Goal: Task Accomplishment & Management: Complete application form

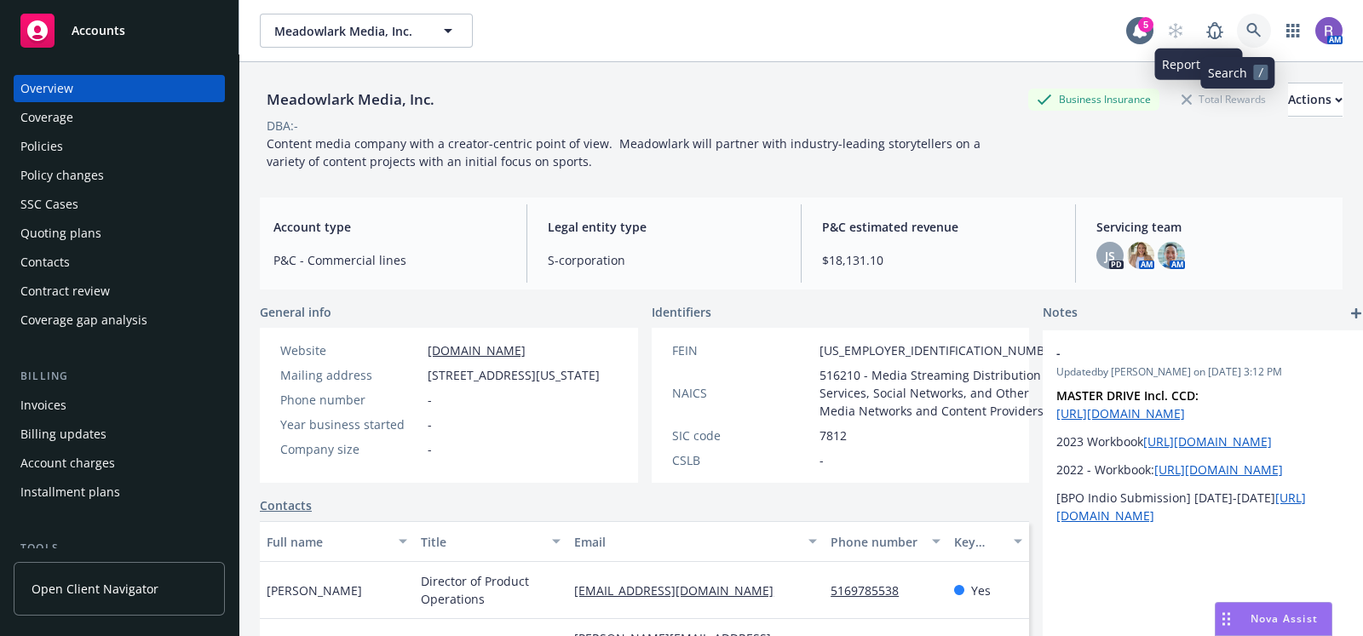
click at [1237, 34] on link at bounding box center [1254, 31] width 34 height 34
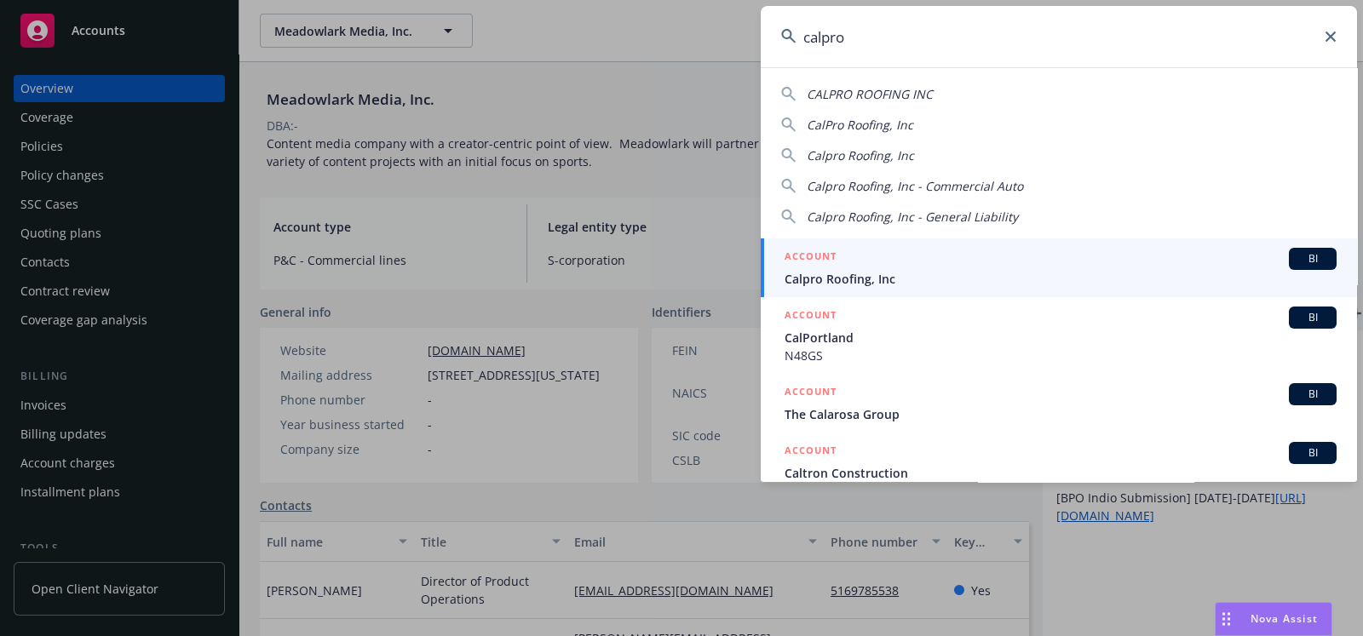
type input "calpro"
click at [902, 248] on div "ACCOUNT BI" at bounding box center [1060, 259] width 552 height 22
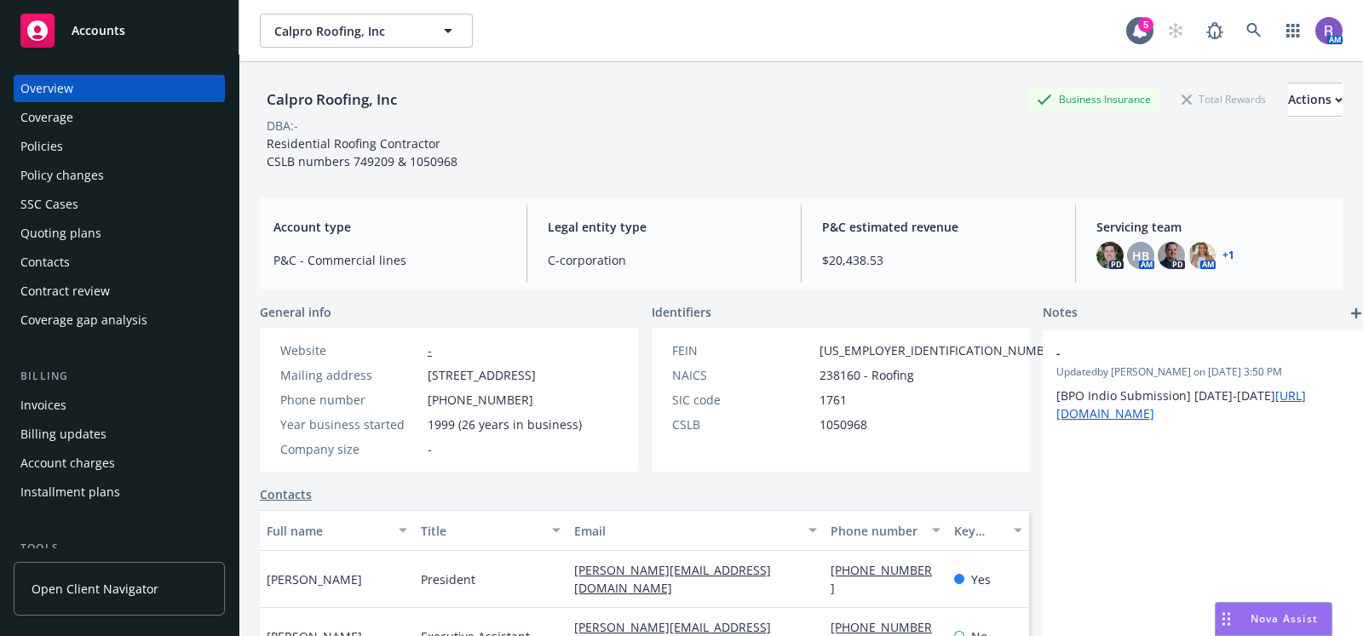
click at [96, 239] on div "Quoting plans" at bounding box center [60, 233] width 81 height 27
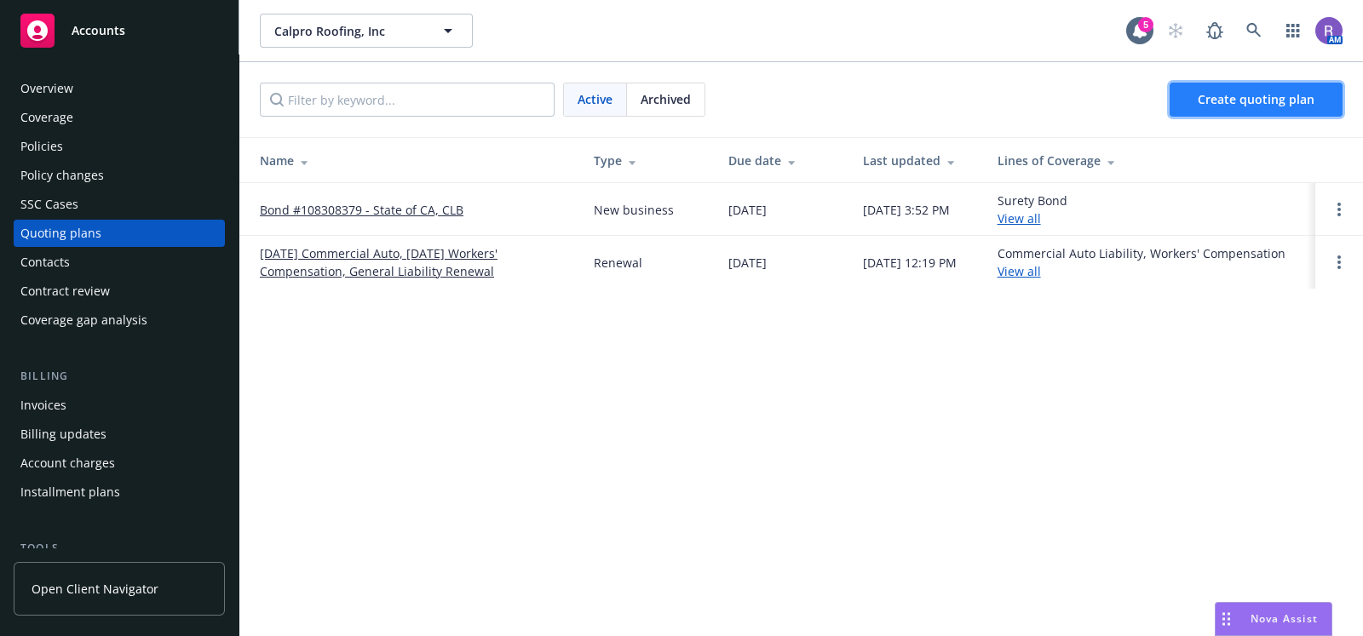
click at [1217, 112] on link "Create quoting plan" at bounding box center [1255, 100] width 173 height 34
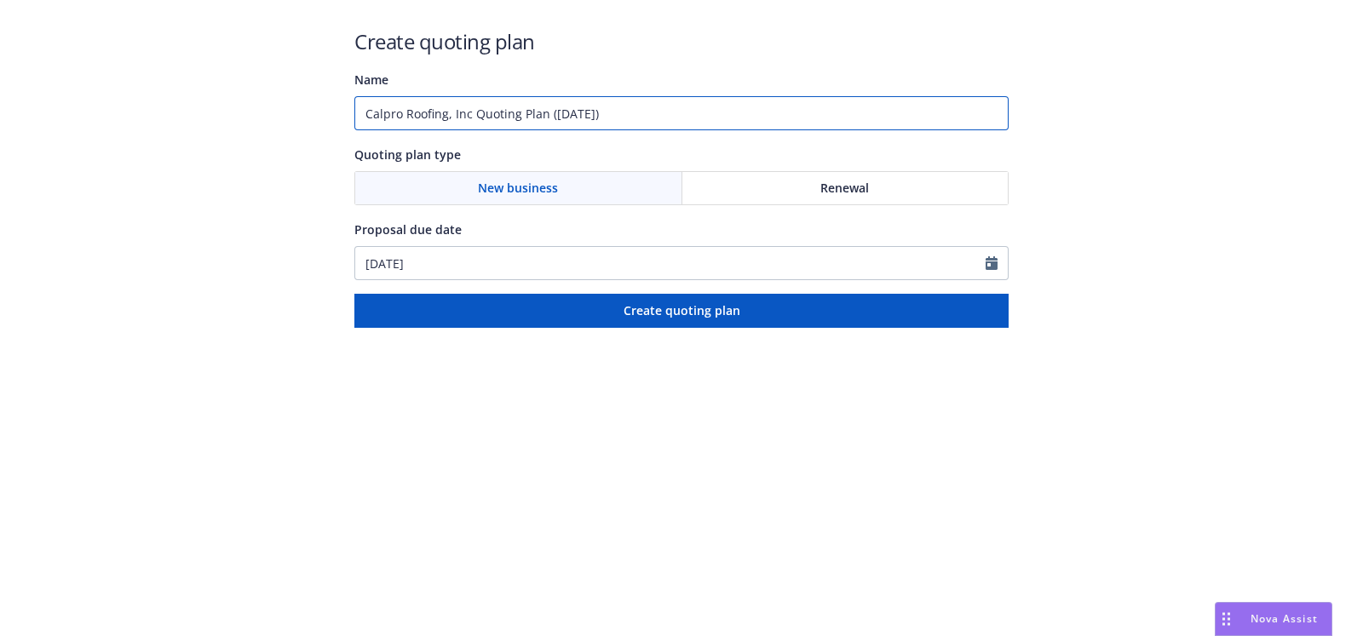
click at [675, 123] on input "Calpro Roofing, Inc Quoting Plan ([DATE])" at bounding box center [681, 113] width 654 height 34
type input "Calpro Roofing, Inc Quoting Plan (2025-08-20) - Excess Liability"
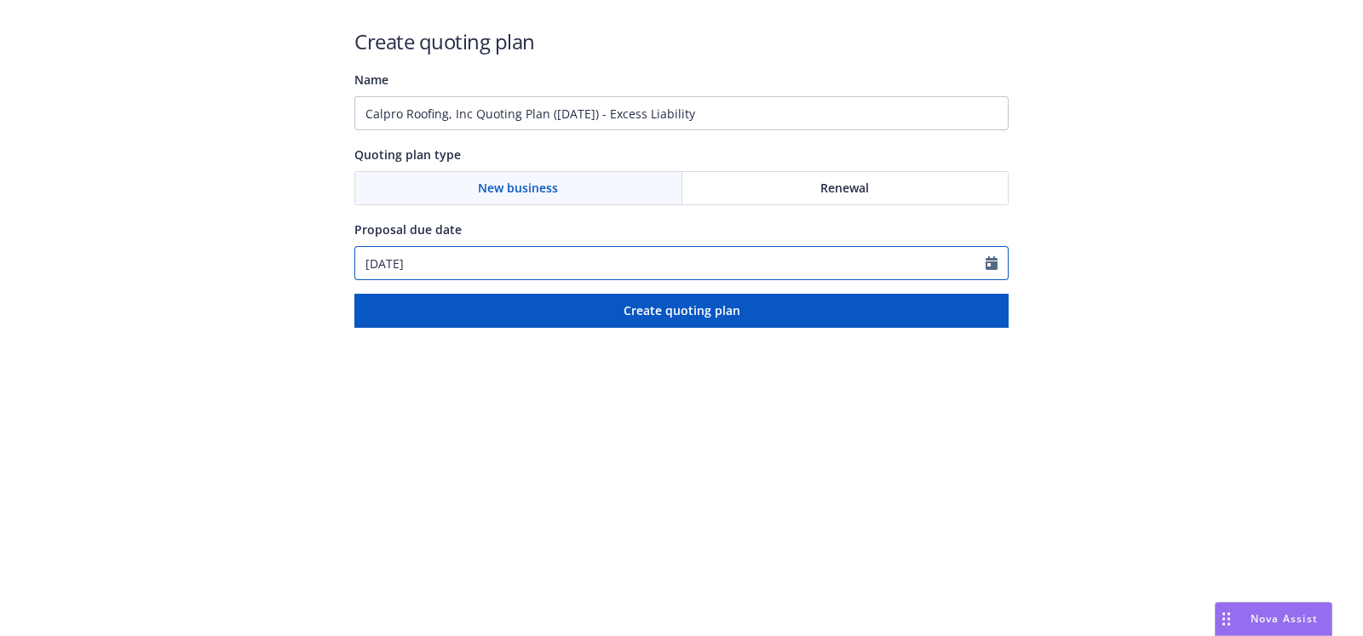
click at [493, 261] on input "08/18/2025" at bounding box center [670, 263] width 630 height 32
select select "8"
click at [768, 328] on html "Create quoting plan Name Calpro Roofing, Inc Quoting Plan (2025-08-20) - Excess…" at bounding box center [681, 164] width 1363 height 328
click at [468, 270] on input "08/18/2025" at bounding box center [670, 263] width 630 height 32
select select "8"
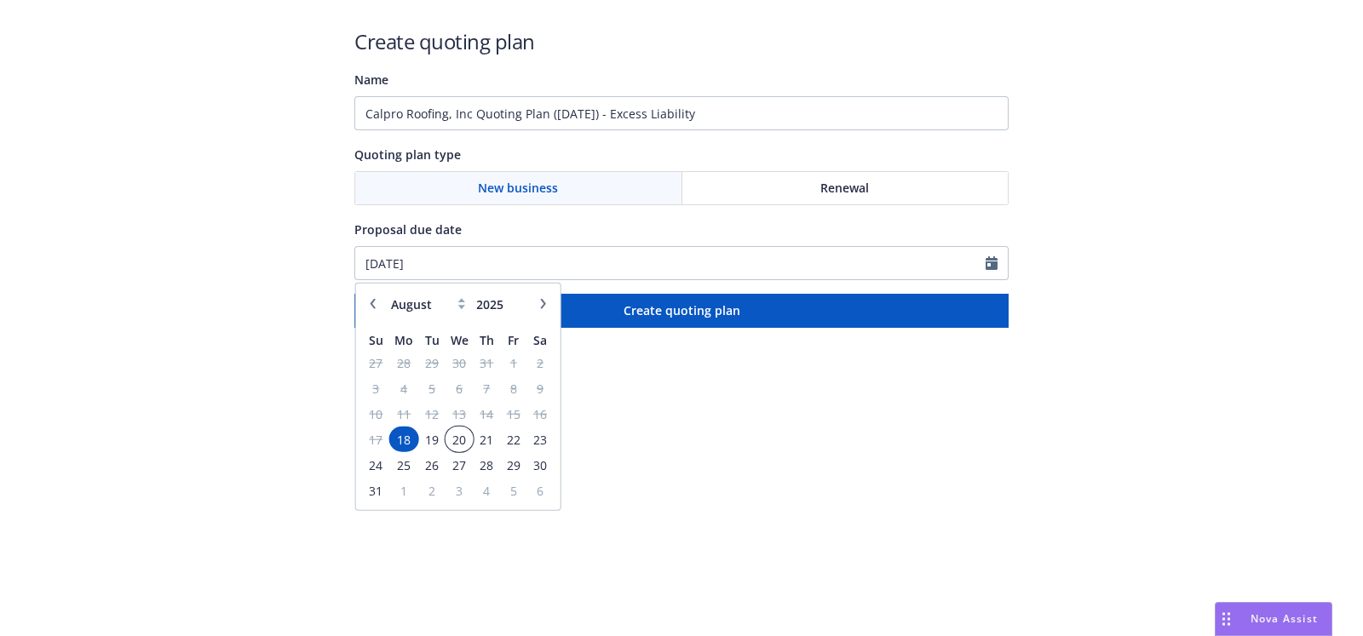
click at [455, 436] on span "20" at bounding box center [459, 438] width 25 height 21
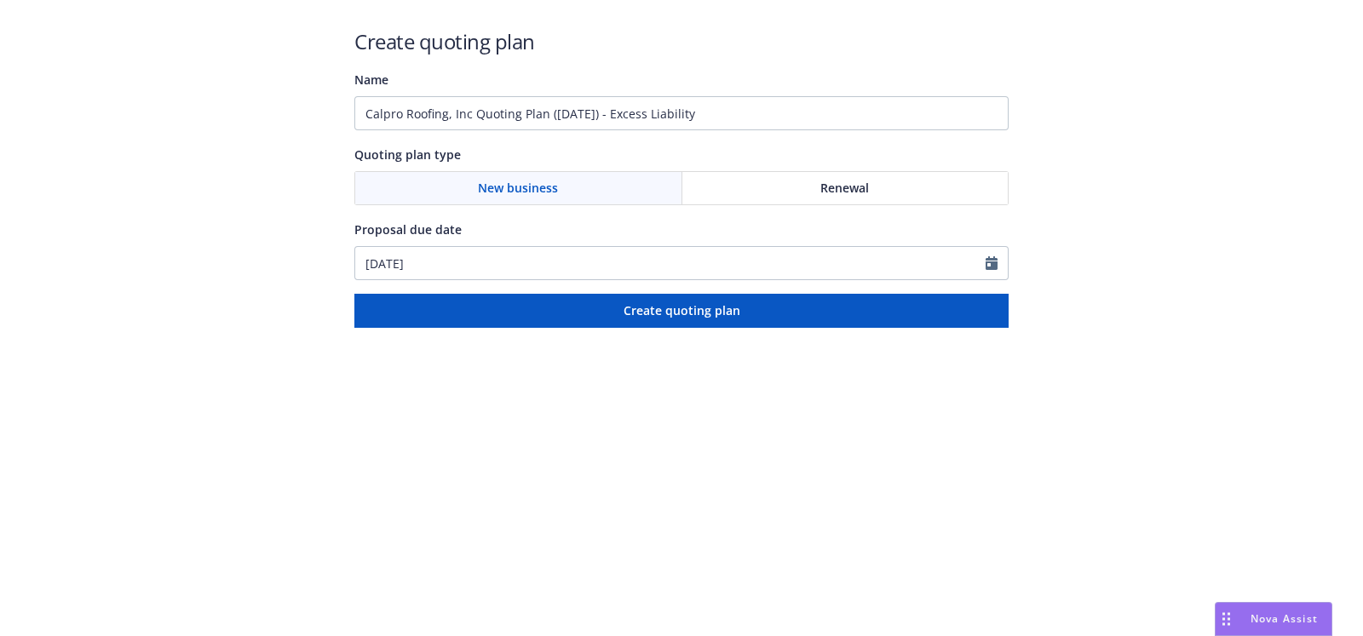
type input "08/20/2025"
click at [746, 328] on html "Create quoting plan Name Calpro Roofing, Inc Quoting Plan (2025-08-20) - Excess…" at bounding box center [681, 164] width 1363 height 328
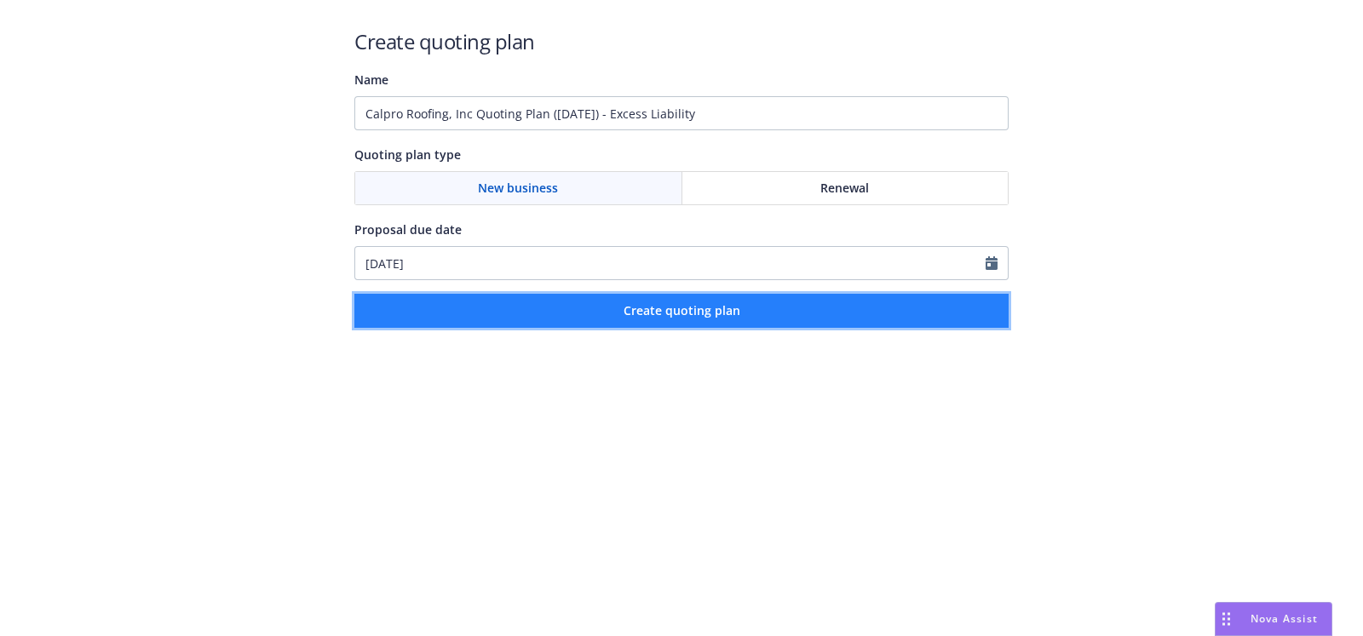
click at [701, 313] on span "Create quoting plan" at bounding box center [681, 310] width 117 height 16
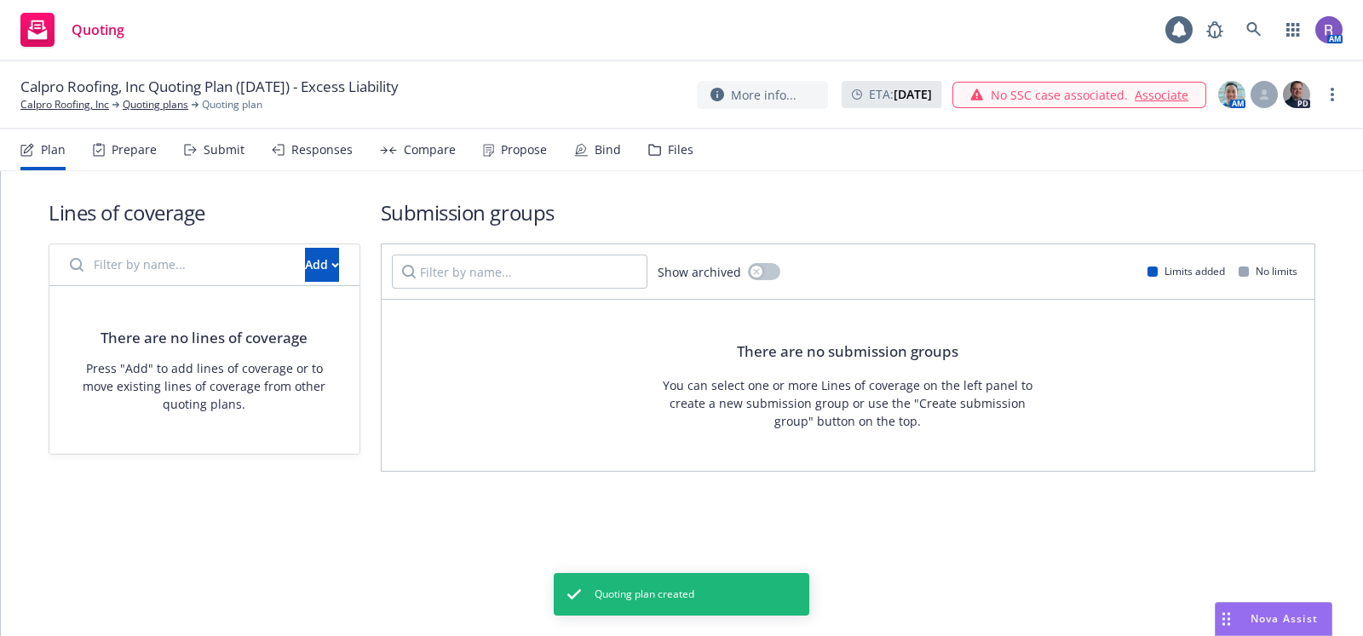
click at [174, 250] on input "Filter by name..." at bounding box center [177, 265] width 235 height 34
type input "exces"
click at [305, 268] on div "Add" at bounding box center [322, 265] width 34 height 32
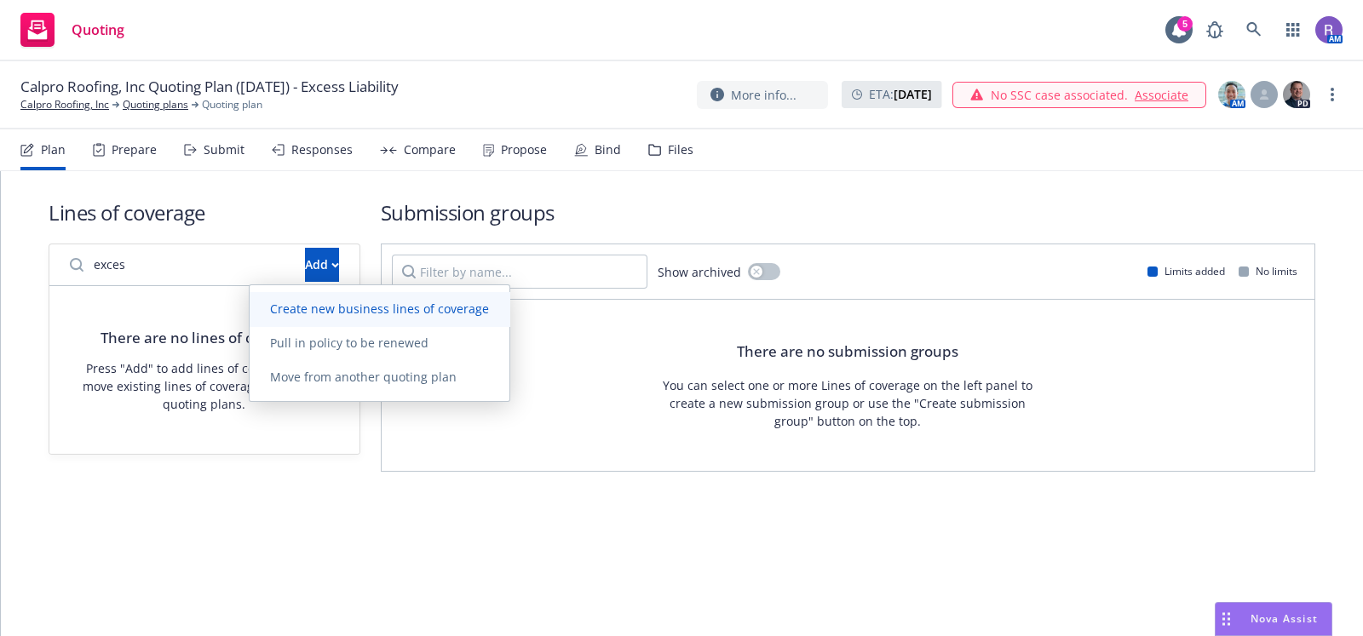
click at [339, 301] on span "Create new business lines of coverage" at bounding box center [380, 309] width 260 height 16
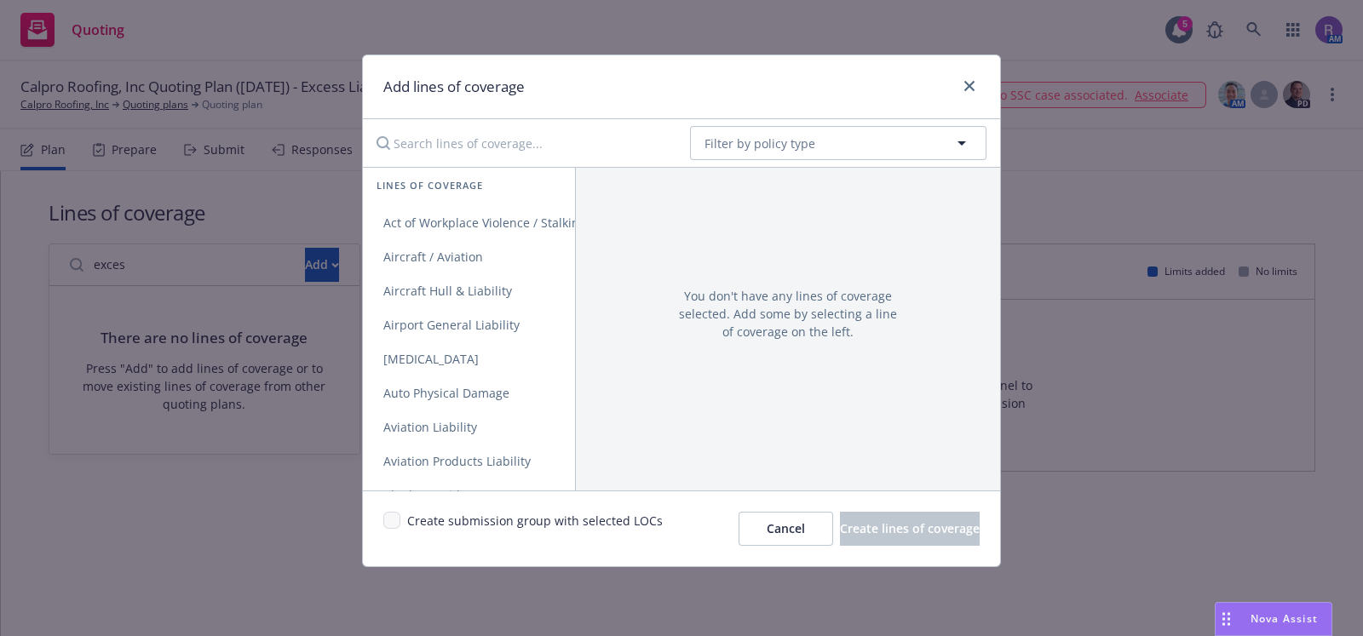
click at [525, 142] on input "Search lines of coverage..." at bounding box center [521, 143] width 310 height 34
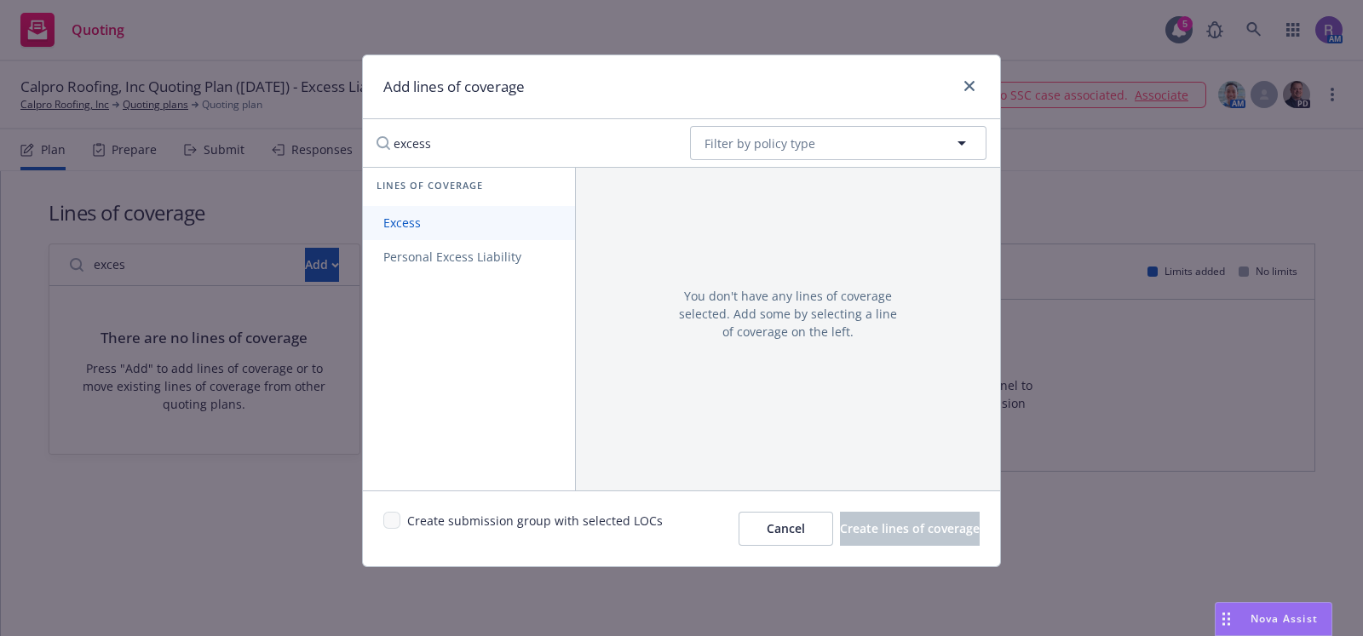
type input "excess"
click at [462, 211] on link "Excess" at bounding box center [469, 223] width 212 height 34
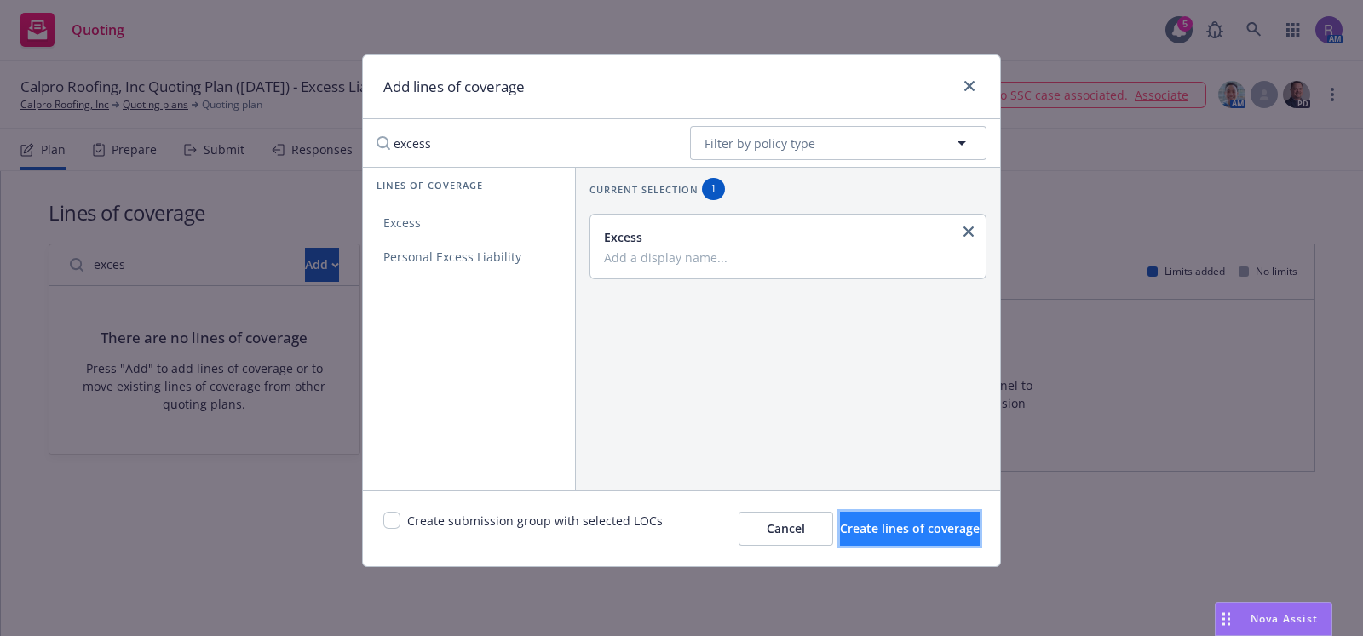
click at [906, 529] on span "Create lines of coverage" at bounding box center [910, 528] width 140 height 16
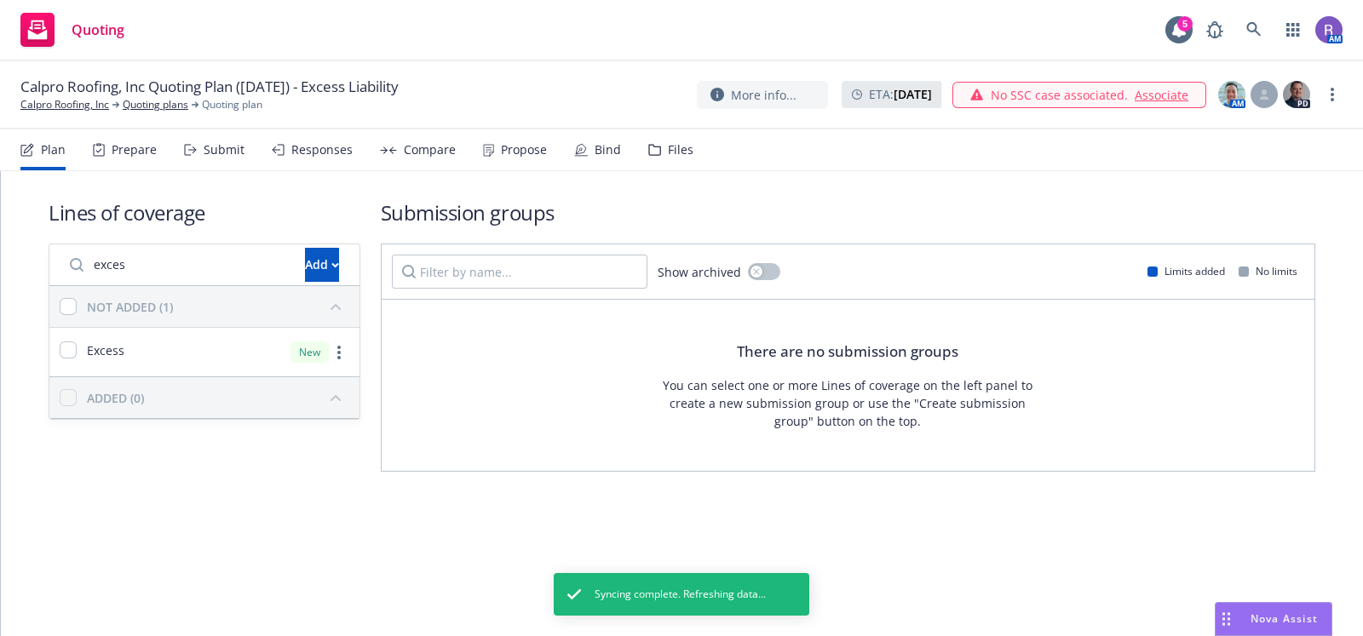
click at [220, 143] on div "Submit" at bounding box center [224, 150] width 41 height 14
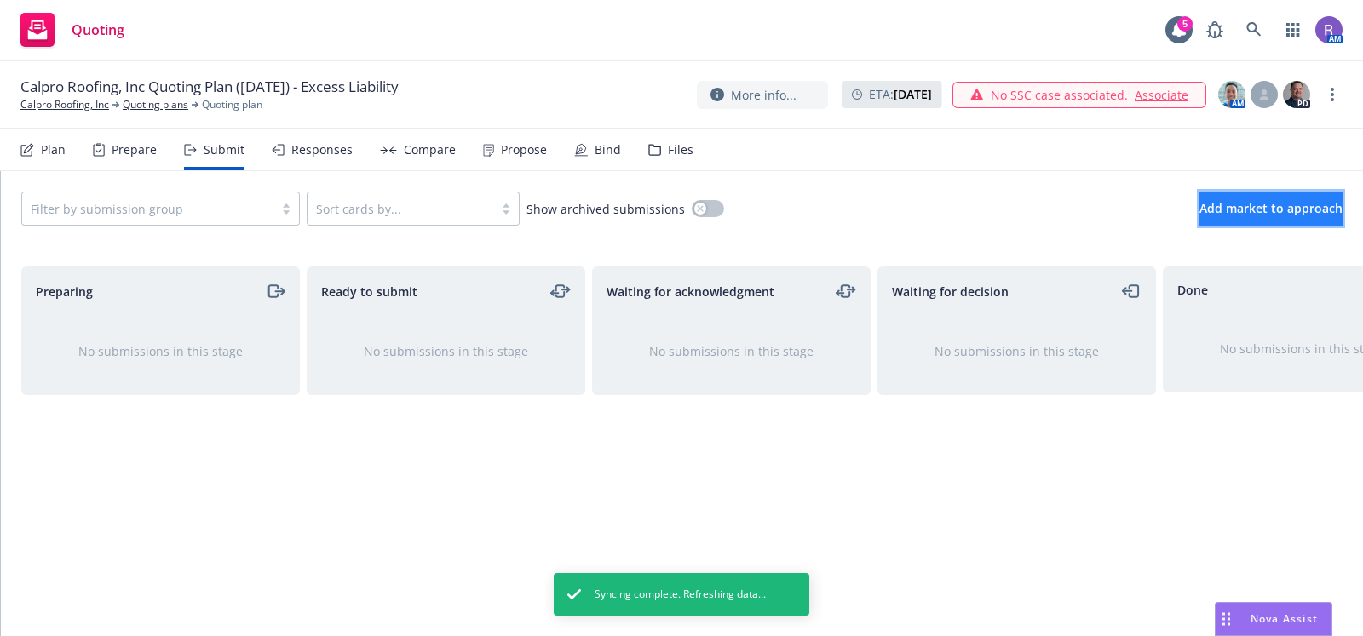
click at [1221, 204] on span "Add market to approach" at bounding box center [1270, 208] width 143 height 16
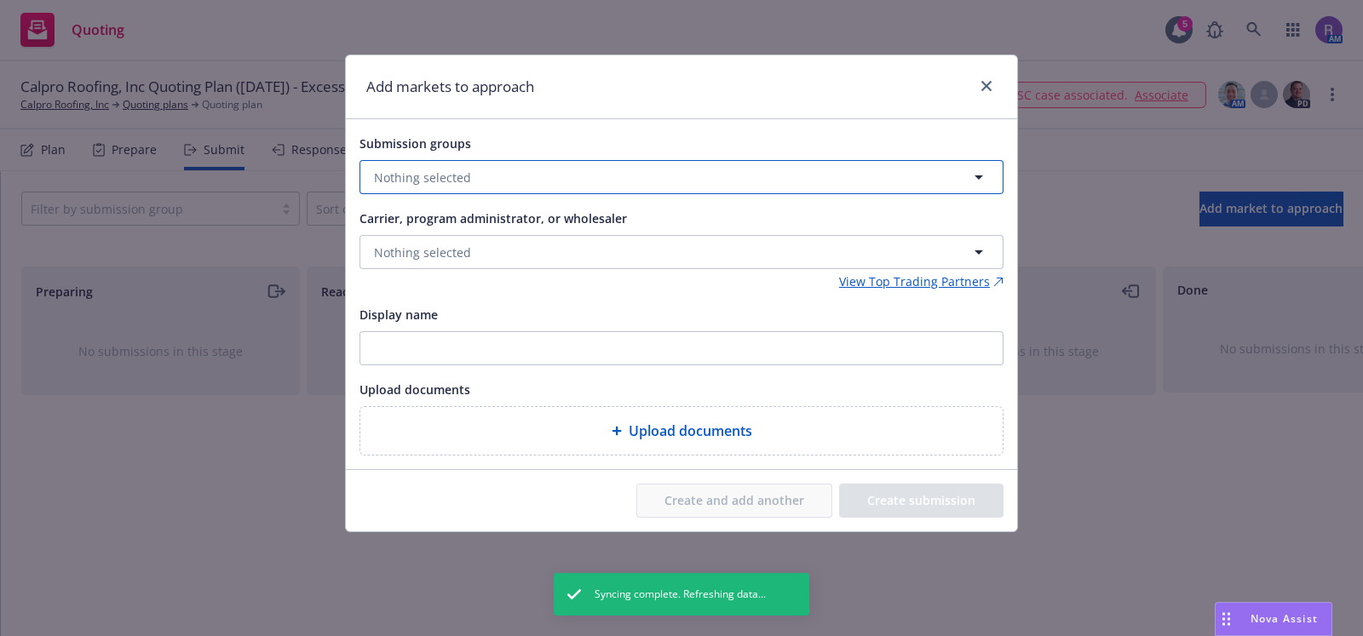
click at [607, 188] on button "Nothing selected" at bounding box center [681, 177] width 644 height 34
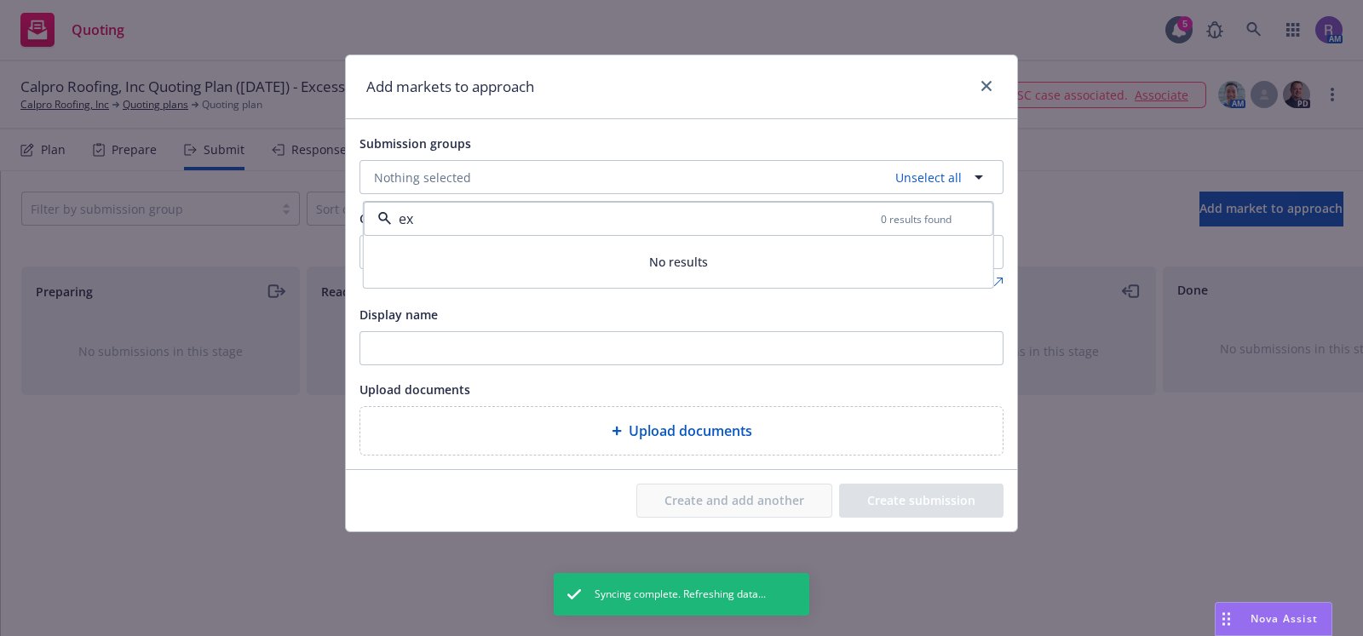
type input "e"
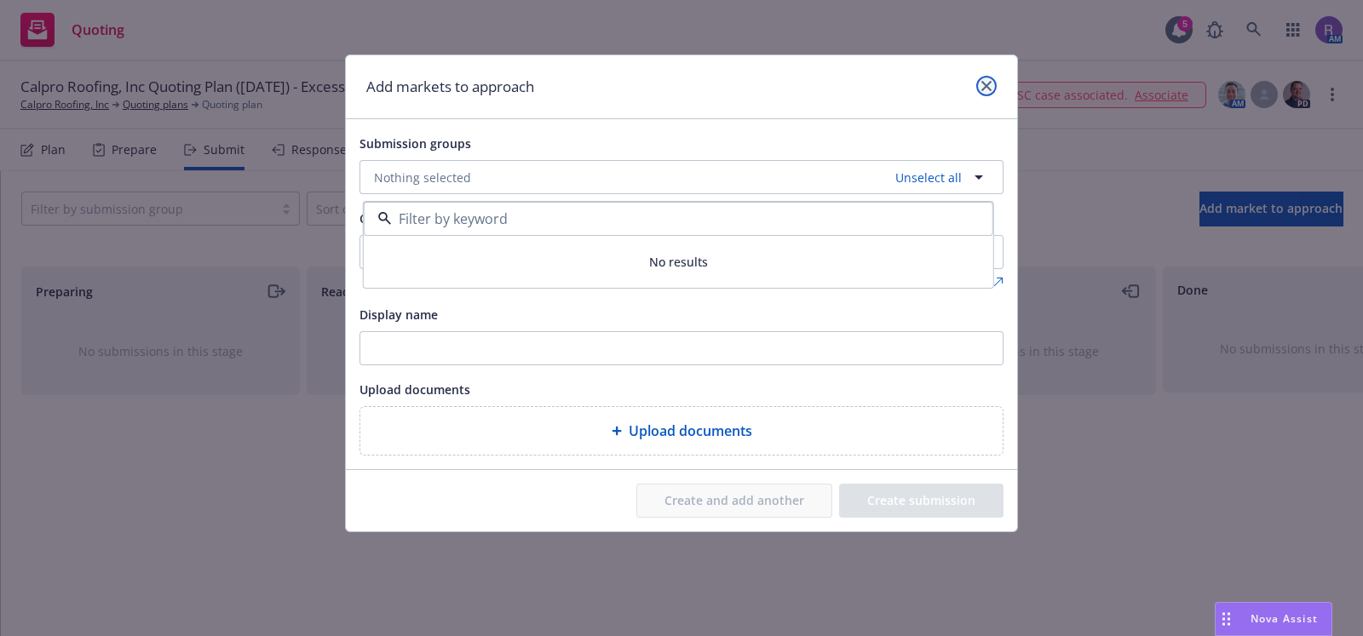
click at [989, 89] on icon "close" at bounding box center [986, 86] width 10 height 10
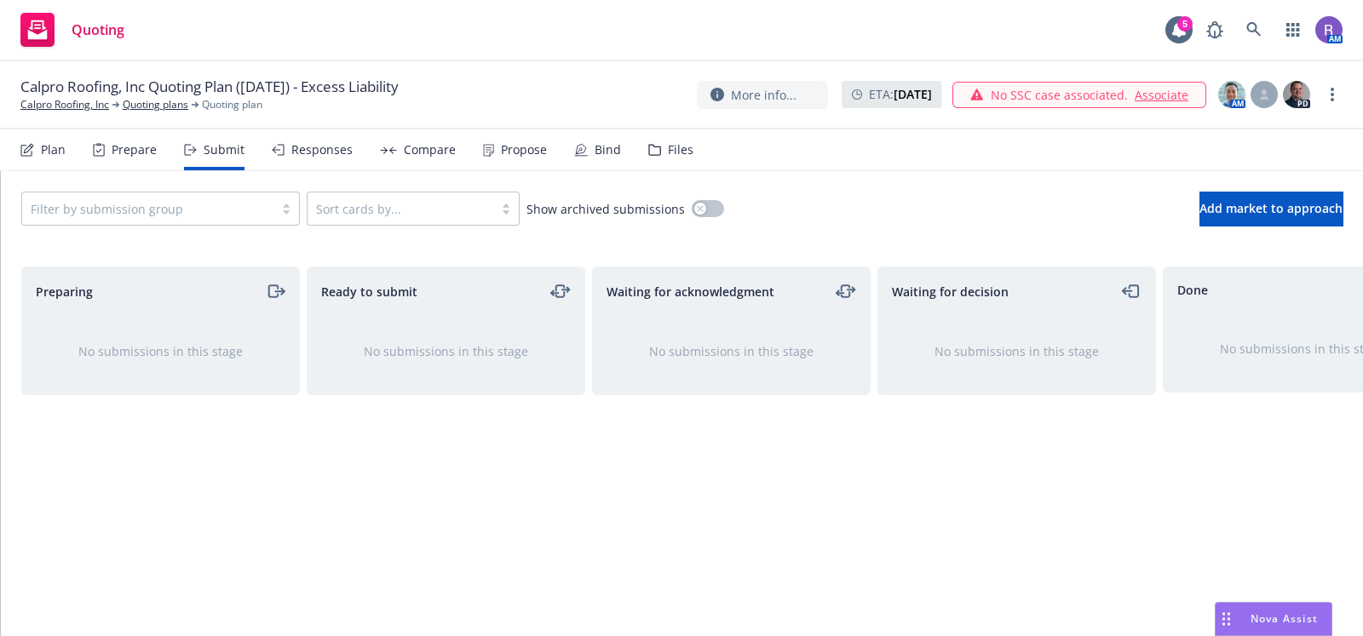
click at [52, 152] on div "Plan" at bounding box center [53, 150] width 25 height 14
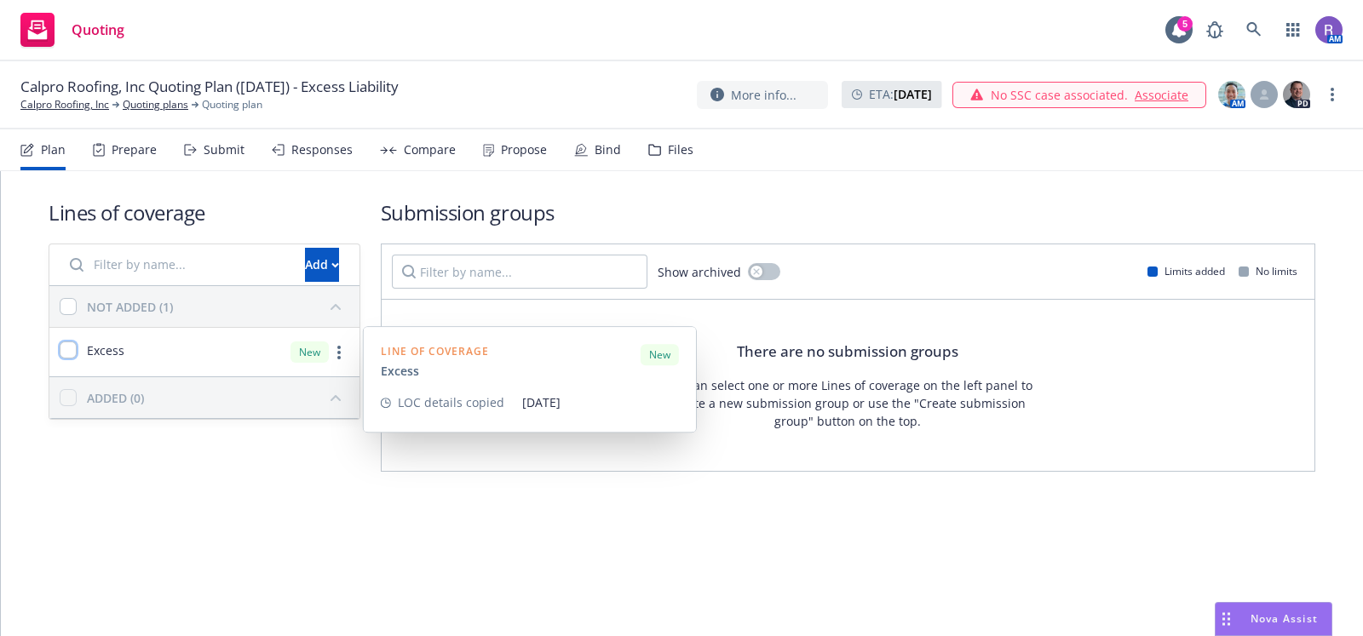
click at [72, 355] on input "checkbox" at bounding box center [68, 350] width 17 height 17
checkbox input "true"
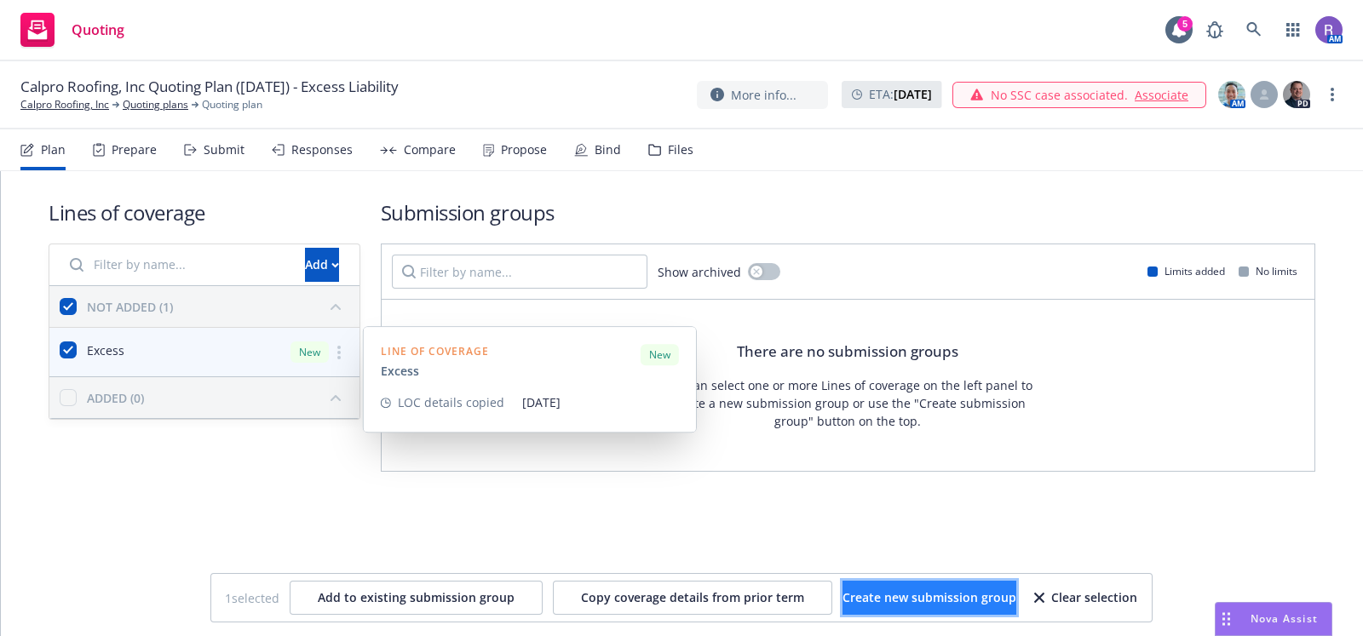
click at [913, 599] on span "Create new submission group" at bounding box center [929, 597] width 174 height 16
checkbox input "false"
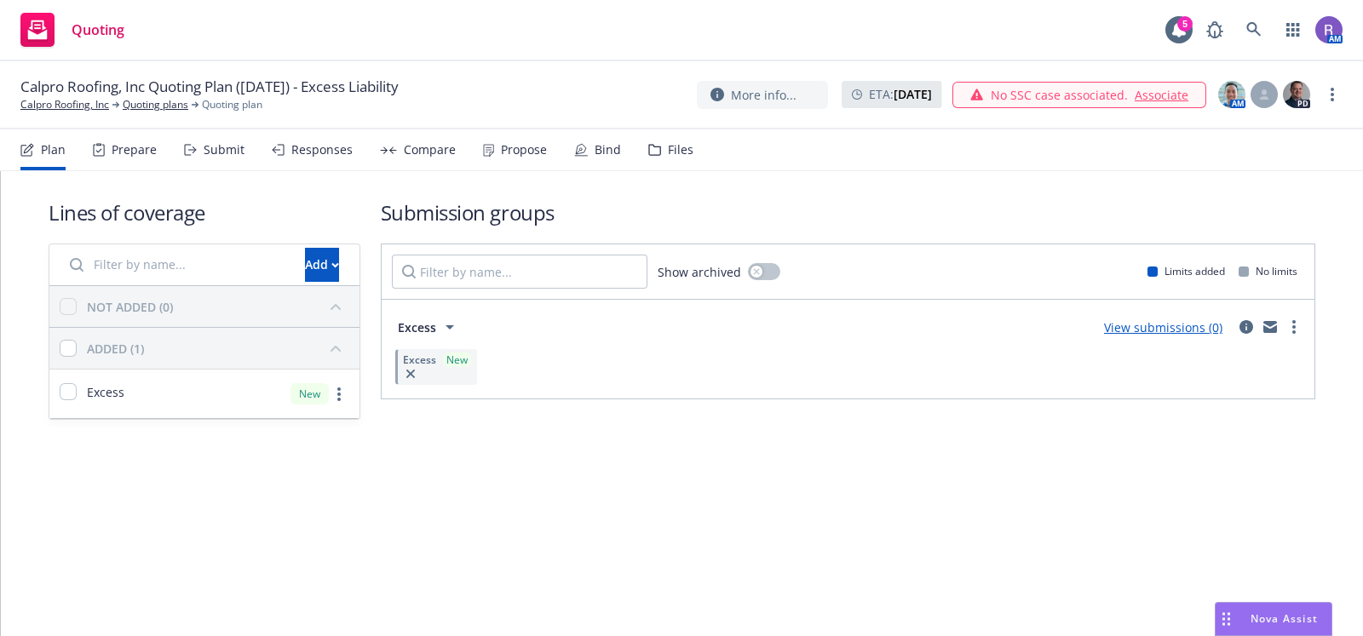
click at [204, 135] on div "Submit" at bounding box center [214, 149] width 60 height 41
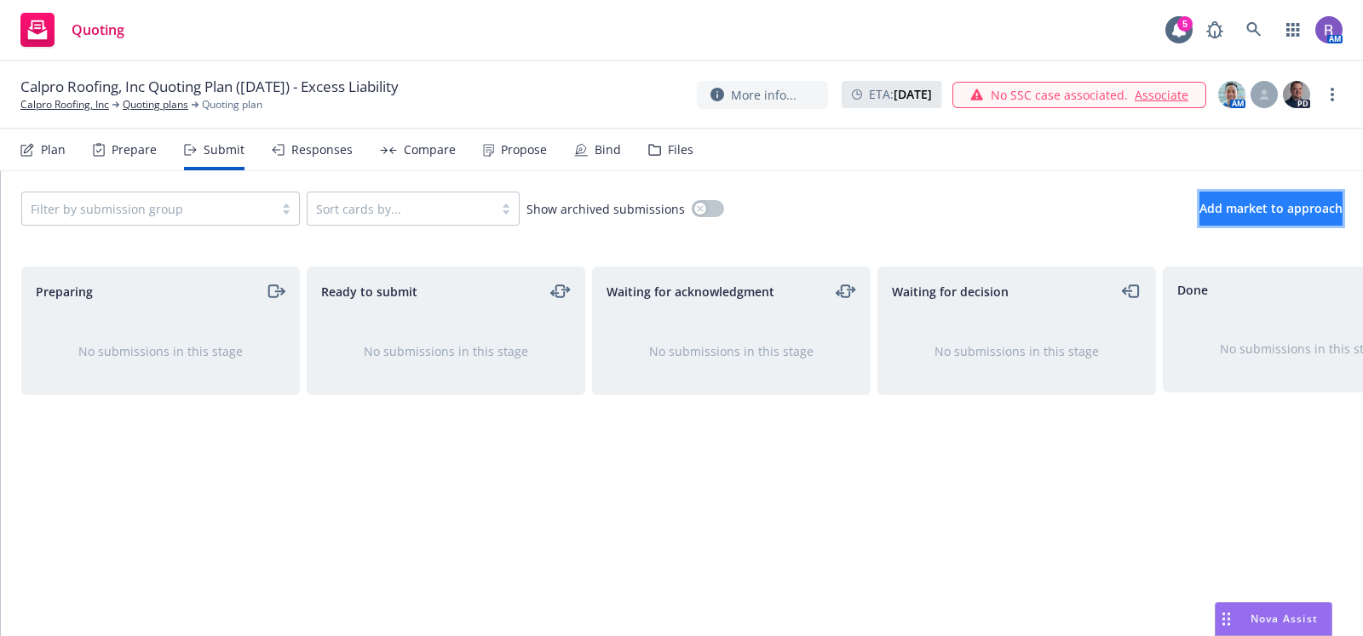
click at [1227, 215] on span "Add market to approach" at bounding box center [1270, 208] width 143 height 16
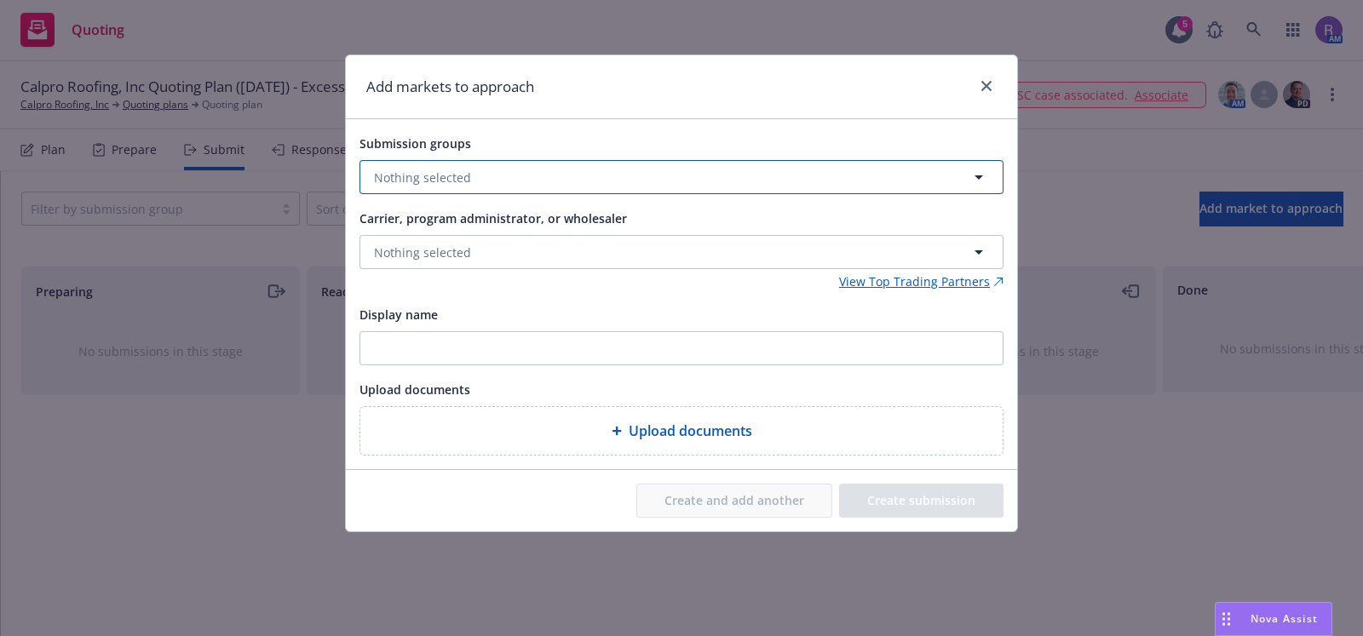
click at [640, 181] on button "Nothing selected" at bounding box center [681, 177] width 644 height 34
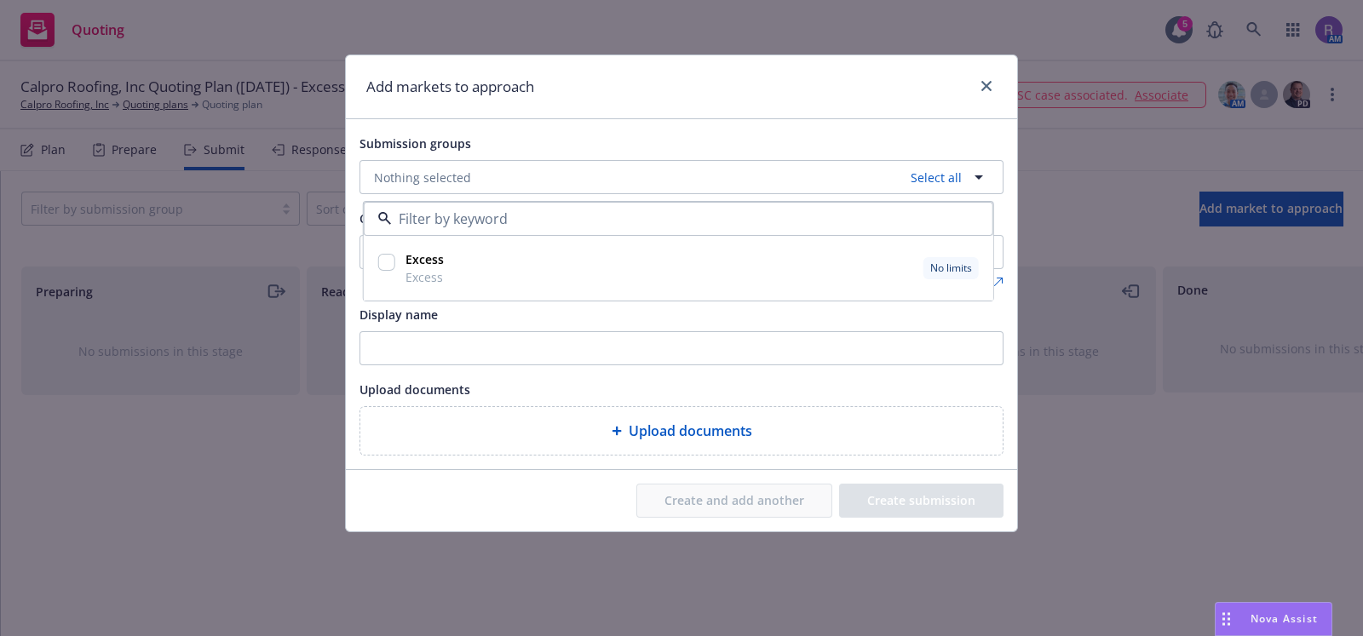
click at [385, 270] on input "checkbox" at bounding box center [386, 262] width 17 height 17
checkbox input "true"
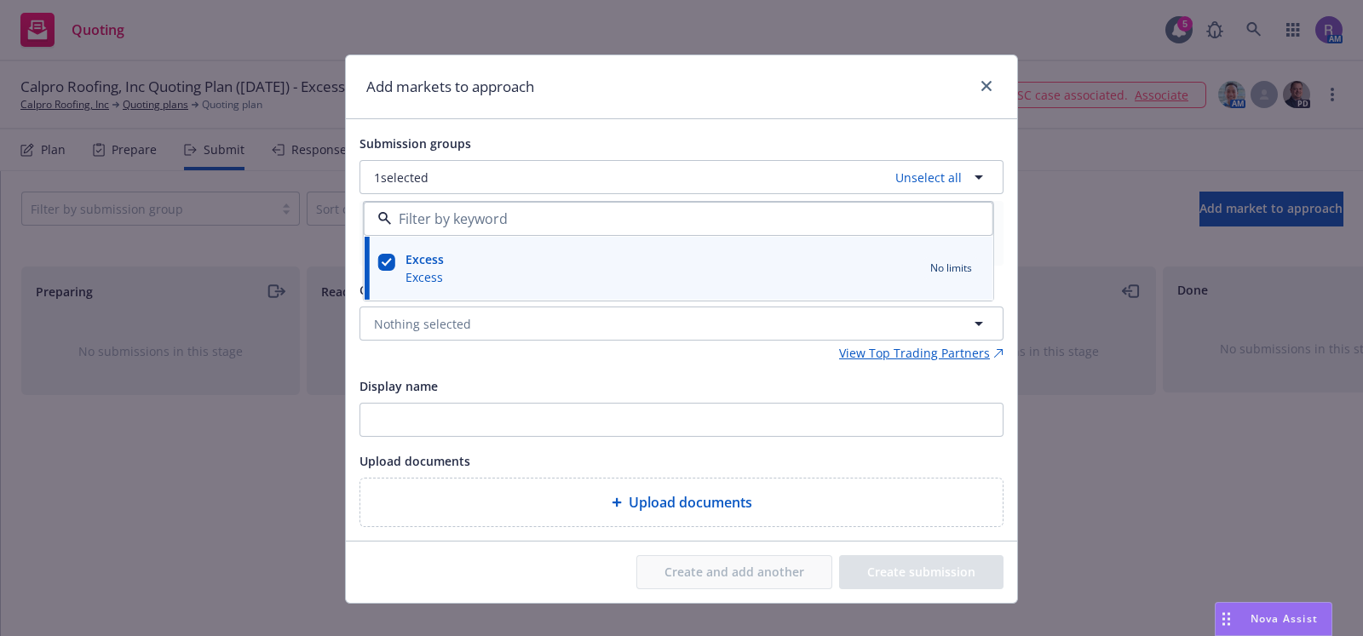
click at [658, 112] on div "Add markets to approach" at bounding box center [681, 87] width 671 height 64
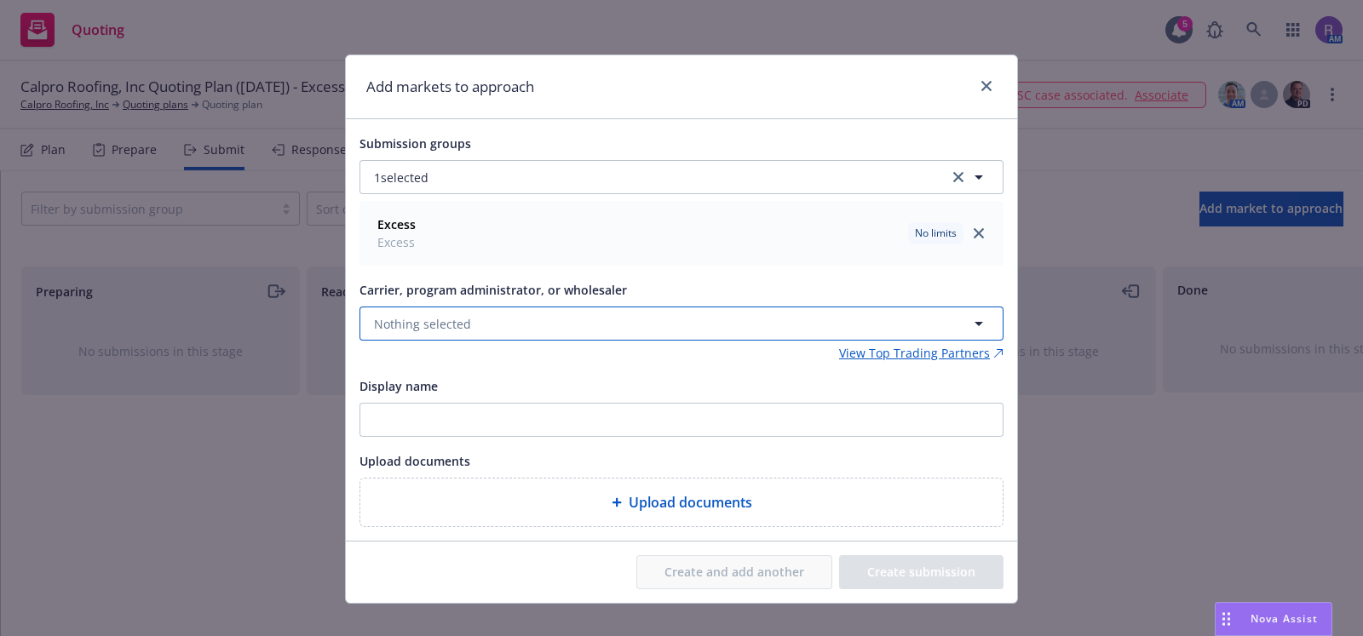
click at [472, 326] on button "Nothing selected" at bounding box center [681, 324] width 644 height 34
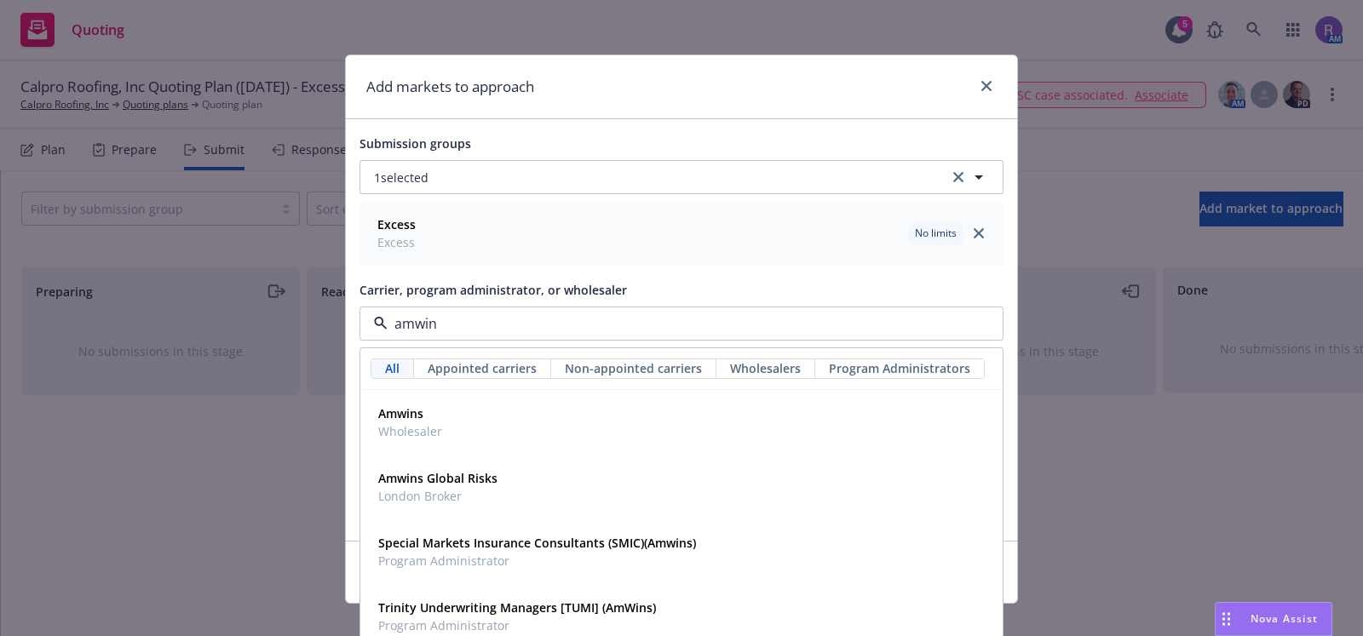
type input "amwins"
click at [429, 419] on span "Amwins" at bounding box center [410, 414] width 64 height 18
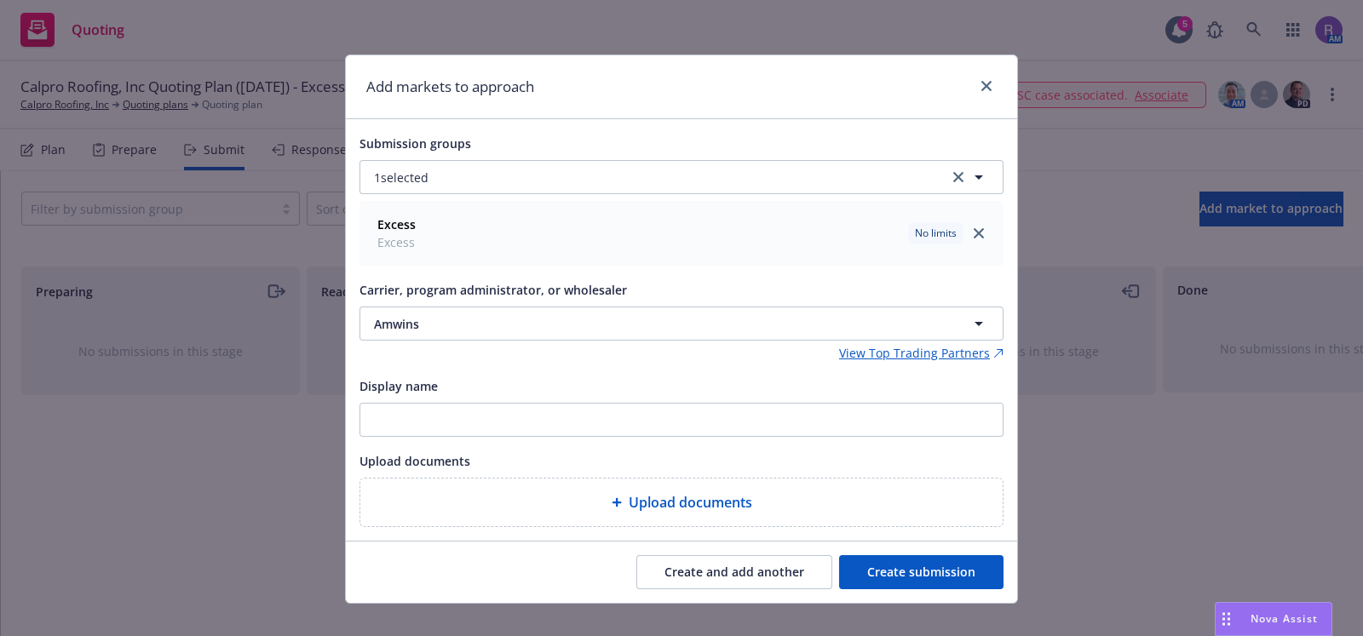
click at [944, 568] on button "Create submission" at bounding box center [921, 572] width 164 height 34
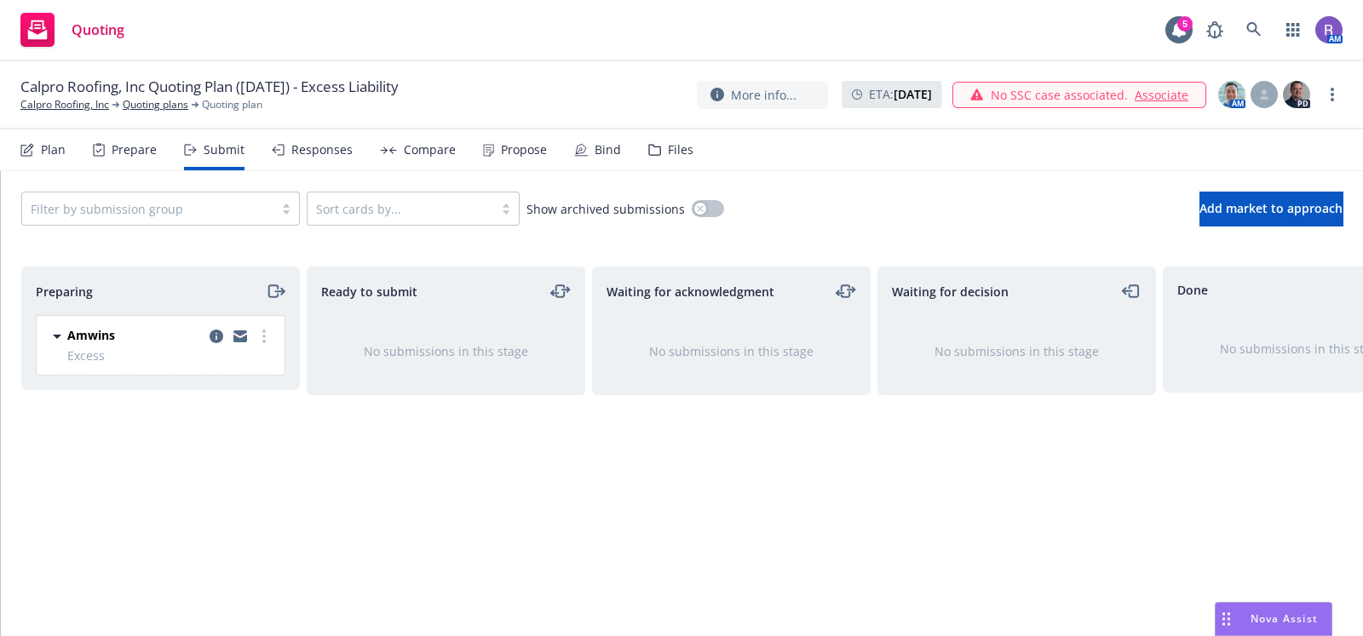
click at [746, 516] on div "Waiting for acknowledgment No submissions in this stage" at bounding box center [731, 434] width 279 height 334
click at [1124, 291] on icon "moveLeft" at bounding box center [1127, 291] width 9 height 0
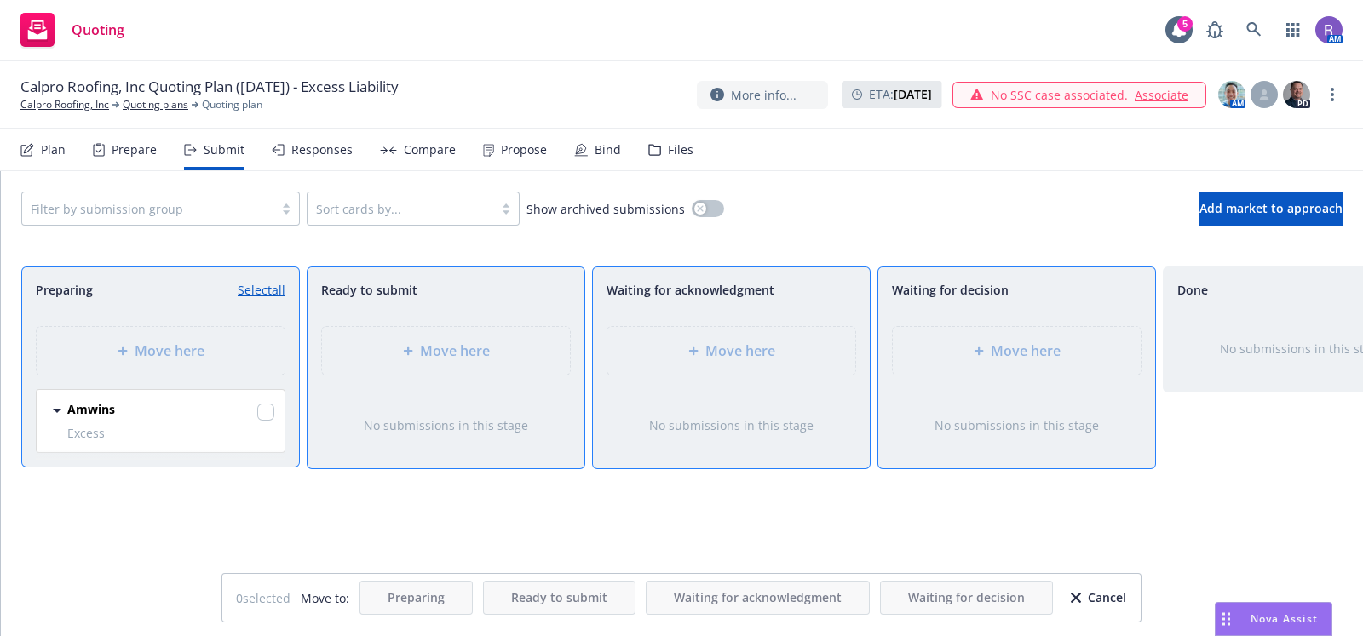
click at [268, 402] on div at bounding box center [265, 412] width 17 height 24
click at [263, 411] on input "checkbox" at bounding box center [265, 412] width 17 height 17
checkbox input "true"
click at [957, 336] on div "Move here" at bounding box center [1017, 351] width 248 height 48
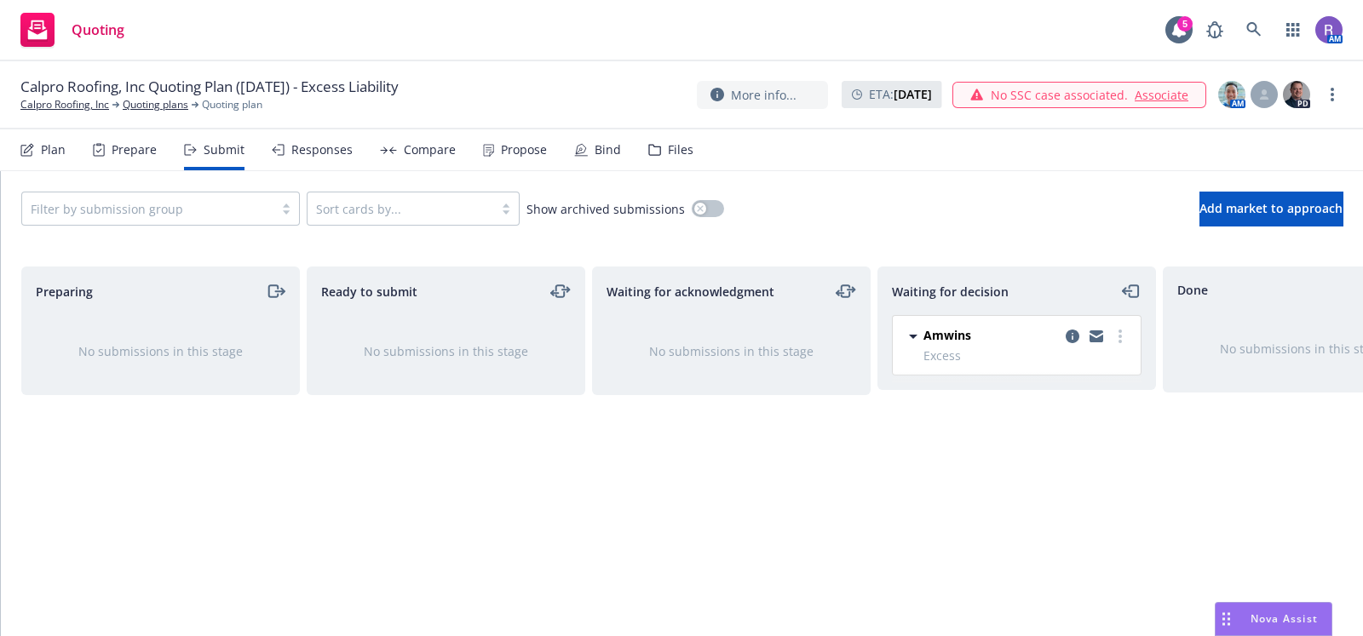
click at [967, 483] on div "Waiting for decision Amwins Excess Monday, August 18, 2025 at 1:14 PM" at bounding box center [1016, 434] width 279 height 334
click at [1122, 340] on link "more" at bounding box center [1120, 336] width 20 height 20
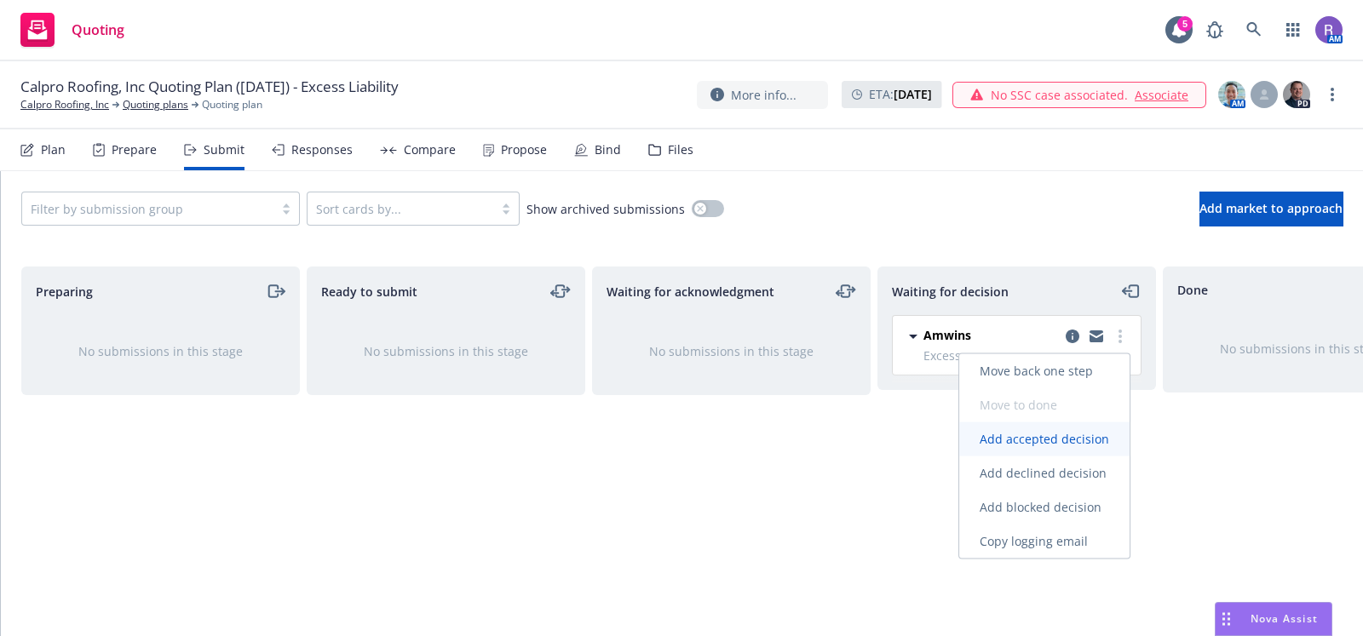
click at [1012, 439] on span "Add accepted decision" at bounding box center [1044, 439] width 170 height 16
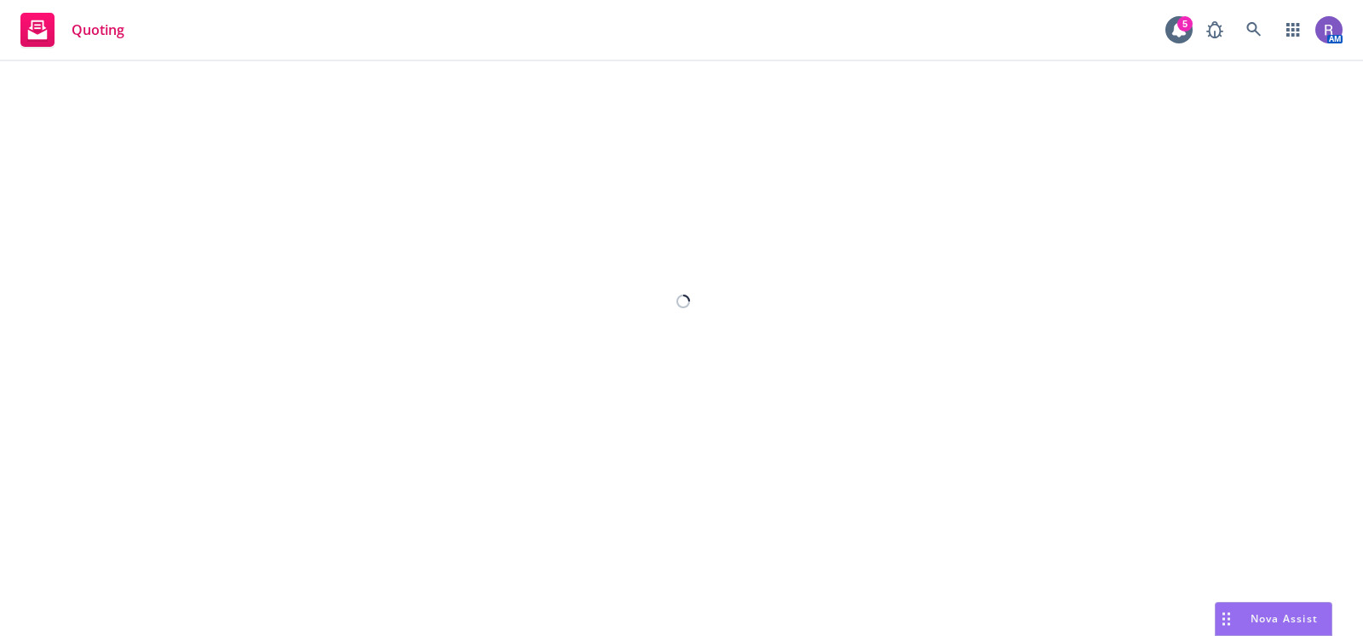
select select "12"
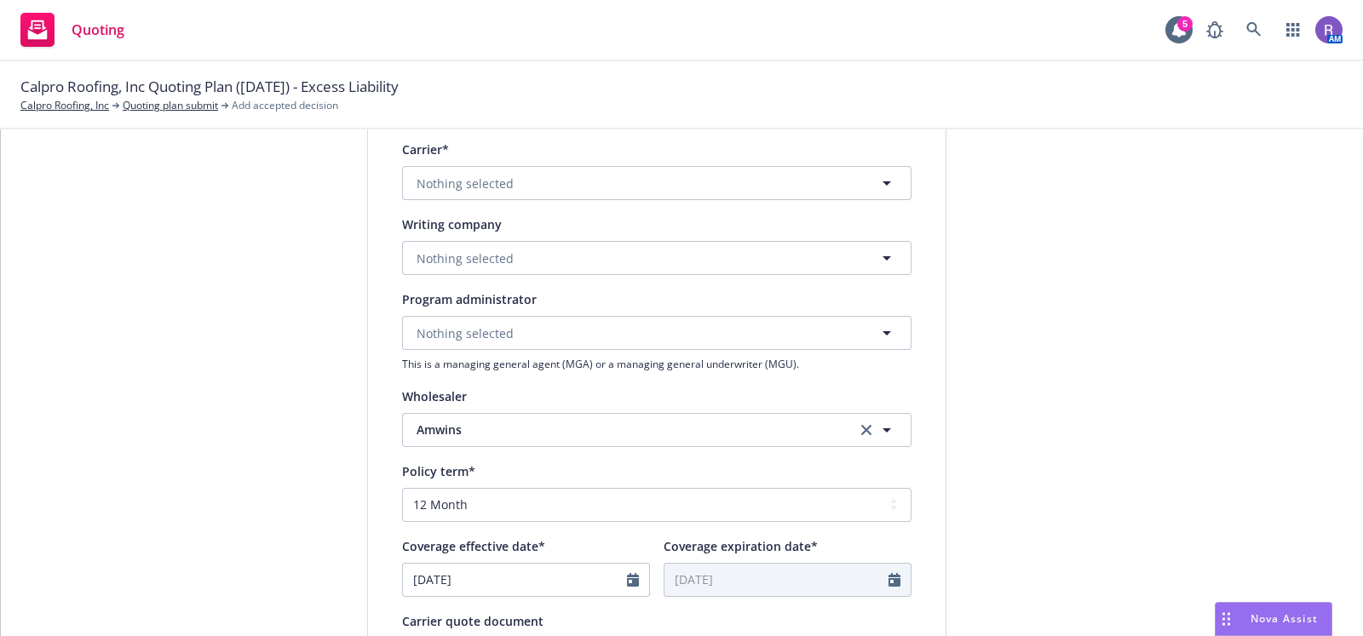
scroll to position [318, 0]
click at [485, 262] on span "Nothing selected" at bounding box center [464, 256] width 97 height 18
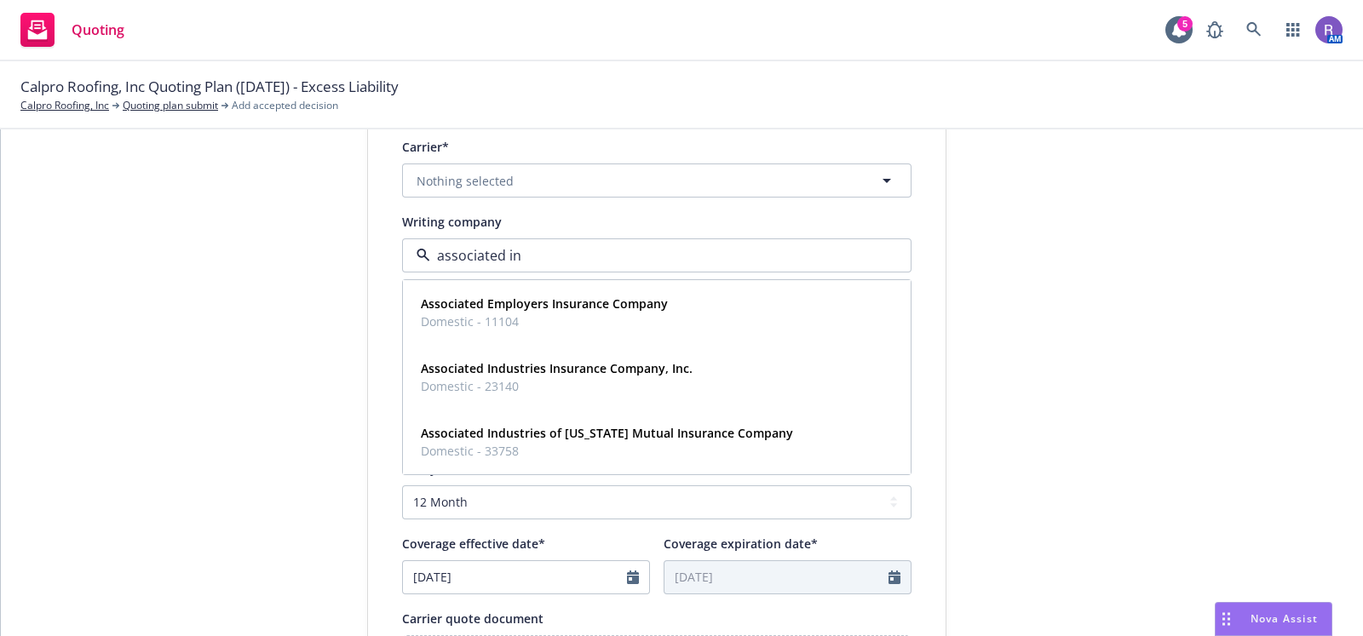
type input "associated ins"
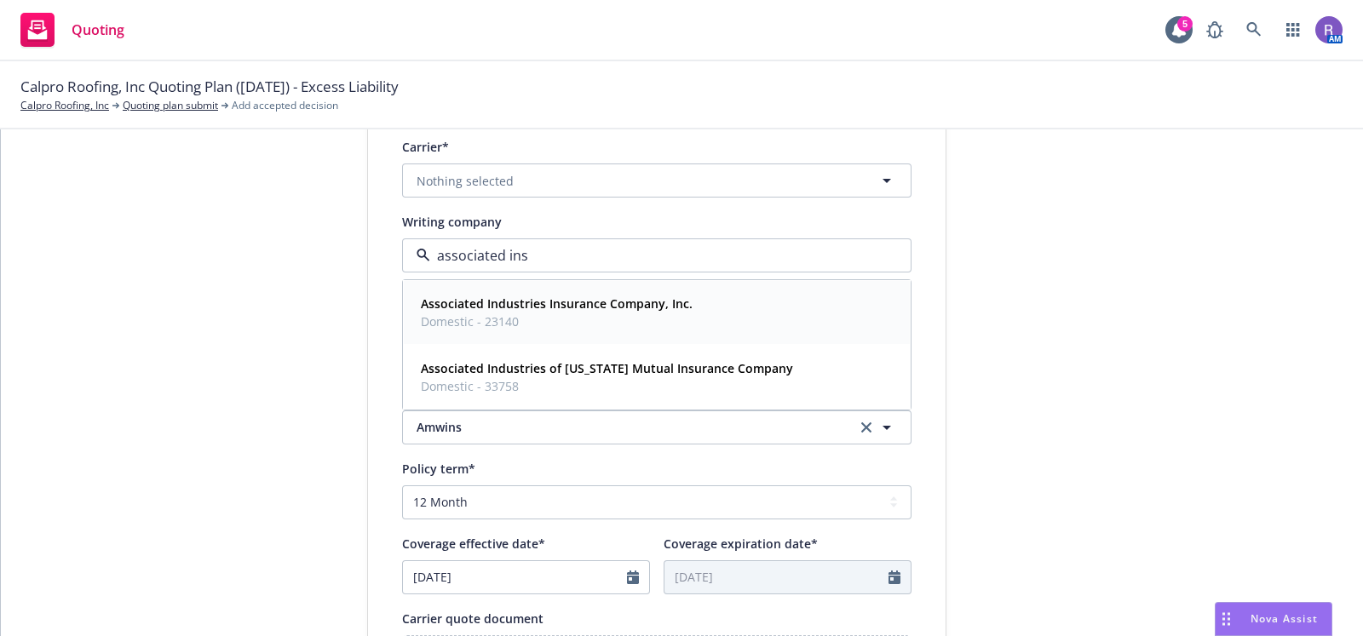
click at [519, 307] on strong "Associated Industries Insurance Company, Inc." at bounding box center [557, 304] width 272 height 16
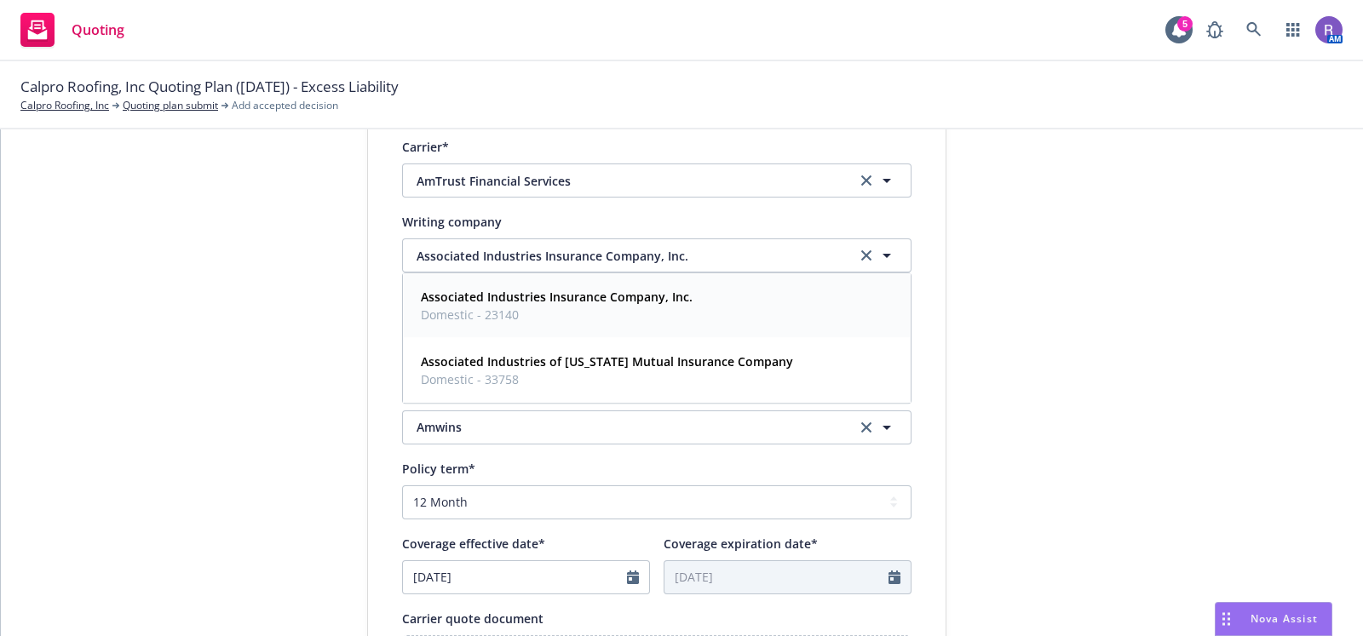
click at [256, 381] on div "1 Quote initiation 2 Coverage selection 3 Billing info" at bounding box center [239, 417] width 187 height 1142
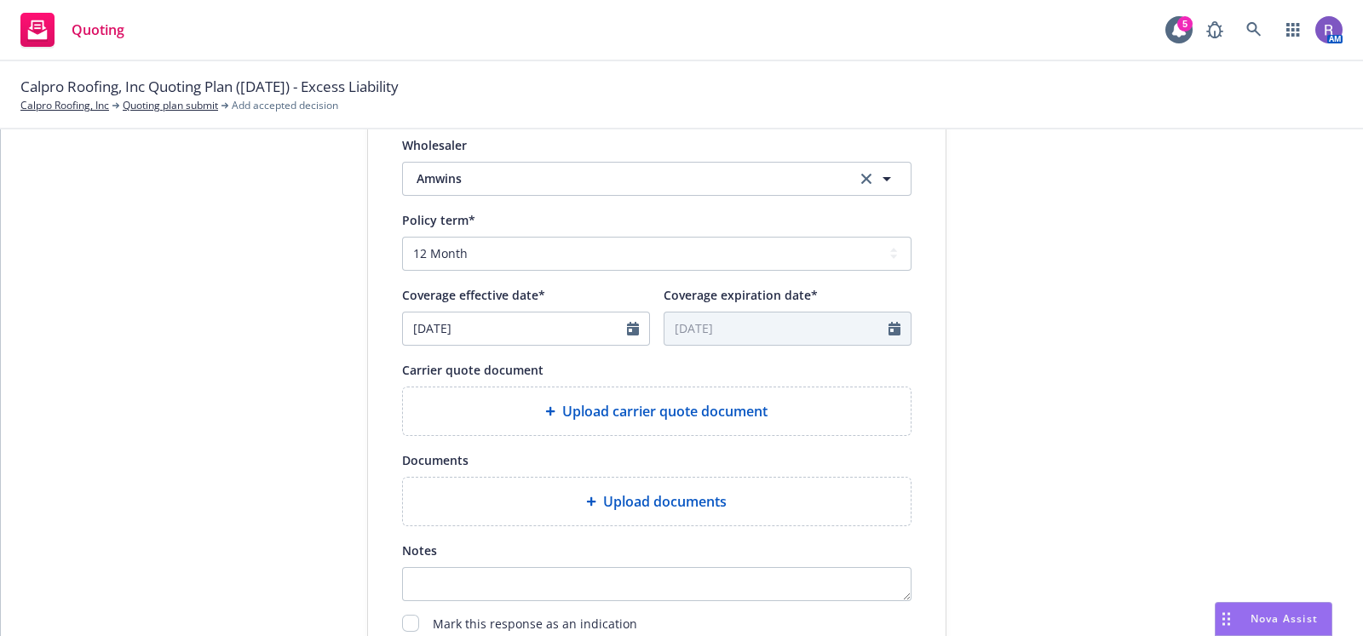
scroll to position [670, 0]
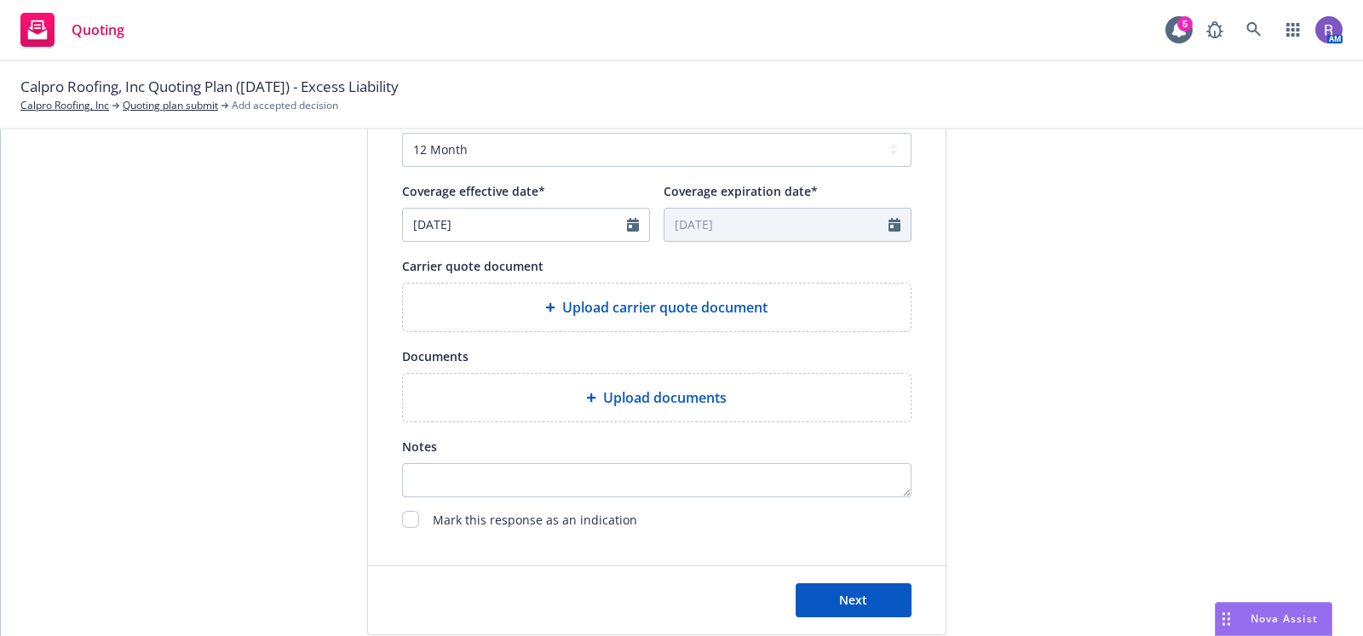
click at [609, 326] on div "Upload carrier quote document" at bounding box center [657, 308] width 508 height 48
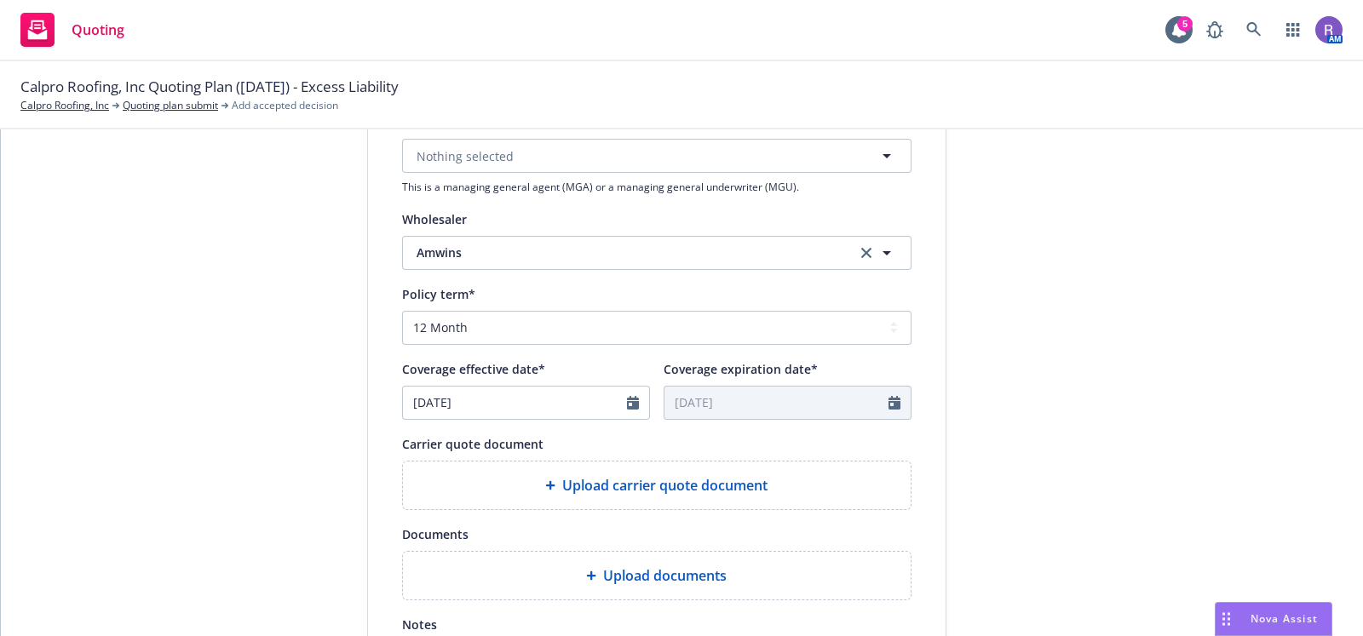
scroll to position [491, 0]
click at [621, 341] on select "Select policy term 12 Month 6 Month 4 Month 3 Month 2 Month 1 Month 36 Month (3…" at bounding box center [656, 329] width 509 height 34
select select "other"
click at [402, 312] on select "Select policy term 12 Month 6 Month 4 Month 3 Month 2 Month 1 Month 36 Month (3…" at bounding box center [656, 329] width 509 height 34
click at [1152, 409] on div "submission Carrier Amwins Last updated 8/18, 1:14 PM" at bounding box center [1099, 243] width 238 height 1142
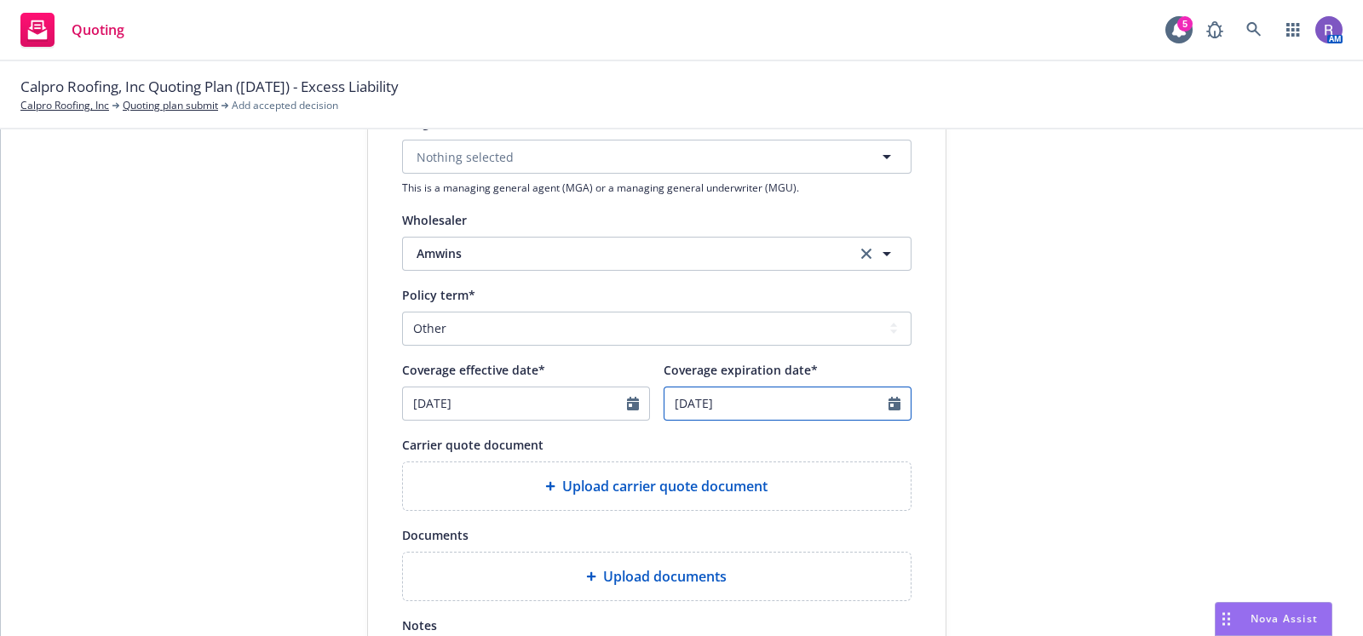
click at [749, 400] on input "08/18/2026" at bounding box center [776, 404] width 224 height 32
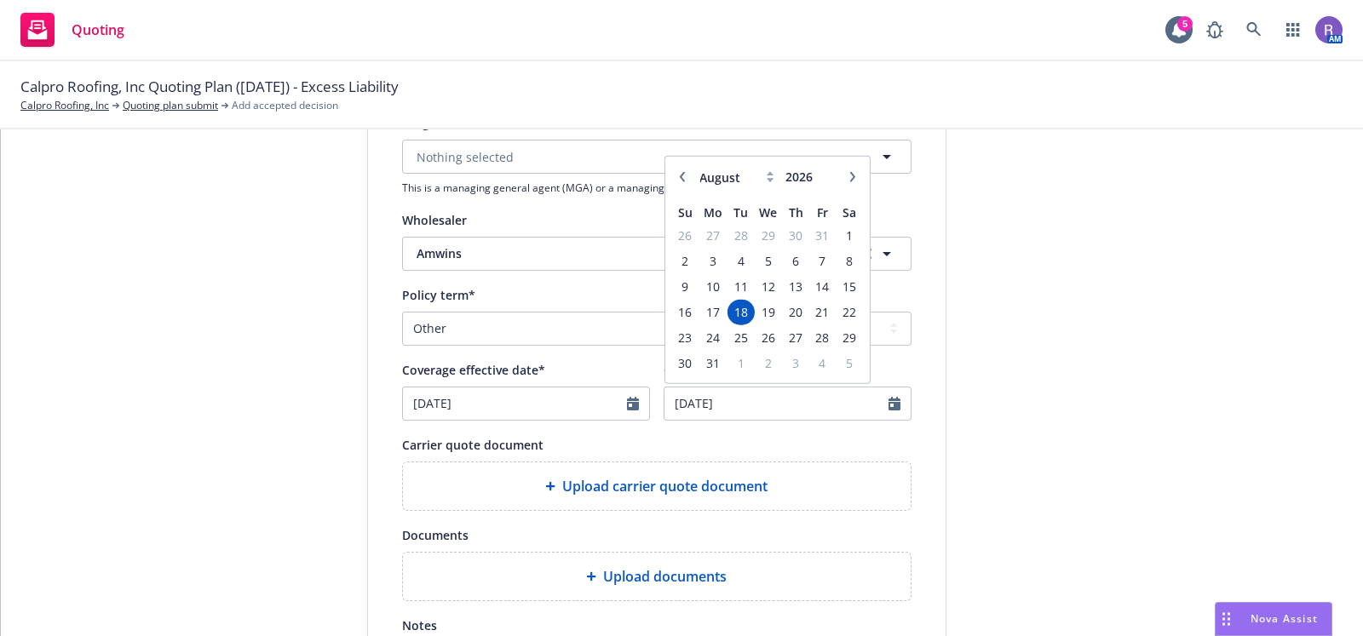
click at [676, 175] on icon "button" at bounding box center [681, 176] width 10 height 10
select select "6"
click at [683, 281] on span "14" at bounding box center [684, 286] width 23 height 21
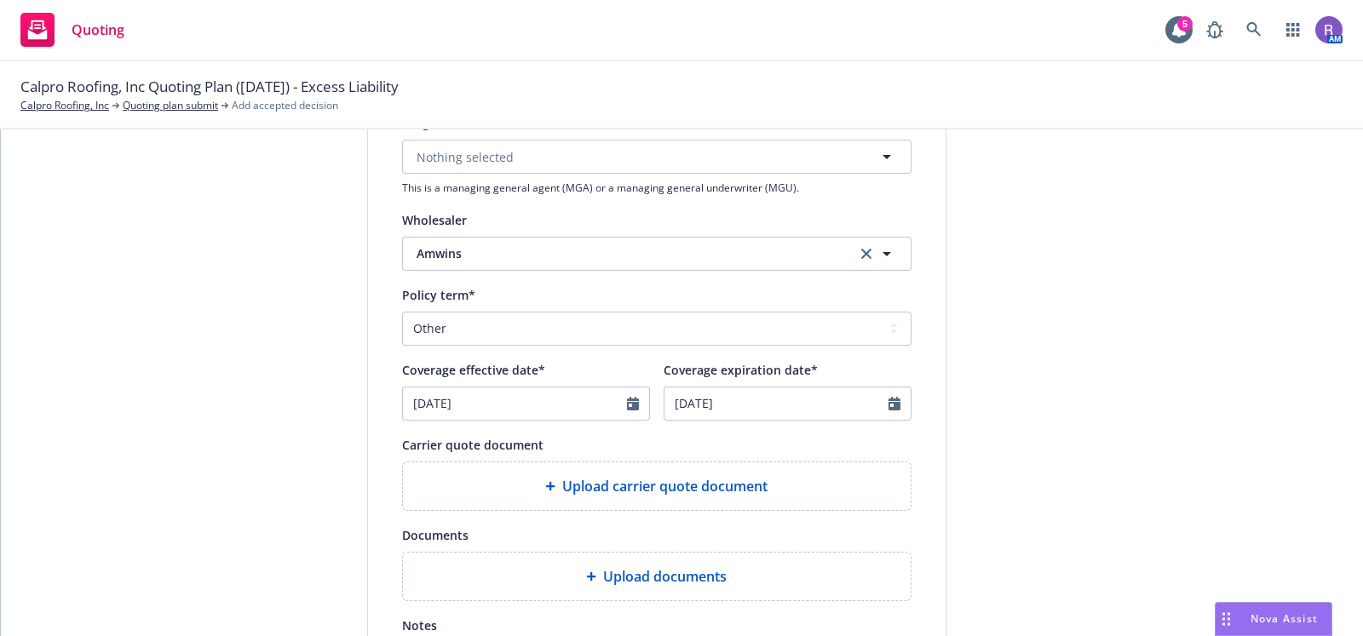
type input "06/14/2026"
click at [265, 393] on div "1 Quote initiation 2 Coverage selection 3 Billing info" at bounding box center [239, 243] width 187 height 1142
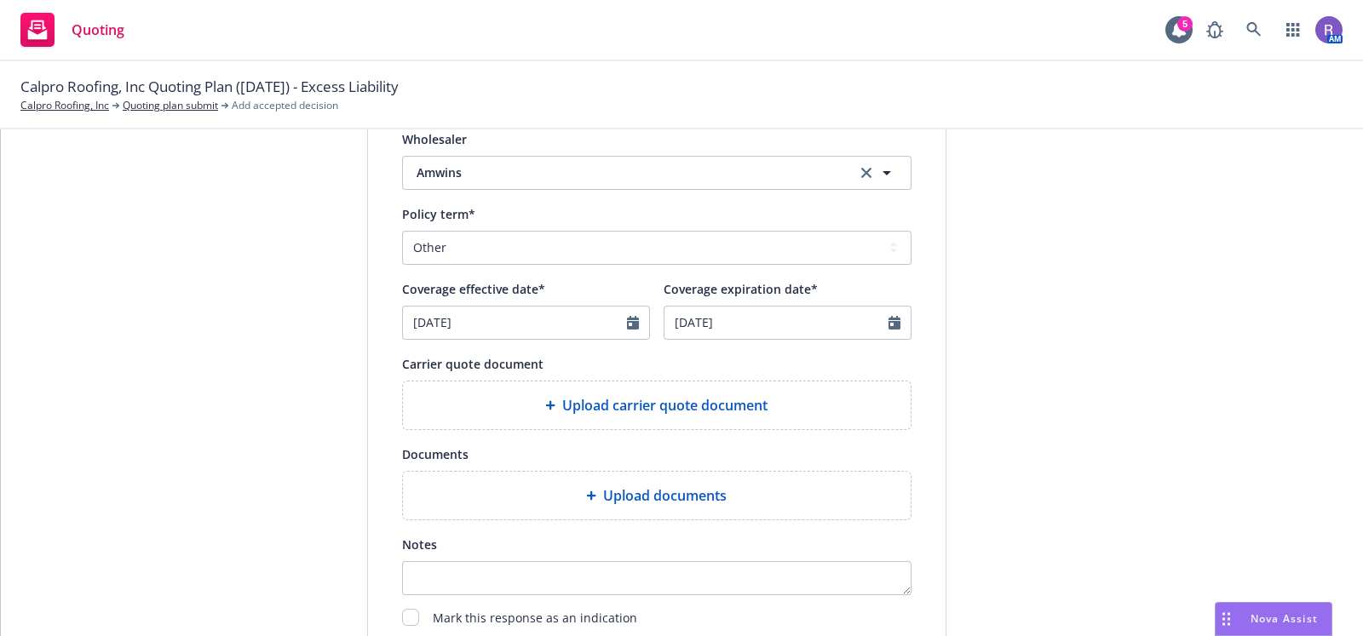
scroll to position [573, 0]
click at [508, 438] on div "Display name Amwins Quote expiration date* 09/17/2025 The quoted coverage and p…" at bounding box center [656, 155] width 509 height 948
click at [707, 385] on div "Upload carrier quote document" at bounding box center [657, 405] width 508 height 48
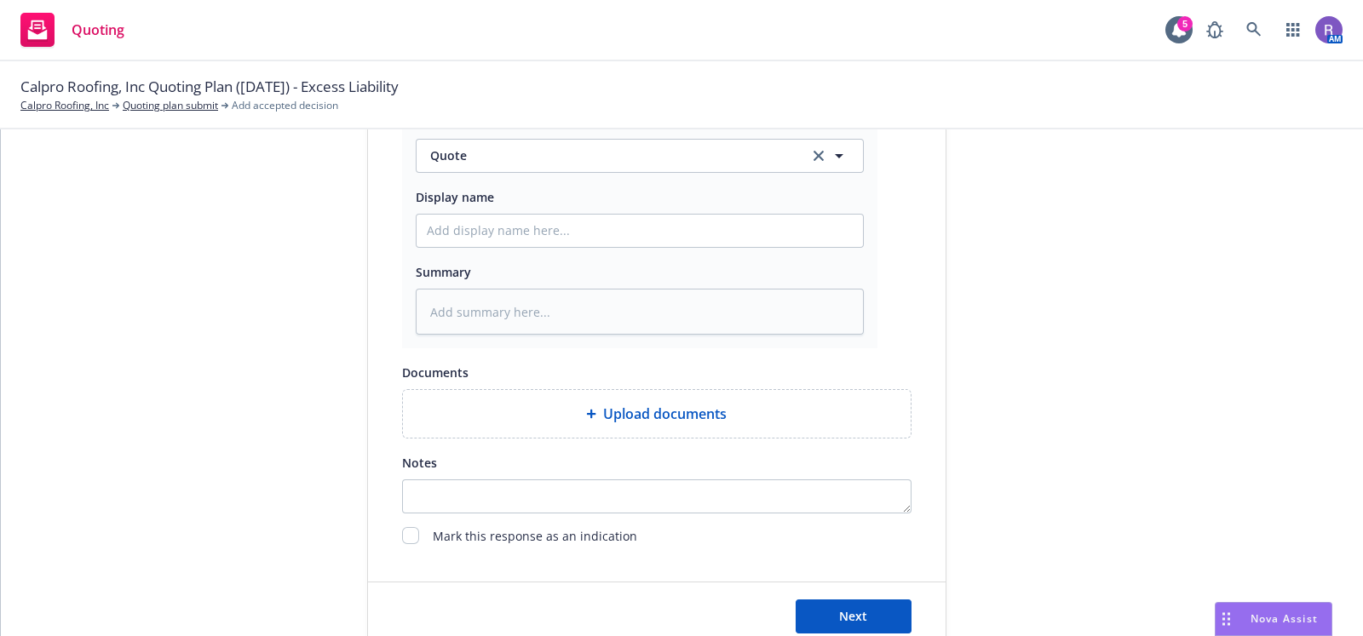
scroll to position [949, 0]
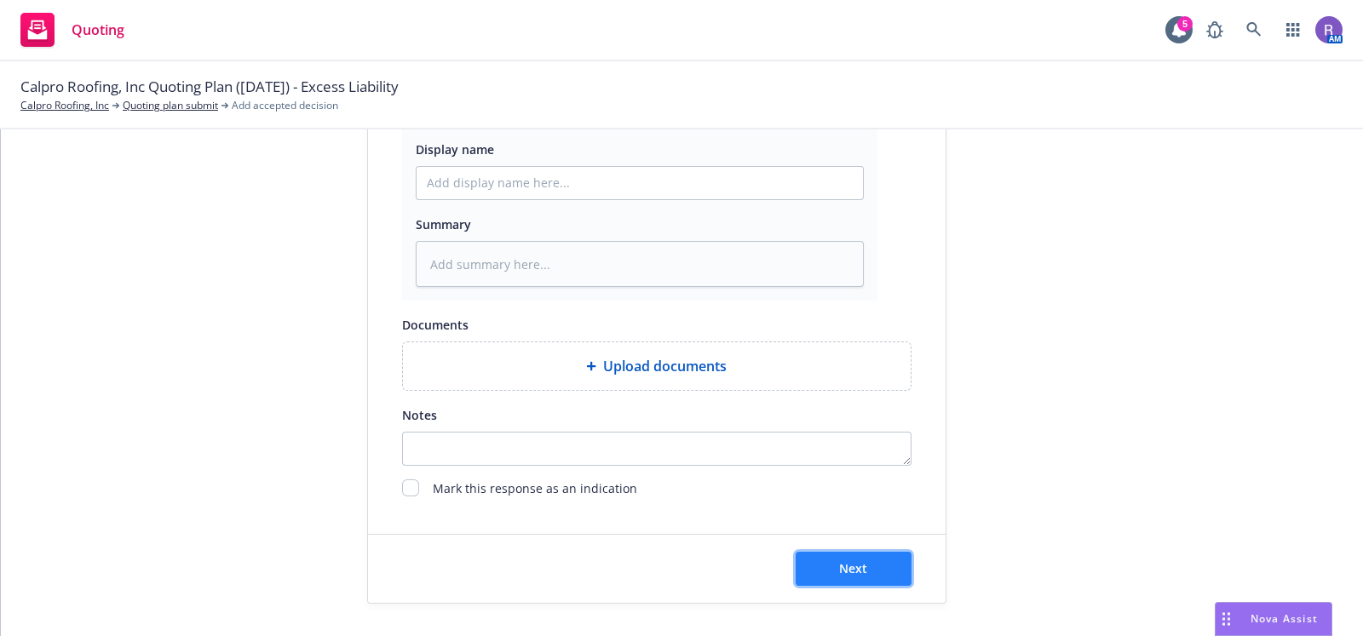
click at [862, 561] on button "Next" at bounding box center [853, 569] width 116 height 34
type textarea "x"
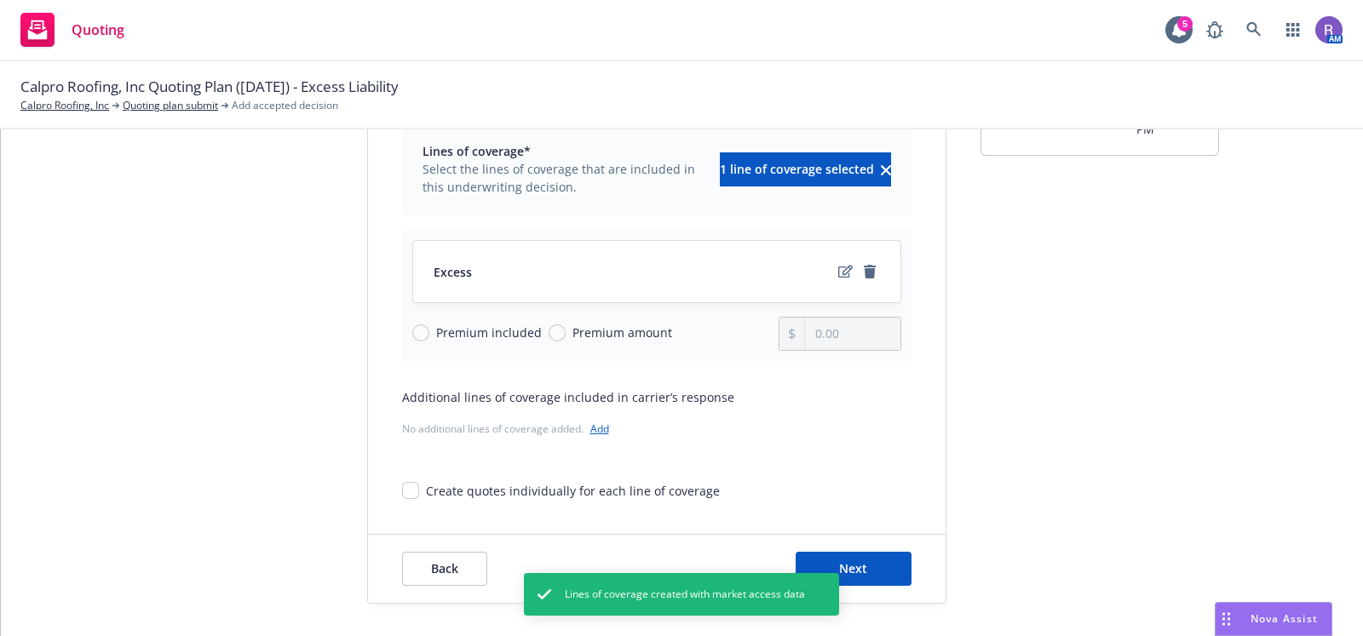
scroll to position [131, 0]
click at [878, 571] on button "Next" at bounding box center [853, 570] width 116 height 34
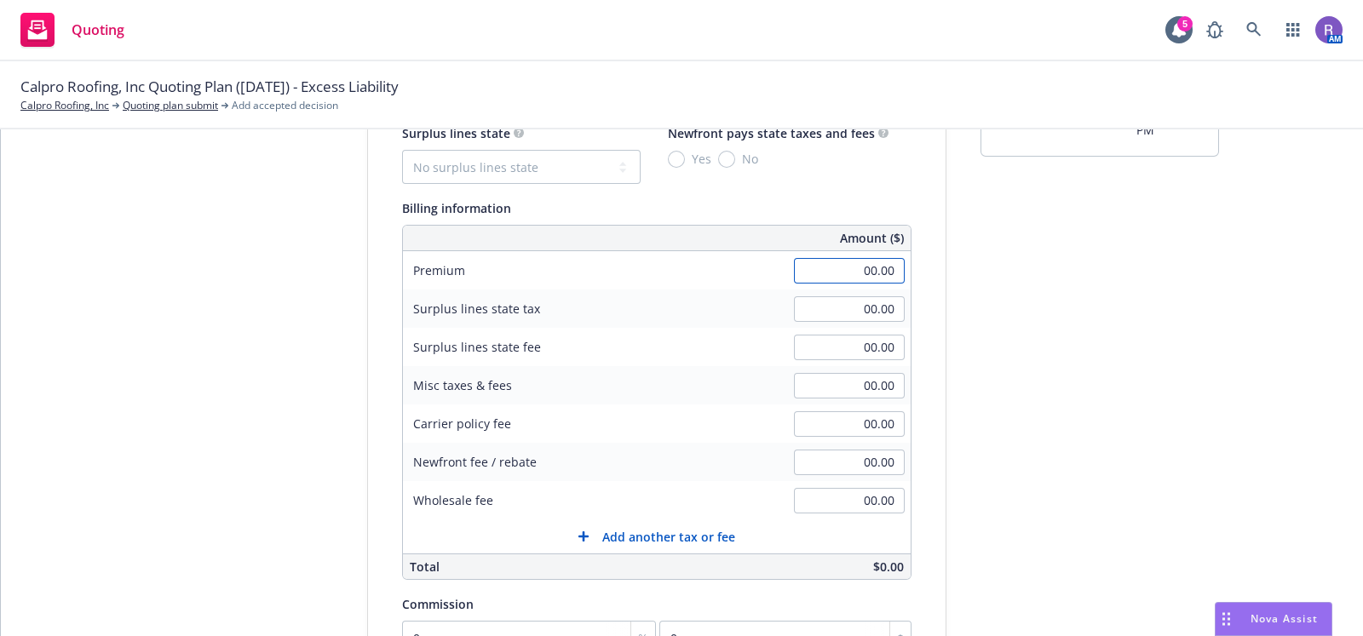
click at [829, 273] on input "00.00" at bounding box center [849, 271] width 111 height 26
click at [1085, 432] on div "submission Carrier Amwins Last updated 8/18, 1:14 PM" at bounding box center [1099, 467] width 238 height 871
type input "15,020.00"
click at [860, 312] on input "00.00" at bounding box center [849, 309] width 111 height 26
type input "457.35"
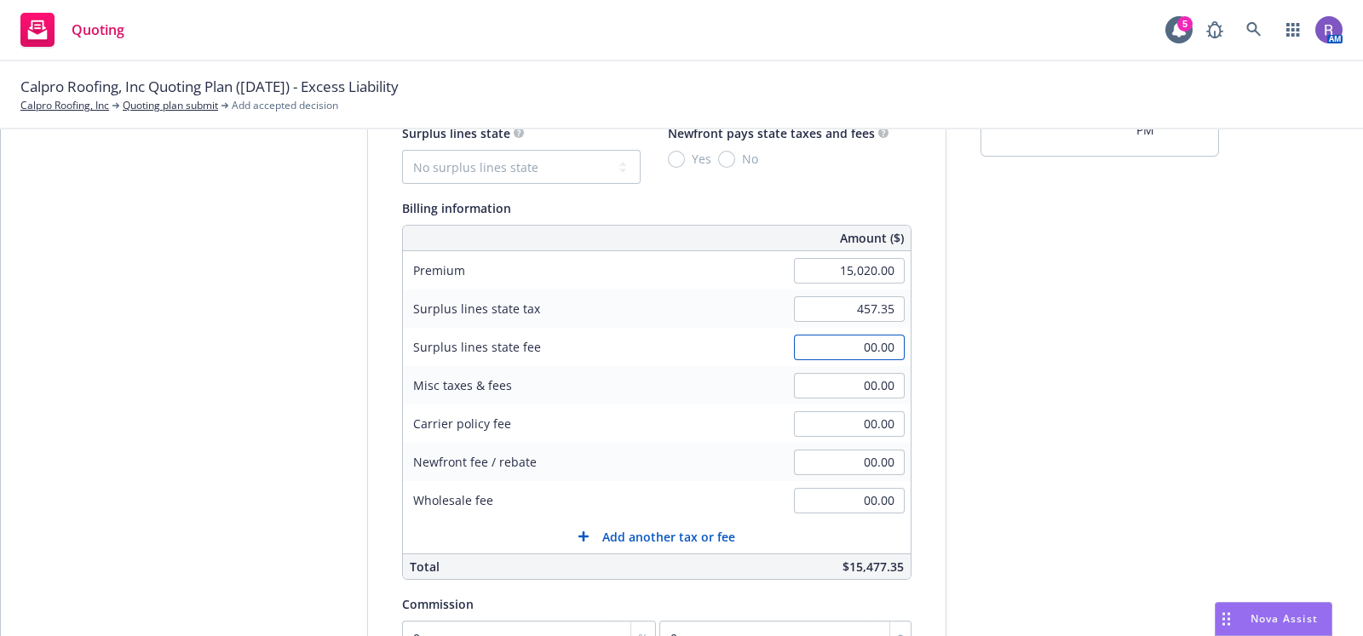
click at [852, 338] on input "00.00" at bounding box center [849, 348] width 111 height 26
type input "27.45"
click at [1028, 393] on div "submission Carrier Amwins Last updated 8/18, 1:14 PM" at bounding box center [1099, 467] width 238 height 871
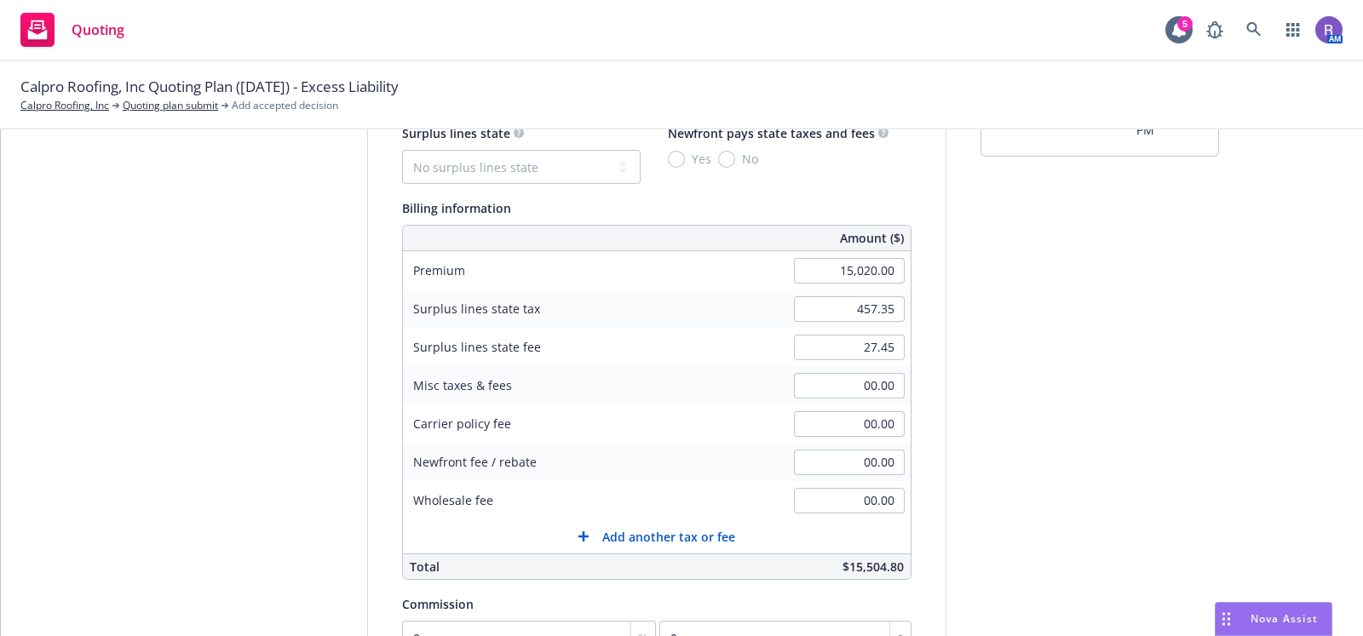
click at [853, 479] on div "00.00" at bounding box center [849, 462] width 123 height 37
click at [854, 468] on input "00.00" at bounding box center [849, 463] width 111 height 26
click at [1081, 487] on div "submission Carrier Amwins Last updated 8/18, 1:14 PM" at bounding box center [1099, 467] width 238 height 871
type input "562.00"
click at [873, 450] on input "562.00" at bounding box center [849, 463] width 111 height 26
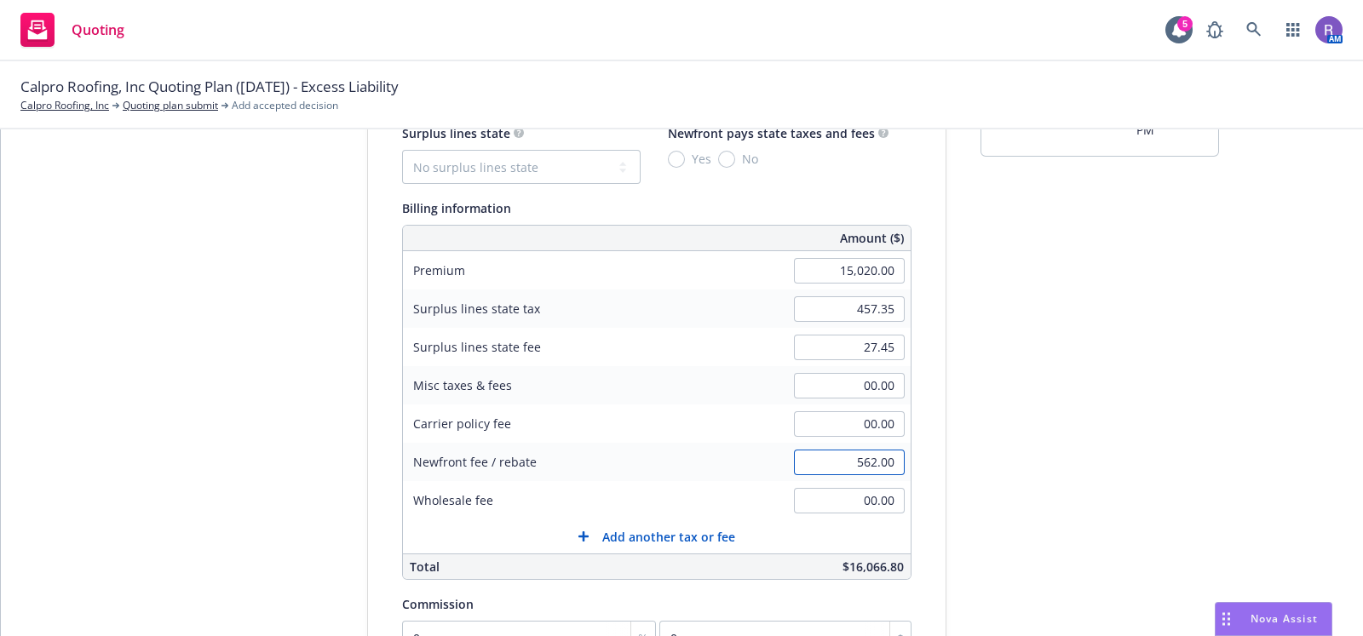
click at [873, 450] on input "562.00" at bounding box center [849, 463] width 111 height 26
click at [856, 496] on input "00.00" at bounding box center [849, 501] width 111 height 26
paste input "562"
type input "562.00"
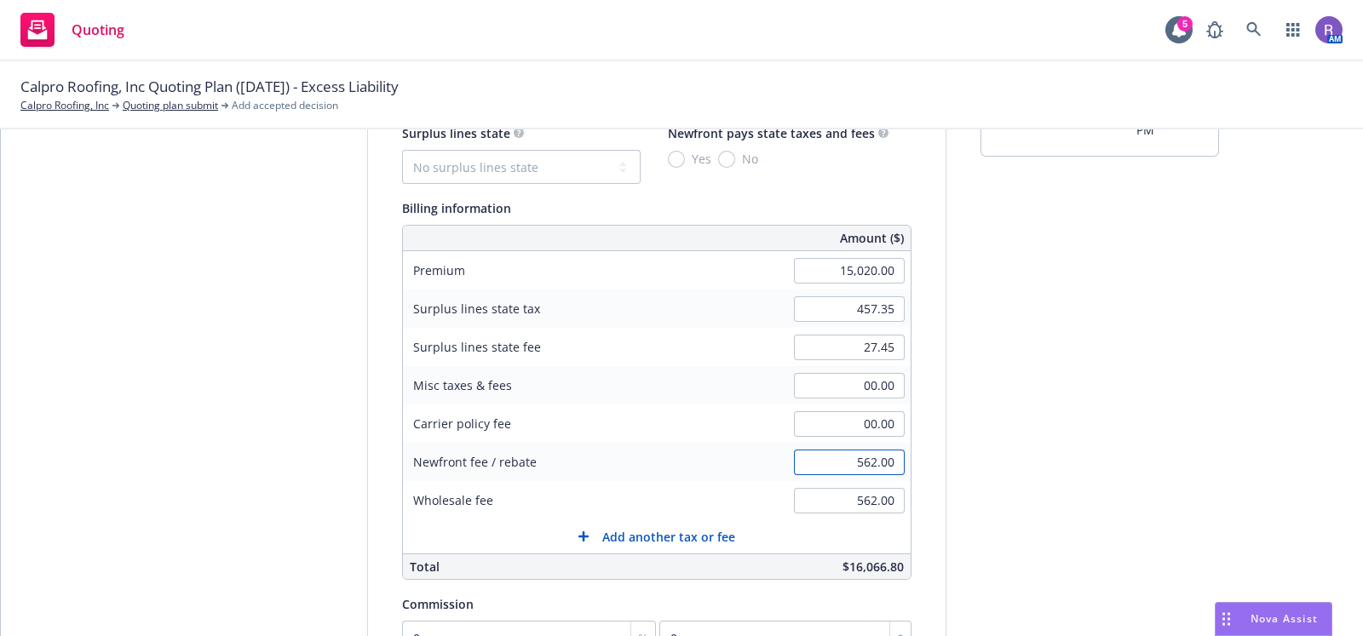
click at [864, 460] on input "562.00" at bounding box center [849, 463] width 111 height 26
click at [1081, 476] on div "submission Carrier Amwins Last updated 8/18, 1:14 PM" at bounding box center [1099, 467] width 238 height 871
type input "00.00"
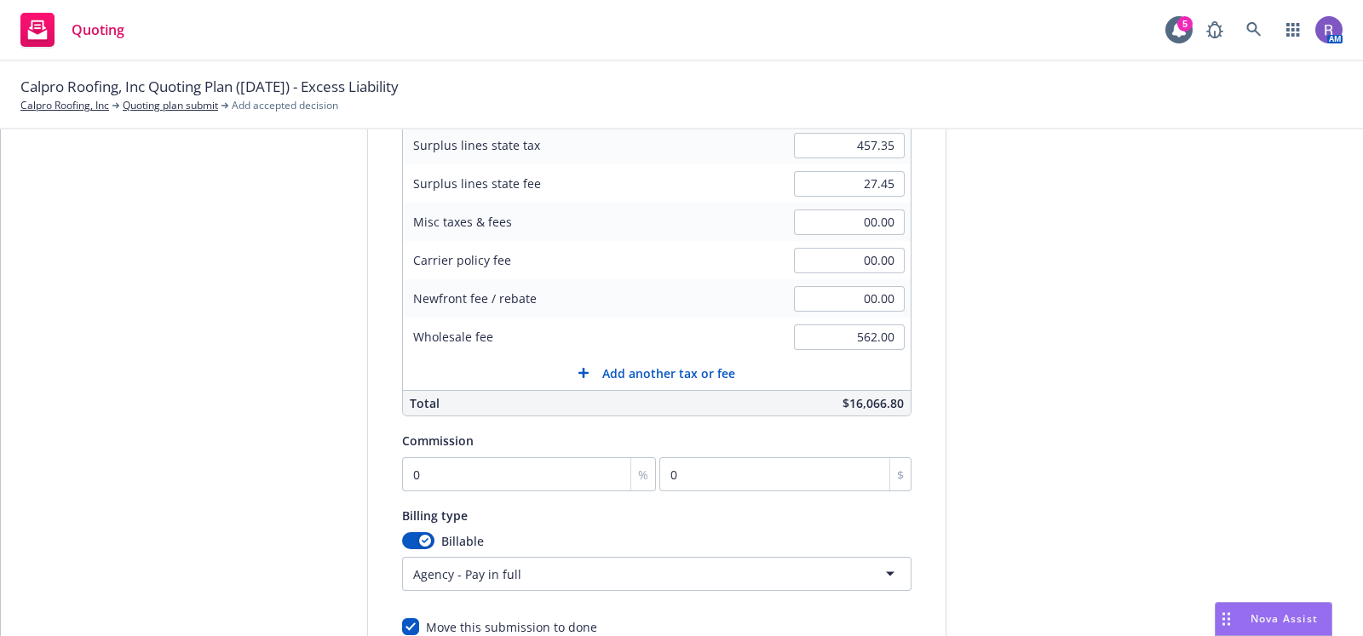
scroll to position [298, 0]
click at [451, 472] on input "0" at bounding box center [529, 471] width 255 height 34
type input "1"
type input "150.2"
type input "11"
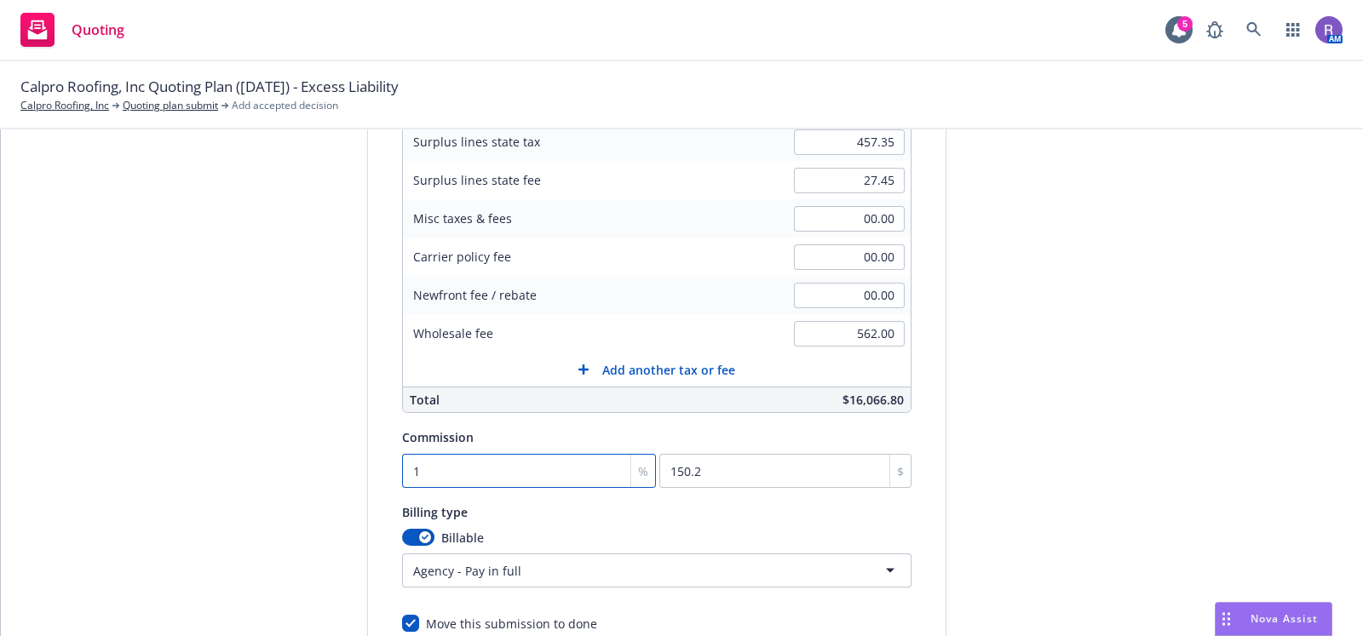
type input "1652.2"
type input "11"
click at [266, 473] on div "Quote initiation Coverage selection 3 Billing info" at bounding box center [239, 300] width 187 height 871
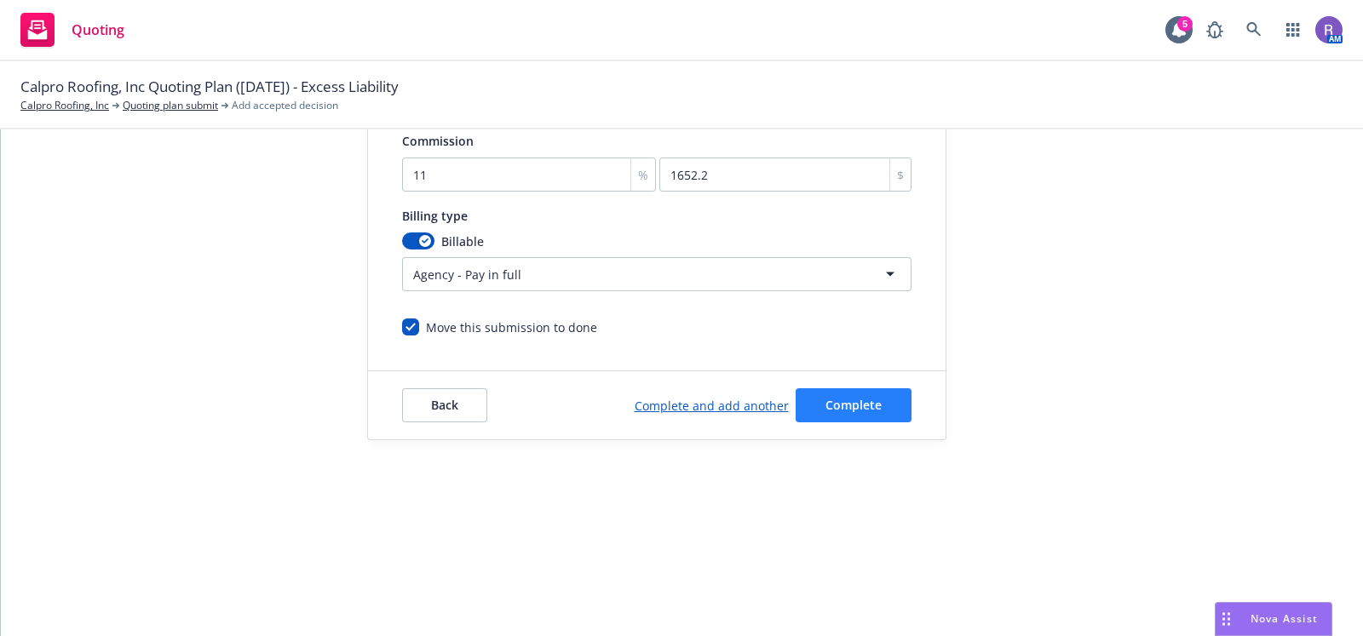
scroll to position [167, 0]
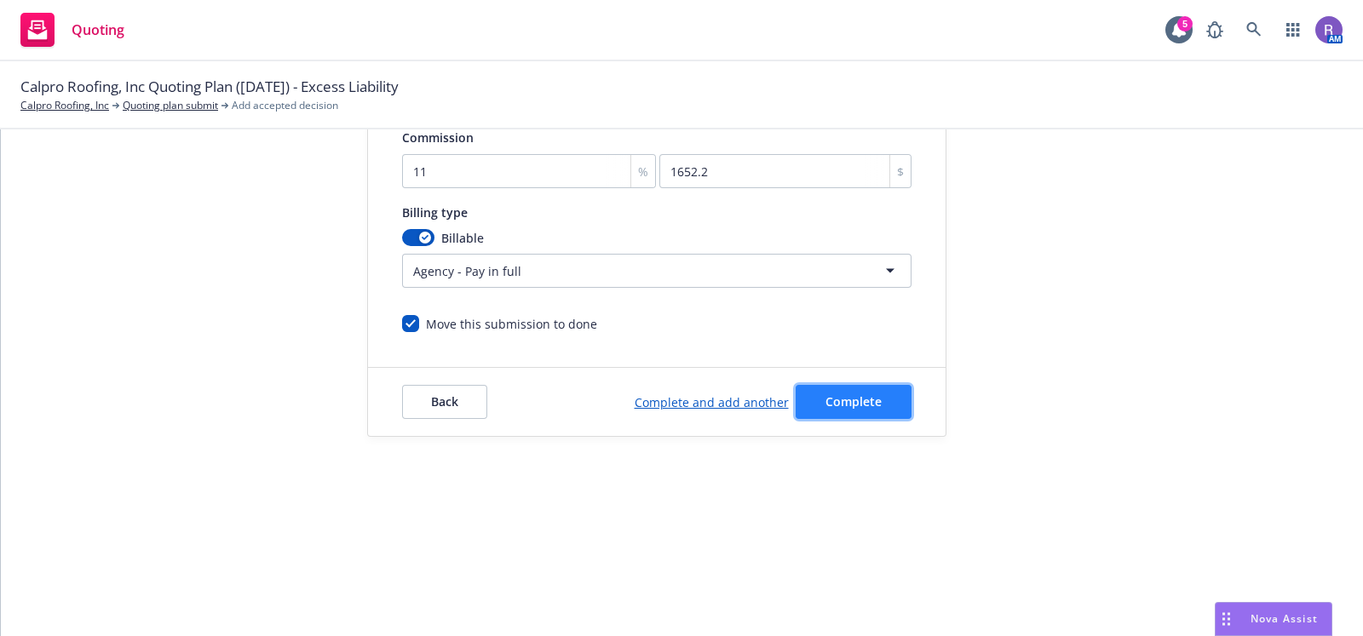
click at [837, 393] on span "Complete" at bounding box center [853, 401] width 56 height 16
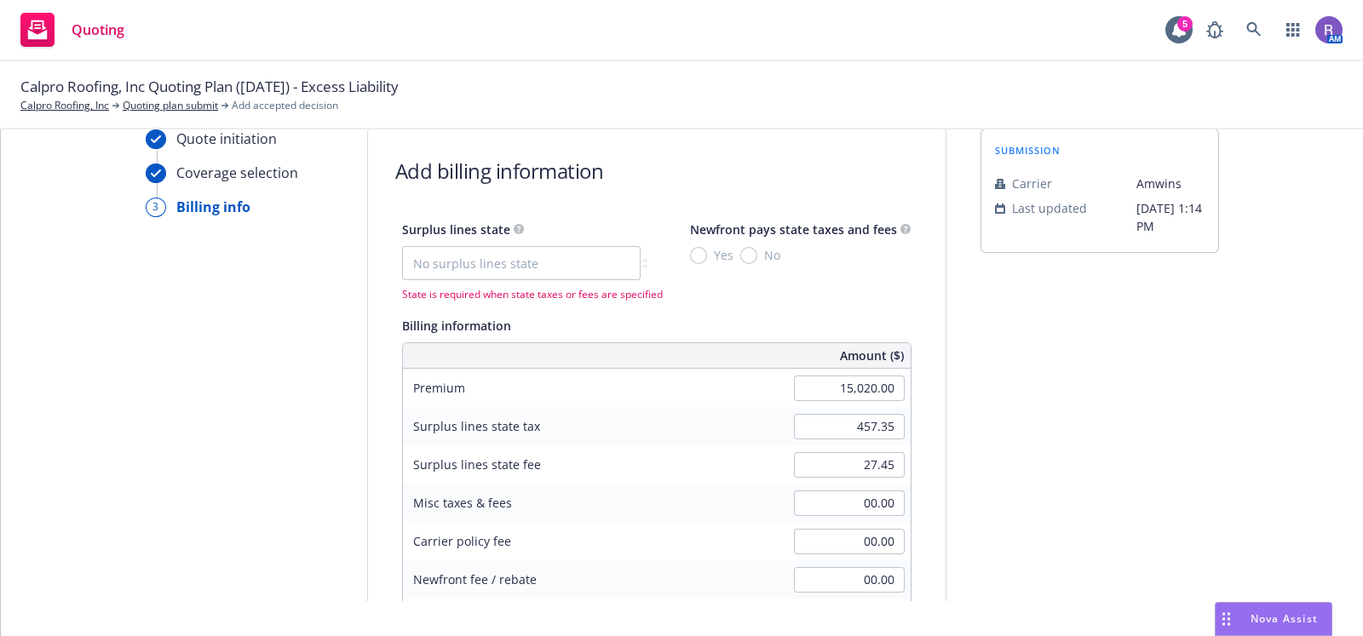
scroll to position [32, 0]
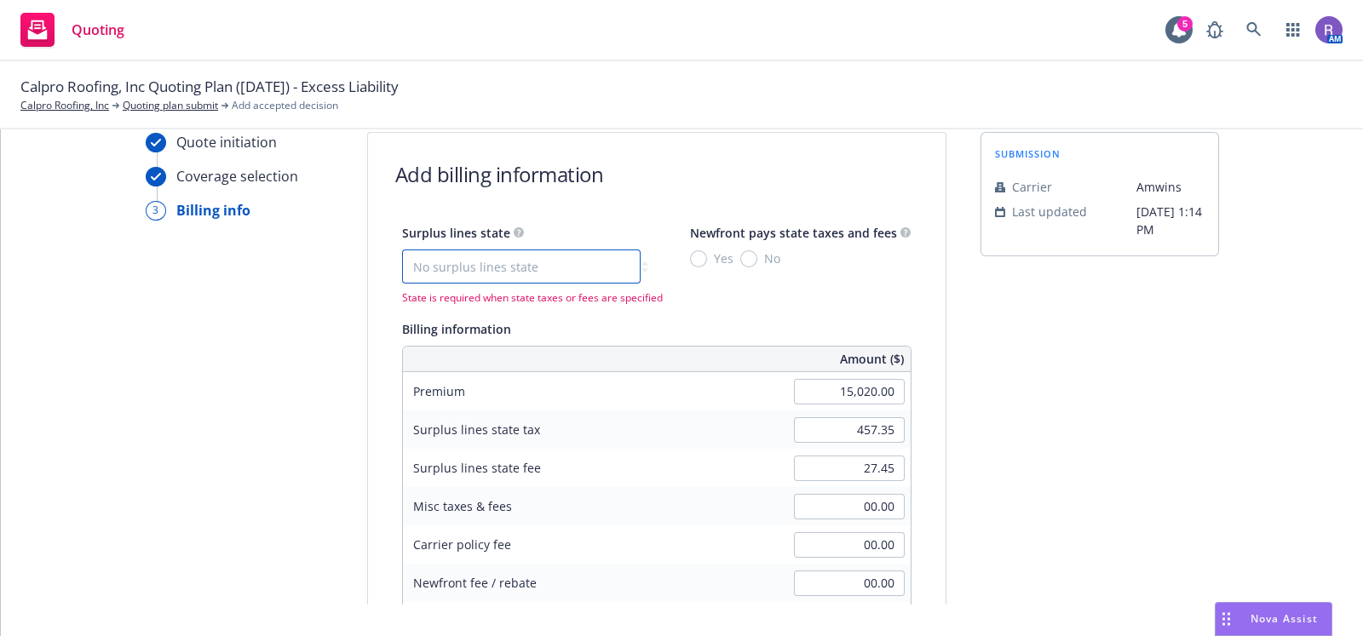
click at [531, 270] on select "No surplus lines state Alaska Alabama Arkansas Arizona California Colorado Conn…" at bounding box center [521, 267] width 238 height 34
select select "CA"
click at [402, 250] on select "No surplus lines state Alaska Alabama Arkansas Arizona California Colorado Conn…" at bounding box center [521, 267] width 238 height 34
type input "450.60"
type input "27.04"
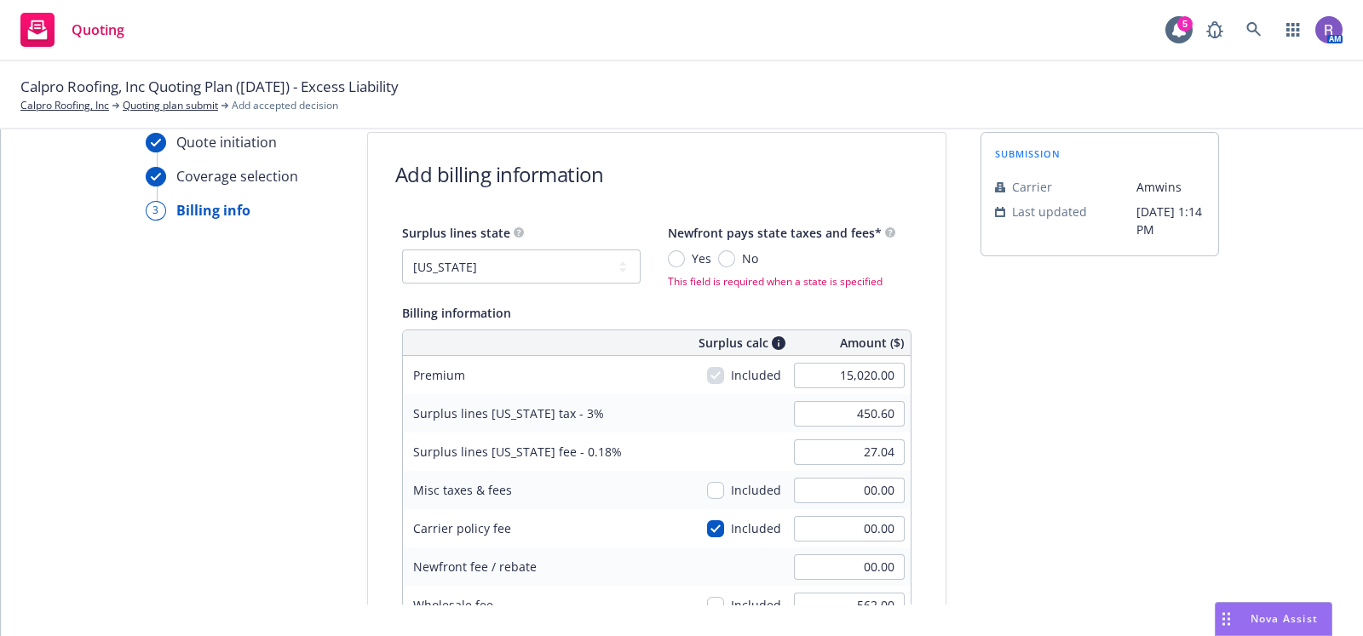
click at [1171, 452] on div "submission Carrier Amwins Last updated 8/18, 1:14 PM" at bounding box center [1099, 570] width 238 height 876
click at [718, 261] on input "No" at bounding box center [726, 258] width 17 height 17
radio input "true"
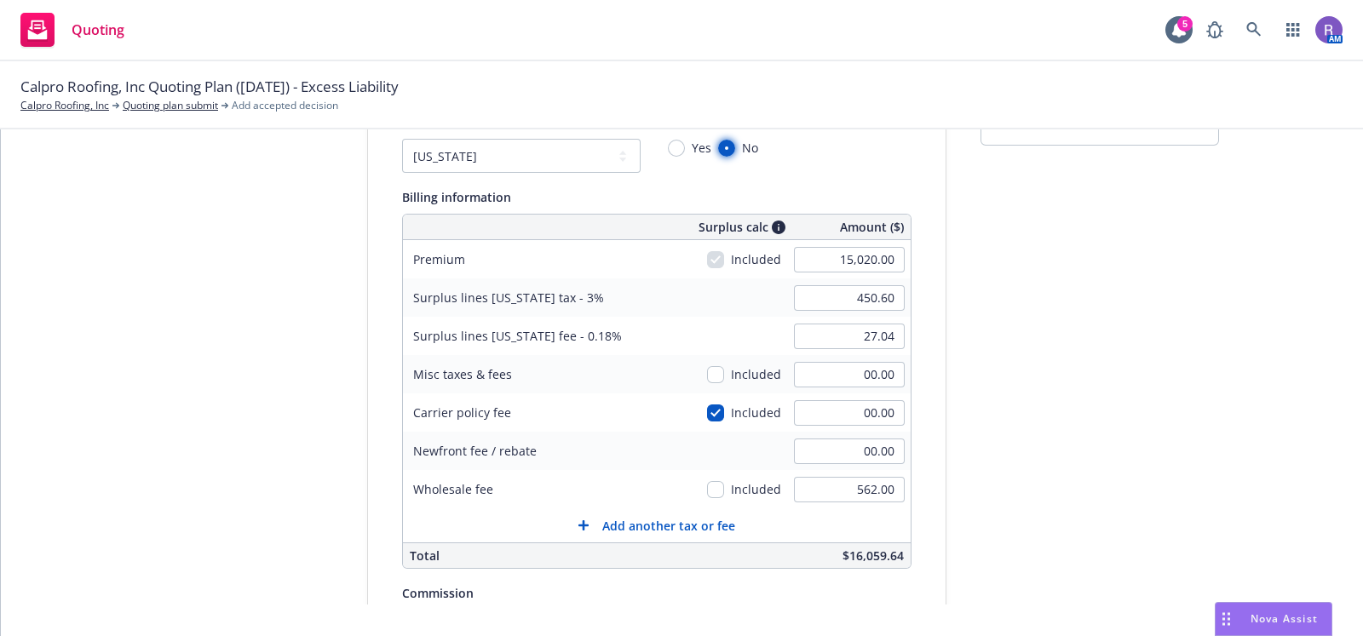
scroll to position [106, 0]
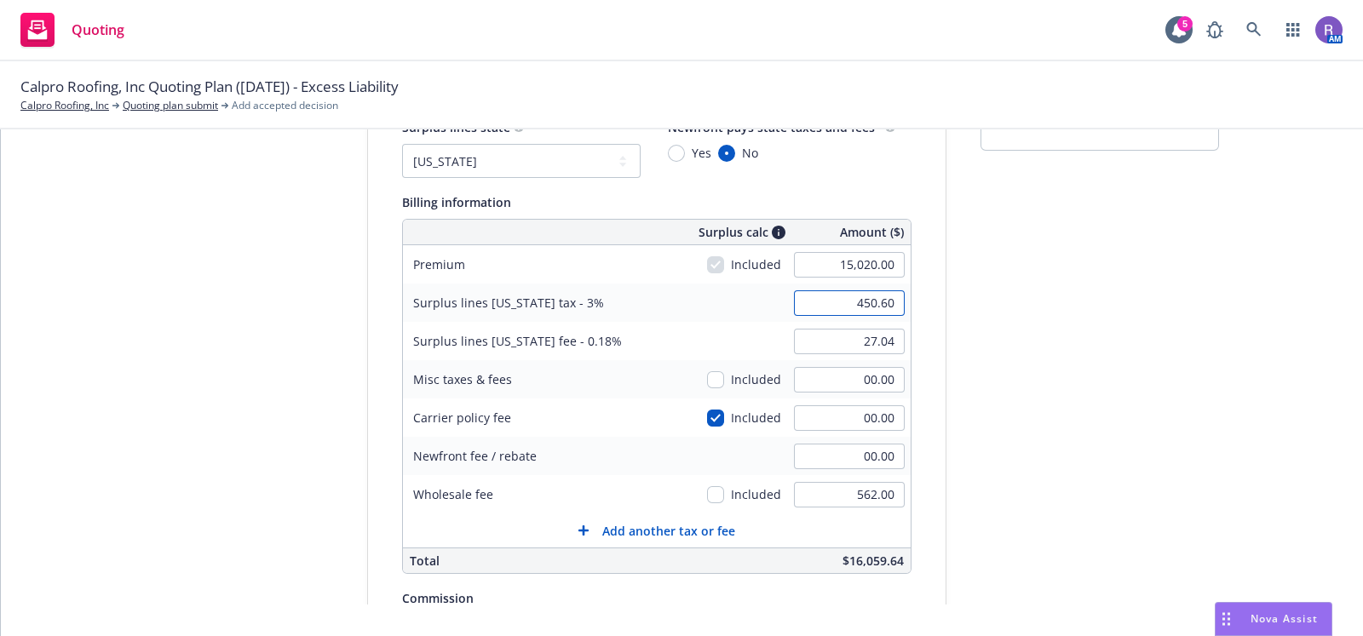
click at [858, 301] on input "450.60" at bounding box center [849, 303] width 111 height 26
type input "457.35"
click at [991, 405] on div "submission Carrier Amwins Last updated 8/18, 1:14 PM" at bounding box center [1099, 461] width 238 height 871
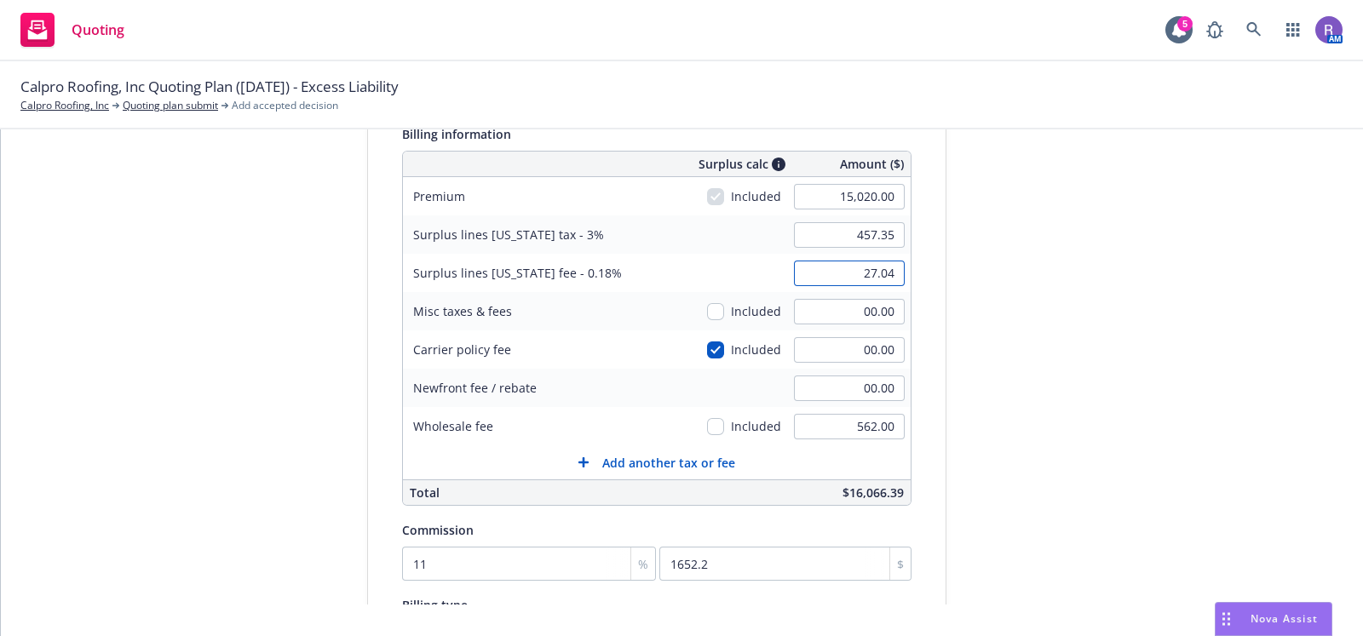
click at [885, 274] on input "27.04" at bounding box center [849, 274] width 111 height 26
type input "27.45"
click at [984, 247] on div "submission Carrier Amwins Last updated 8/18, 1:14 PM" at bounding box center [1099, 393] width 238 height 871
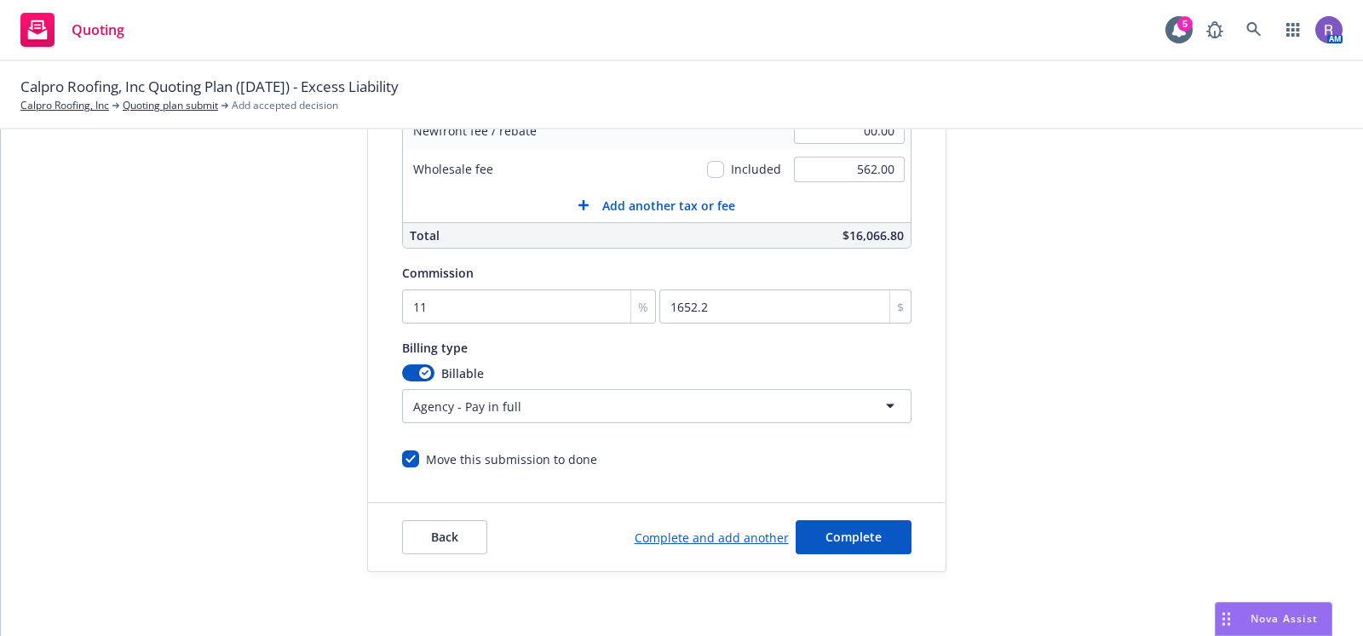
scroll to position [189, 0]
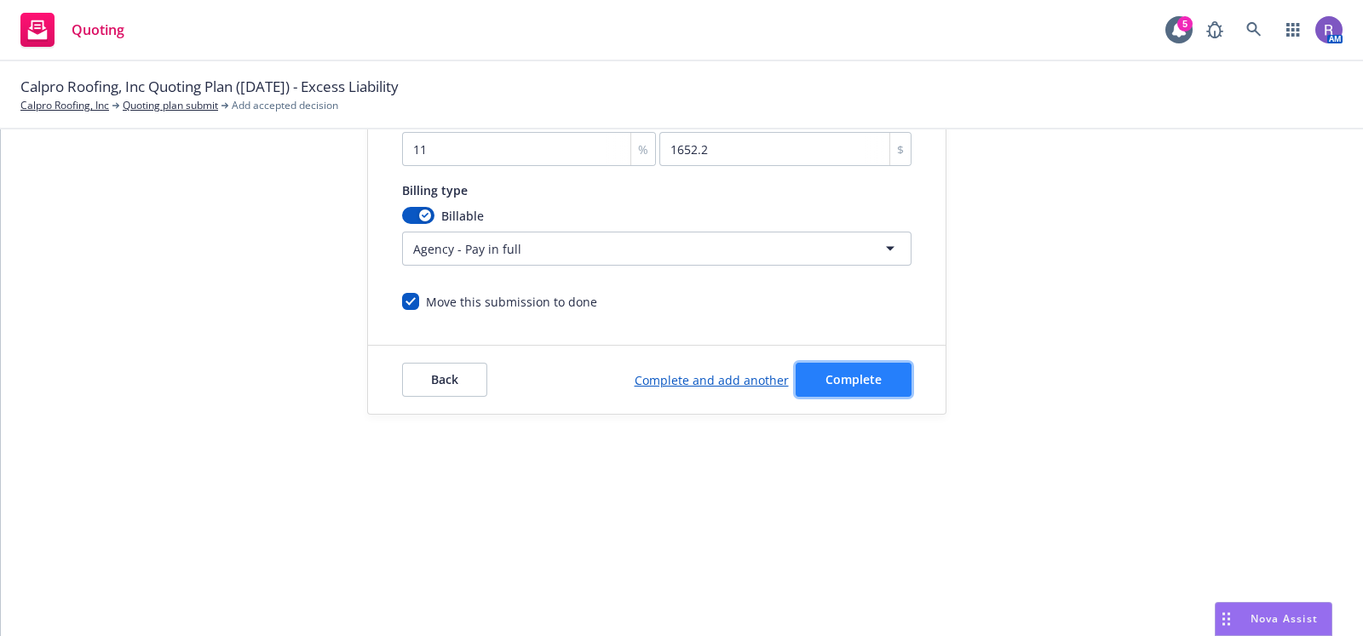
click at [859, 389] on button "Complete" at bounding box center [853, 380] width 116 height 34
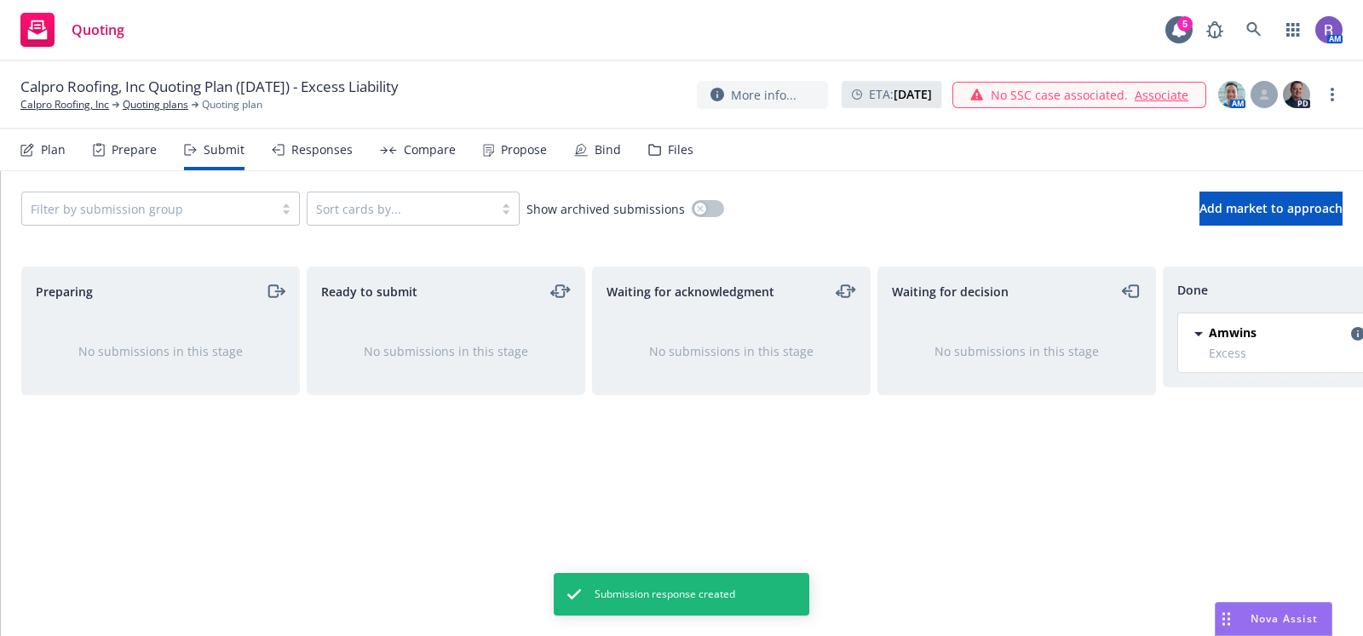
click at [468, 162] on div "Plan Prepare Submit Responses Compare Propose Bind Files" at bounding box center [356, 149] width 673 height 41
click at [485, 153] on icon at bounding box center [488, 150] width 9 height 11
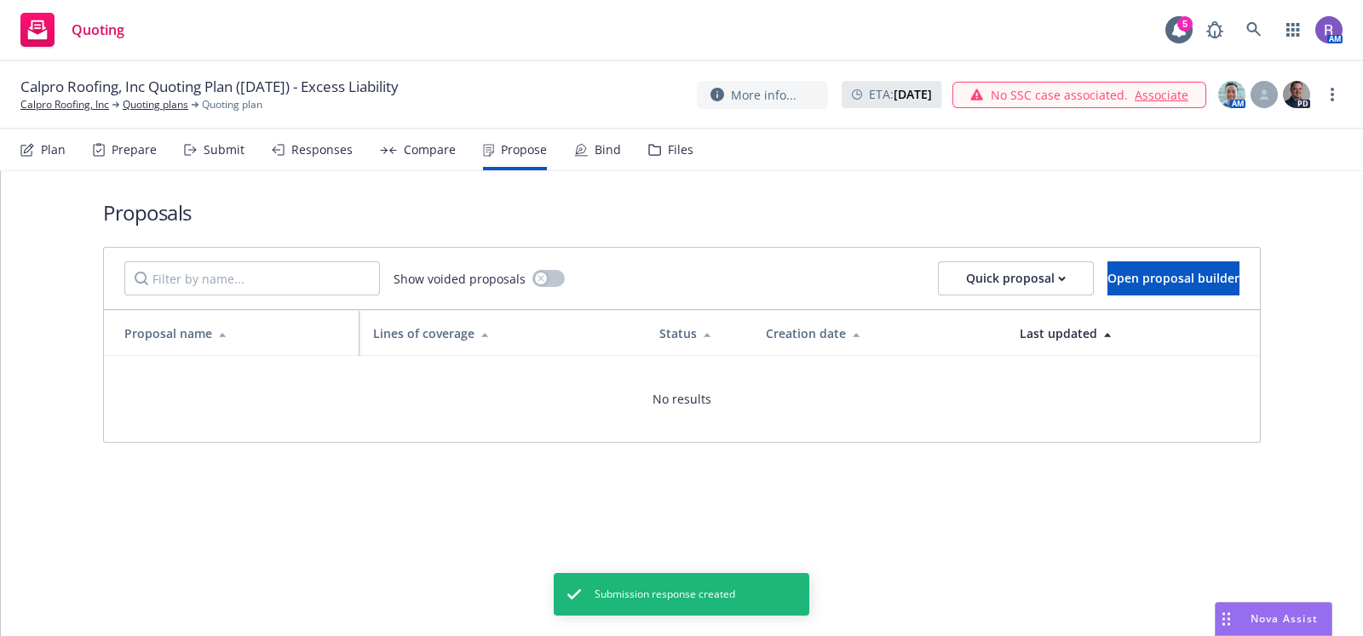
click at [1167, 257] on div "Show voided proposals Quick proposal Open proposal builder" at bounding box center [682, 278] width 1156 height 61
click at [1112, 281] on span "Open proposal builder" at bounding box center [1173, 278] width 132 height 16
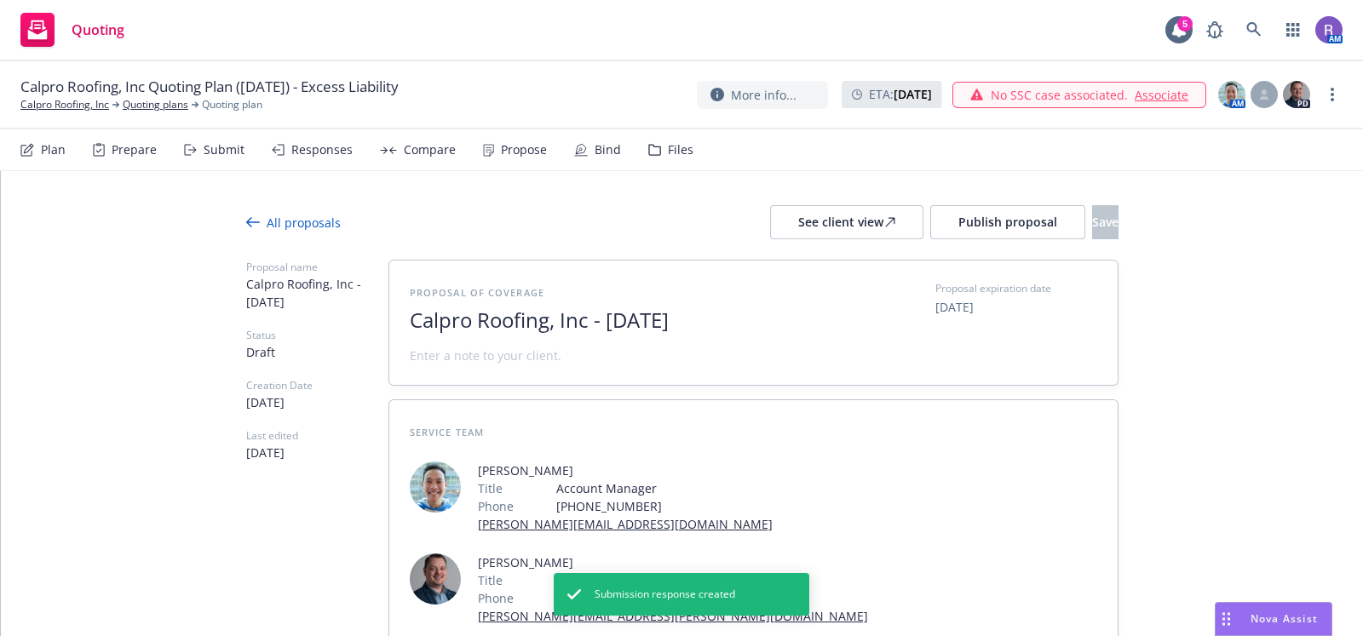
drag, startPoint x: 596, startPoint y: 323, endPoint x: 772, endPoint y: 322, distance: 175.5
click at [772, 322] on span "Calpro Roofing, Inc - August 2025" at bounding box center [618, 320] width 417 height 25
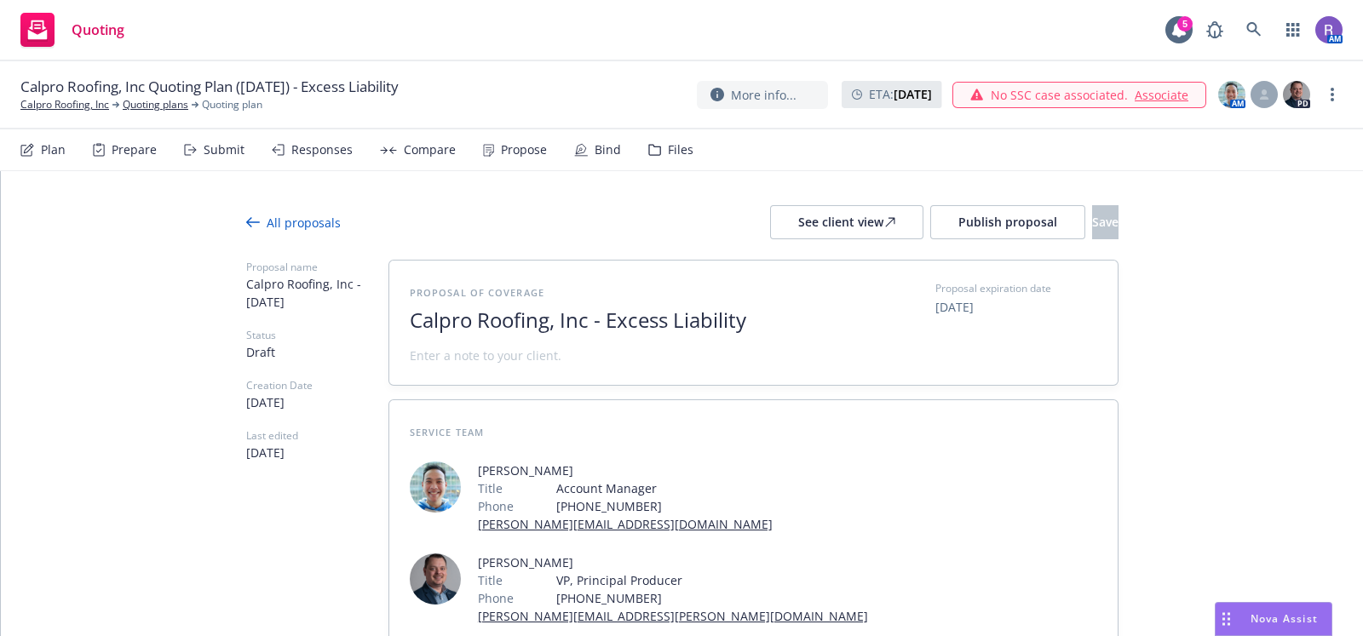
click at [1012, 375] on div "Proposal of coverage Calpro Roofing, Inc - Excess Liability Proposal expiration…" at bounding box center [753, 323] width 728 height 124
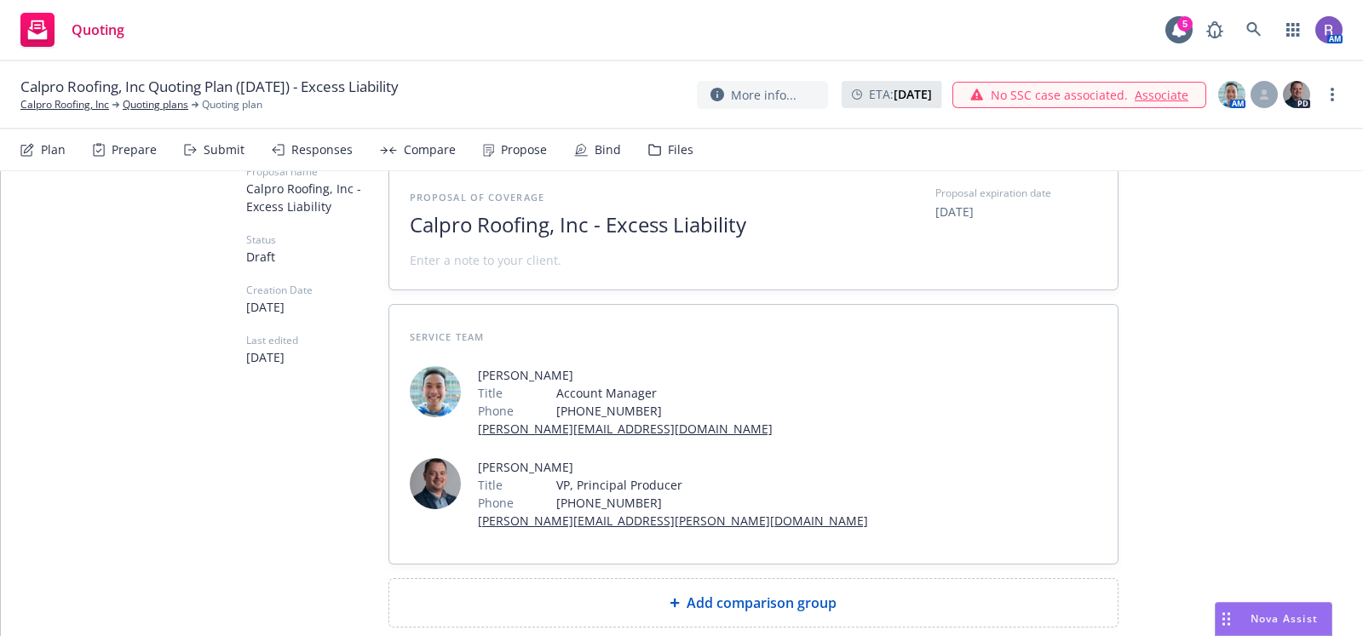
click at [619, 593] on div "Add comparison group" at bounding box center [753, 603] width 701 height 20
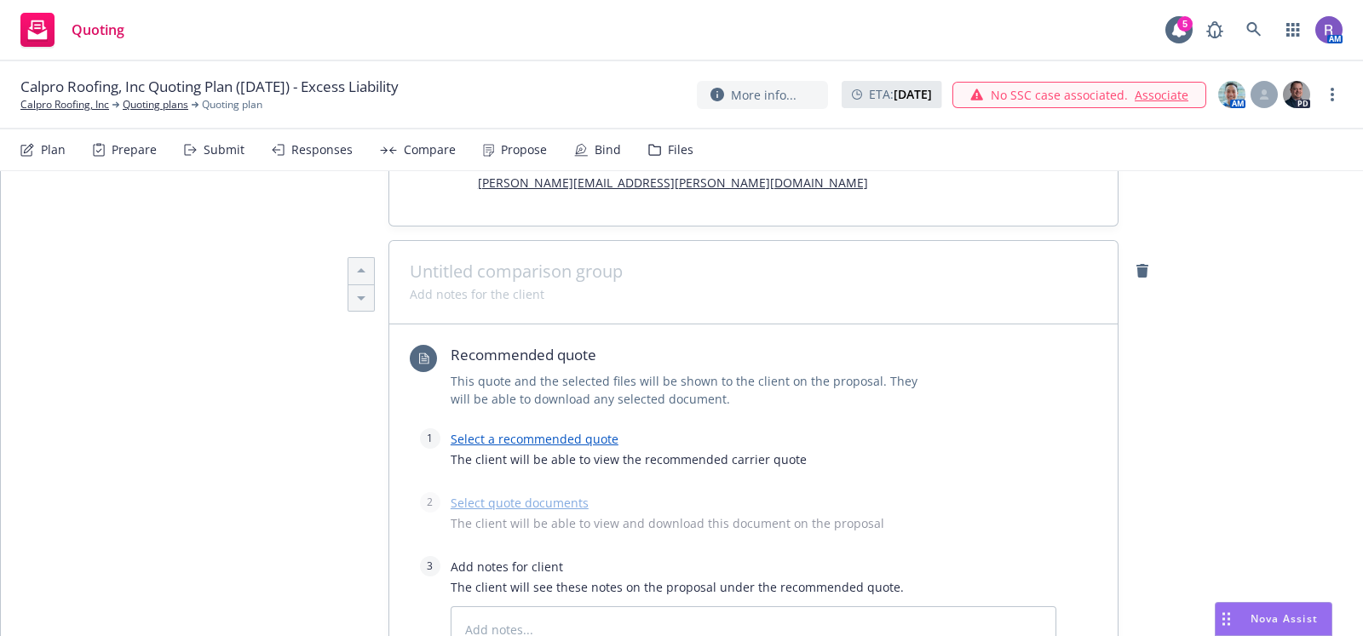
scroll to position [434, 0]
click at [571, 430] on link "Select a recommended quote" at bounding box center [535, 438] width 168 height 16
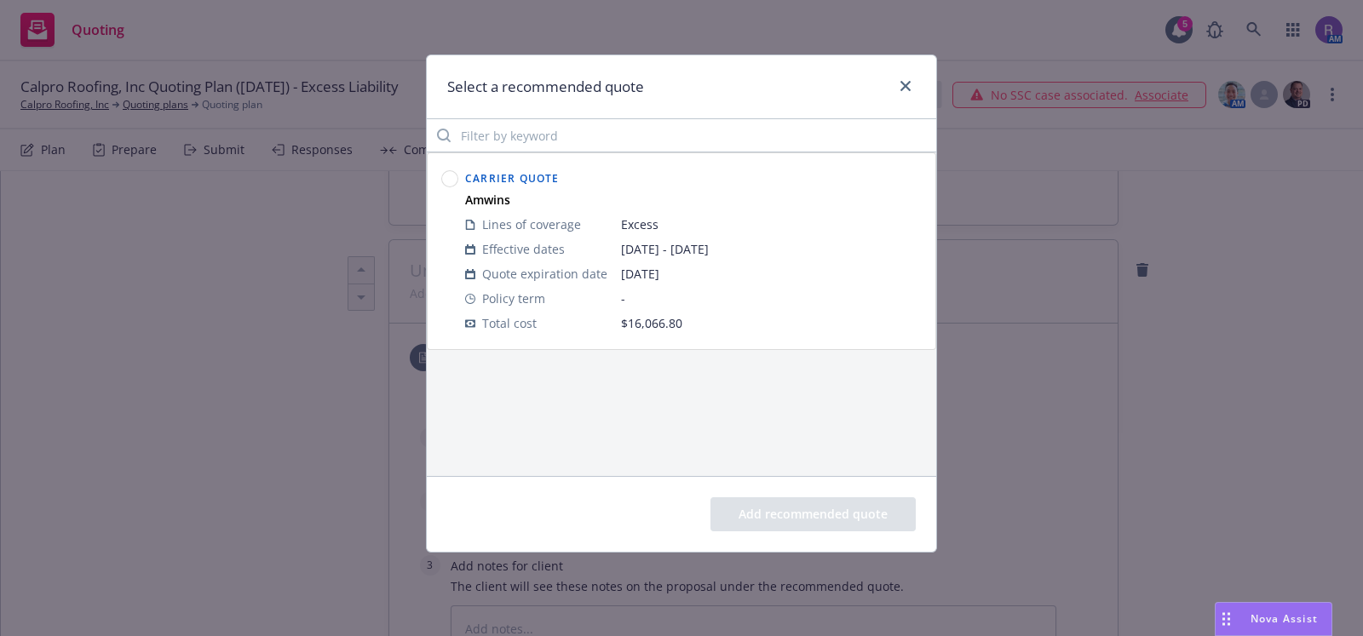
click at [449, 182] on circle at bounding box center [450, 179] width 16 height 16
click at [832, 509] on button "Add recommended quote" at bounding box center [812, 514] width 205 height 34
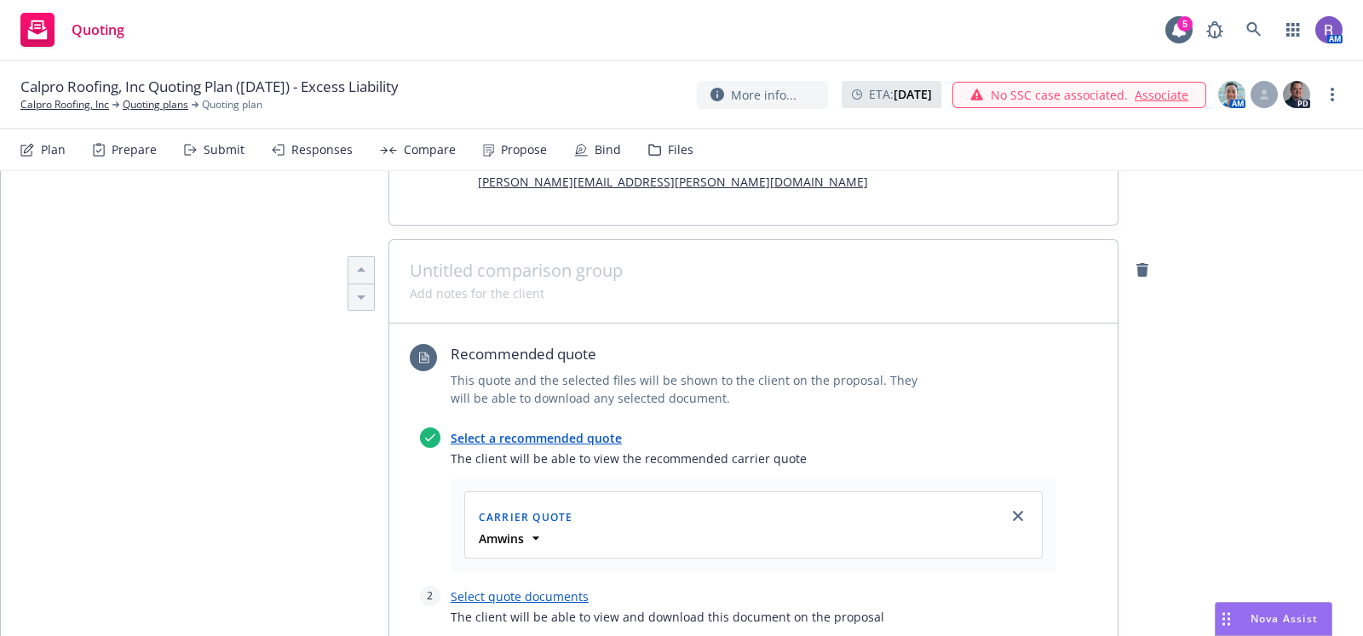
scroll to position [625, 0]
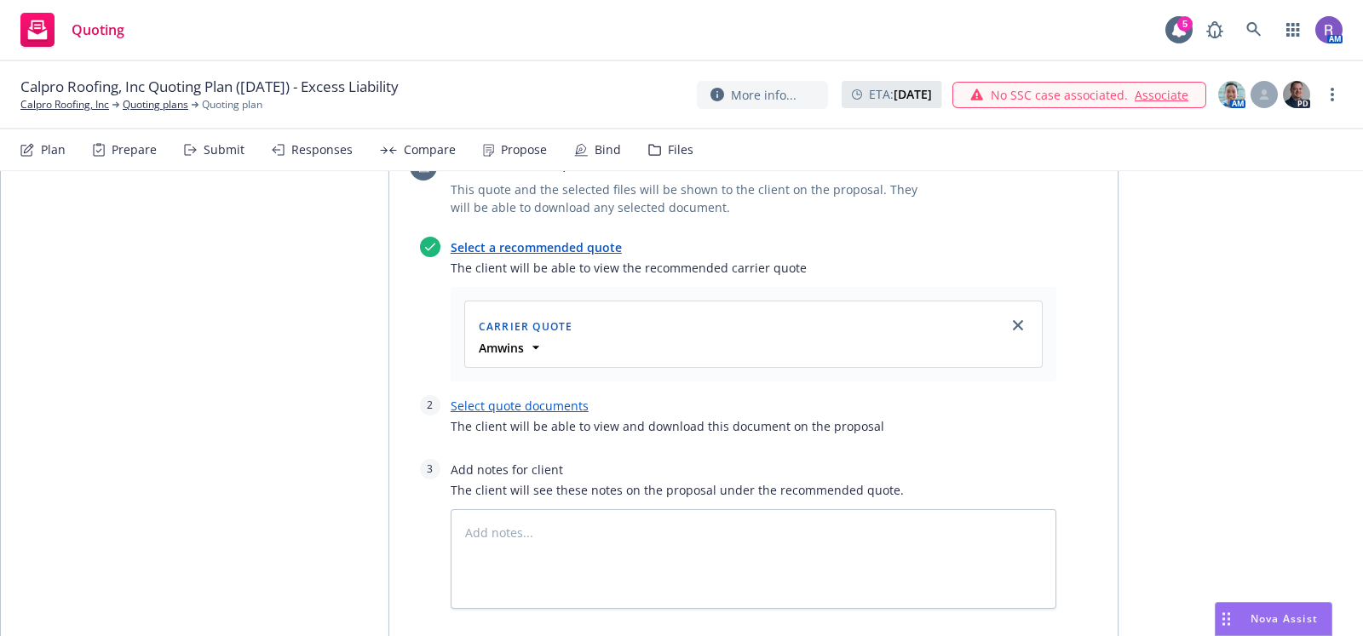
click at [512, 398] on link "Select quote documents" at bounding box center [520, 406] width 138 height 16
type textarea "x"
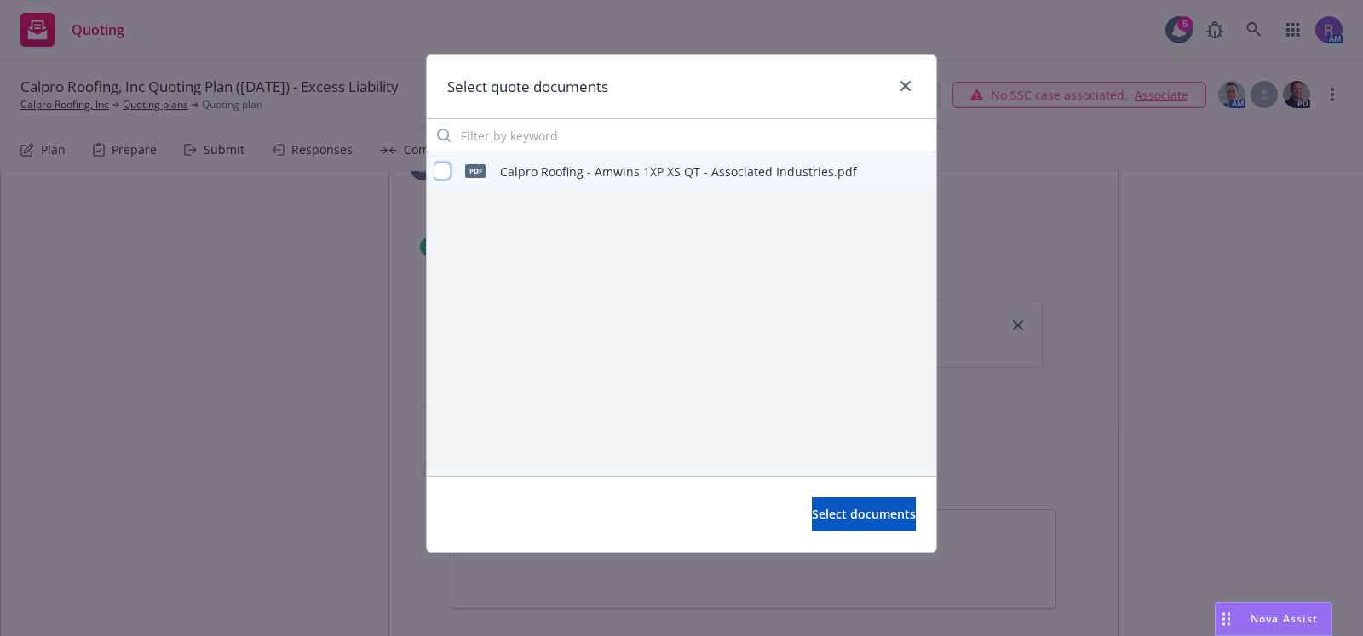
click at [437, 171] on input "checkbox" at bounding box center [442, 171] width 17 height 17
checkbox input "true"
click at [847, 506] on span "Select documents" at bounding box center [864, 514] width 104 height 16
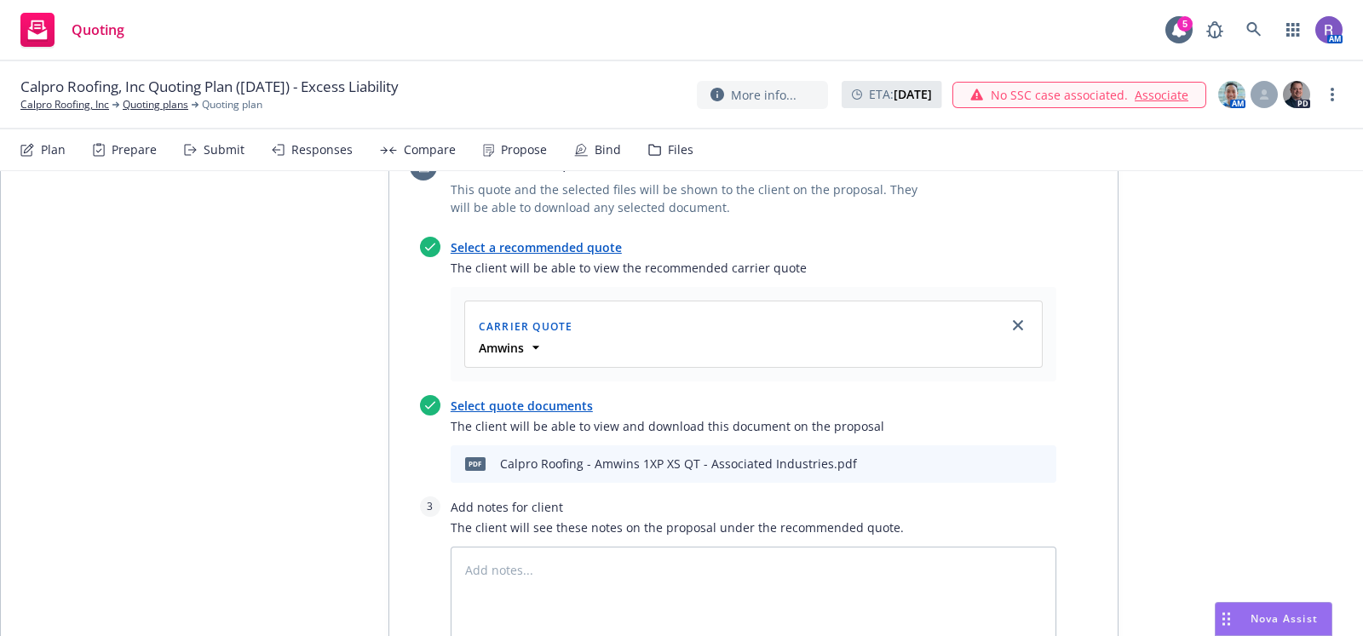
scroll to position [0, 0]
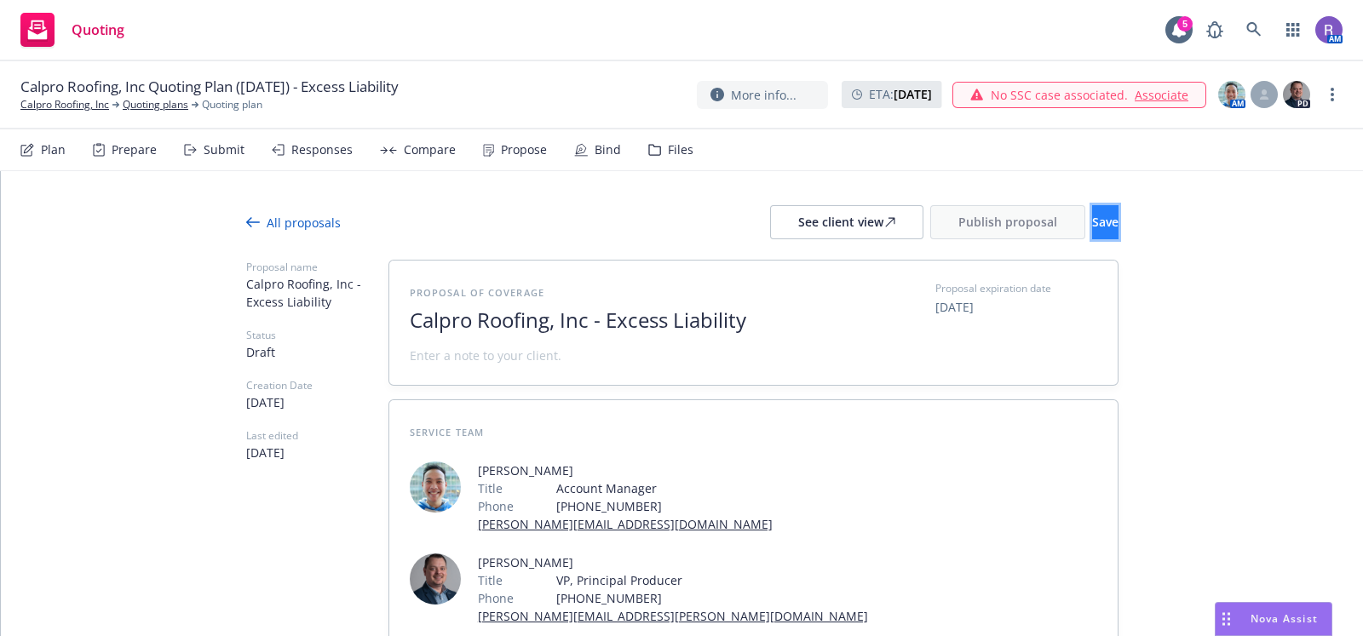
click at [1092, 206] on button "Save" at bounding box center [1105, 222] width 26 height 34
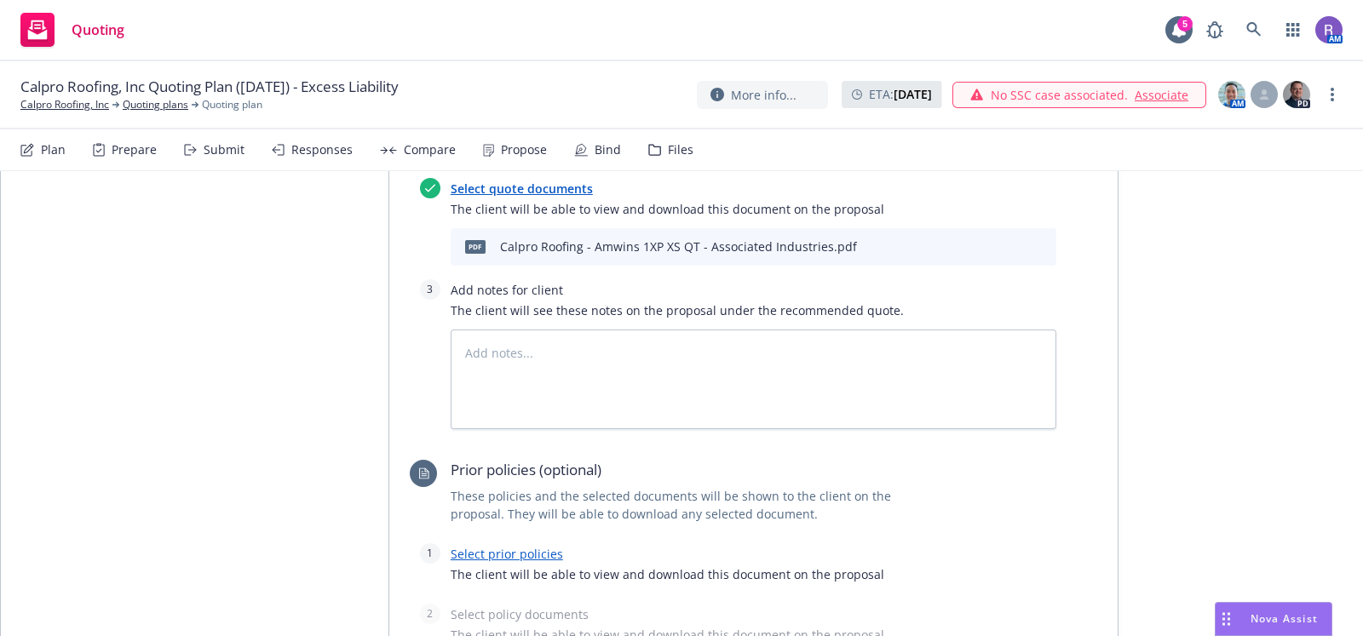
scroll to position [844, 0]
click at [624, 328] on textarea at bounding box center [754, 378] width 606 height 100
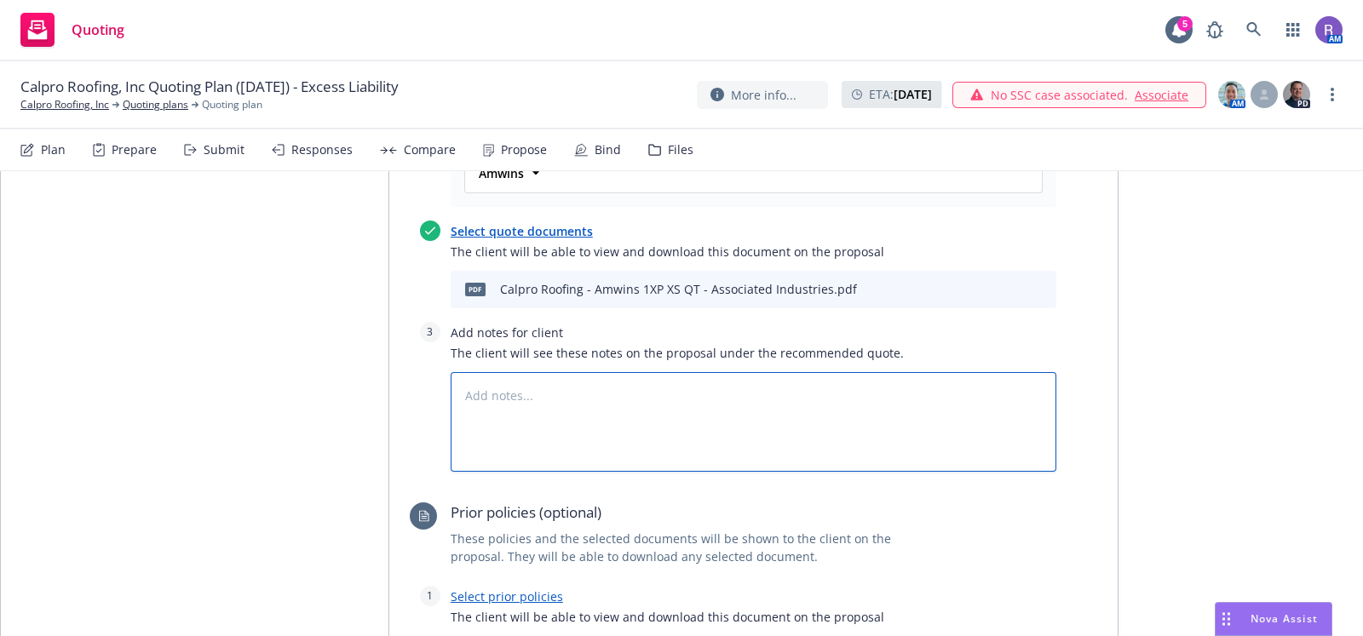
scroll to position [801, 0]
type textarea "x"
type textarea "C"
type textarea "x"
type textarea "Co"
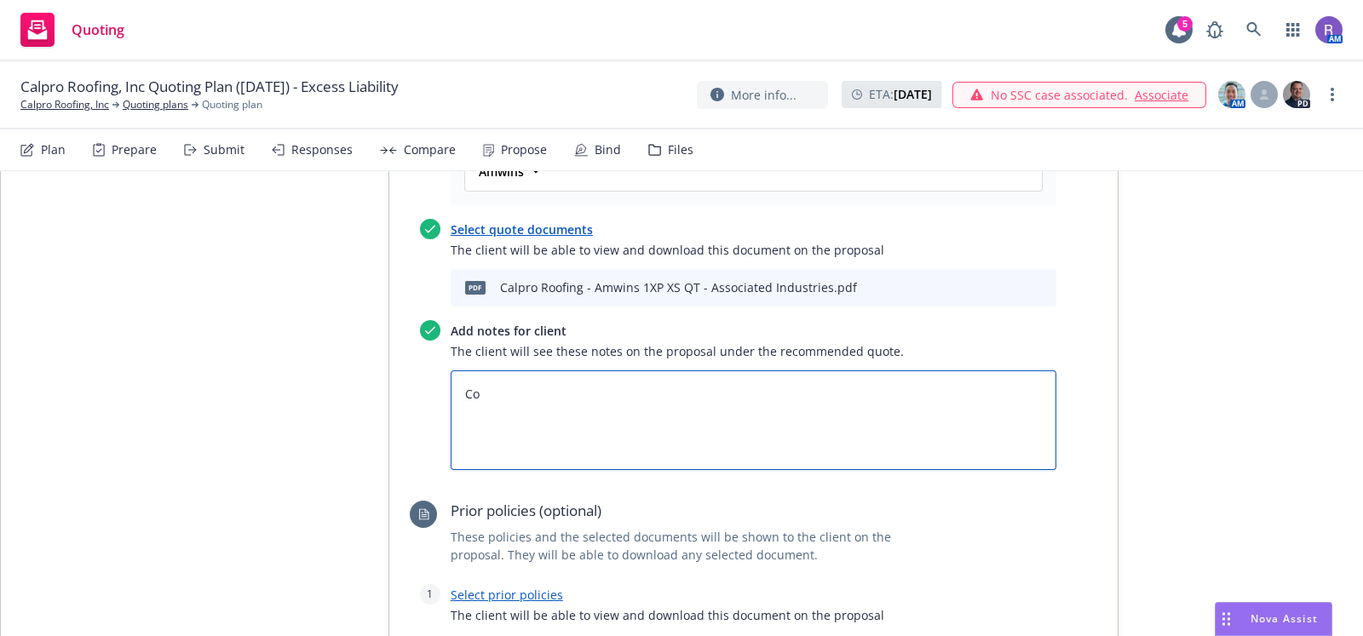
type textarea "x"
type textarea "Cov"
type textarea "x"
type textarea "Cove"
type textarea "x"
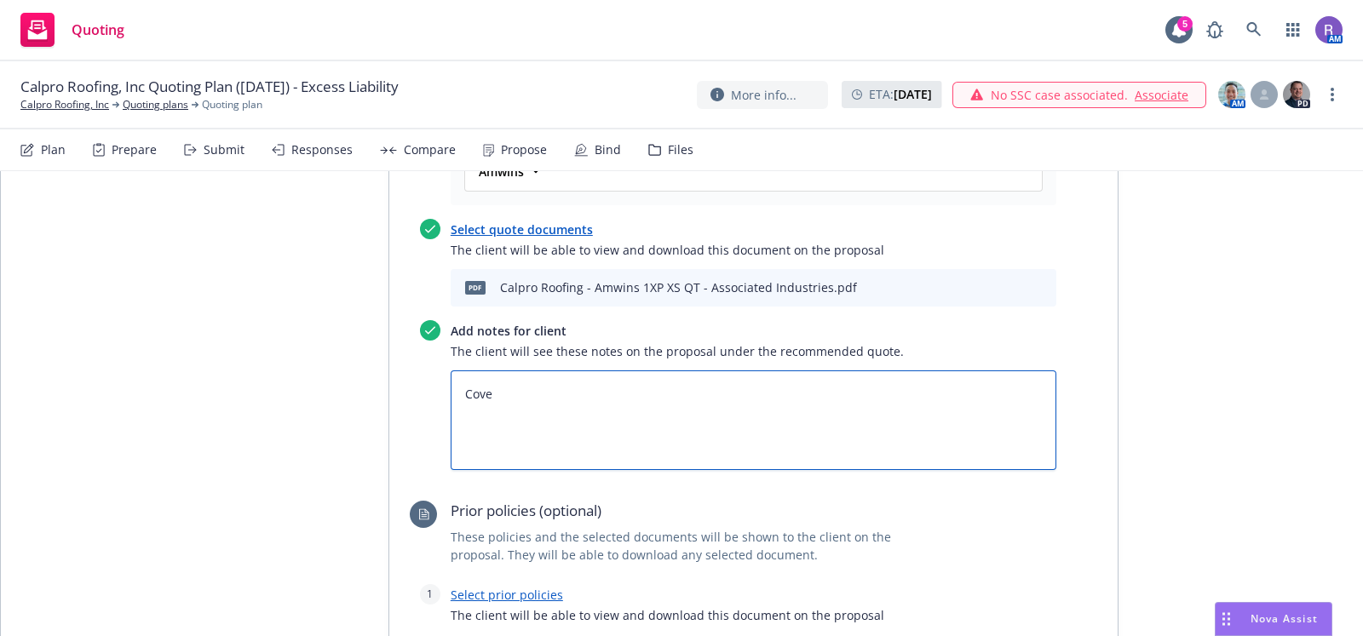
type textarea "Cover"
type textarea "x"
type textarea "Coverag"
type textarea "x"
type textarea "Coverage"
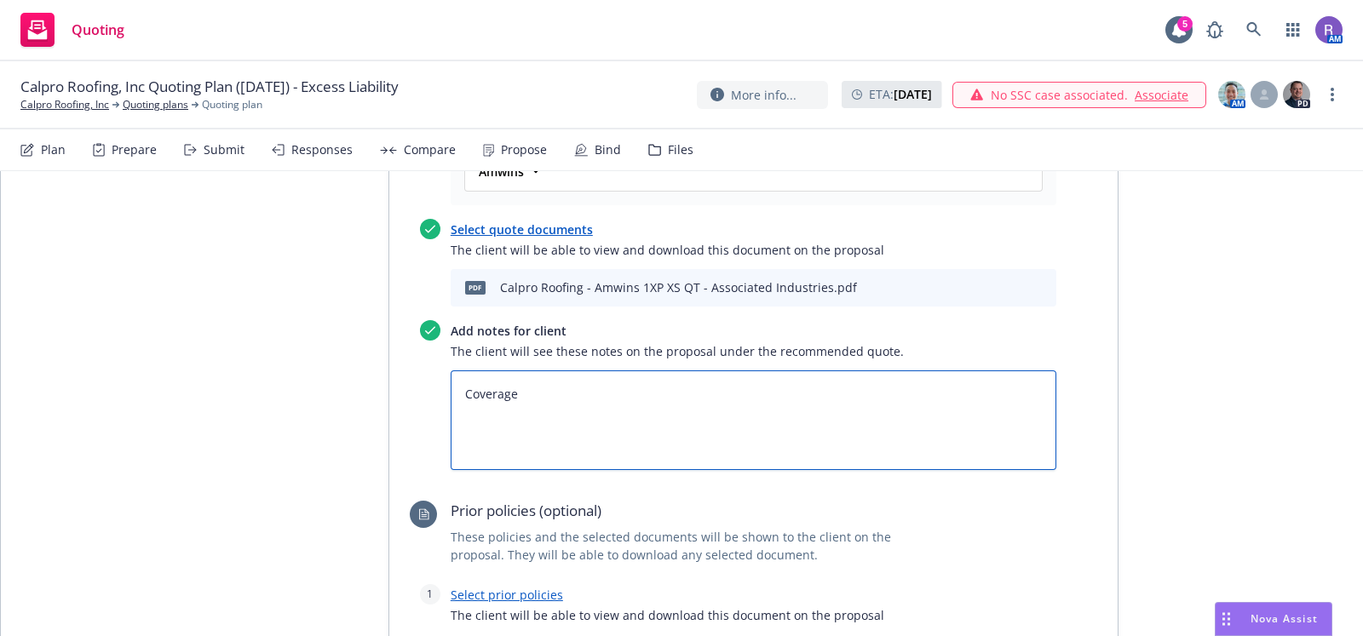
type textarea "x"
type textarea "Coverage t"
type textarea "x"
type textarea "Coverage to"
type textarea "x"
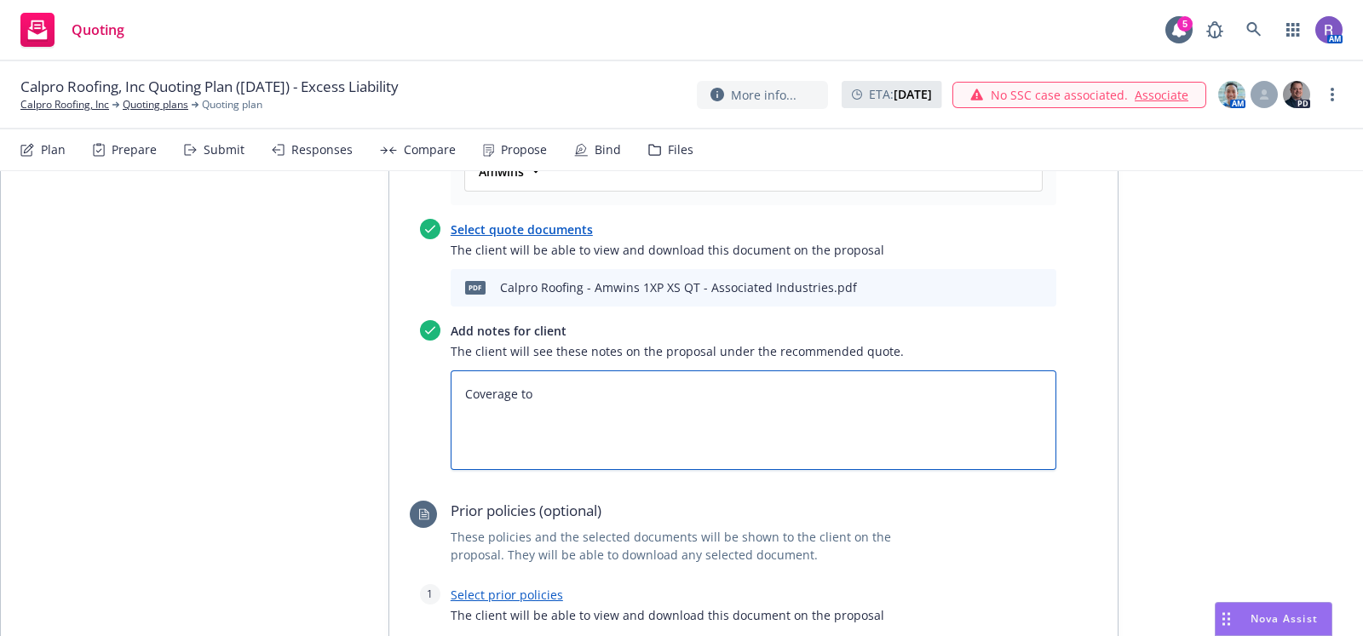
type textarea "Coverage to"
type textarea "x"
type textarea "Coverage to e"
type textarea "x"
type textarea "Coverage to e"
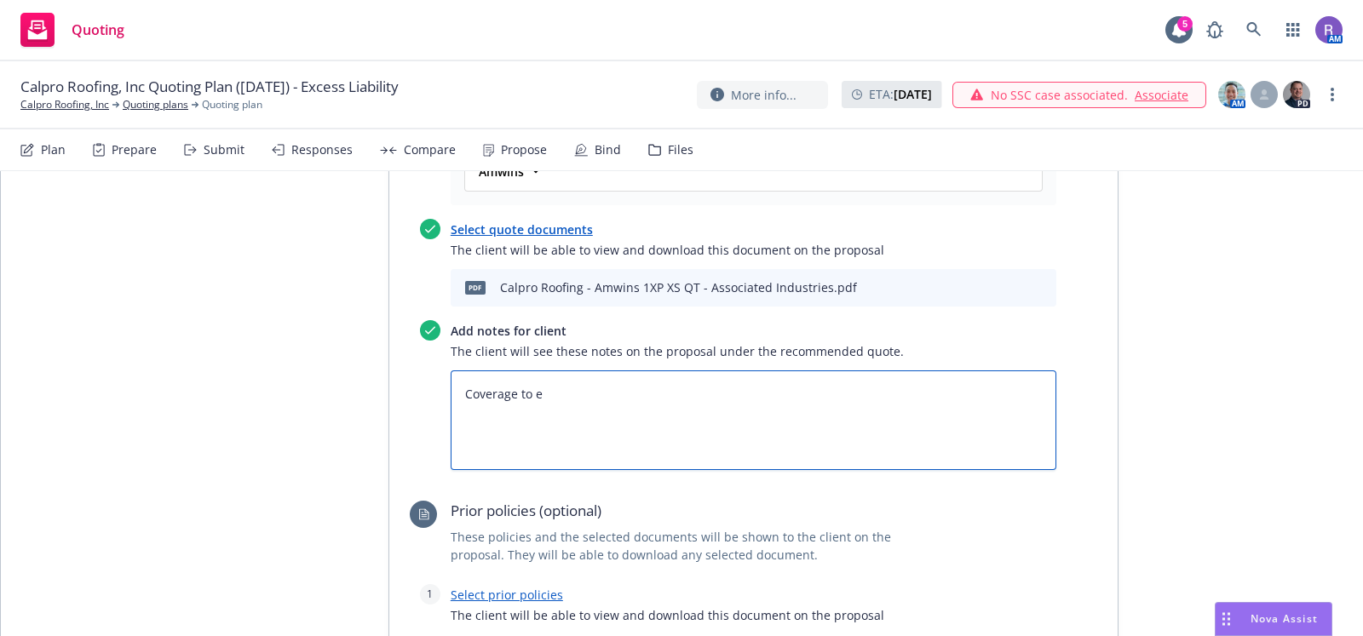
type textarea "x"
type textarea "Coverage to"
type textarea "x"
type textarea "Coverage to b"
type textarea "x"
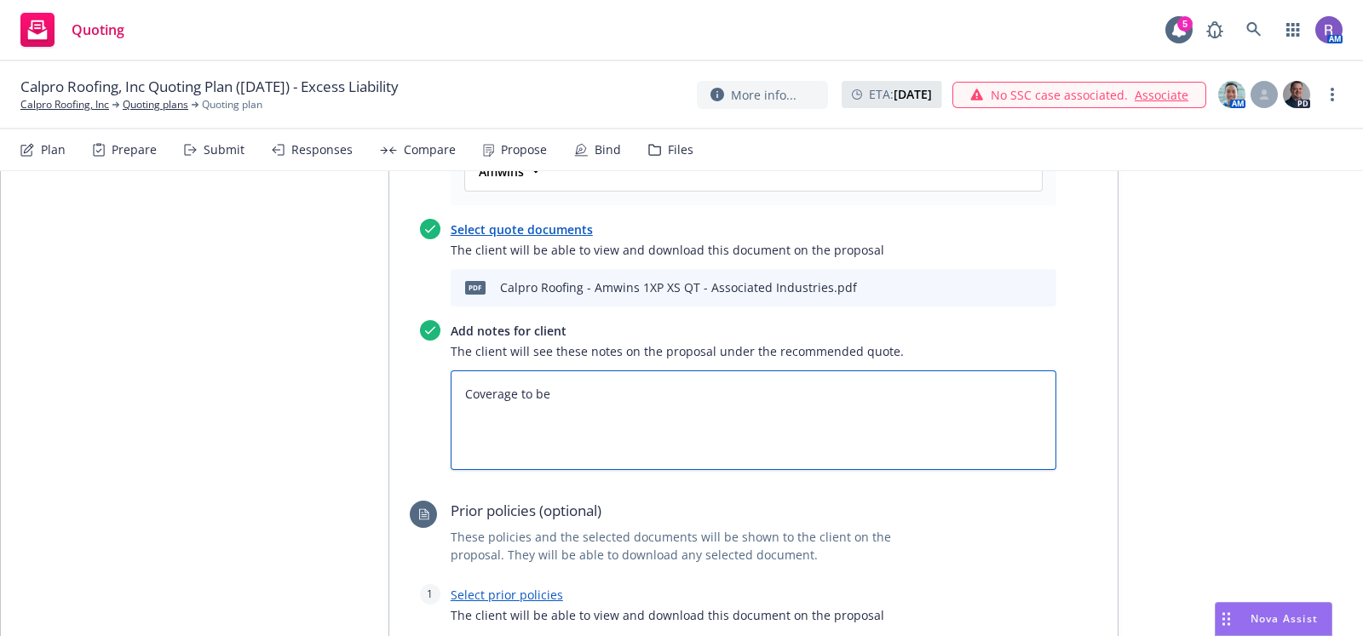
type textarea "Coverage to be"
type textarea "x"
type textarea "Coverage to be i"
type textarea "x"
type textarea "Coverage to be is"
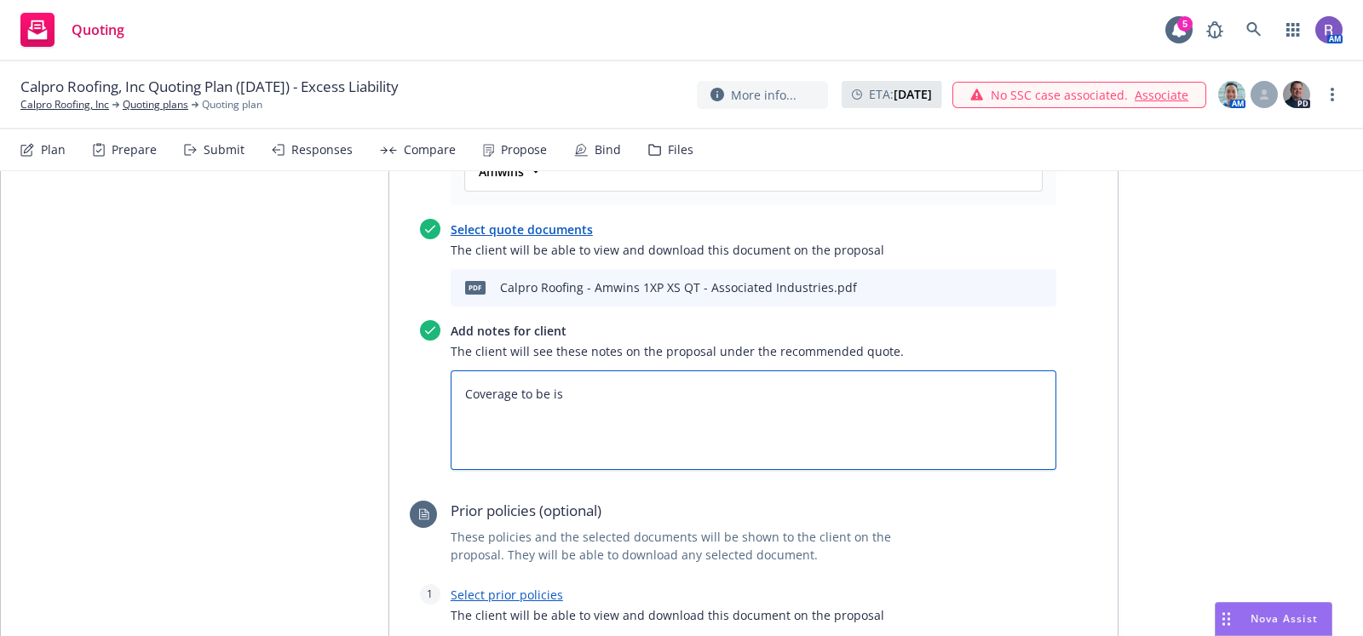
type textarea "x"
type textarea "Coverage to be iss"
type textarea "x"
type textarea "Coverage to be issu"
type textarea "x"
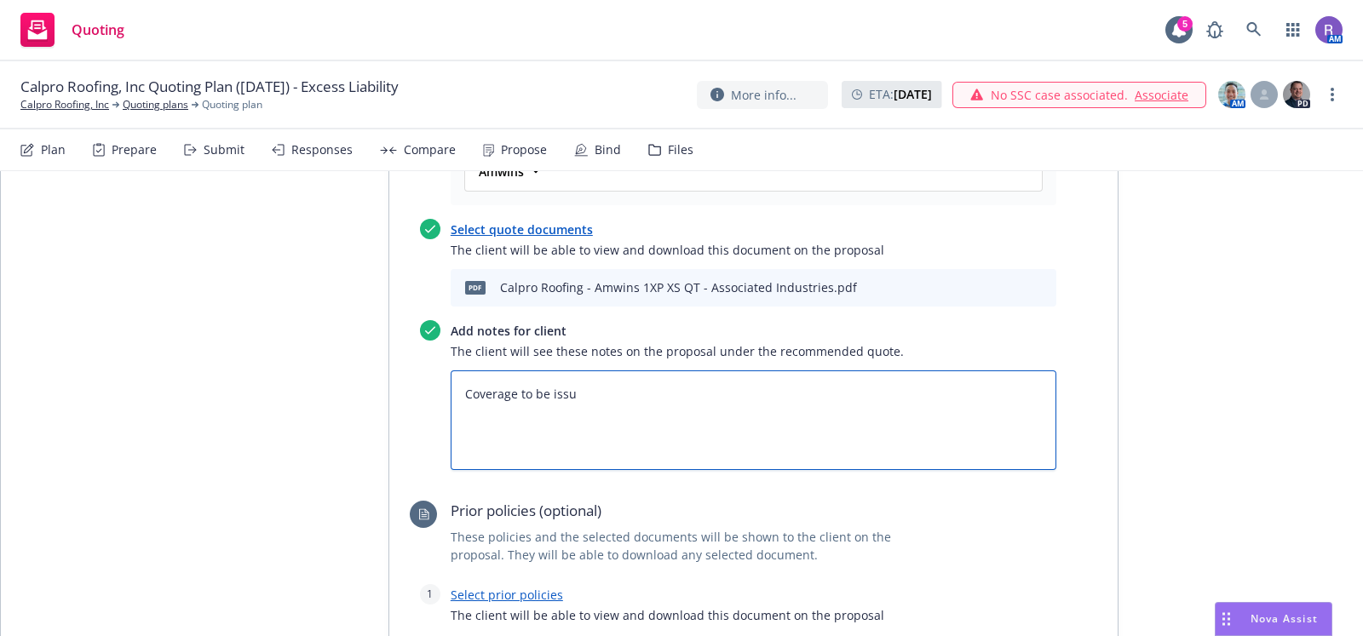
type textarea "Coverage to be issue"
type textarea "x"
type textarea "Coverage to be issued"
type textarea "x"
type textarea "Coverage to be issued"
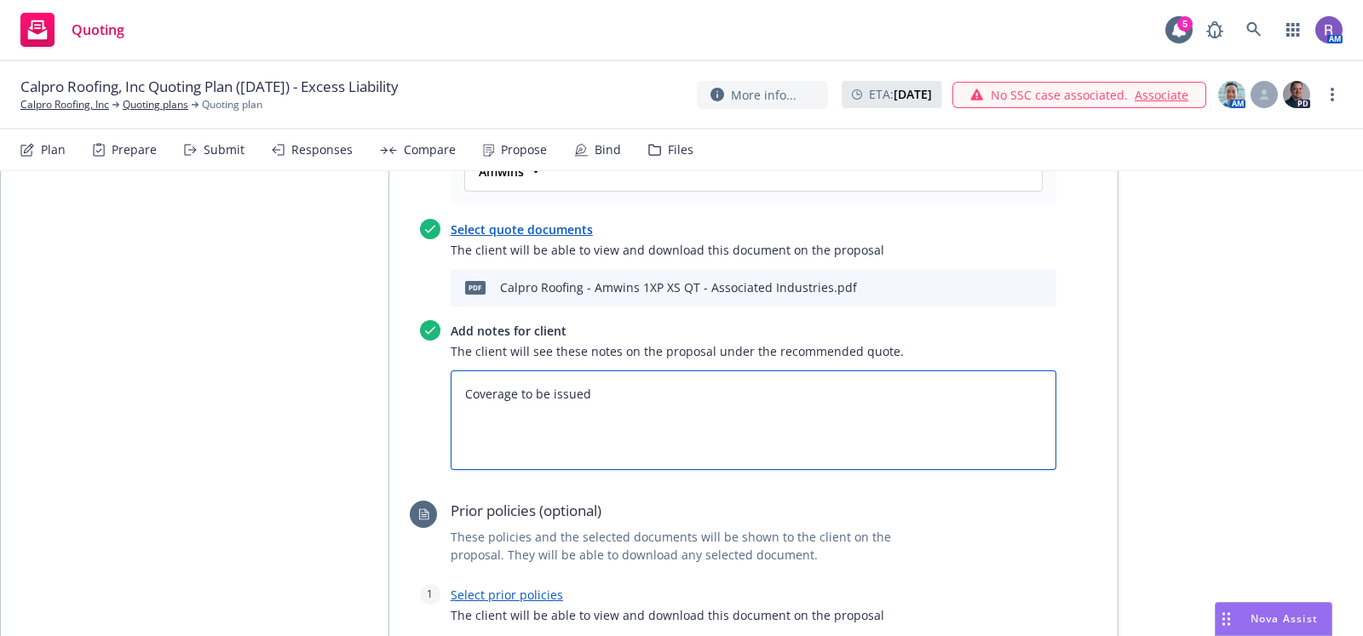
type textarea "x"
type textarea "Coverage to be issued th"
type textarea "x"
type textarea "Coverage to be issued thr"
type textarea "x"
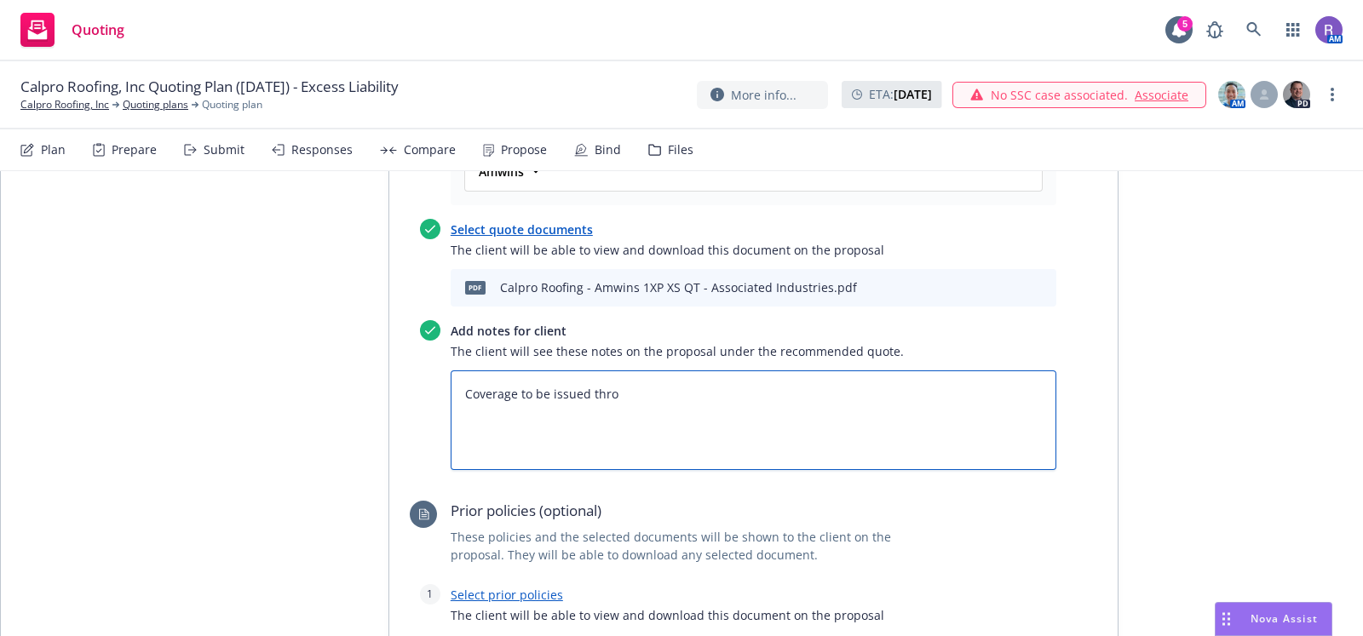
type textarea "Coverage to be issued throu"
type textarea "x"
type textarea "Coverage to be issued throug"
type textarea "x"
type textarea "Coverage to be issued through"
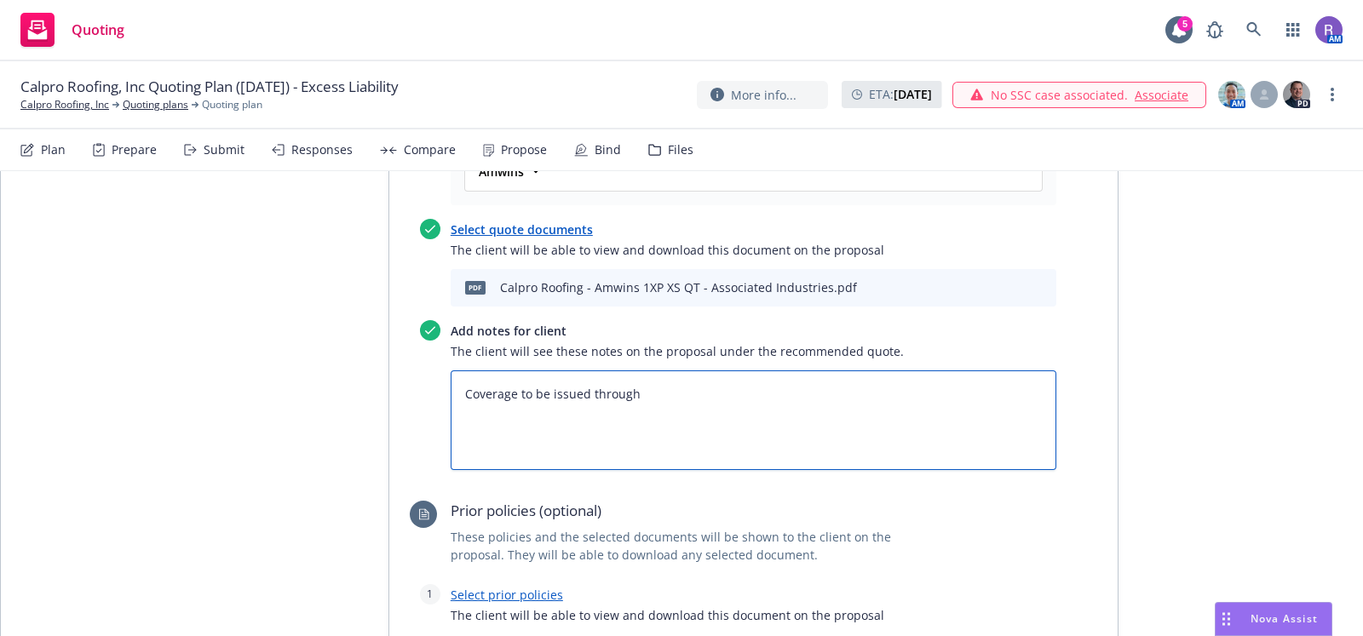
type textarea "x"
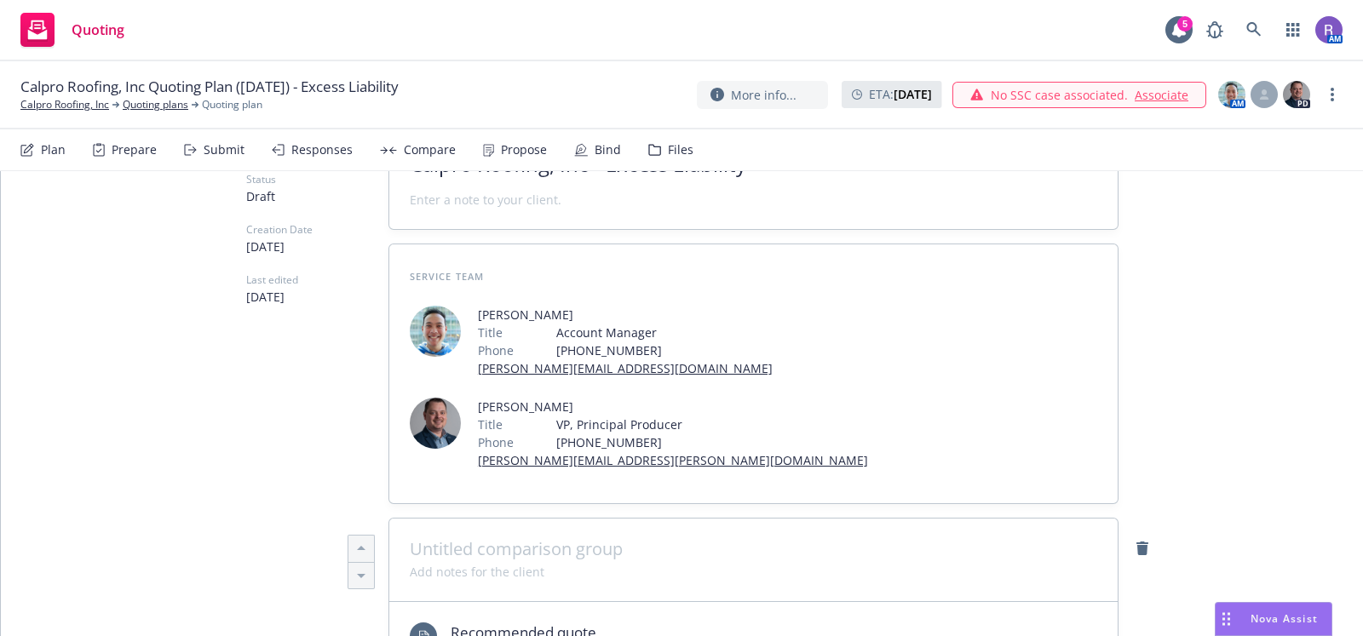
scroll to position [0, 0]
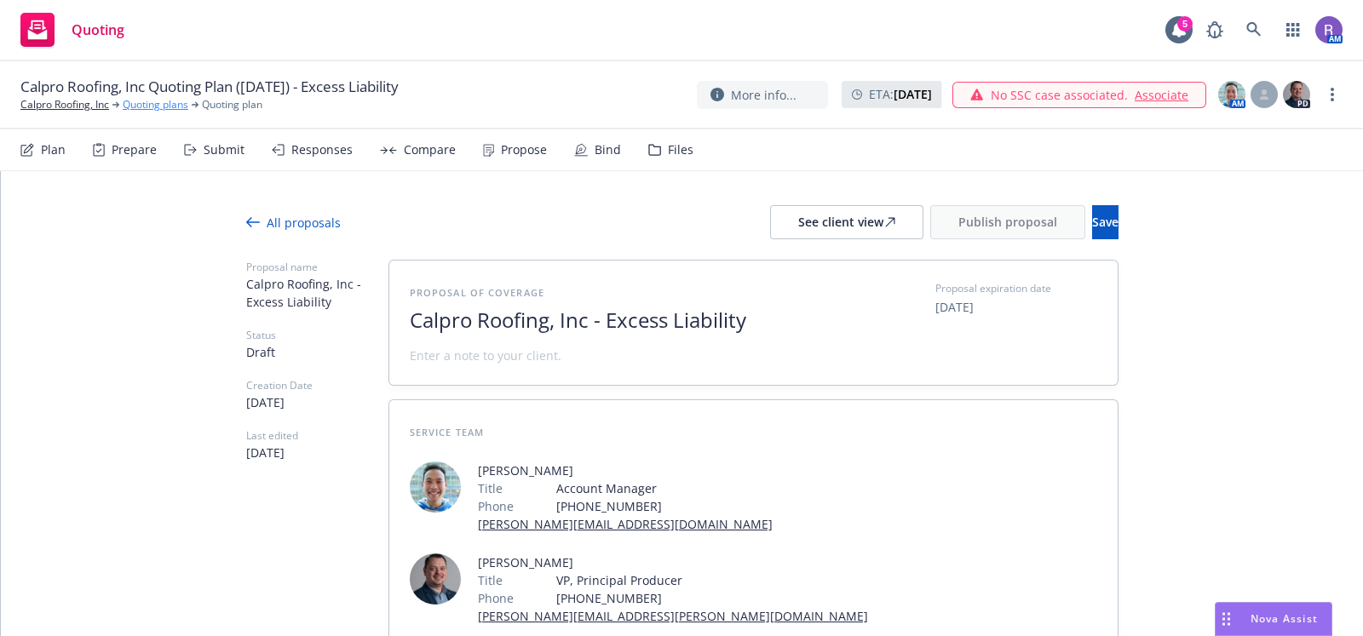
type textarea "Coverage to be issued through"
click at [186, 102] on link "Quoting plans" at bounding box center [156, 104] width 66 height 15
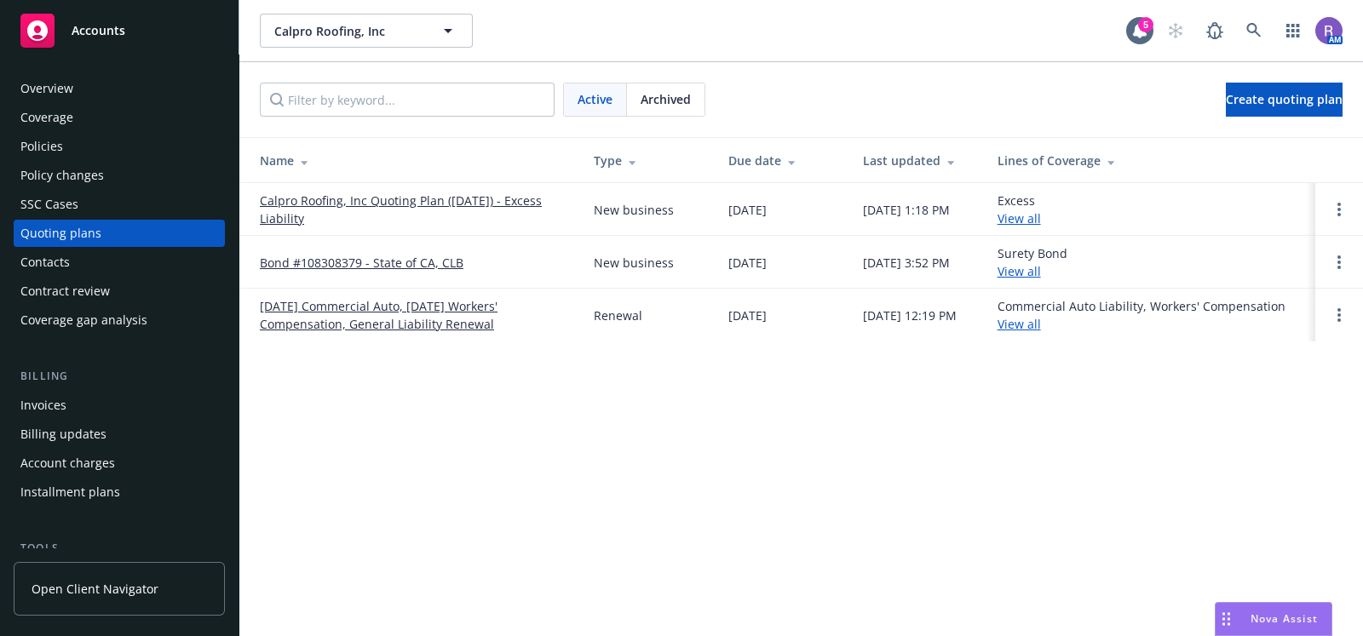
click at [429, 317] on link "[DATE] Commercial Auto, [DATE] Workers' Compensation, General Liability Renewal" at bounding box center [413, 315] width 307 height 36
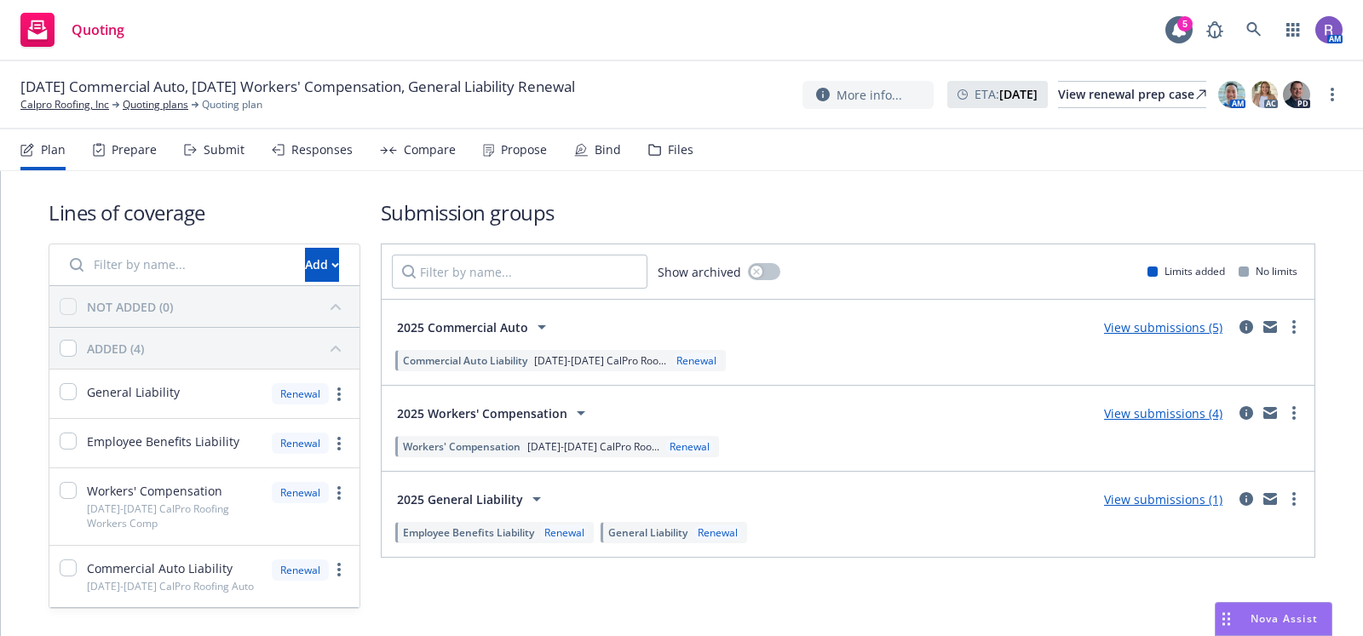
click at [511, 152] on div "Propose" at bounding box center [524, 150] width 46 height 14
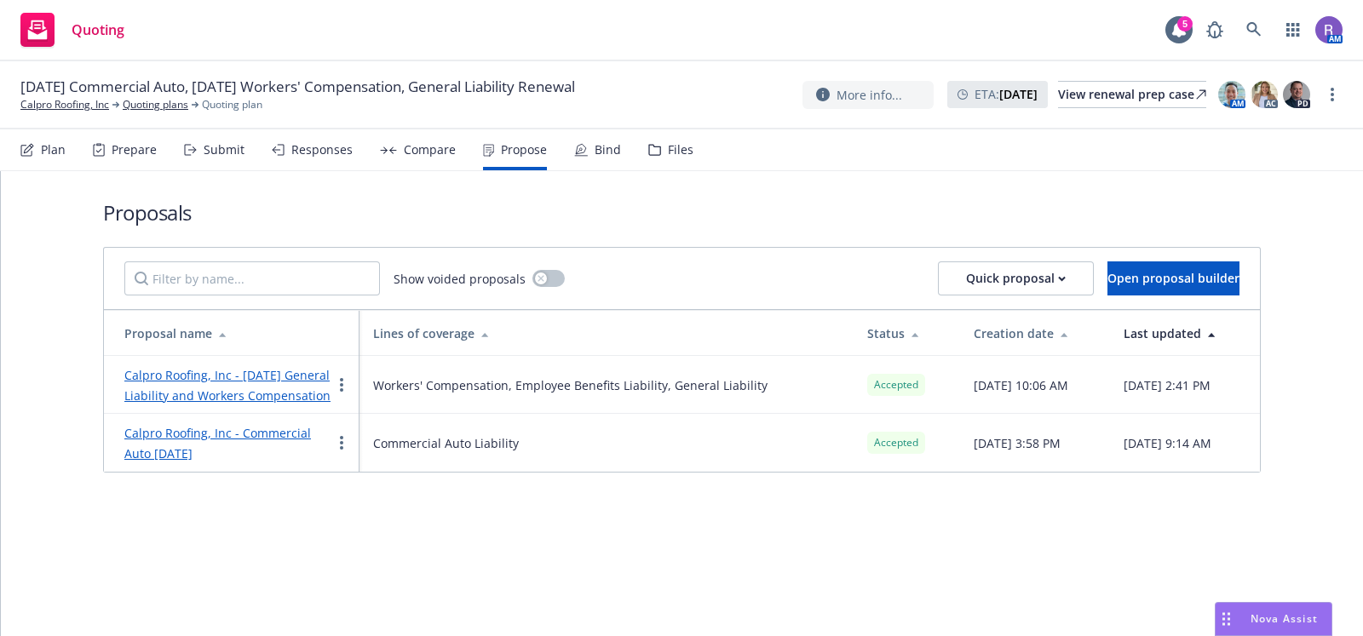
click at [230, 371] on link "Calpro Roofing, Inc - June 2025 General Liability and Workers Compensation" at bounding box center [227, 385] width 206 height 37
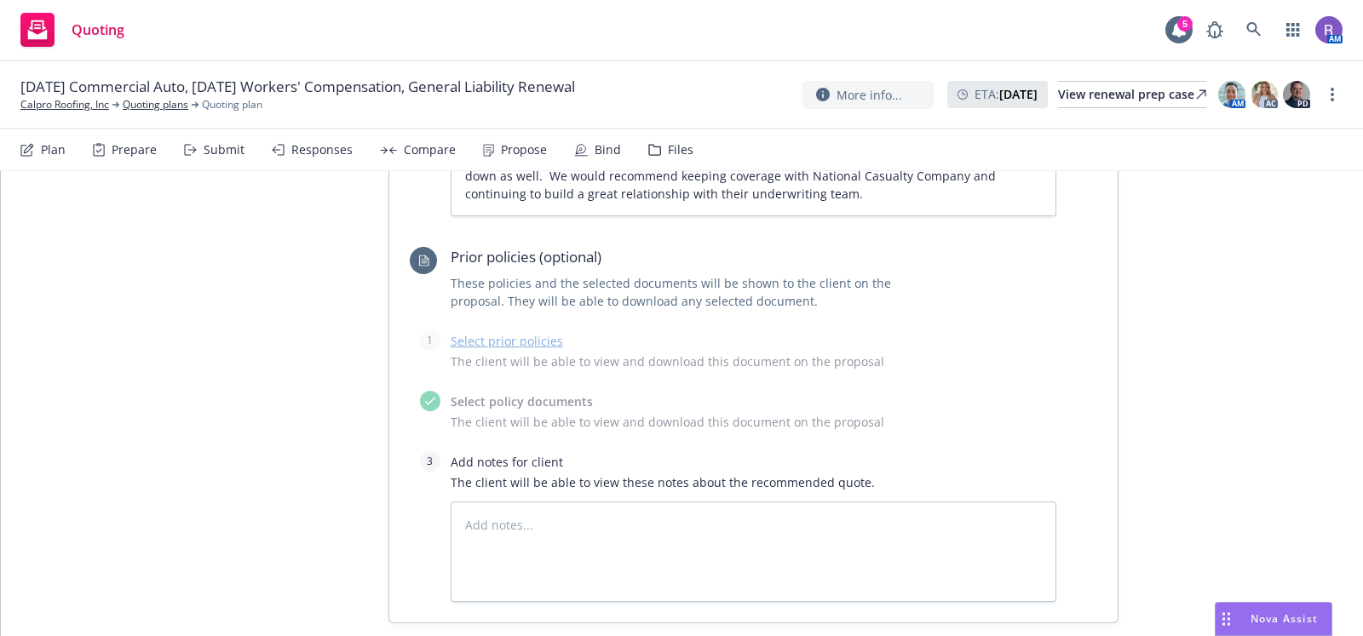
scroll to position [3246, 0]
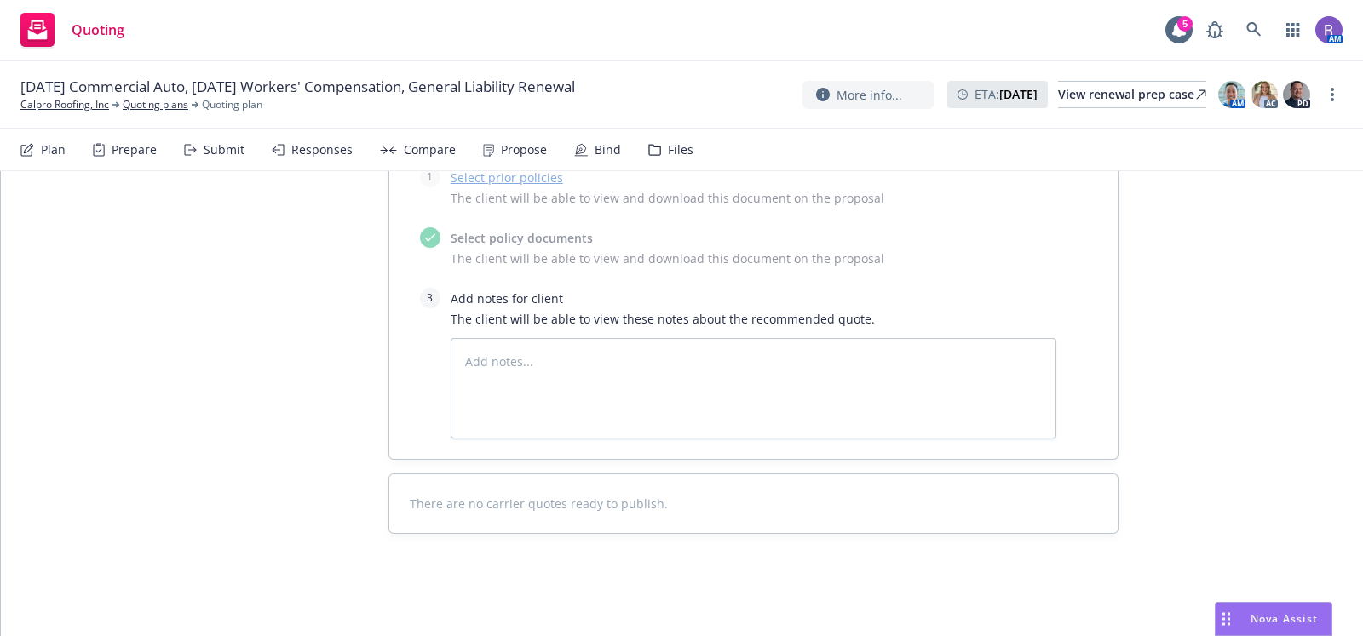
type textarea "x"
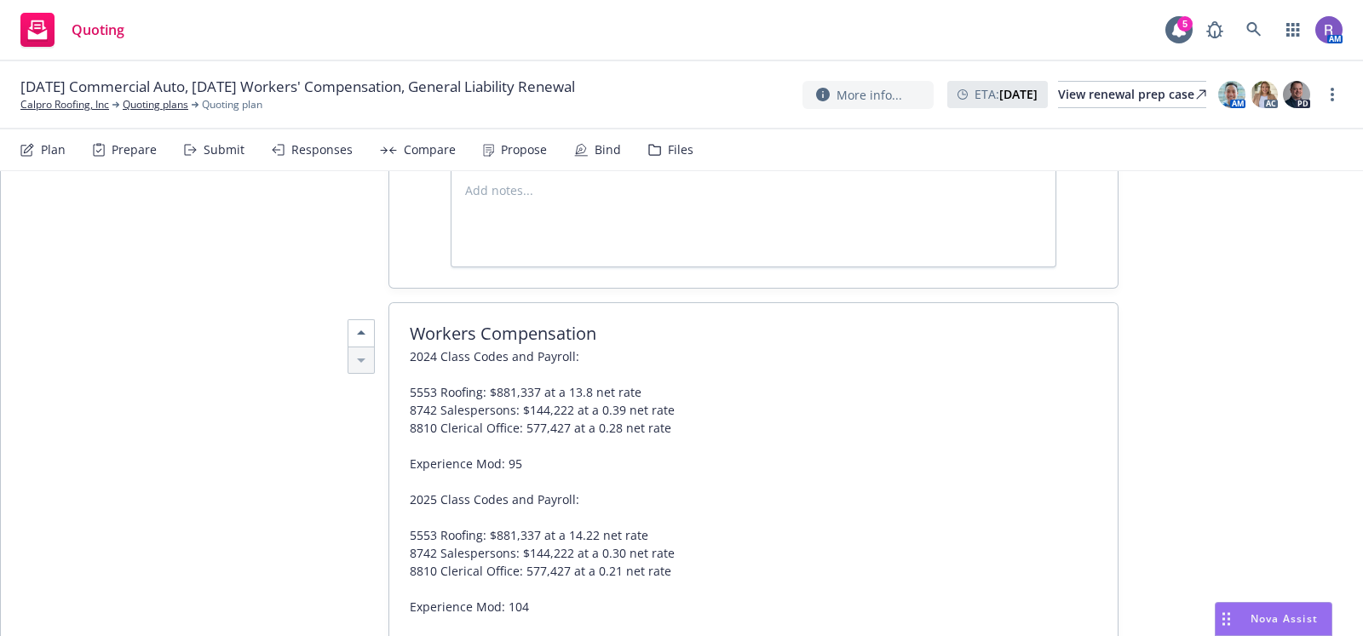
scroll to position [1143, 0]
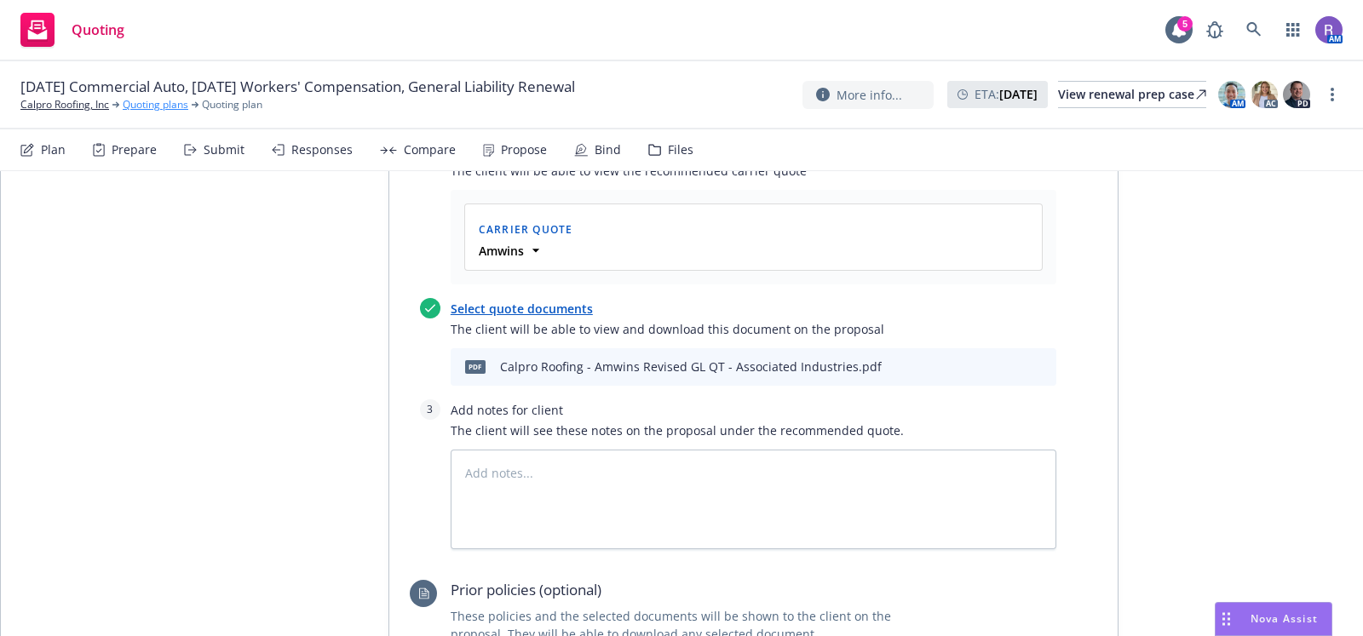
click at [144, 99] on link "Quoting plans" at bounding box center [156, 104] width 66 height 15
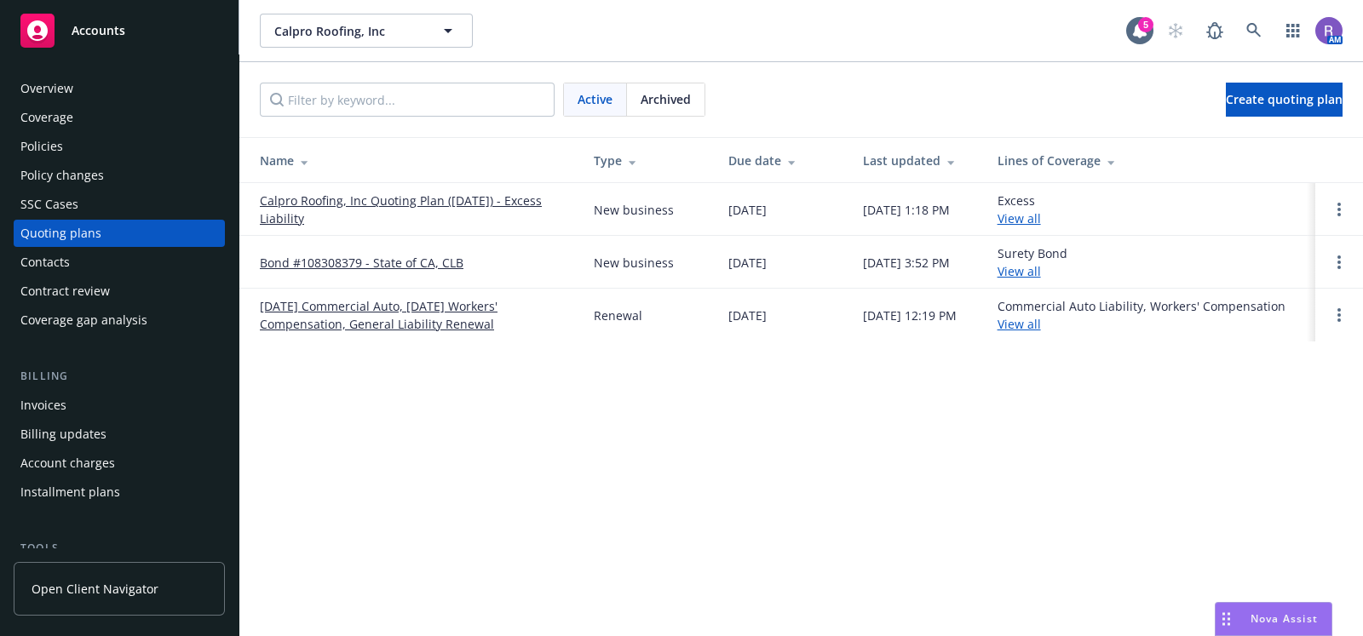
click at [579, 511] on div "Calpro Roofing, Inc Calpro Roofing, Inc 5 AM Active Archived Create quoting pla…" at bounding box center [800, 318] width 1123 height 636
click at [735, 375] on div "Calpro Roofing, Inc Calpro Roofing, Inc 5 AM Active Archived Create quoting pla…" at bounding box center [800, 318] width 1123 height 636
click at [107, 223] on div "Quoting plans" at bounding box center [119, 233] width 198 height 27
click at [431, 198] on link "Calpro Roofing, Inc Quoting Plan ([DATE]) - Excess Liability" at bounding box center [413, 210] width 307 height 36
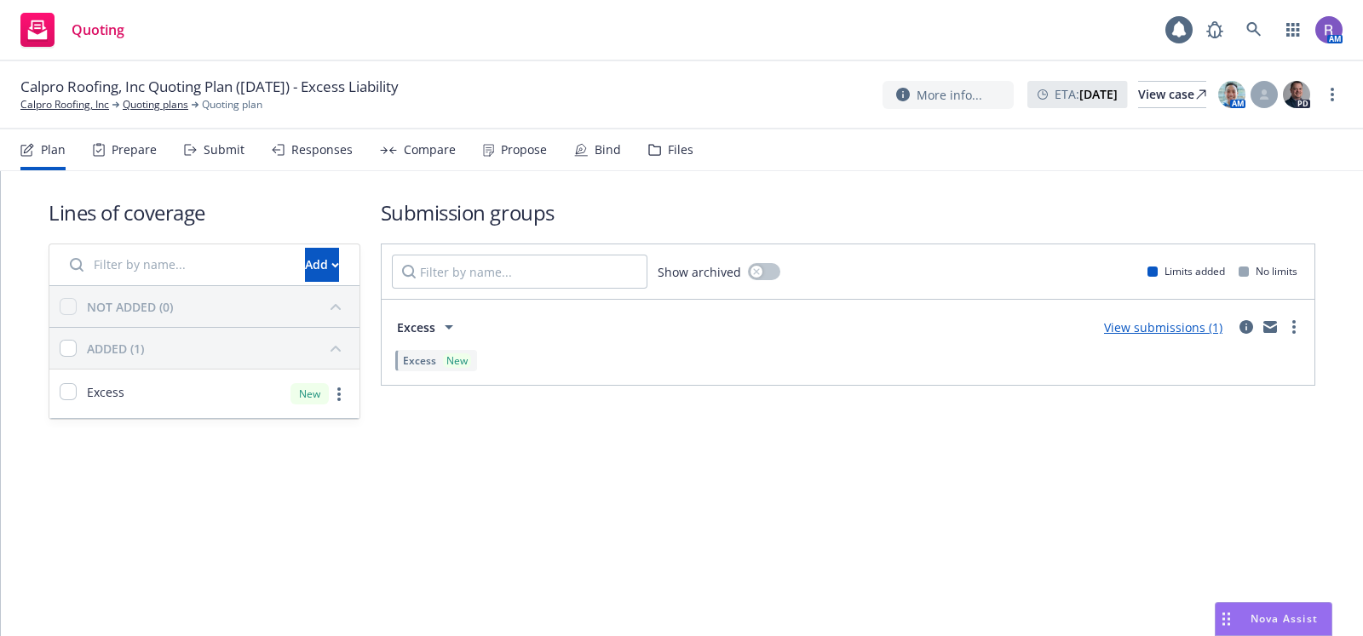
click at [528, 157] on div "Propose" at bounding box center [524, 150] width 46 height 14
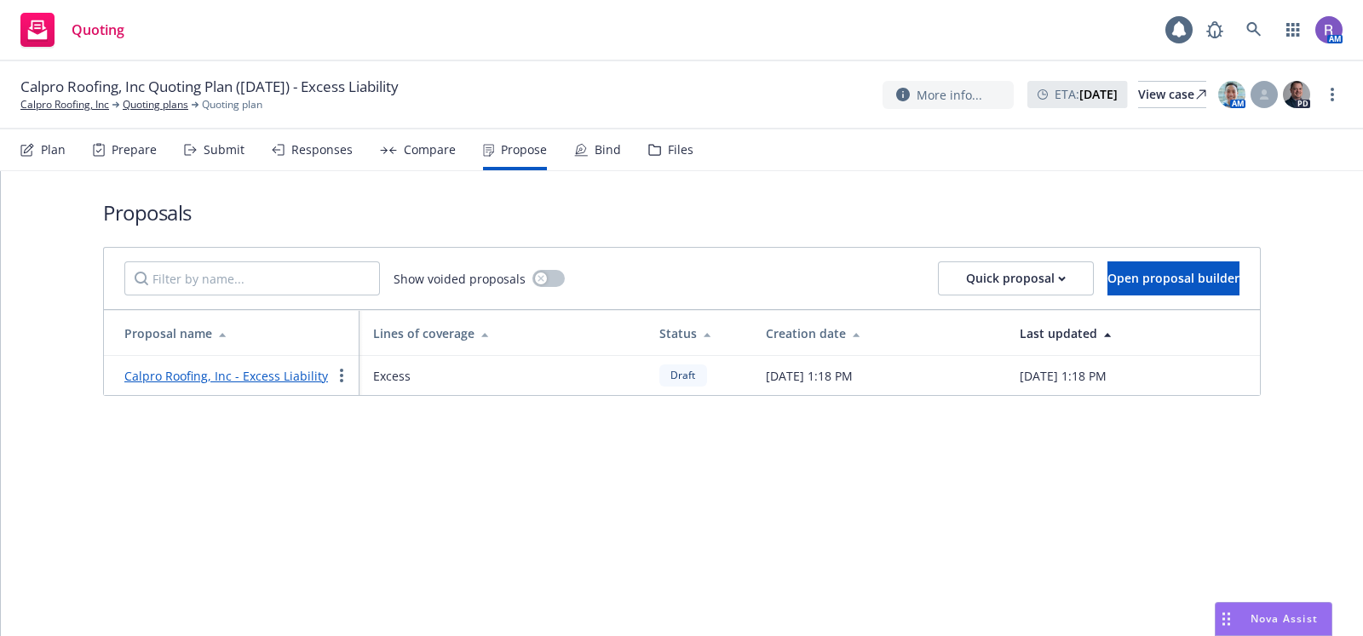
click at [221, 369] on link "Calpro Roofing, Inc - Excess Liability" at bounding box center [226, 376] width 204 height 16
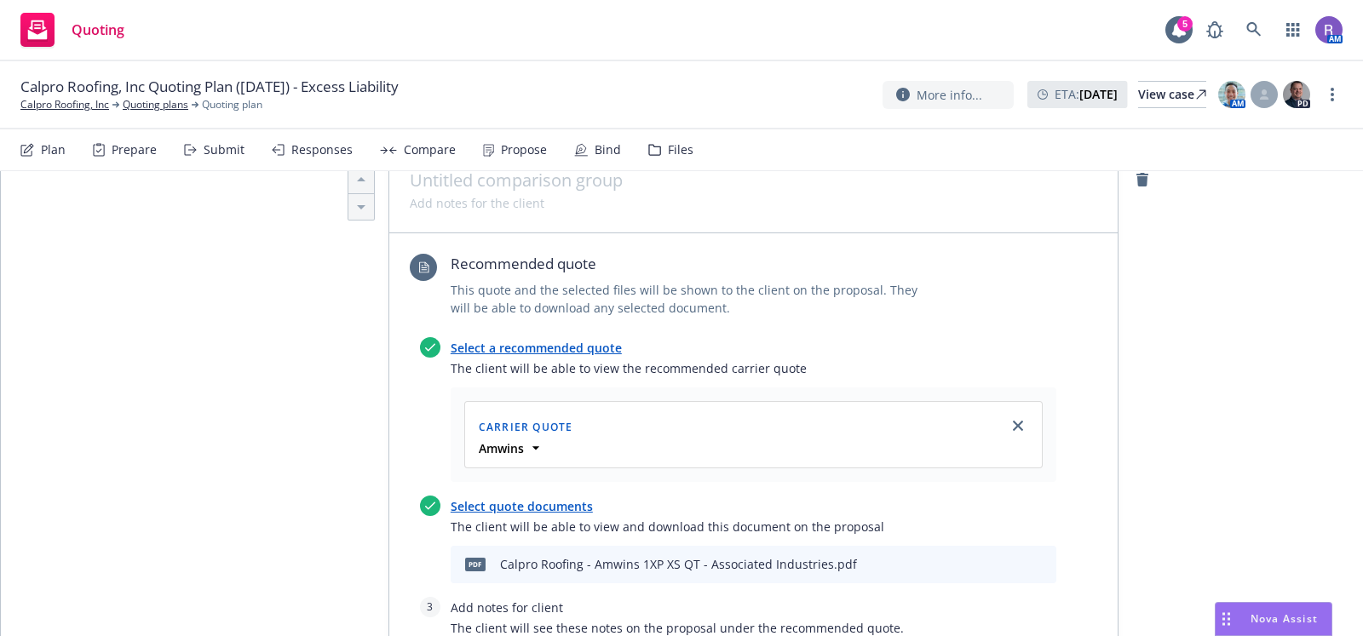
scroll to position [356, 0]
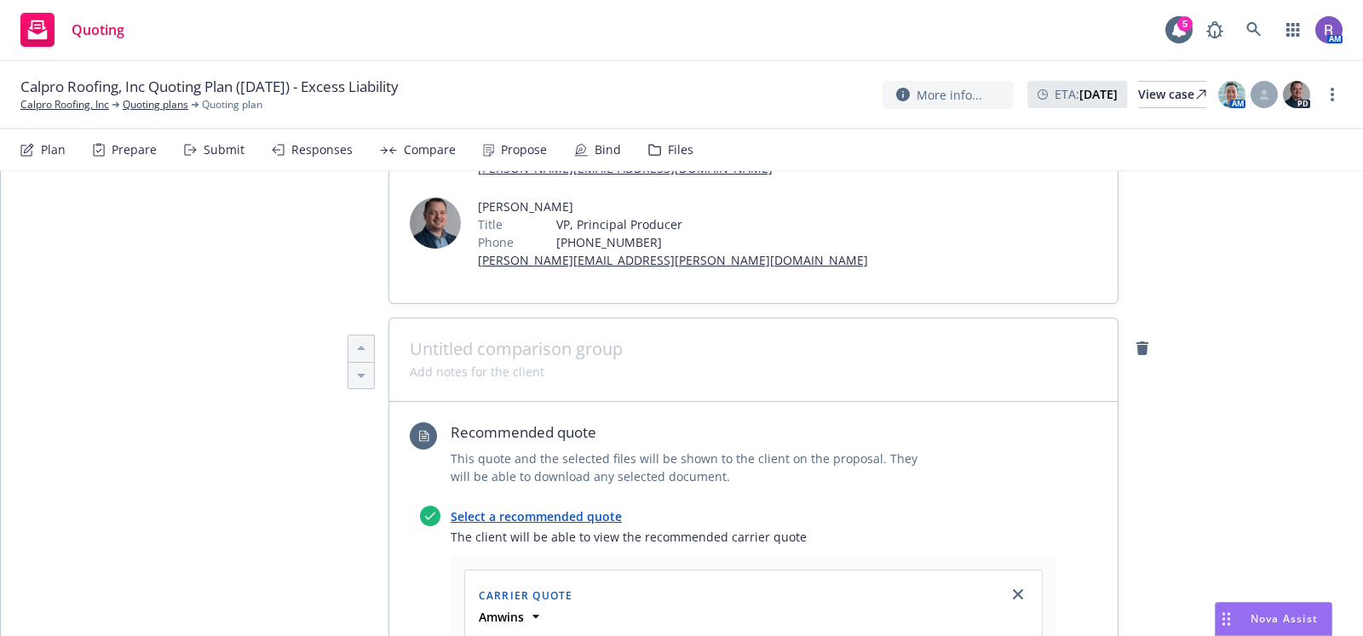
click at [442, 363] on span at bounding box center [477, 372] width 135 height 18
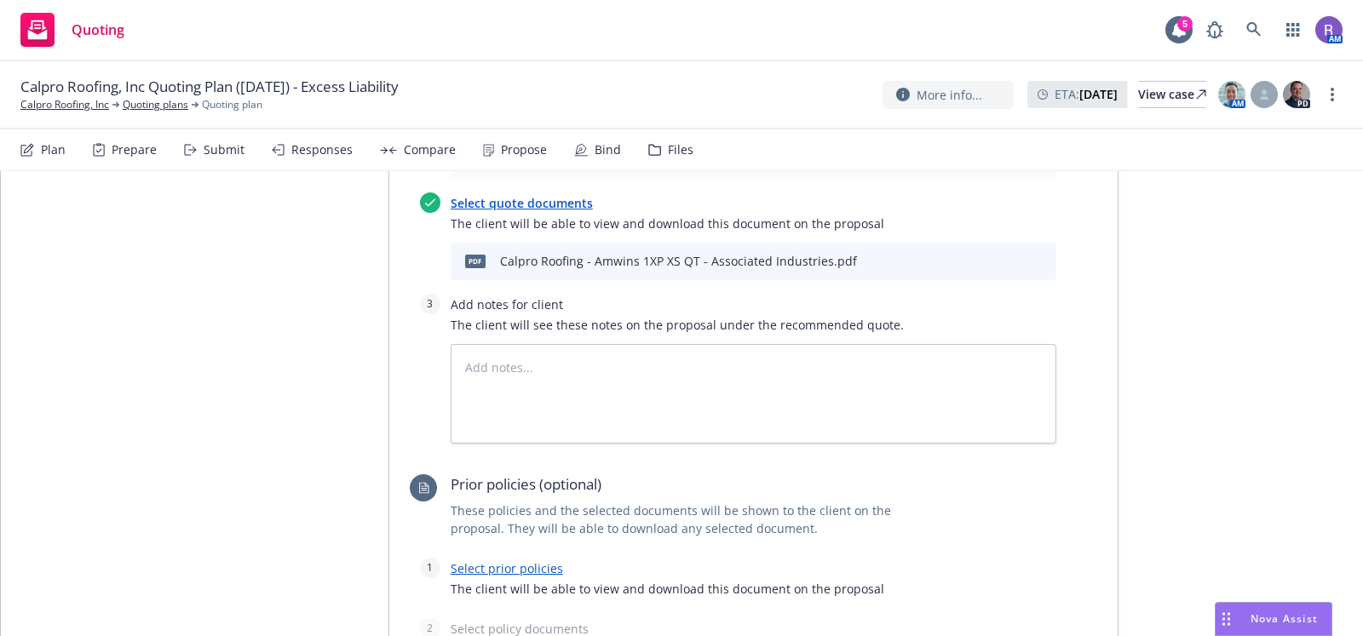
scroll to position [829, 0]
click at [594, 357] on div "Select a recommended quote The client will be able to view the recommended carr…" at bounding box center [733, 243] width 646 height 421
click at [590, 343] on textarea at bounding box center [754, 393] width 606 height 100
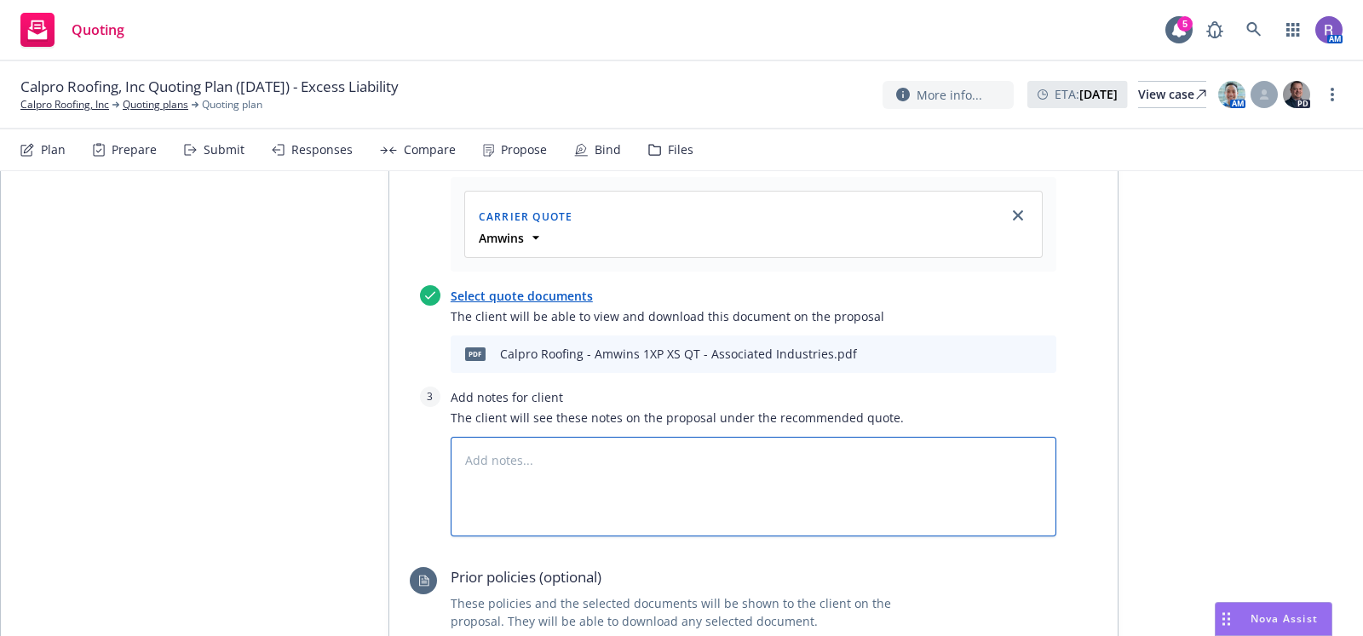
scroll to position [734, 0]
click at [504, 438] on textarea at bounding box center [754, 488] width 606 height 100
type textarea "x"
type textarea "U"
type textarea "x"
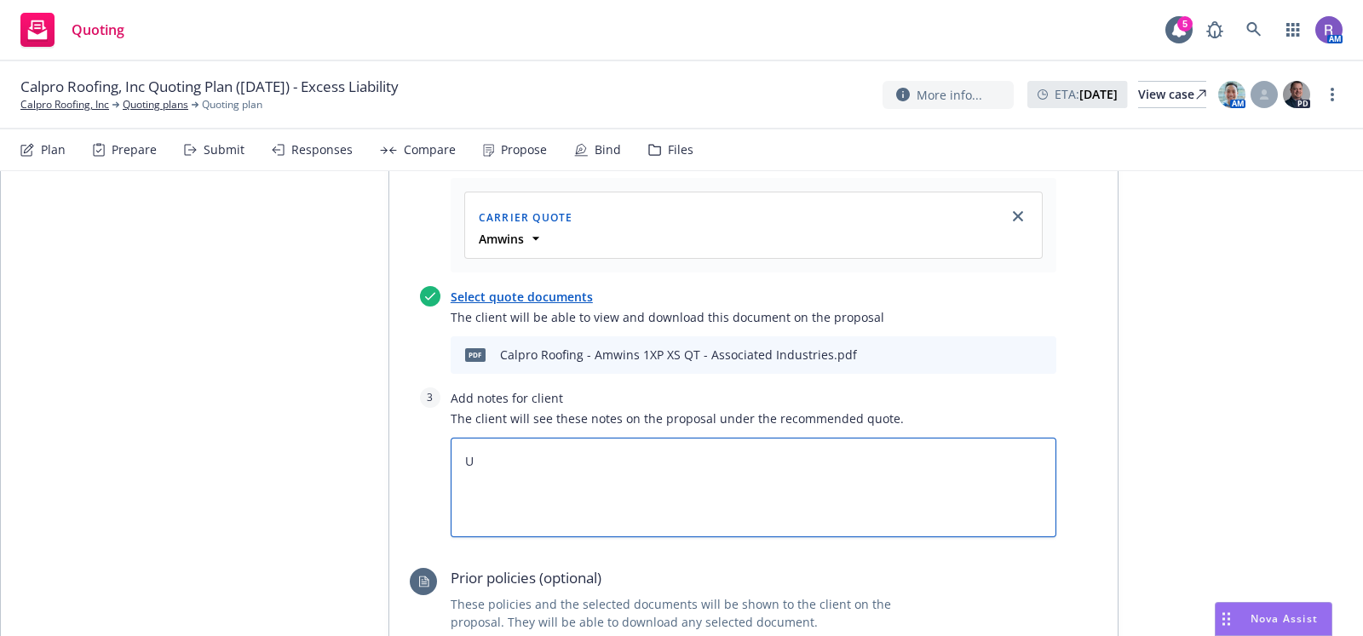
type textarea "Un"
type textarea "x"
type textarea "Und"
type textarea "x"
type textarea "Unde"
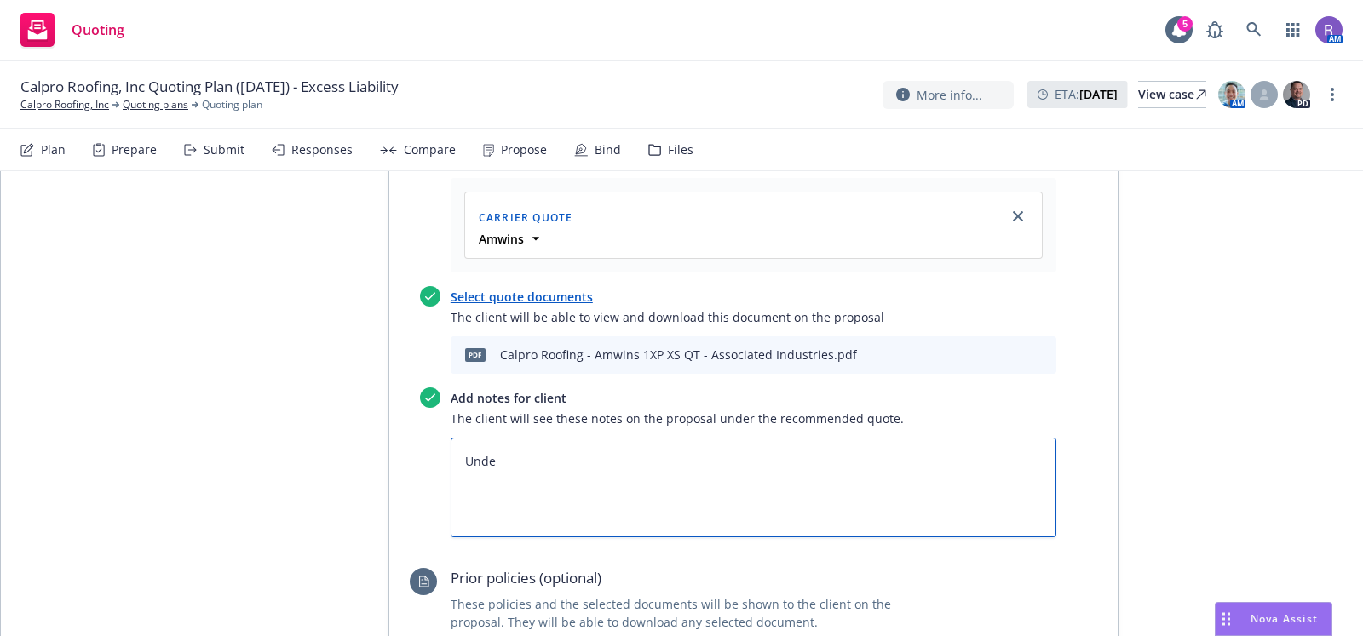
type textarea "x"
type textarea "Underl"
type textarea "x"
type textarea "Underly"
type textarea "x"
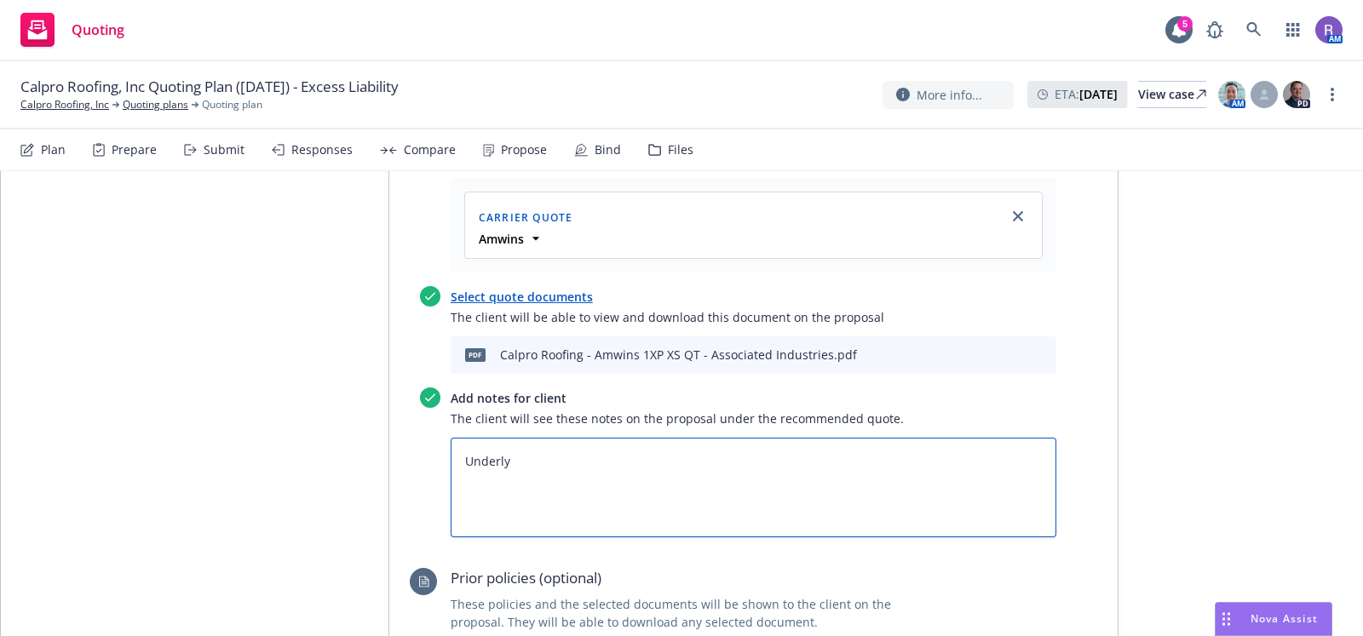
type textarea "Underlyi"
type textarea "x"
type textarea "Underlyin"
type textarea "x"
type textarea "Underlying"
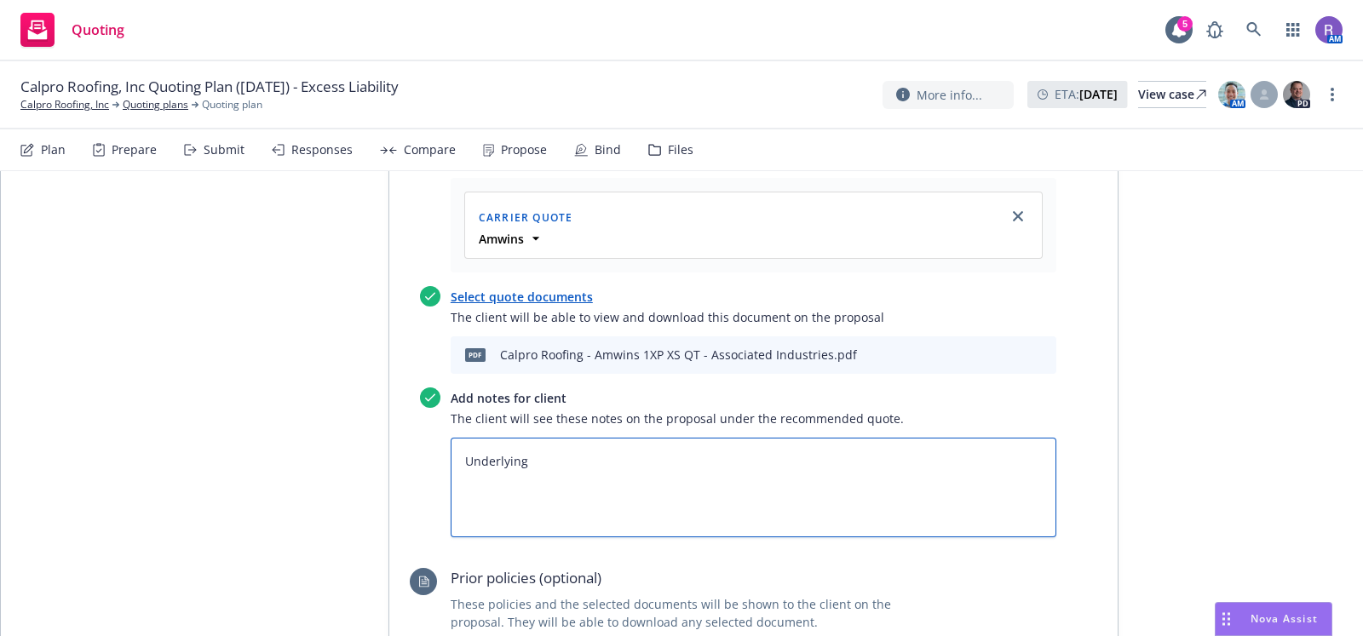
type textarea "x"
type textarea "Underlying C"
type textarea "x"
type textarea "Underlying Co"
type textarea "x"
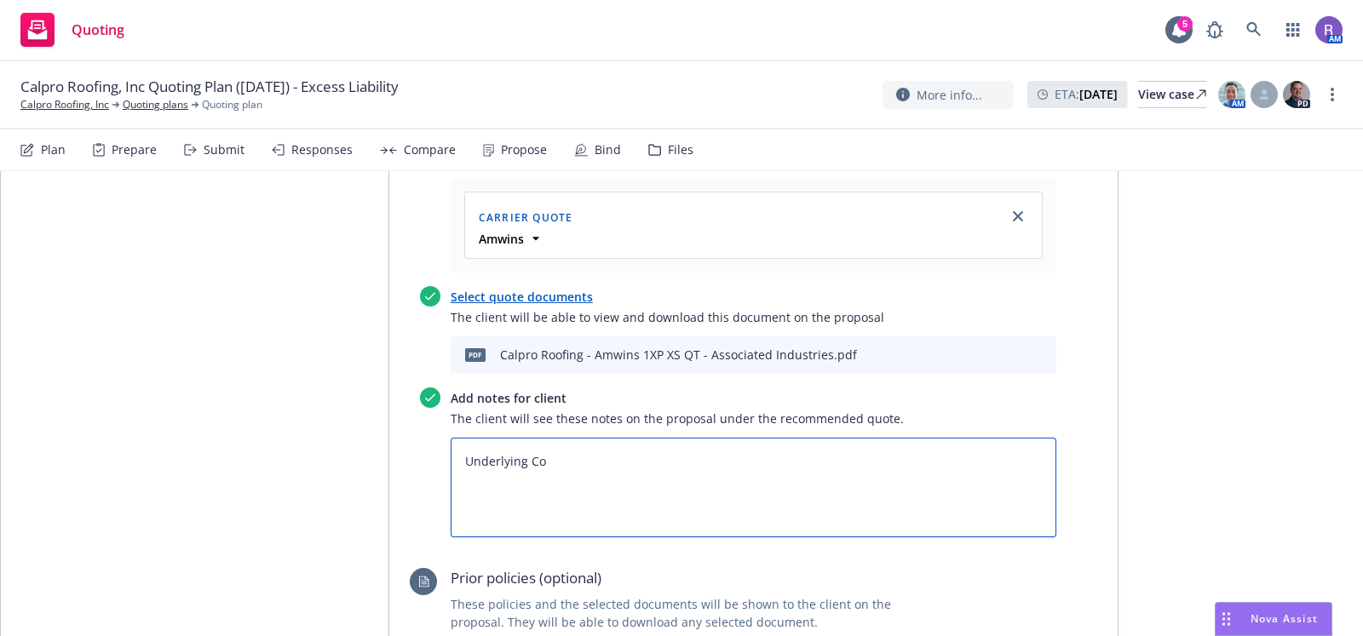
type textarea "Underlying Cov"
type textarea "x"
type textarea "Underlying Cover"
type textarea "x"
type textarea "Underlying Covera"
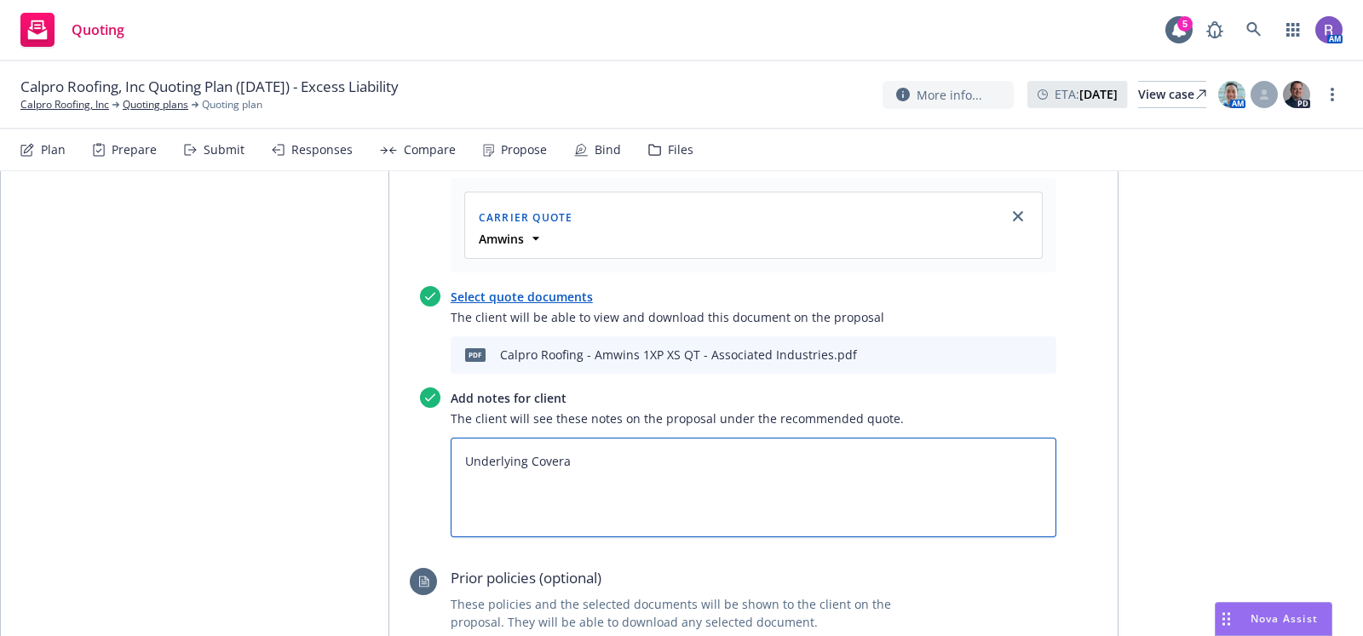
type textarea "x"
type textarea "Underlying Coverag"
type textarea "x"
type textarea "Underlying Coverage"
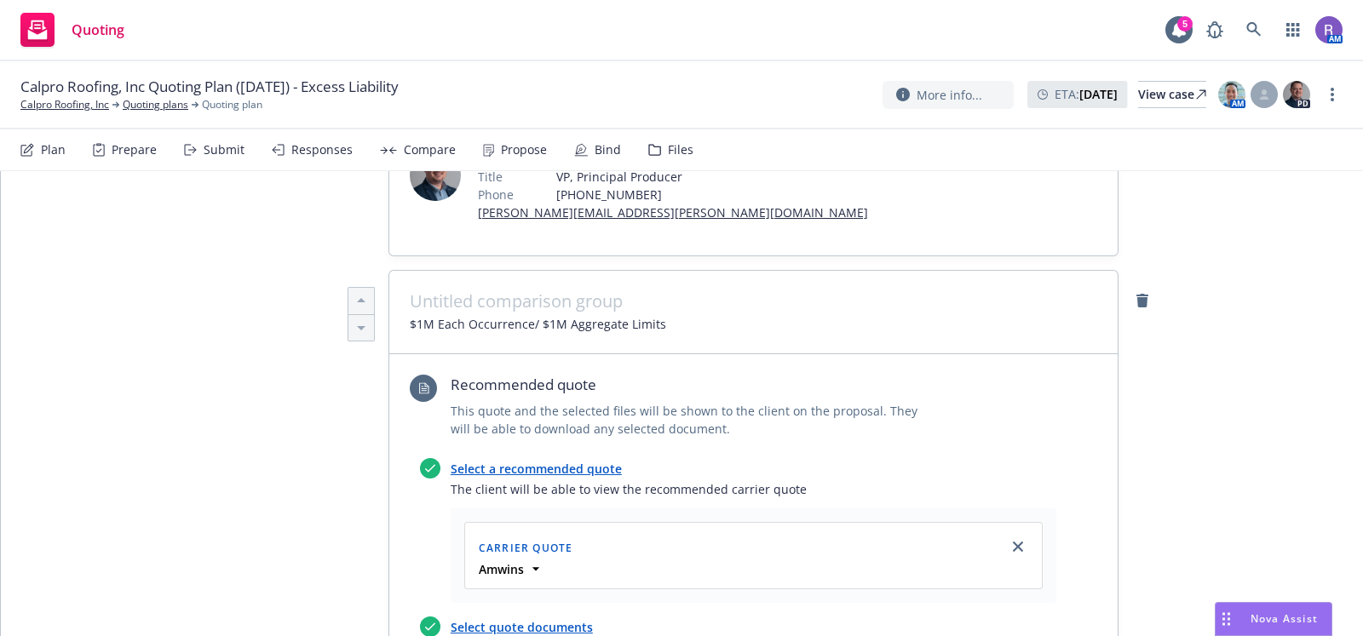
scroll to position [725, 0]
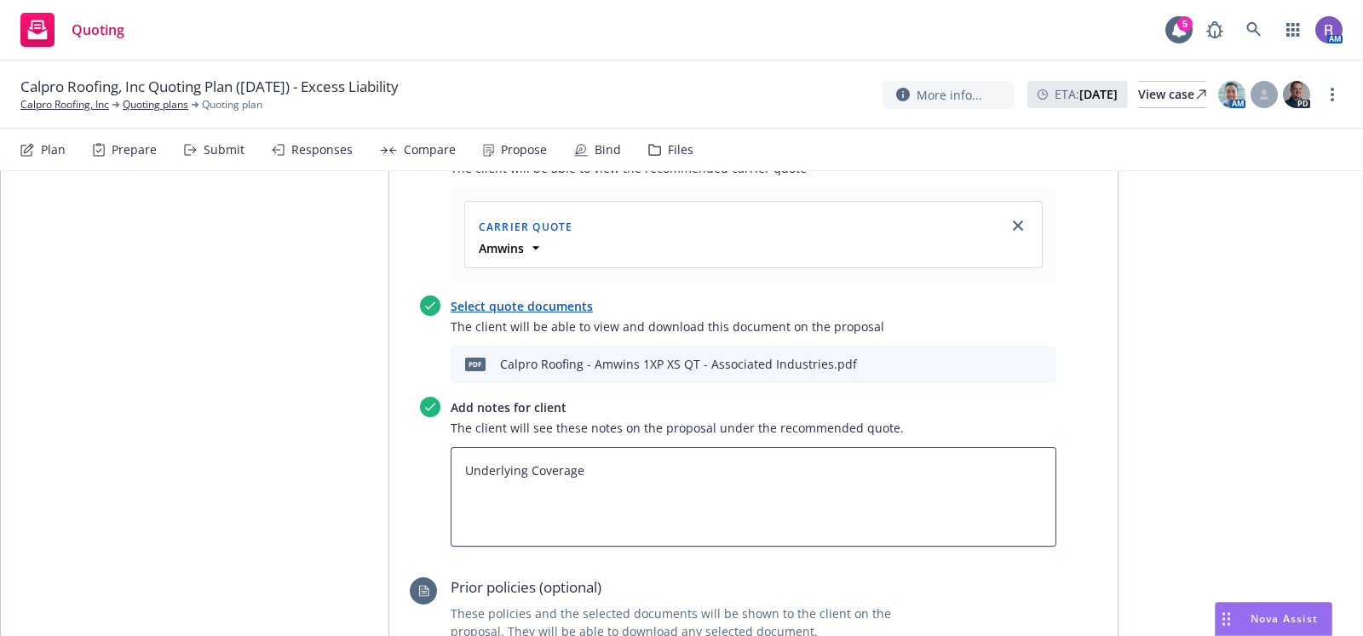
type textarea "x"
type textarea "Underlying Coverage:"
type textarea "x"
type textarea "Underlying Coverage:"
type textarea "x"
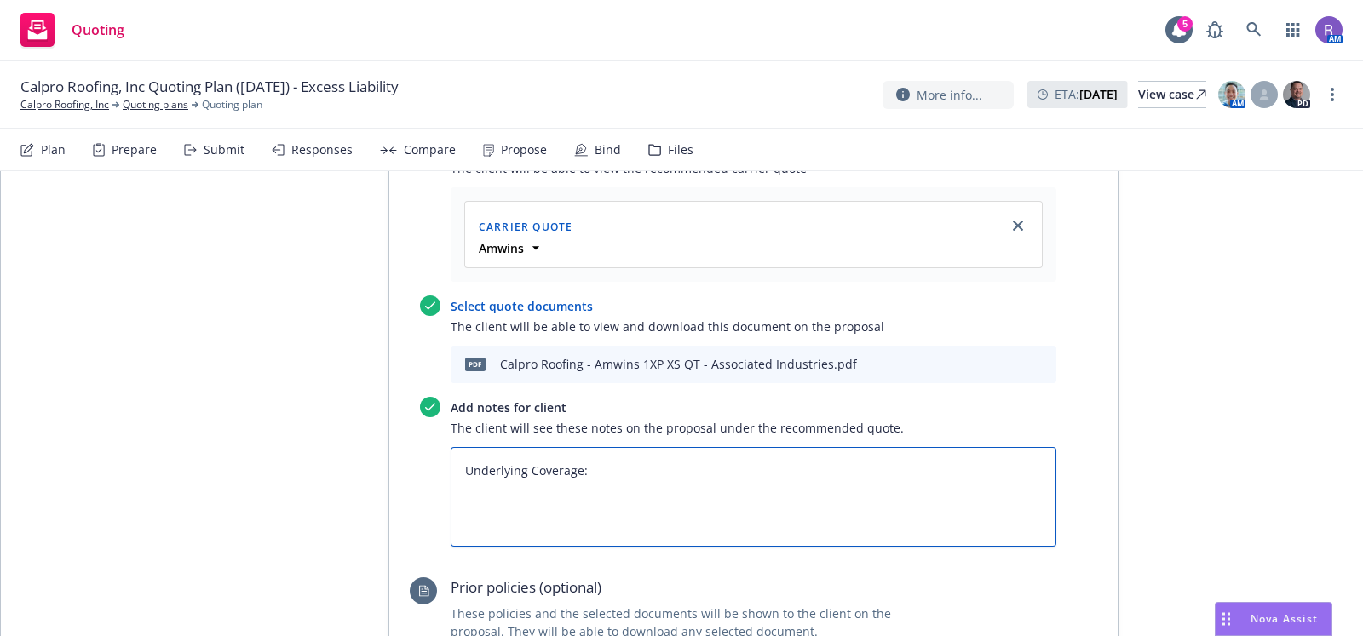
type textarea "Underlying Coverage:"
type textarea "x"
type textarea "Underlying Coverage: $"
type textarea "x"
type textarea "Underlying Coverage:"
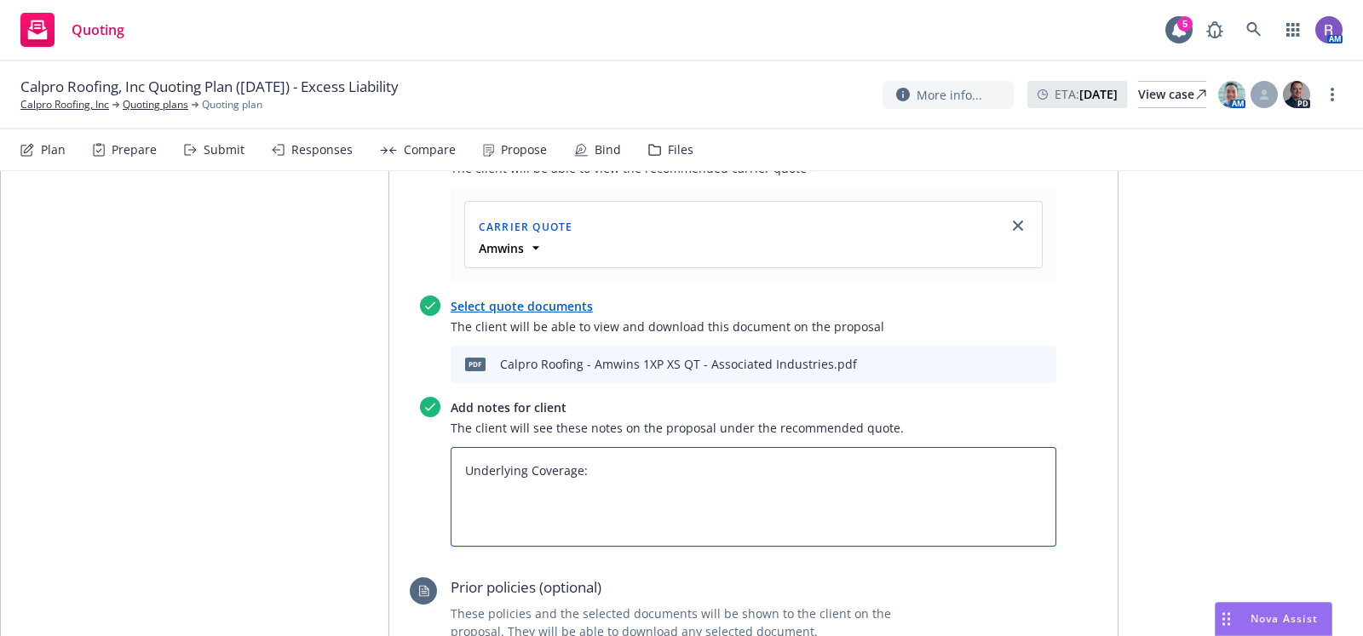
type textarea "x"
type textarea "Underlying Coverage: Co"
type textarea "x"
type textarea "Underlying Coverage: Com"
type textarea "x"
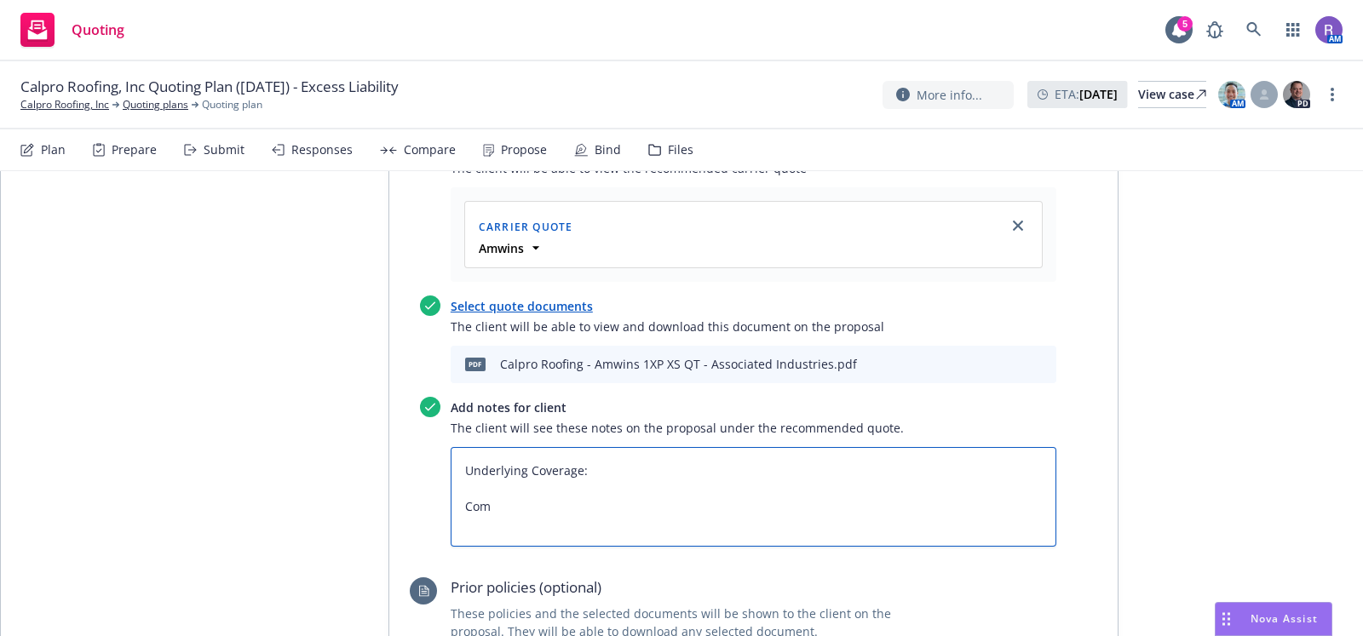
type textarea "Underlying Coverage: Comm"
type textarea "x"
type textarea "Underlying Coverage: Comme"
type textarea "x"
type textarea "Underlying Coverage: Commer"
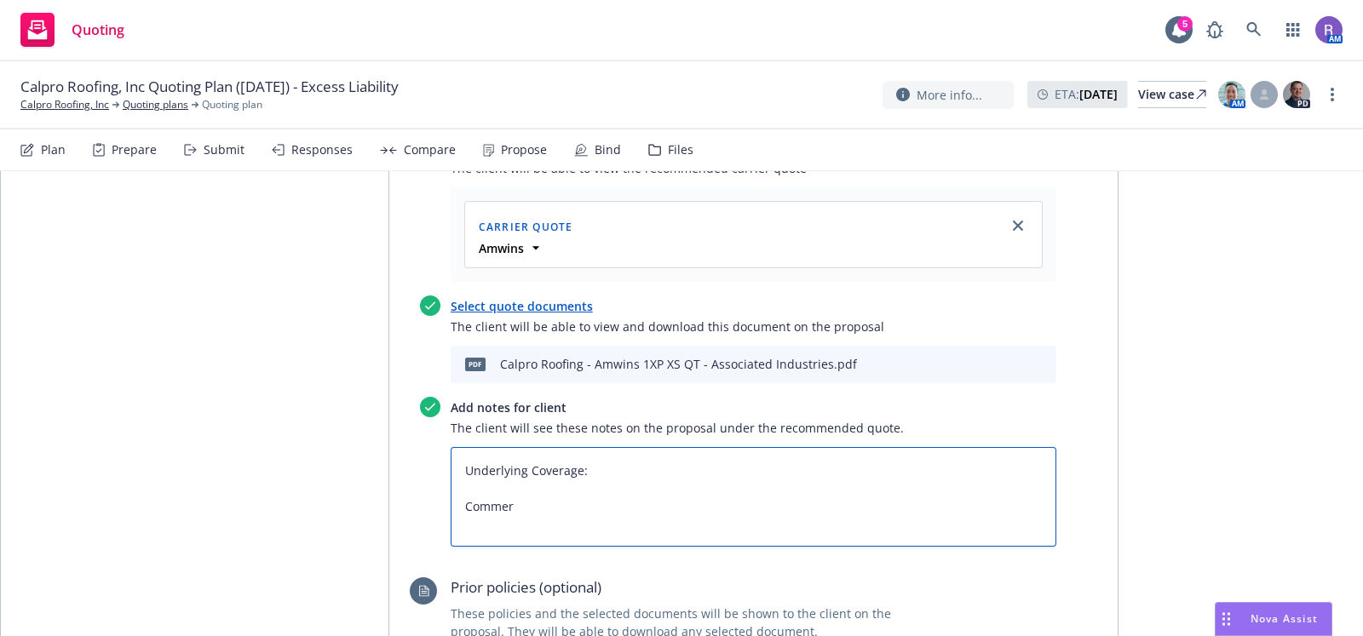
type textarea "x"
type textarea "Underlying Coverage: Commeric"
type textarea "x"
type textarea "Underlying Coverage: Commerici"
type textarea "x"
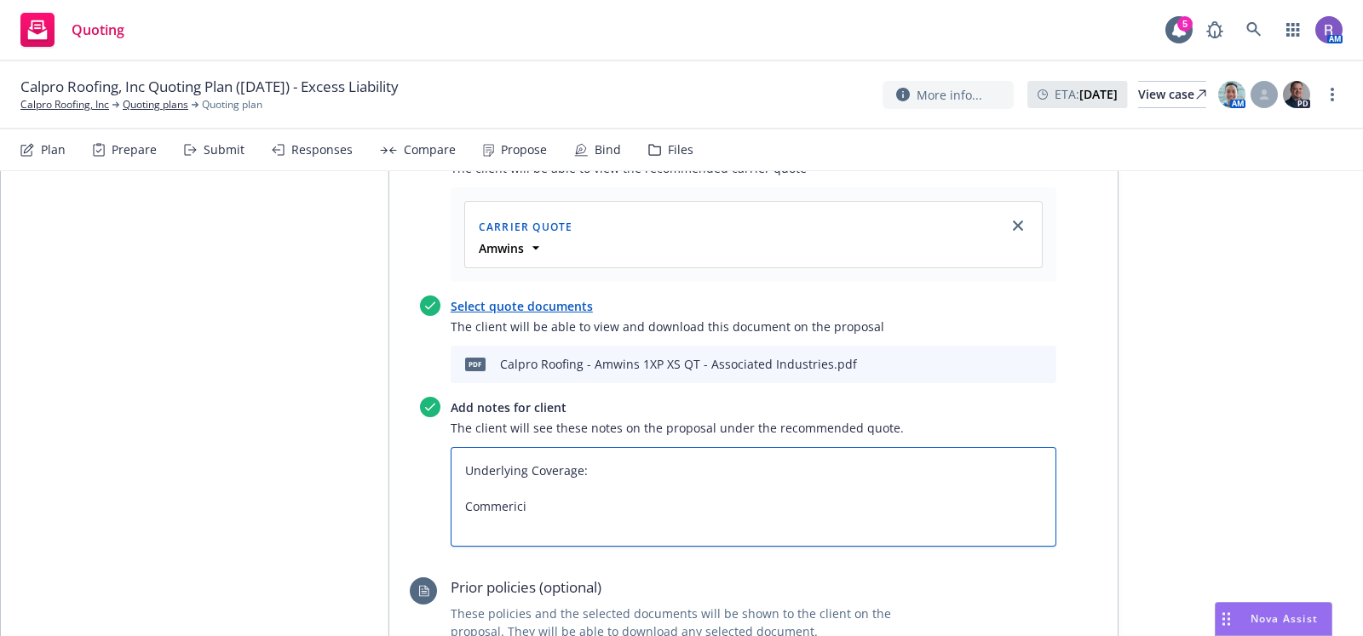
type textarea "Underlying Coverage: Commericia"
type textarea "x"
type textarea "Underlying Coverage: Commerici"
type textarea "x"
type textarea "Underlying Coverage: Commeric"
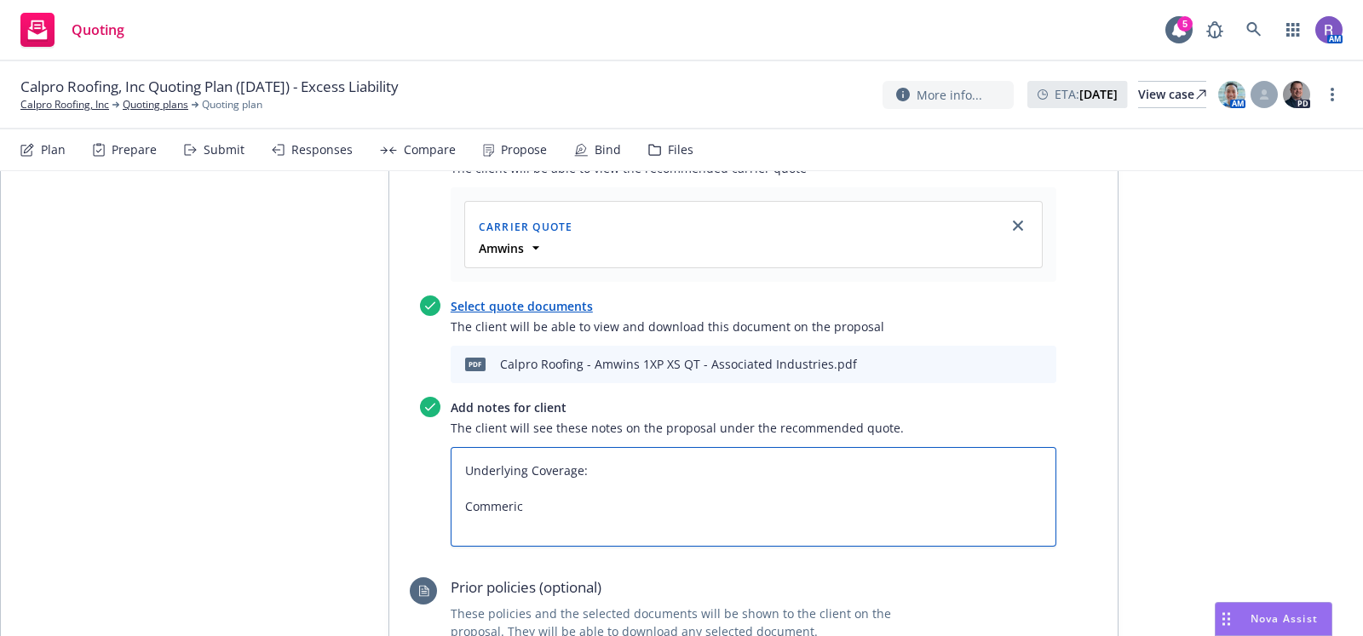
type textarea "x"
type textarea "Underlying Coverage: Commeri"
type textarea "x"
type textarea "Underlying Coverage: Commer"
type textarea "x"
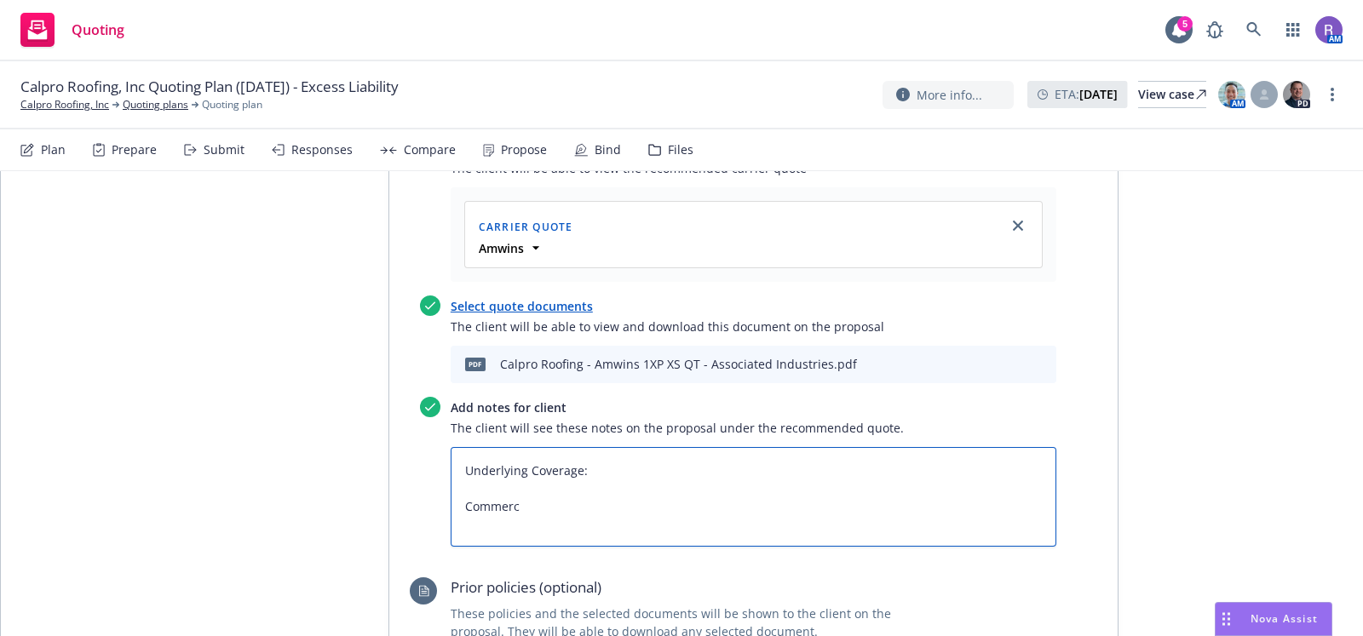
type textarea "Underlying Coverage: Commerci"
type textarea "x"
type textarea "Underlying Coverage: Commercia"
type textarea "x"
type textarea "Underlying Coverage: Commercial"
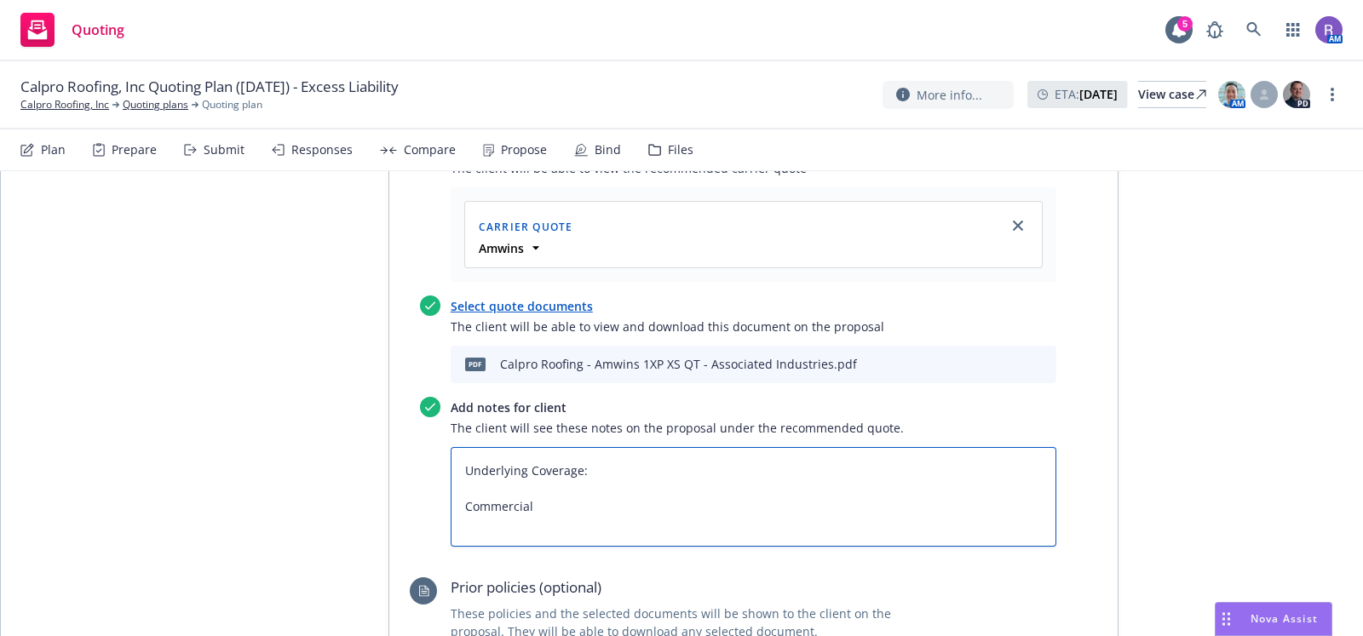
type textarea "x"
type textarea "Underlying Coverage: Commercial"
type textarea "x"
type textarea "Underlying Coverage: Commercial G"
type textarea "x"
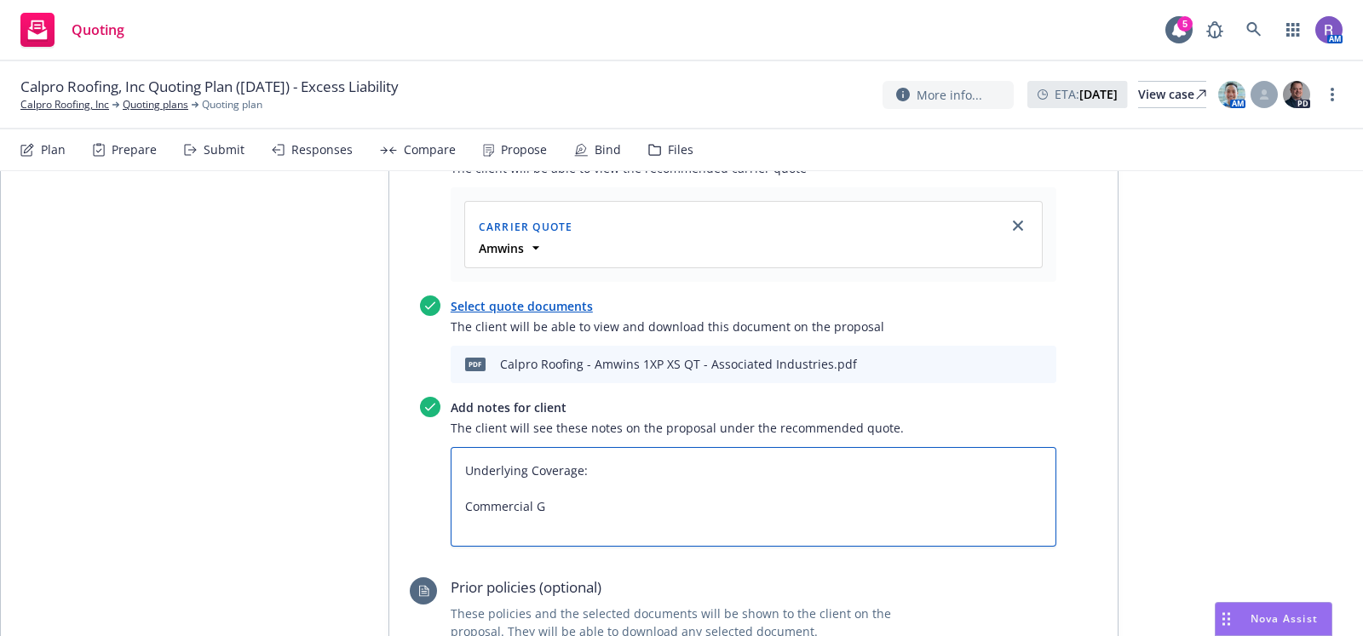
type textarea "Underlying Coverage: Commercial Ge"
type textarea "x"
type textarea "Underlying Coverage: Commercial Gen"
type textarea "x"
type textarea "Underlying Coverage: Commercial Gene"
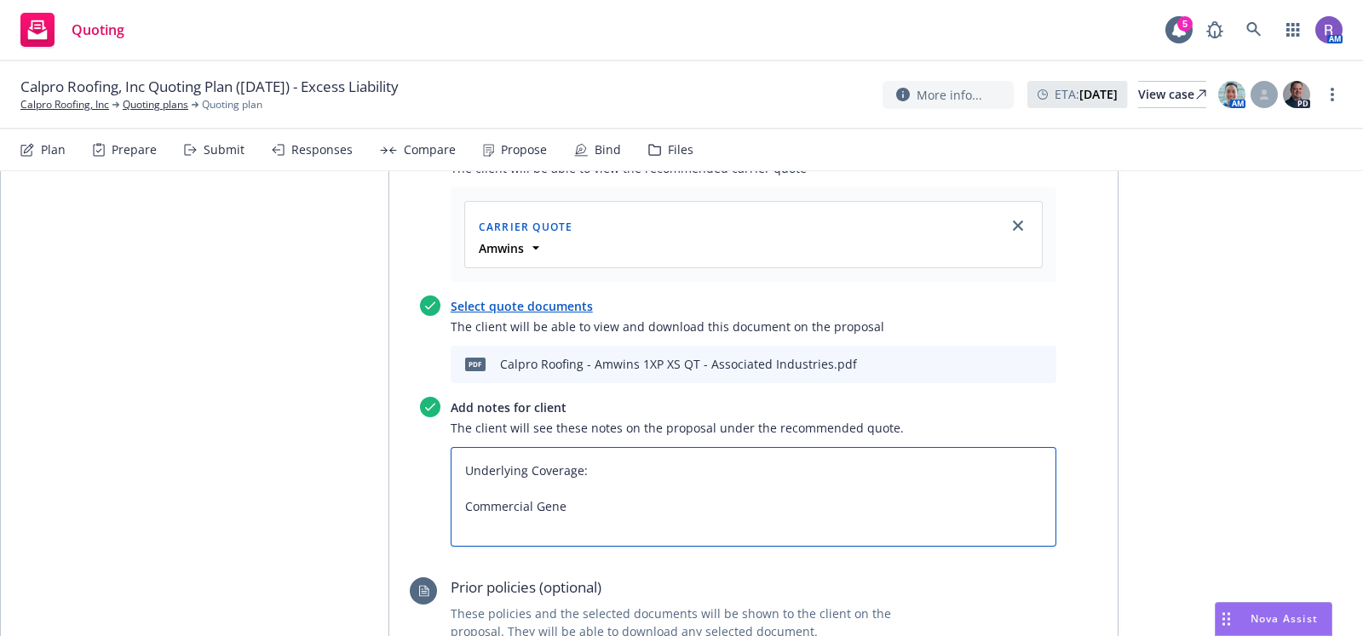
type textarea "x"
type textarea "Underlying Coverage: Commercial Gener"
type textarea "x"
type textarea "Underlying Coverage: Commercial Genera"
type textarea "x"
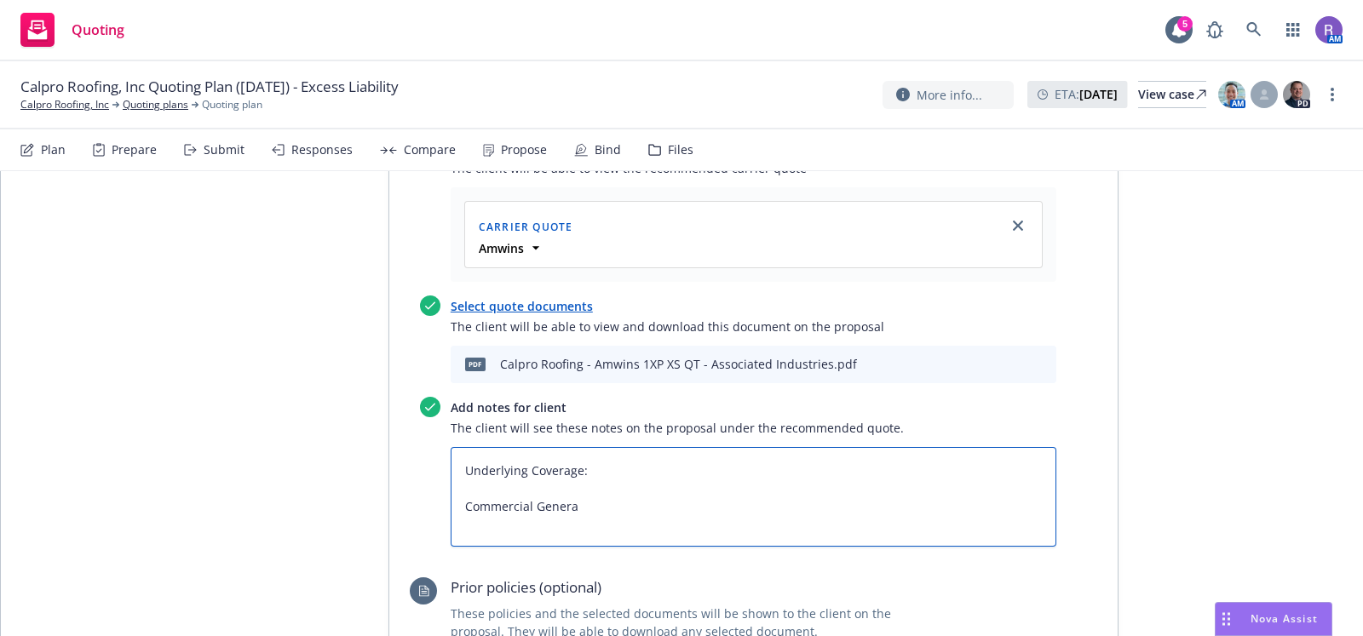
type textarea "Underlying Coverage: Commercial General"
type textarea "x"
type textarea "Underlying Coverage: Commercial General"
type textarea "x"
type textarea "Underlying Coverage: Commercial General L"
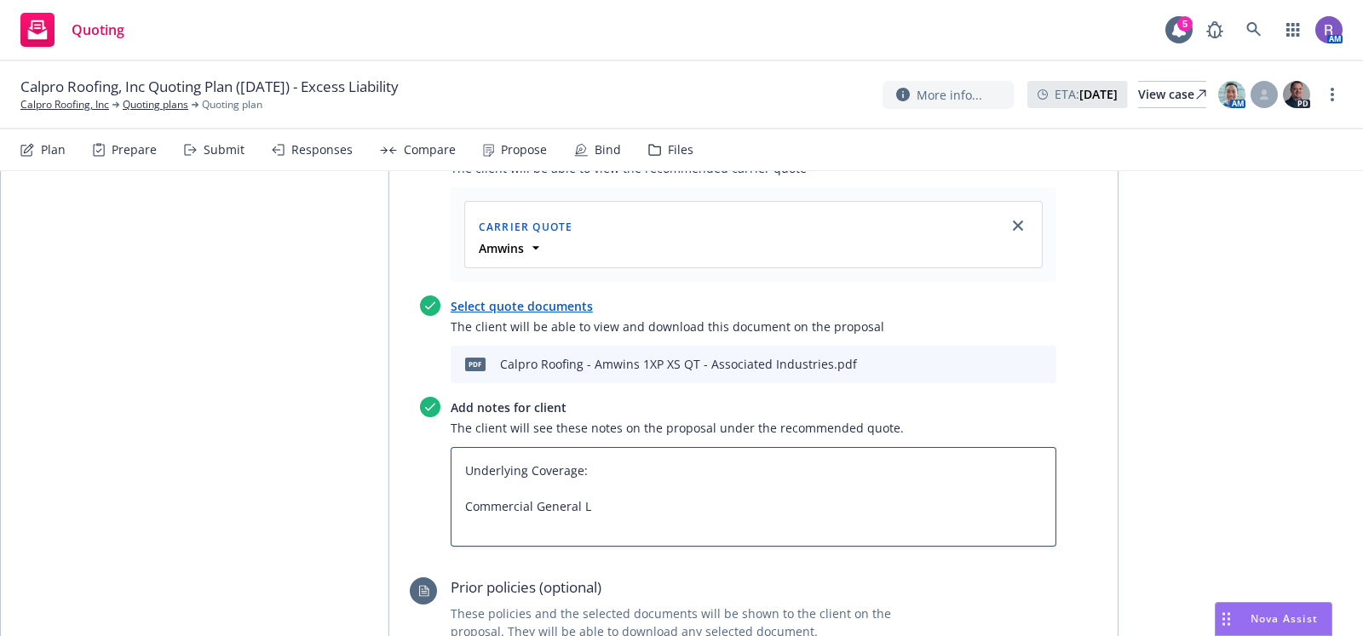
type textarea "x"
type textarea "Underlying Coverage: Commercial General Li"
type textarea "x"
type textarea "Underlying Coverage: Commercial General Lib"
type textarea "x"
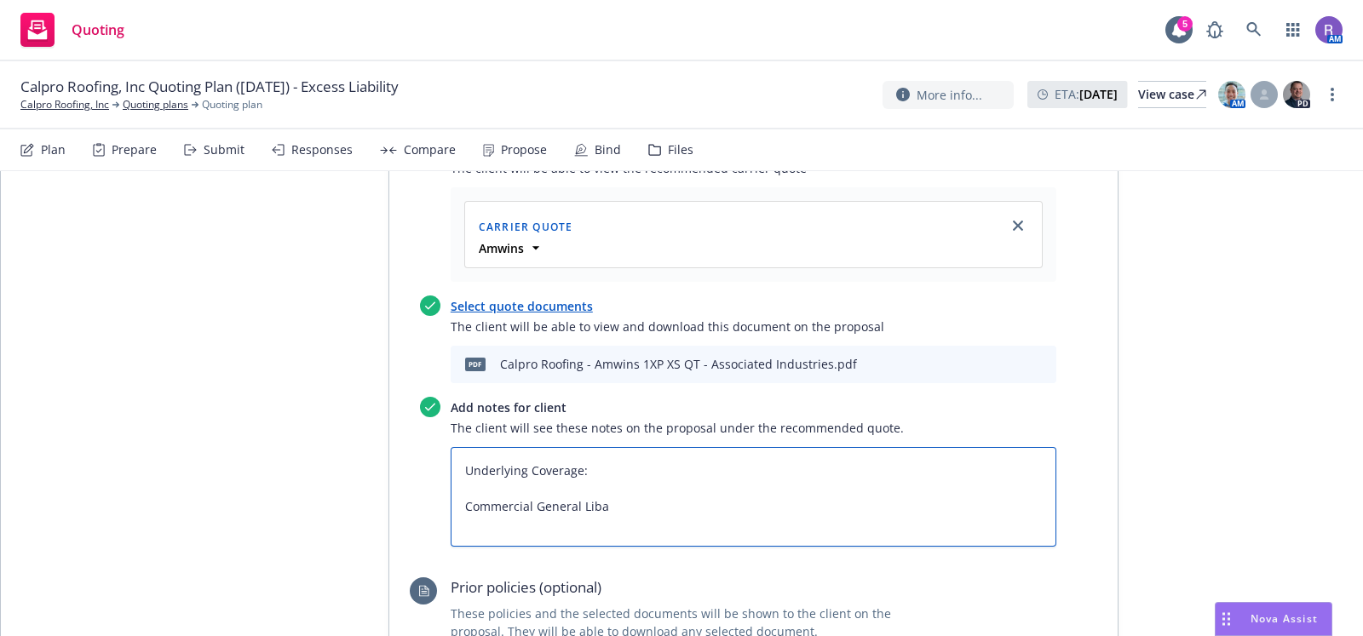
type textarea "Underlying Coverage: Commercial General Lib"
type textarea "x"
type textarea "Underlying Coverage: Commercial General Li"
type textarea "x"
type textarea "Underlying Coverage: Commercial General Lia"
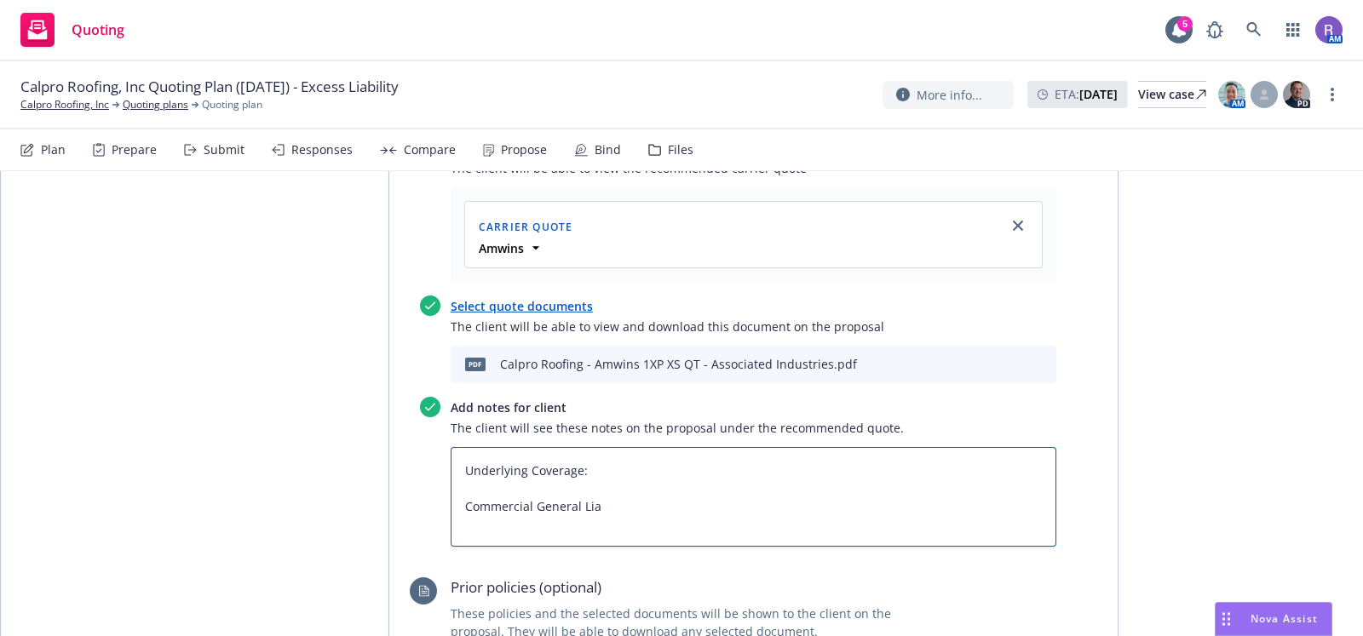
type textarea "x"
type textarea "Underlying Coverage: Commercial General Liabi"
type textarea "x"
type textarea "Underlying Coverage: Commercial General Liabil"
type textarea "x"
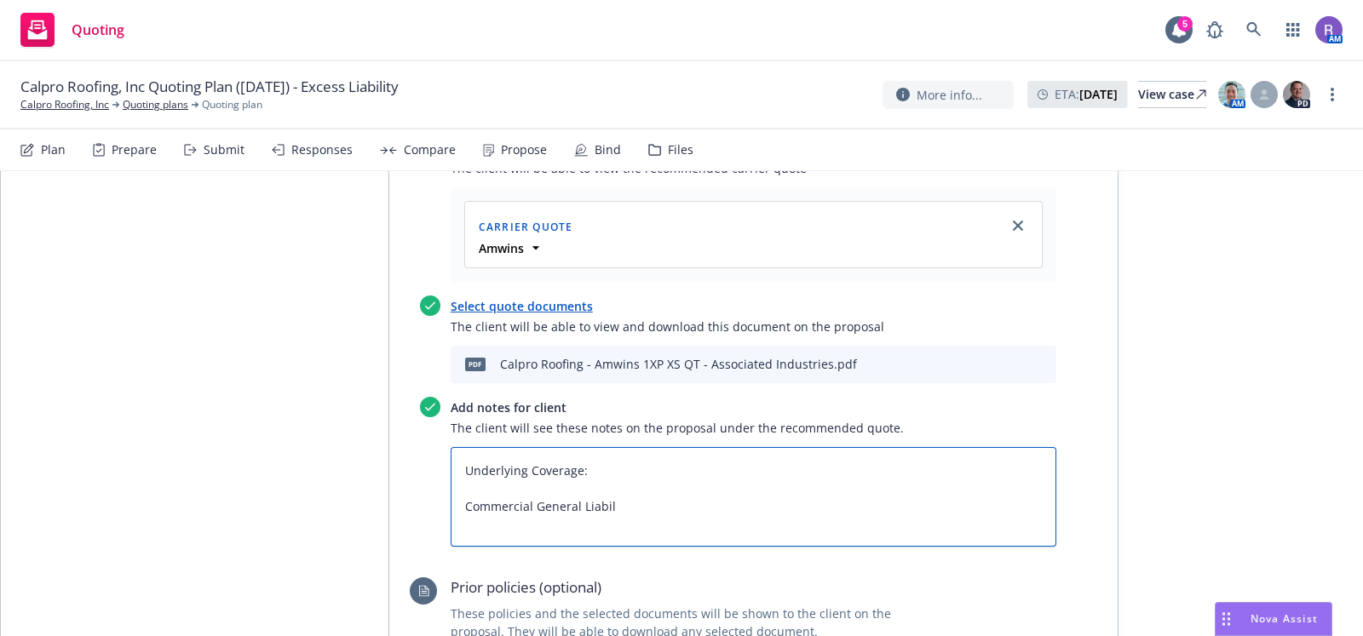
type textarea "Underlying Coverage: Commercial General Liabili"
type textarea "x"
type textarea "Underlying Coverage: Commercial General Liabilit"
type textarea "x"
type textarea "Underlying Coverage: Commercial General Liability"
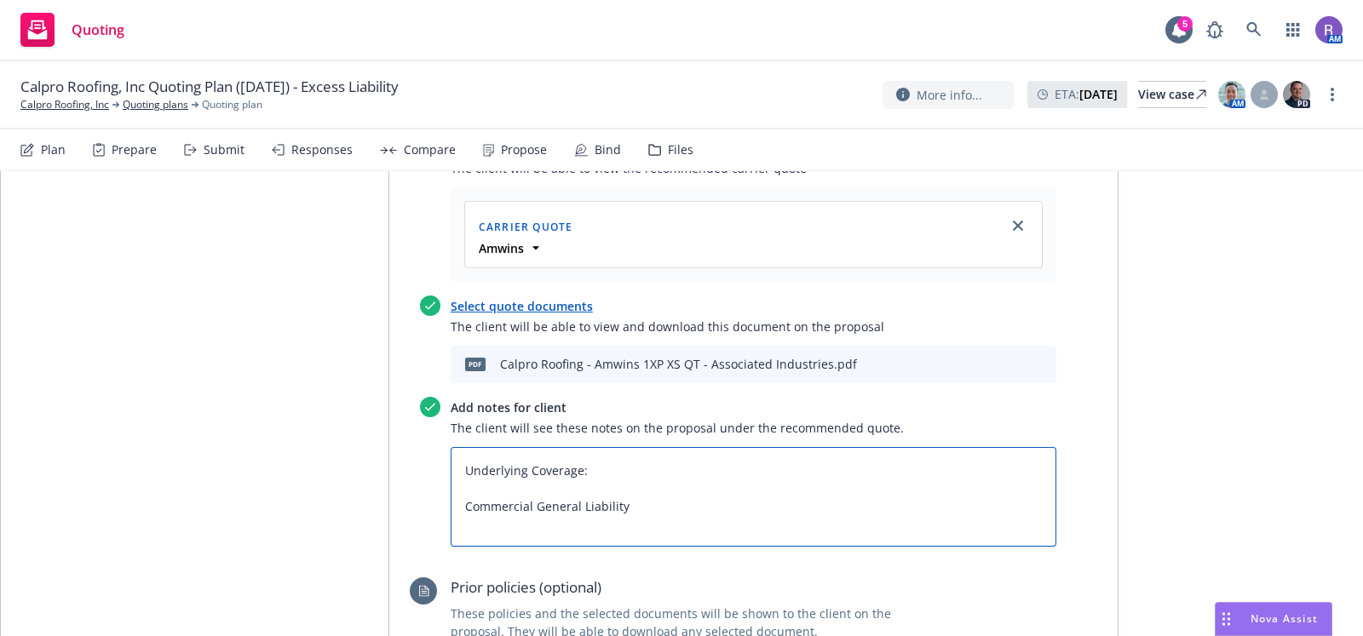
type textarea "x"
type textarea "Underlying Coverage: Commercial General Liability:"
type textarea "x"
type textarea "Underlying Coverage: Commercial General Liability:"
type textarea "x"
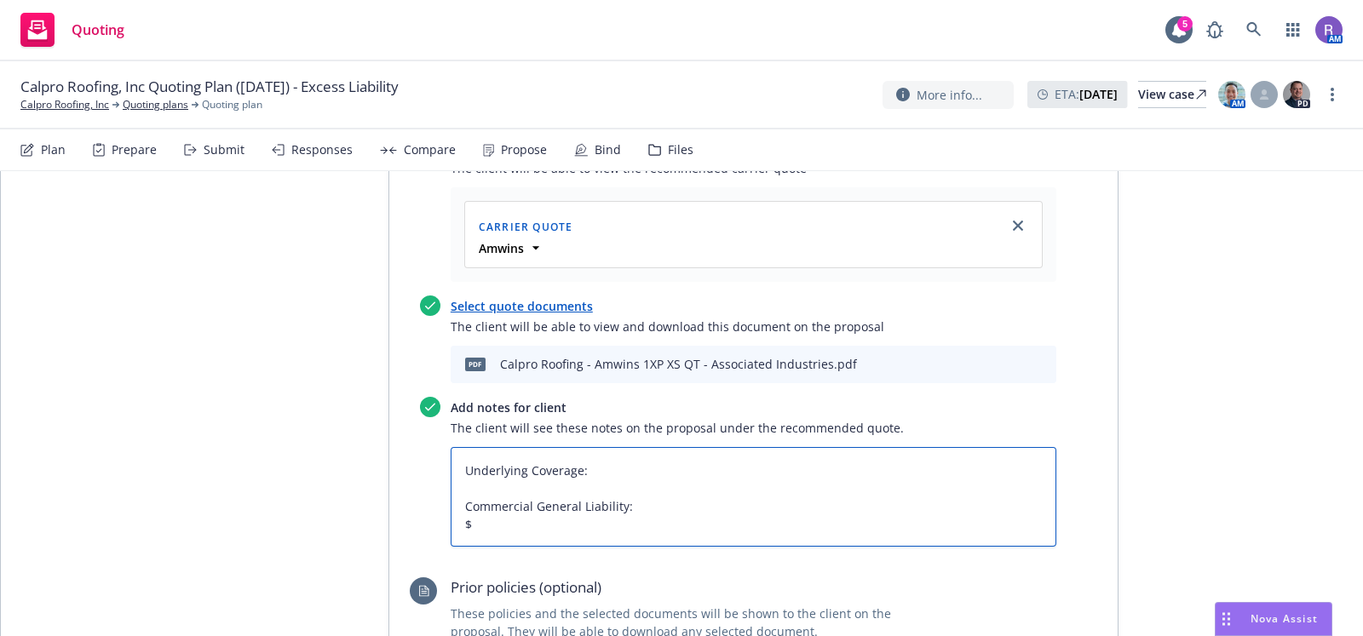
type textarea "Underlying Coverage: Commercial General Liability: $"
type textarea "x"
type textarea "Underlying Coverage: Commercial General Liability: $2"
type textarea "x"
type textarea "Underlying Coverage: Commercial General Liability: $2M"
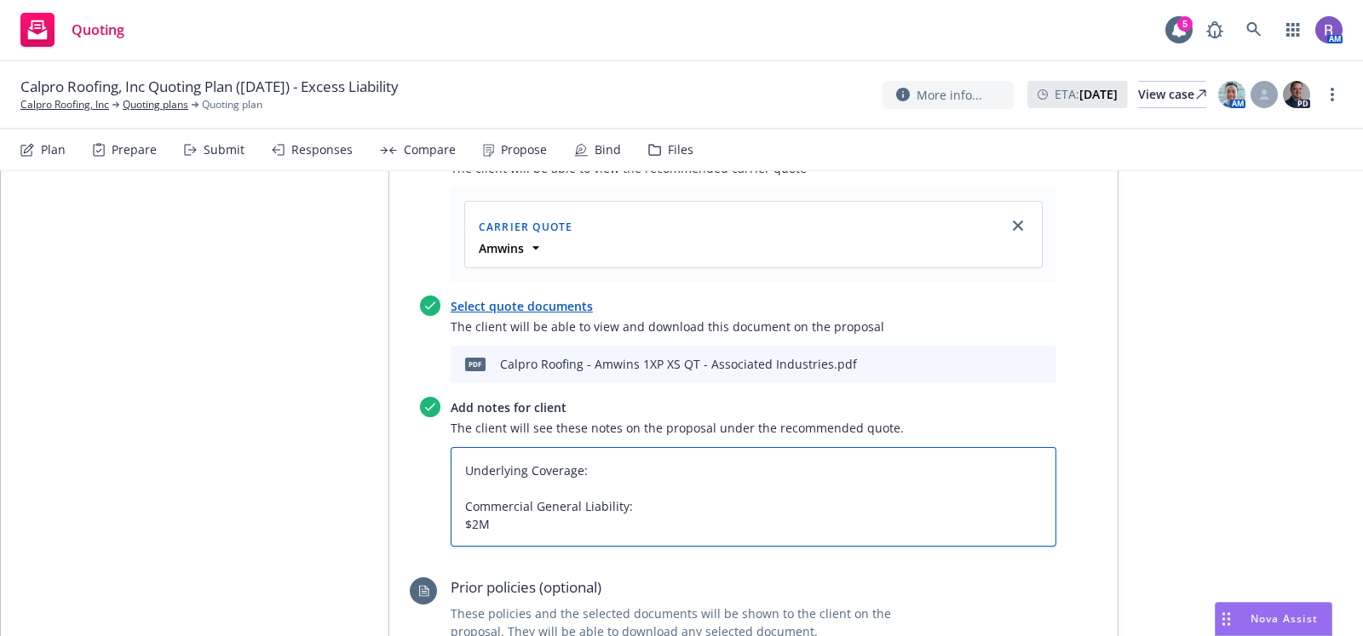
type textarea "x"
type textarea "Underlying Coverage: Commercial General Liability: $2M"
type textarea "x"
type textarea "Underlying Coverage: Commercial General Liability: $2M G"
type textarea "x"
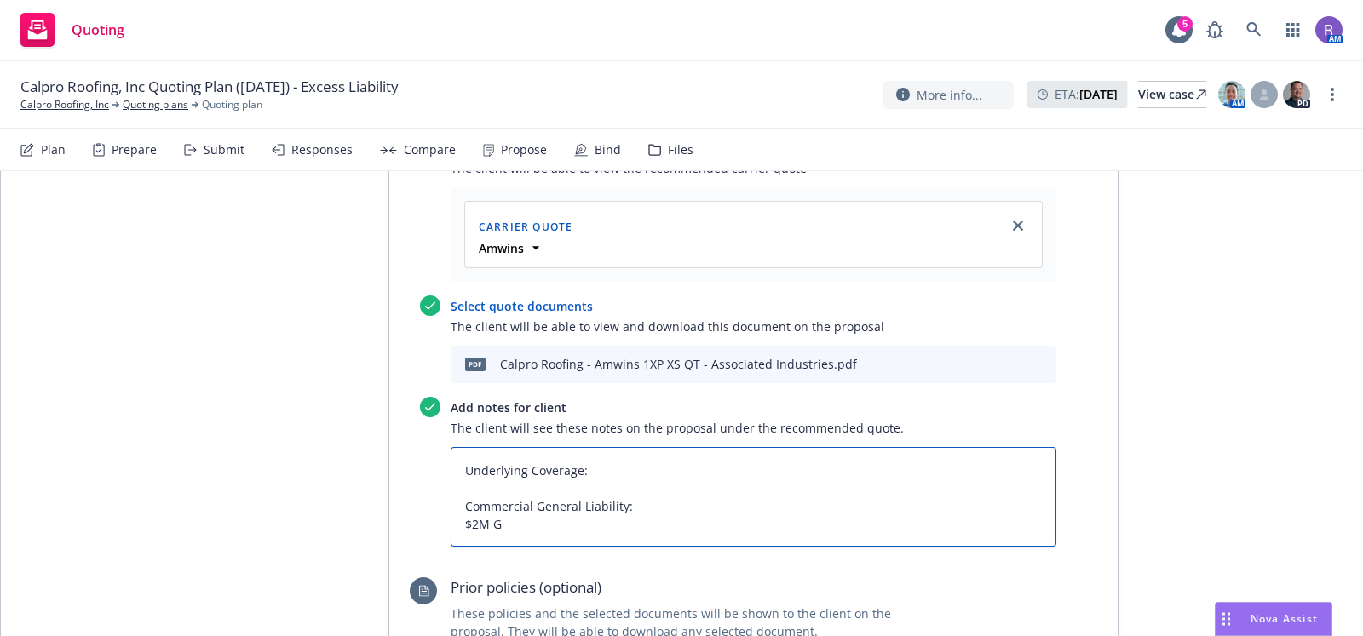
type textarea "Underlying Coverage: Commercial General Liability: $2M Ge"
type textarea "x"
type textarea "Underlying Coverage: Commercial General Liability: $2M Gen"
type textarea "x"
type textarea "Underlying Coverage: Commercial General Liability: $2M Gene"
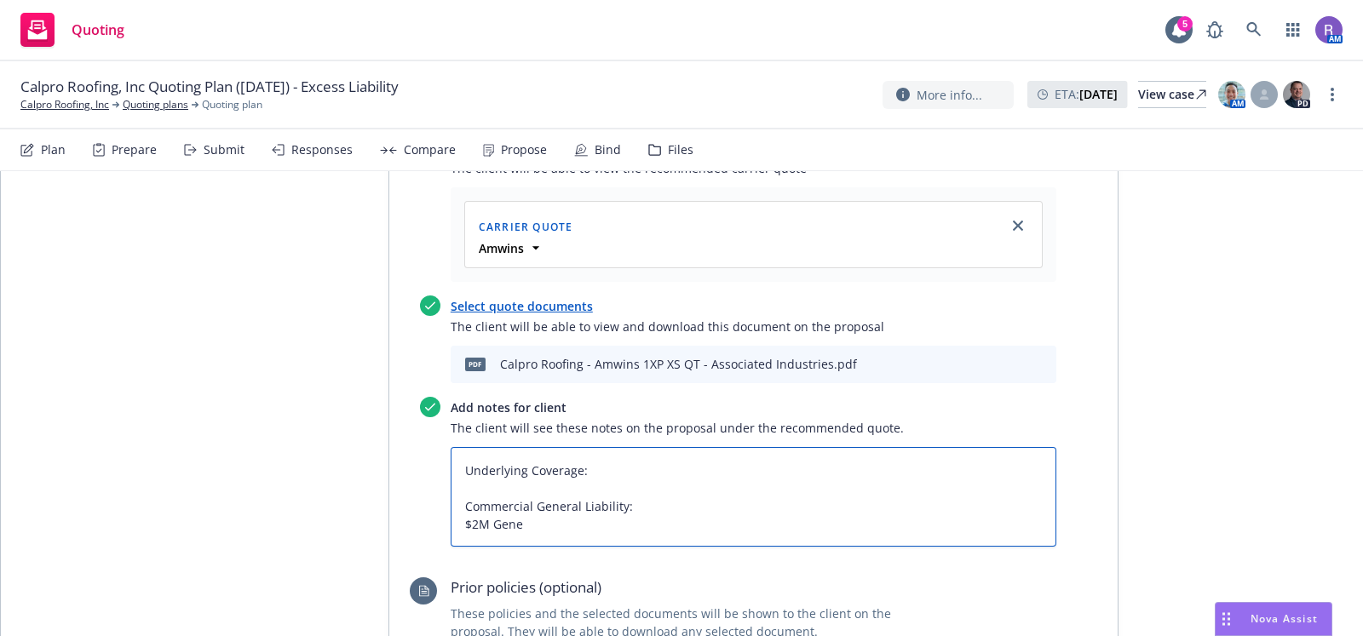
type textarea "x"
type textarea "Underlying Coverage: Commercial General Liability: $2M Genera"
type textarea "x"
type textarea "Underlying Coverage: Commercial General Liability: $2M General"
type textarea "x"
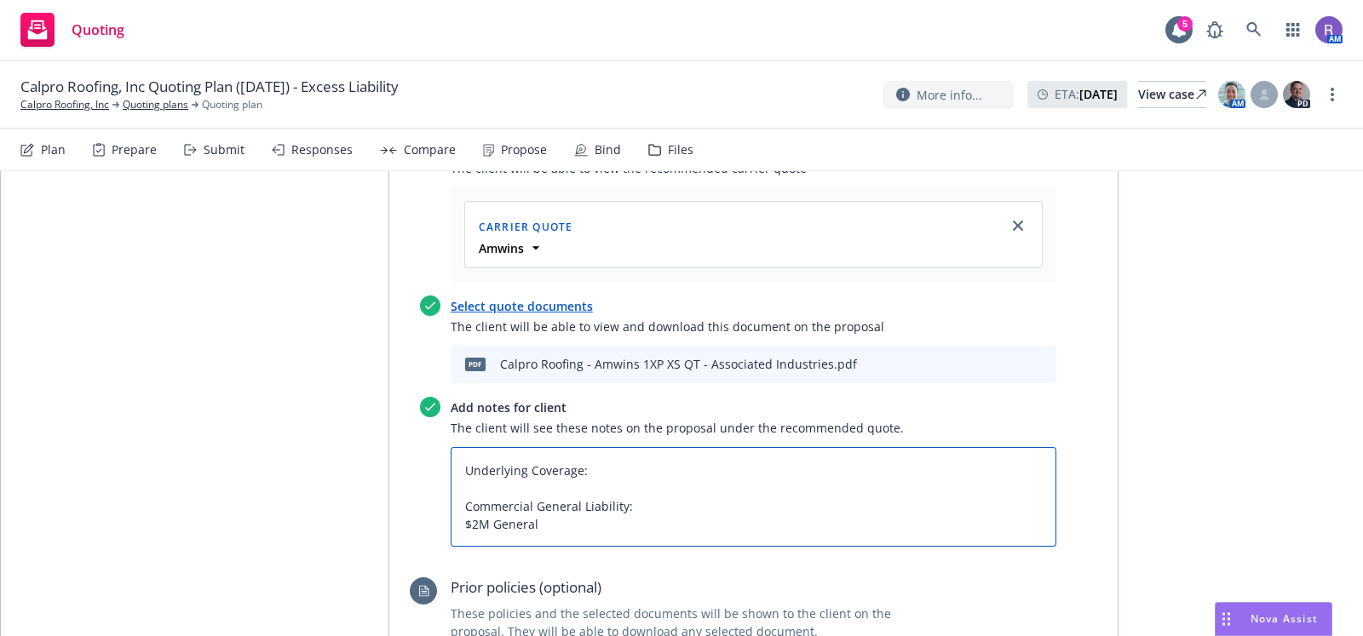
type textarea "Underlying Coverage: Commercial General Liability: $2M General"
type textarea "x"
type textarea "Underlying Coverage: Commercial General Liability: $2M General A"
type textarea "x"
type textarea "Underlying Coverage: Commercial General Liability: $2M General Ag"
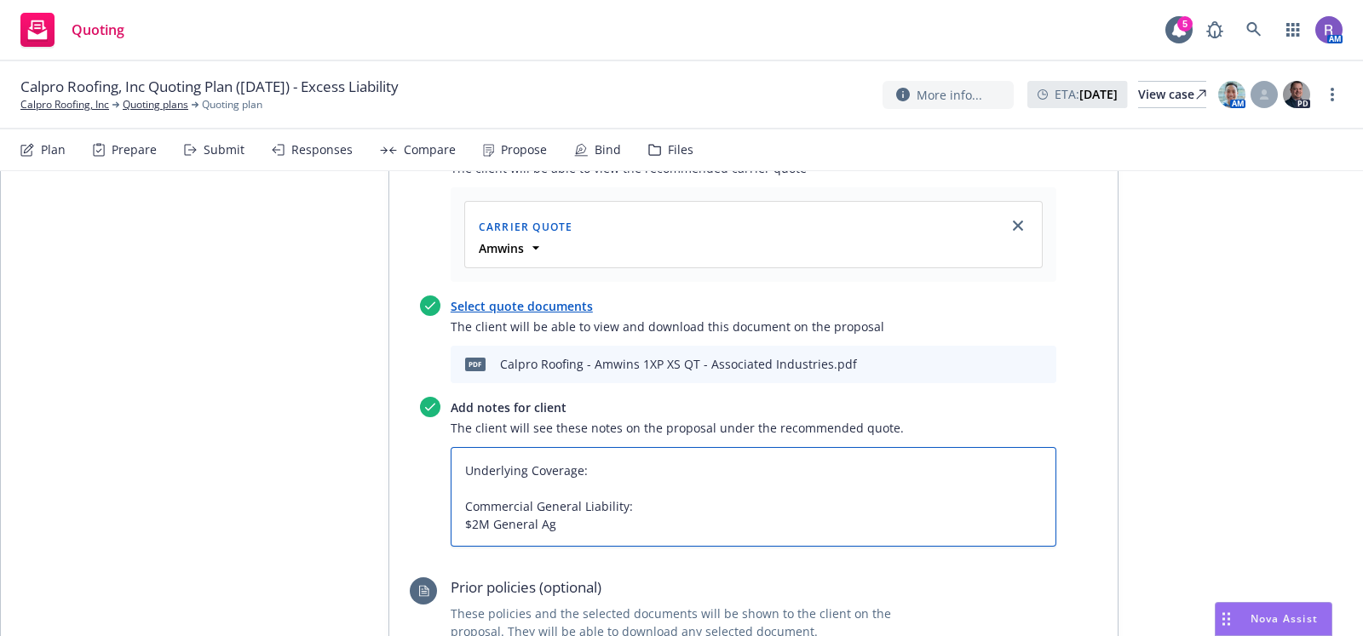
type textarea "x"
type textarea "Underlying Coverage: Commercial General Liability: $2M General Agg"
type textarea "x"
type textarea "Underlying Coverage: Commercial General Liability: $2M General Aggr"
type textarea "x"
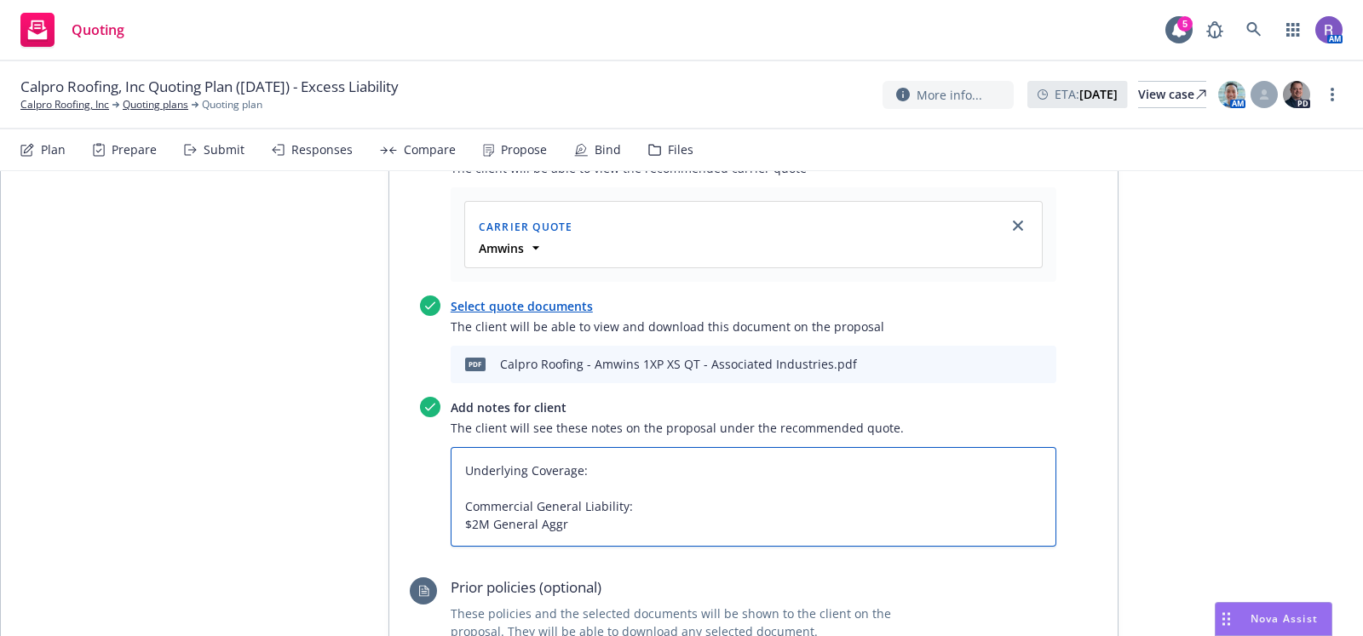
type textarea "Underlying Coverage: Commercial General Liability: $2M General Aggre"
type textarea "x"
type textarea "Underlying Coverage: Commercial General Liability: $2M General Aggreg"
type textarea "x"
type textarea "Underlying Coverage: Commercial General Liability: $2M General [PERSON_NAME]"
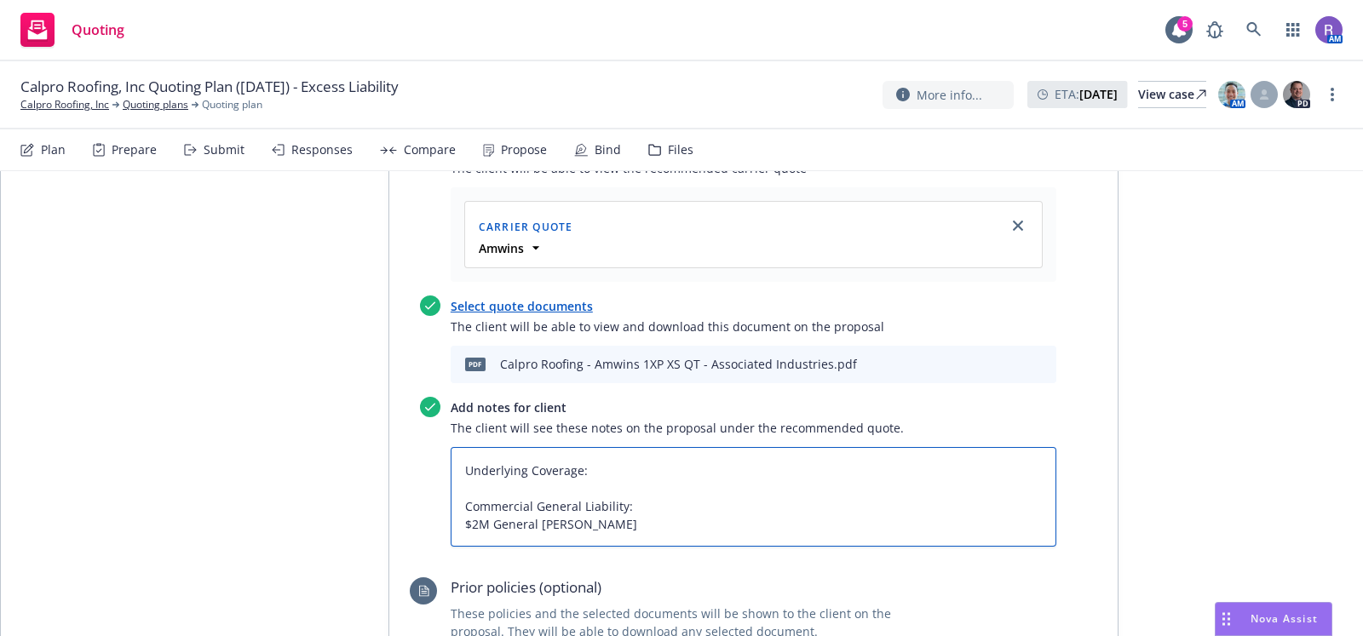
type textarea "x"
type textarea "Underlying Coverage: Commercial General Liability: $2M General [PERSON_NAME]"
type textarea "x"
type textarea "Underlying Coverage: Commercial General Liability: $2M General Aggregate"
type textarea "x"
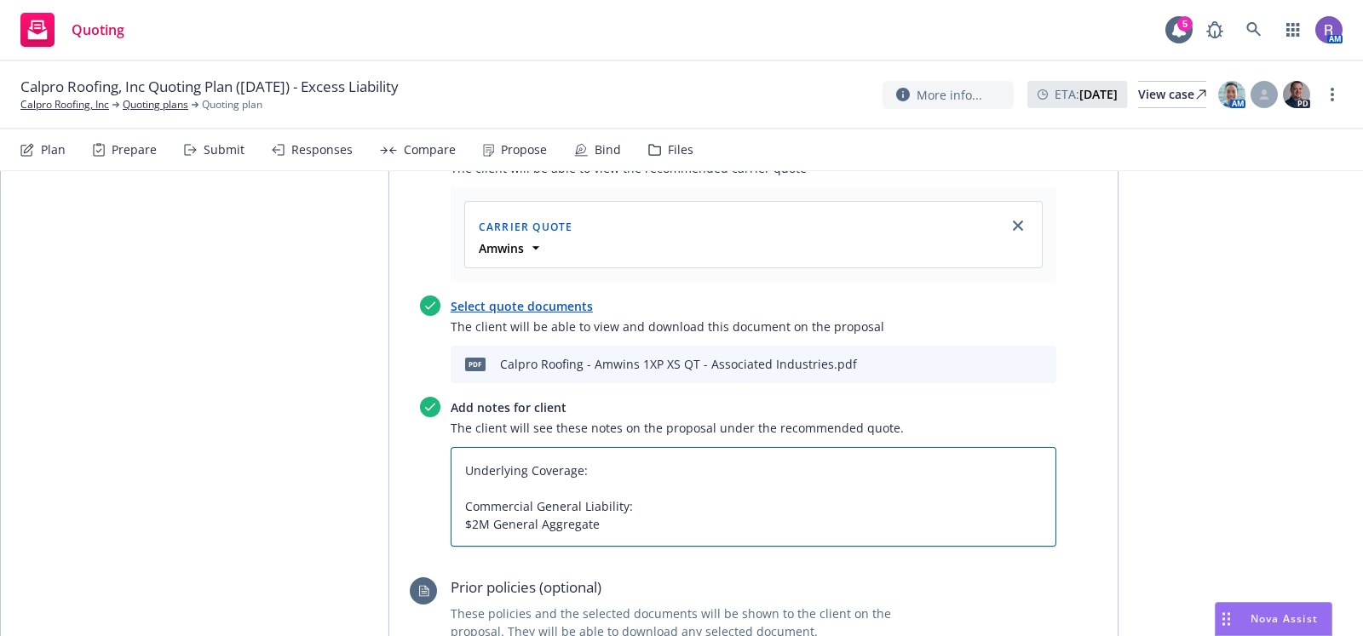
type textarea "Underlying Coverage: Commercial General Liability: $2M General Aggregate"
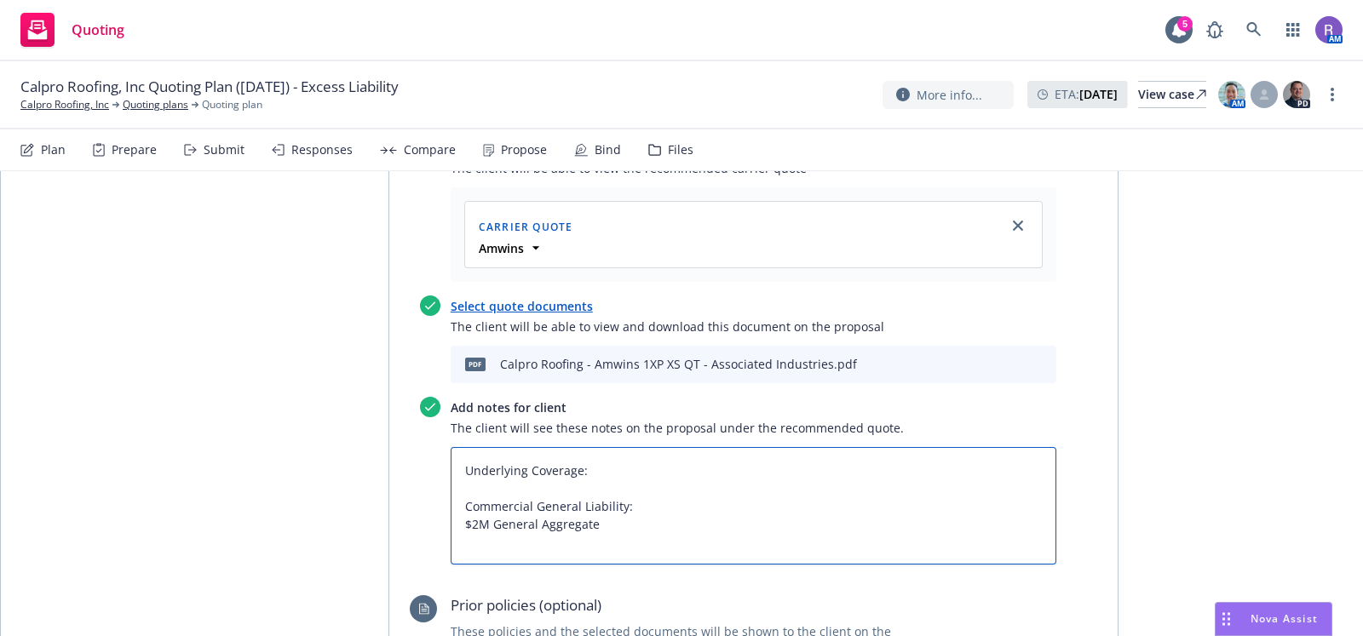
type textarea "x"
type textarea "Underlying Coverage: Commercial General Liability: $2M General Aggregate $"
type textarea "x"
type textarea "Underlying Coverage: Commercial General Liability: $2M General Aggregate $1"
type textarea "x"
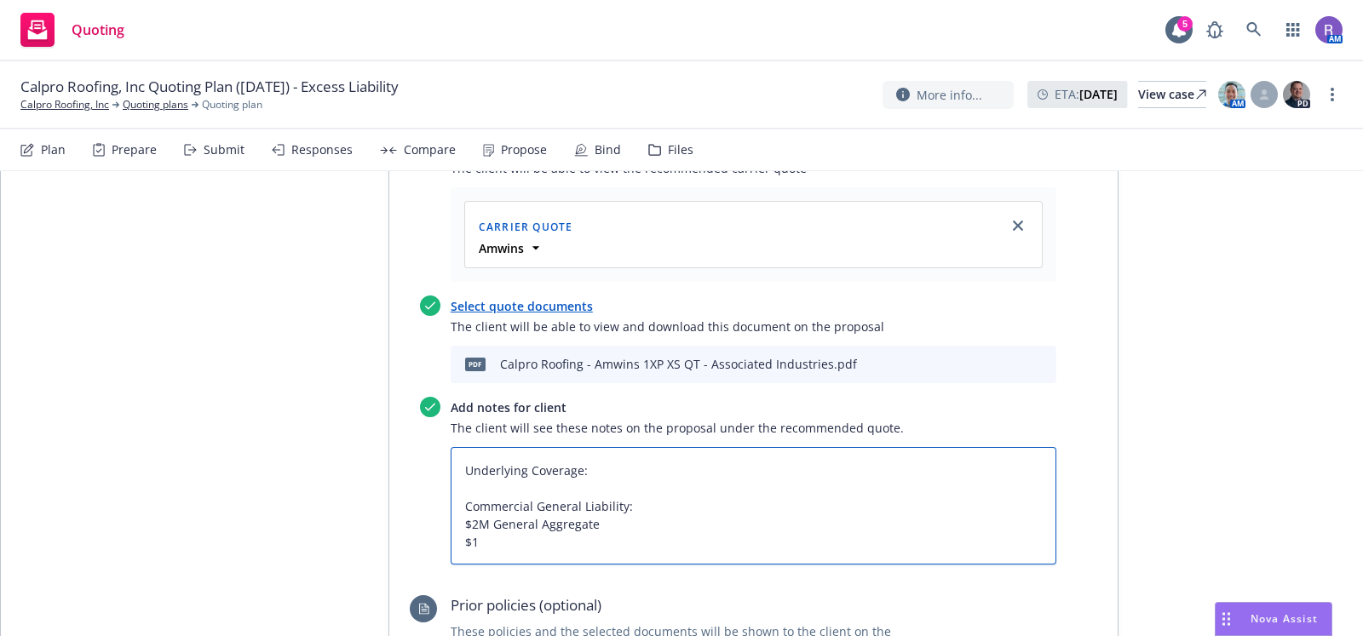
type textarea "Underlying Coverage: Commercial General Liability: $2M General Aggregate $1M"
type textarea "x"
type textarea "Underlying Coverage: Commercial General Liability: $2M General Aggregate $1M"
type textarea "x"
type textarea "Underlying Coverage: Commercial General Liability: $2M General Aggregate $1M E"
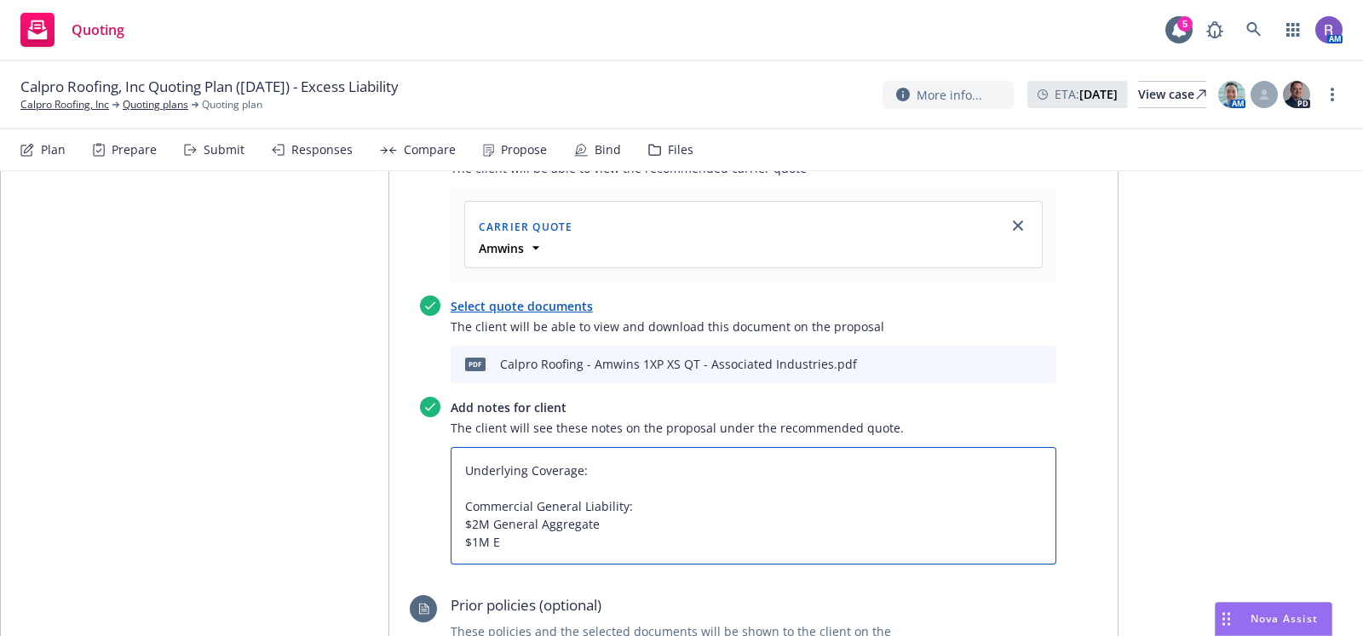
type textarea "x"
type textarea "Underlying Coverage: Commercial General Liability: $2M General Aggregate $1M Ea"
type textarea "x"
type textarea "Underlying Coverage: Commercial General Liability: $2M General Aggregate $1M Ea…"
type textarea "x"
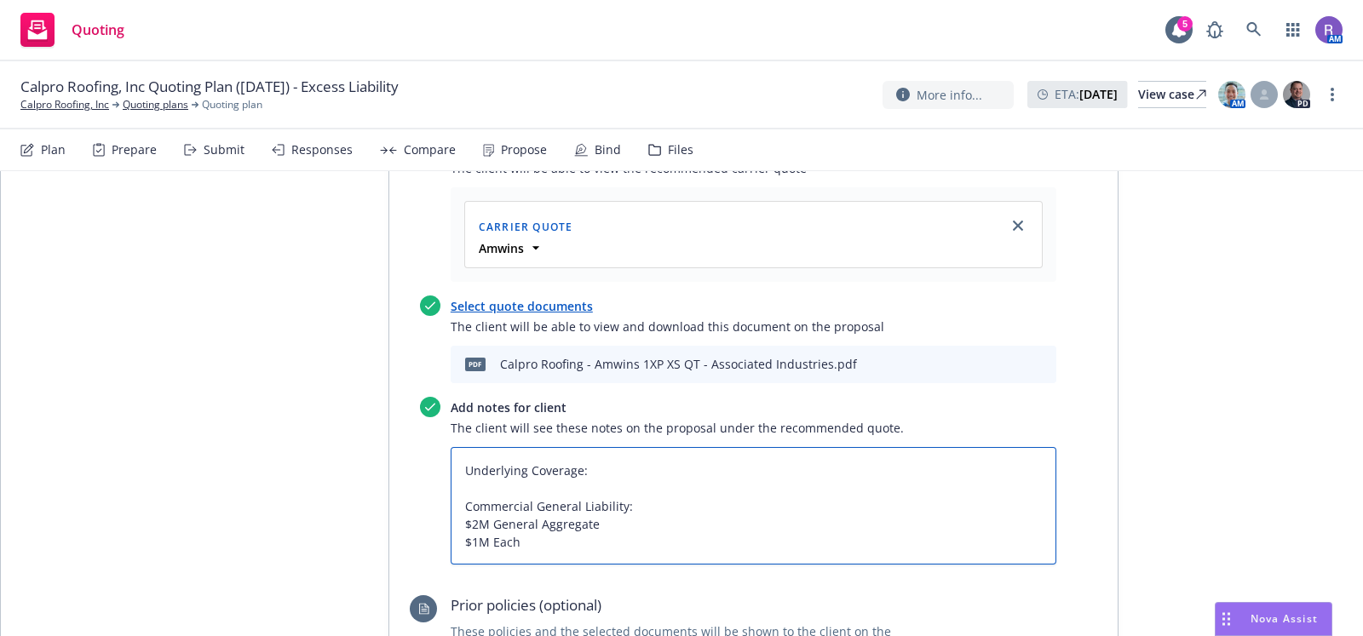
type textarea "Underlying Coverage: Commercial General Liability: $2M General Aggregate $1M Ea…"
type textarea "x"
type textarea "Underlying Coverage: Commercial General Liability: $2M General Aggregate $1M Ea…"
type textarea "x"
type textarea "Underlying Coverage: Commercial General Liability: $2M General Aggregate $1M Ea…"
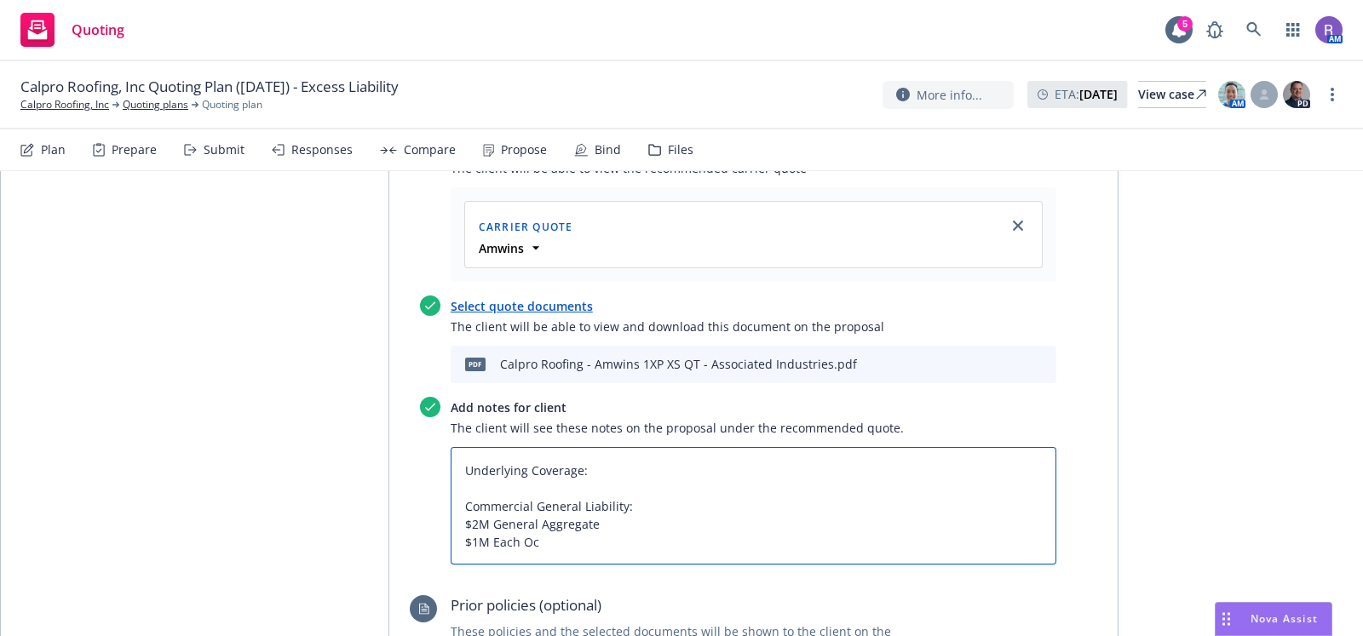
type textarea "x"
type textarea "Underlying Coverage: Commercial General Liability: $2M General Aggregate $1M Ea…"
type textarea "x"
type textarea "Underlying Coverage: Commercial General Liability: $2M General Aggregate $1M Ea…"
type textarea "x"
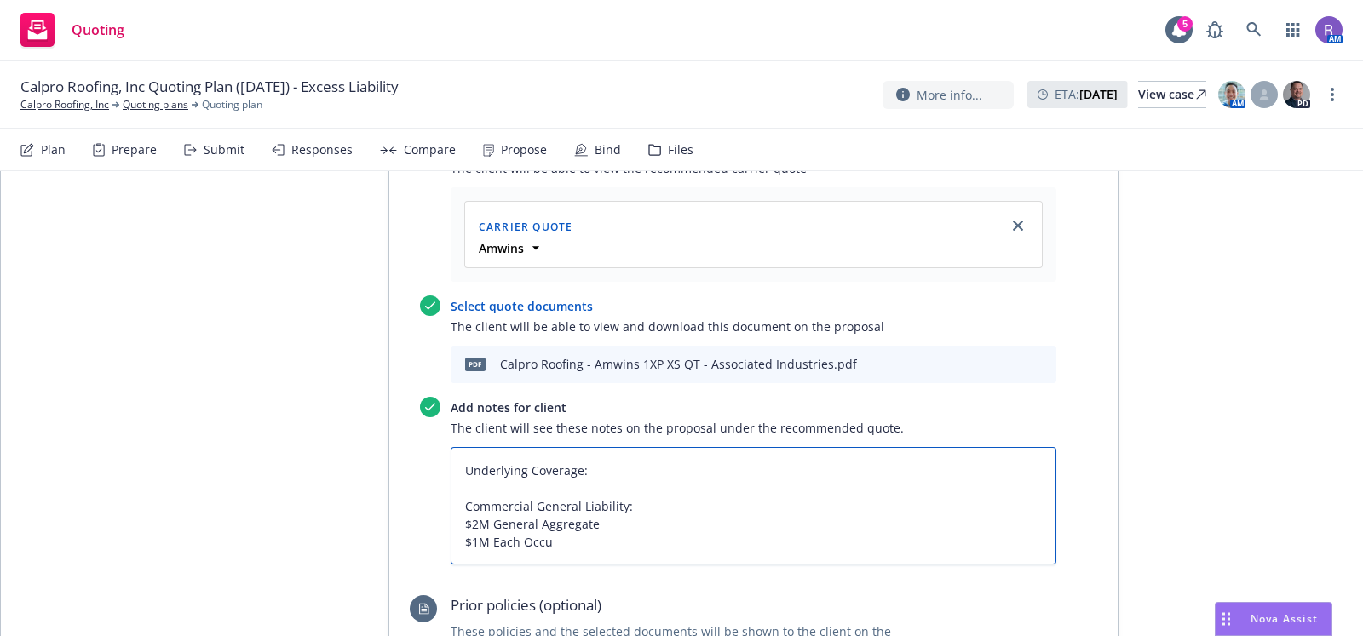
type textarea "Underlying Coverage: Commercial General Liability: $2M General Aggregate $1M Ea…"
type textarea "x"
type textarea "Underlying Coverage: Commercial General Liability: $2M General Aggregate $1M Ea…"
type textarea "x"
type textarea "Underlying Coverage: Commercial General Liability: $2M General Aggregate $1M Ea…"
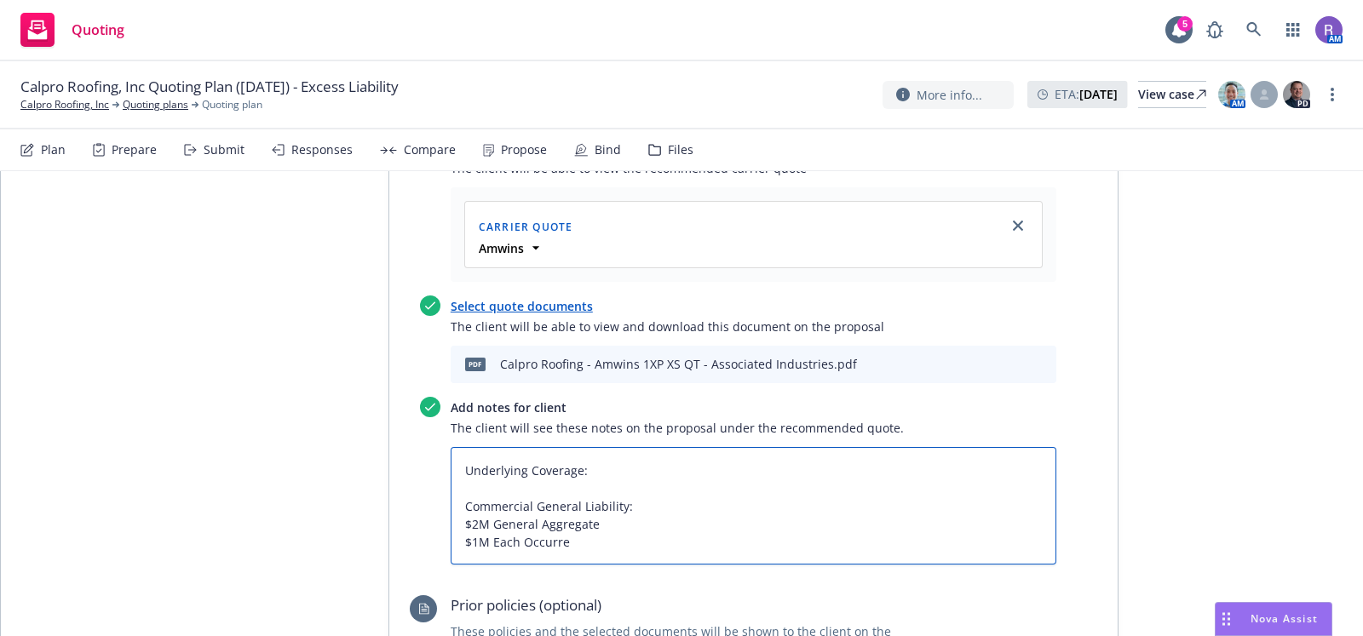
type textarea "x"
type textarea "Underlying Coverage: Commercial General Liability: $2M General Aggregate $1M Ea…"
type textarea "x"
type textarea "Underlying Coverage: Commercial General Liability: $2M General Aggregate $1M Ea…"
type textarea "x"
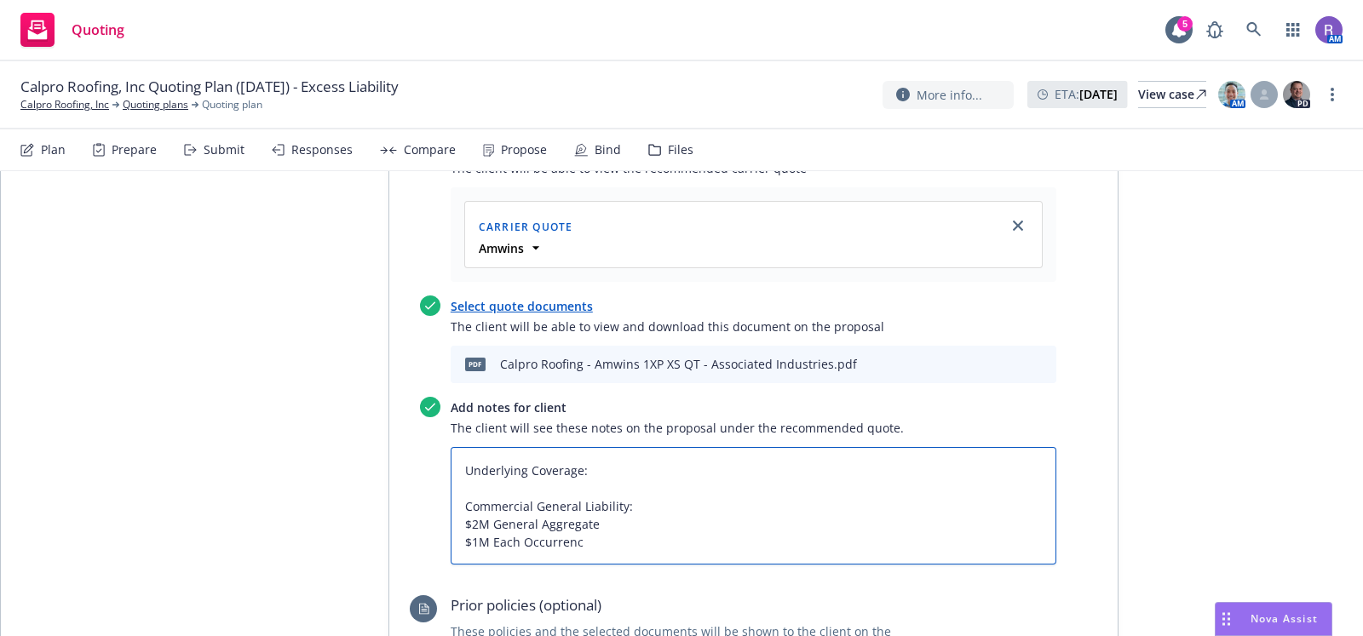
type textarea "Underlying Coverage: Commercial General Liability: $2M General Aggregate $1M Ea…"
type textarea "x"
type textarea "Underlying Coverage: Commercial General Liability: $2M General Aggregate $1M Ea…"
type textarea "x"
type textarea "Underlying Coverage: Commercial General Liability: $2M General Aggregate $1M Ea…"
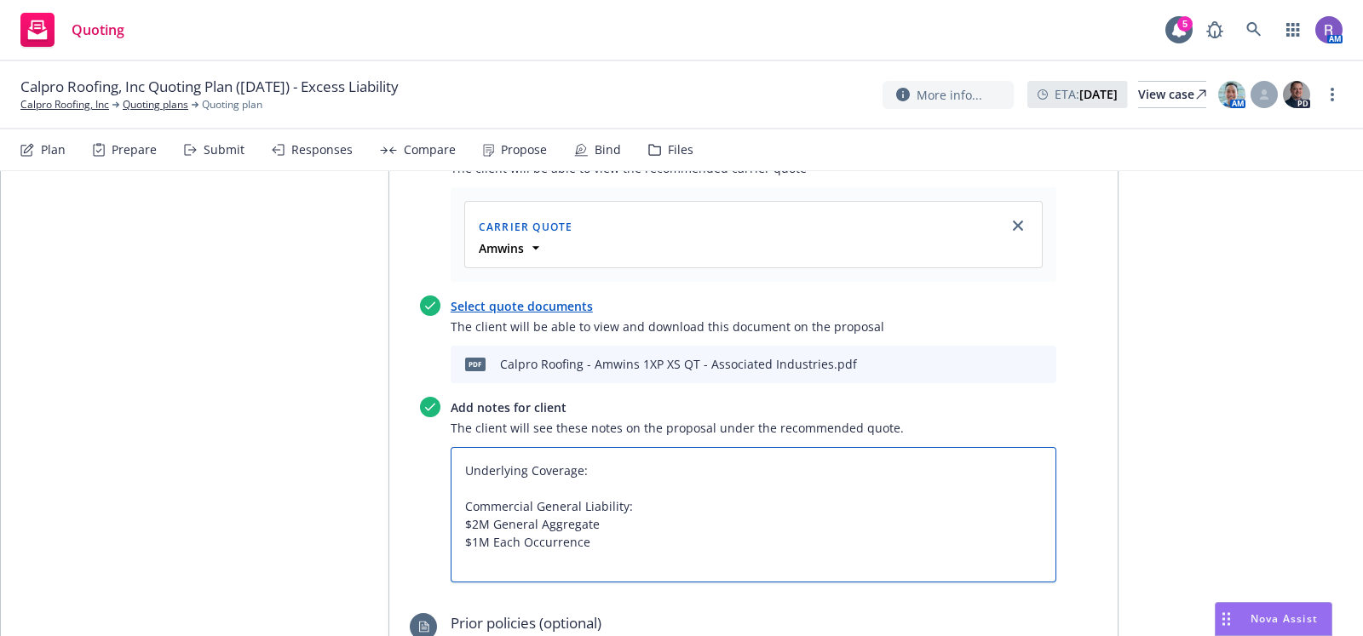
type textarea "x"
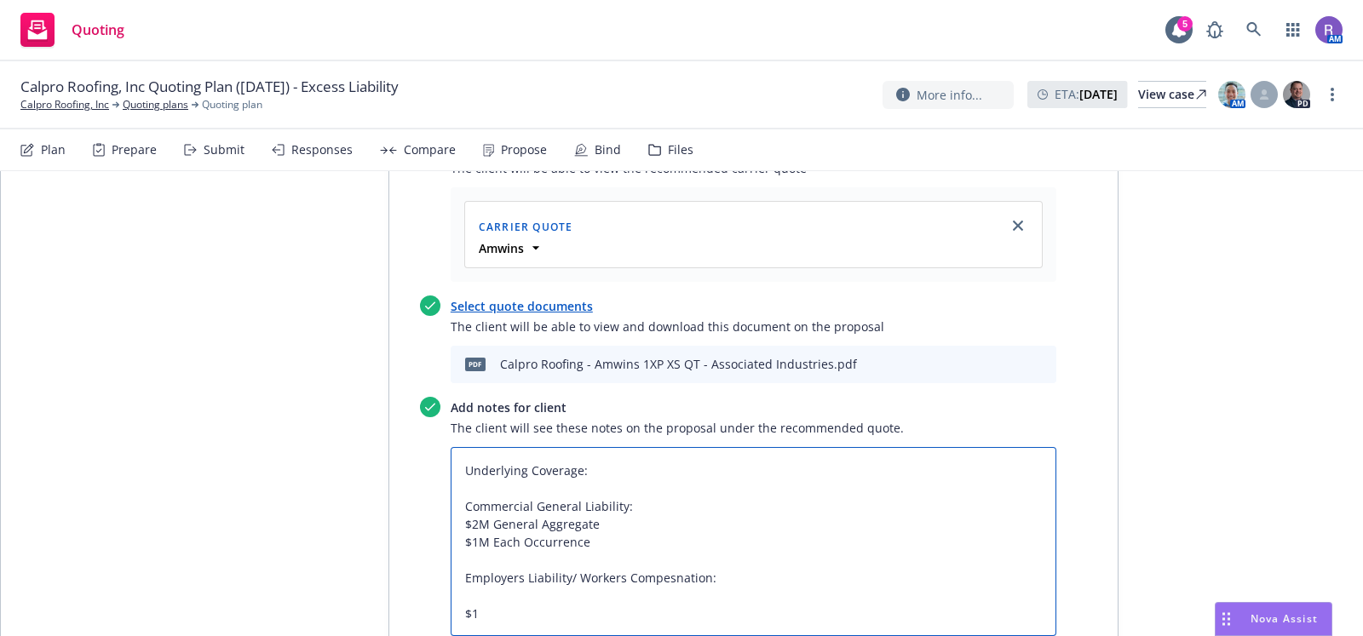
click at [665, 485] on textarea "Underlying Coverage: Commercial General Liability: $2M General Aggregate $1M Ea…" at bounding box center [754, 542] width 606 height 190
click at [614, 521] on textarea "Underlying Coverage: Commercial General Liability: $2M General Aggregate $1M Ea…" at bounding box center [754, 542] width 606 height 190
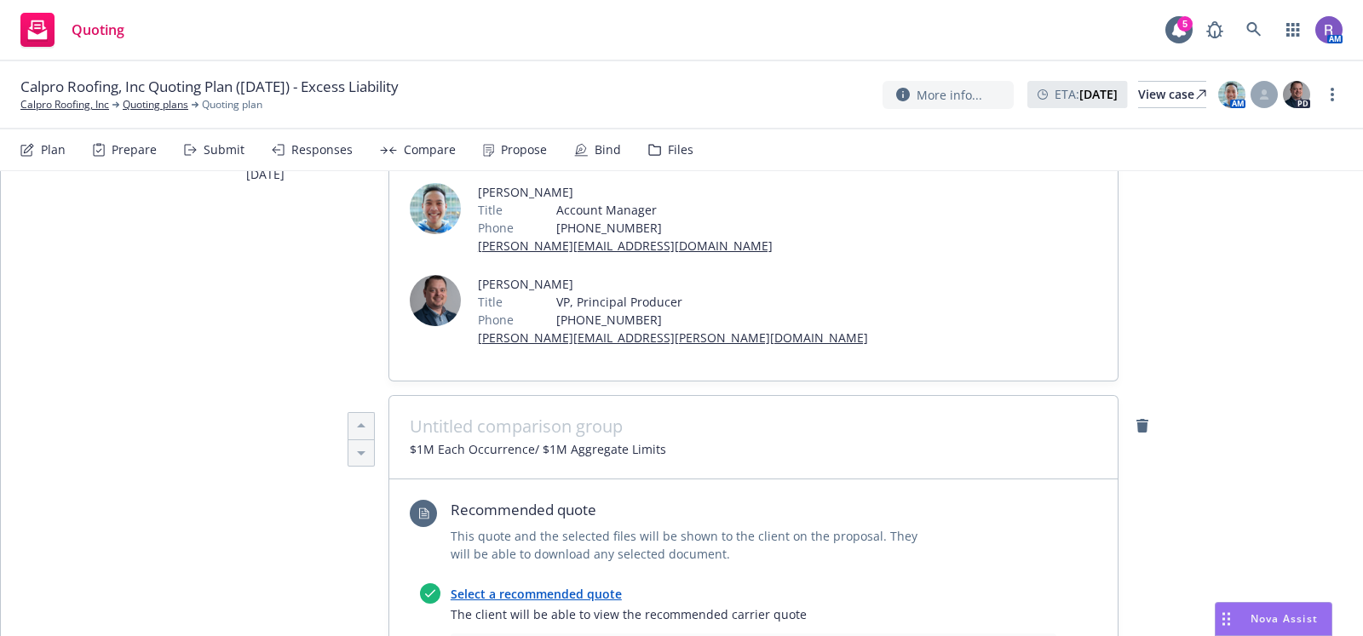
scroll to position [0, 0]
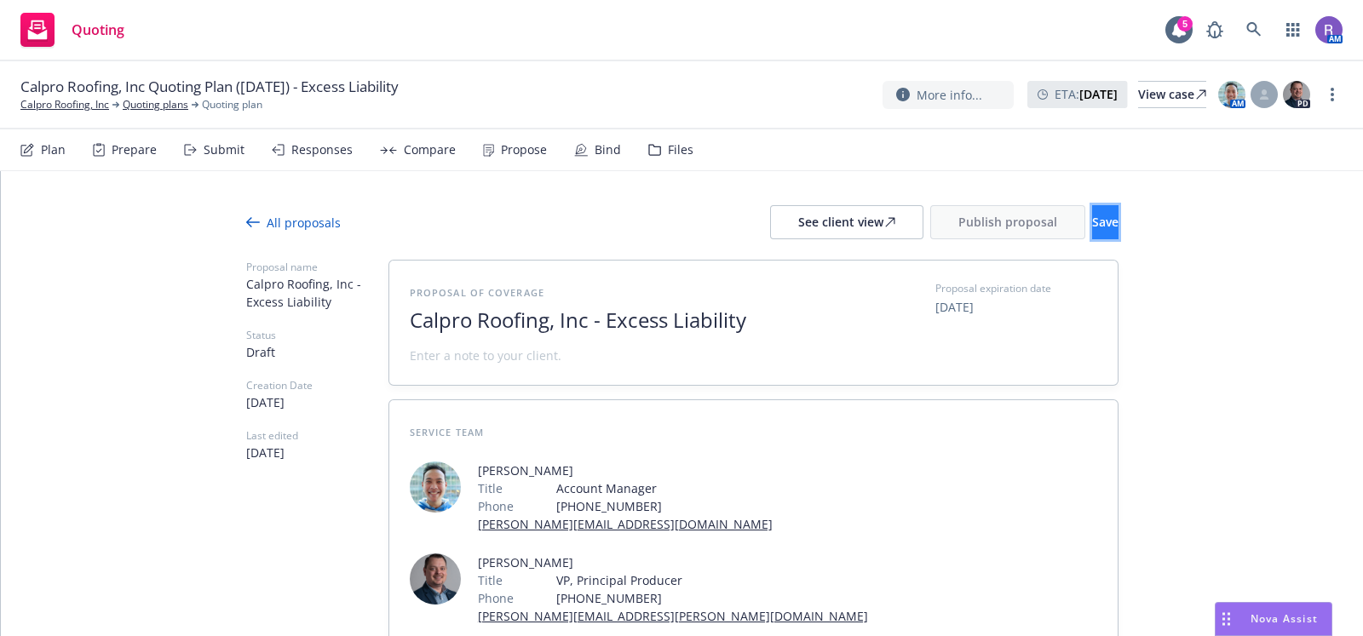
click at [1092, 209] on button "Save" at bounding box center [1105, 222] width 26 height 34
click at [798, 226] on div "See client view" at bounding box center [846, 222] width 97 height 32
click at [467, 353] on span at bounding box center [486, 356] width 152 height 18
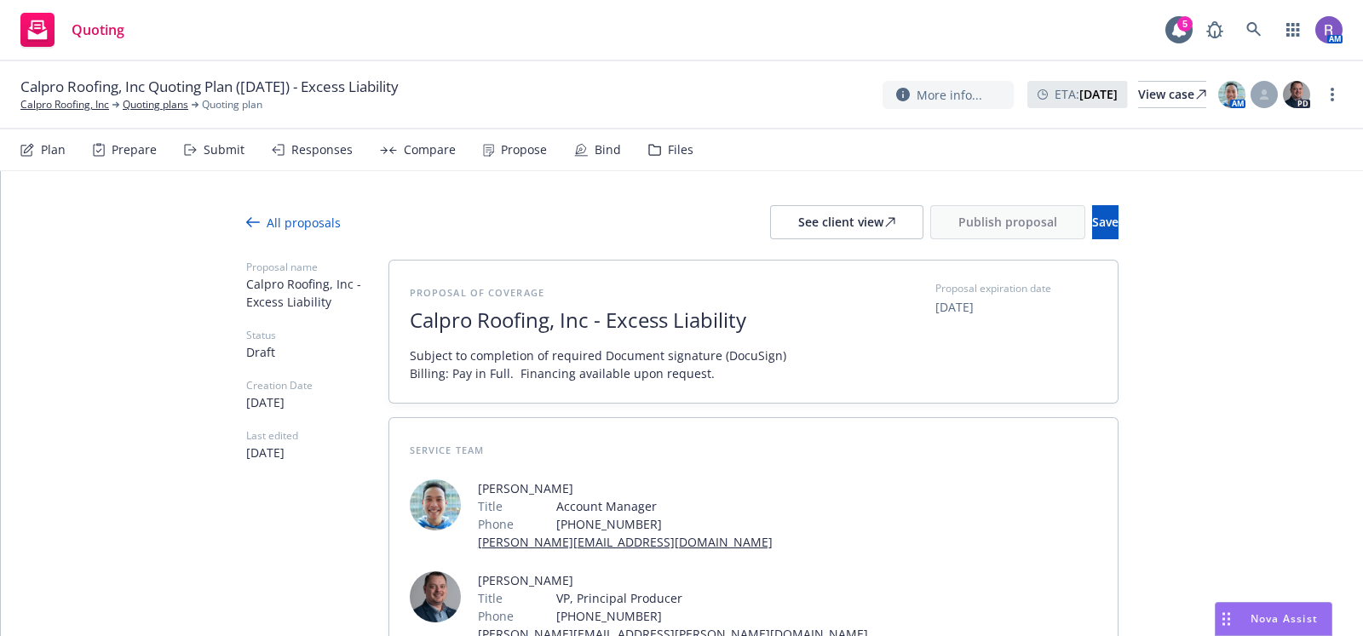
click at [481, 379] on span "Subject to completion of required Document signature (DocuSign) Billing: Pay in…" at bounding box center [598, 365] width 376 height 36
click at [735, 373] on span "Subject to completion of required Document signature (DocuSign) Billing: Pay in…" at bounding box center [598, 365] width 376 height 36
click at [397, 372] on div "Proposal of coverage Calpro Roofing, Inc - Excess Liability Subject to completi…" at bounding box center [753, 332] width 728 height 142
click at [410, 372] on span "Subject to completion of required Document signature (DocuSign) Billing: Pay in…" at bounding box center [598, 365] width 376 height 36
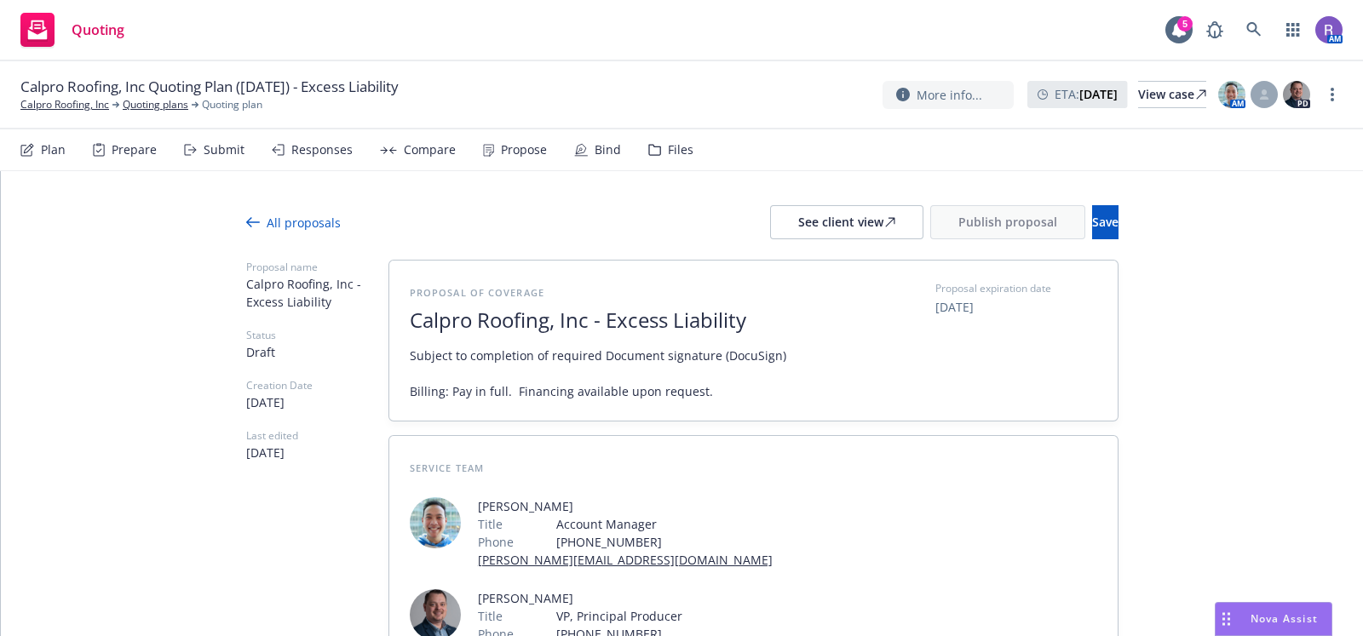
click at [1092, 238] on button "Save" at bounding box center [1105, 222] width 26 height 34
click at [954, 235] on button "Publish proposal" at bounding box center [1007, 222] width 155 height 34
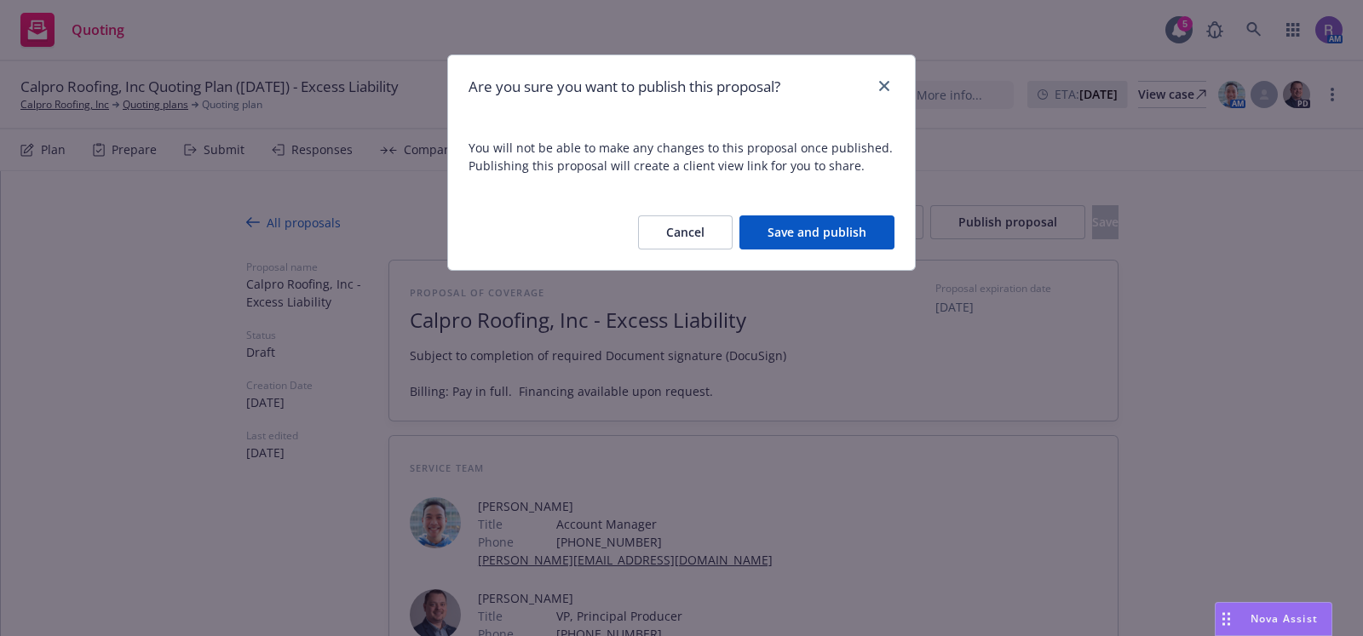
click at [803, 216] on button "Save and publish" at bounding box center [816, 232] width 155 height 34
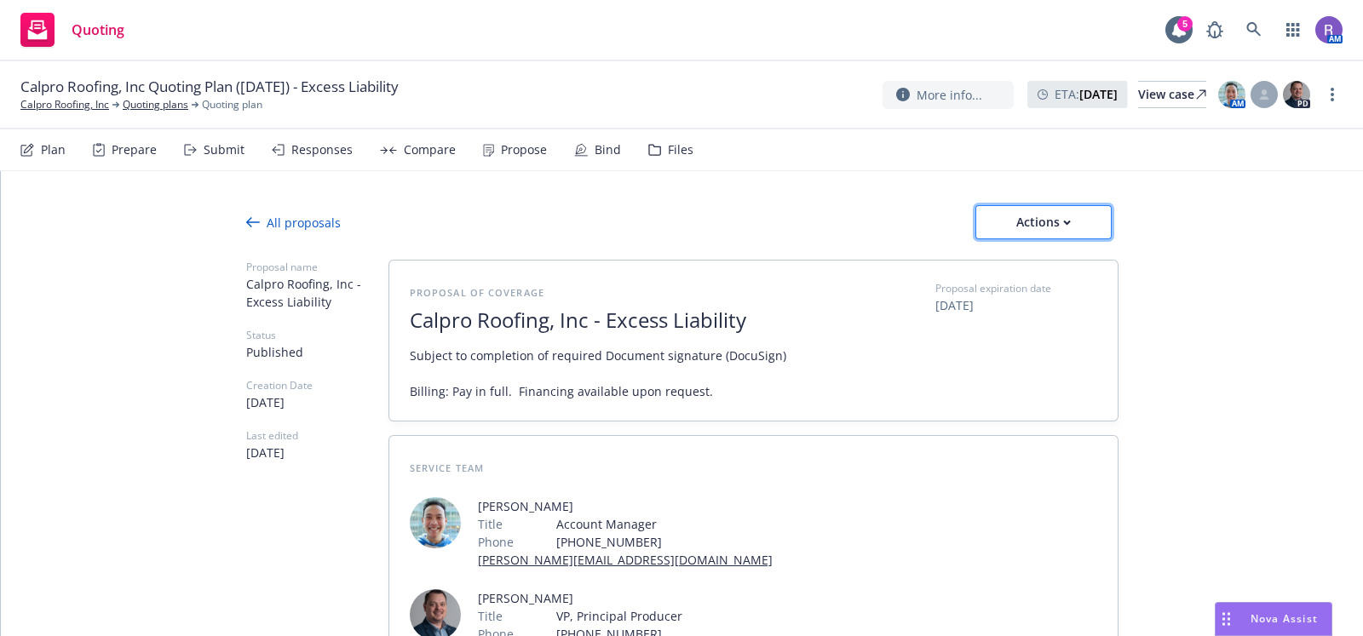
click at [1003, 215] on div "Actions" at bounding box center [1043, 222] width 80 height 32
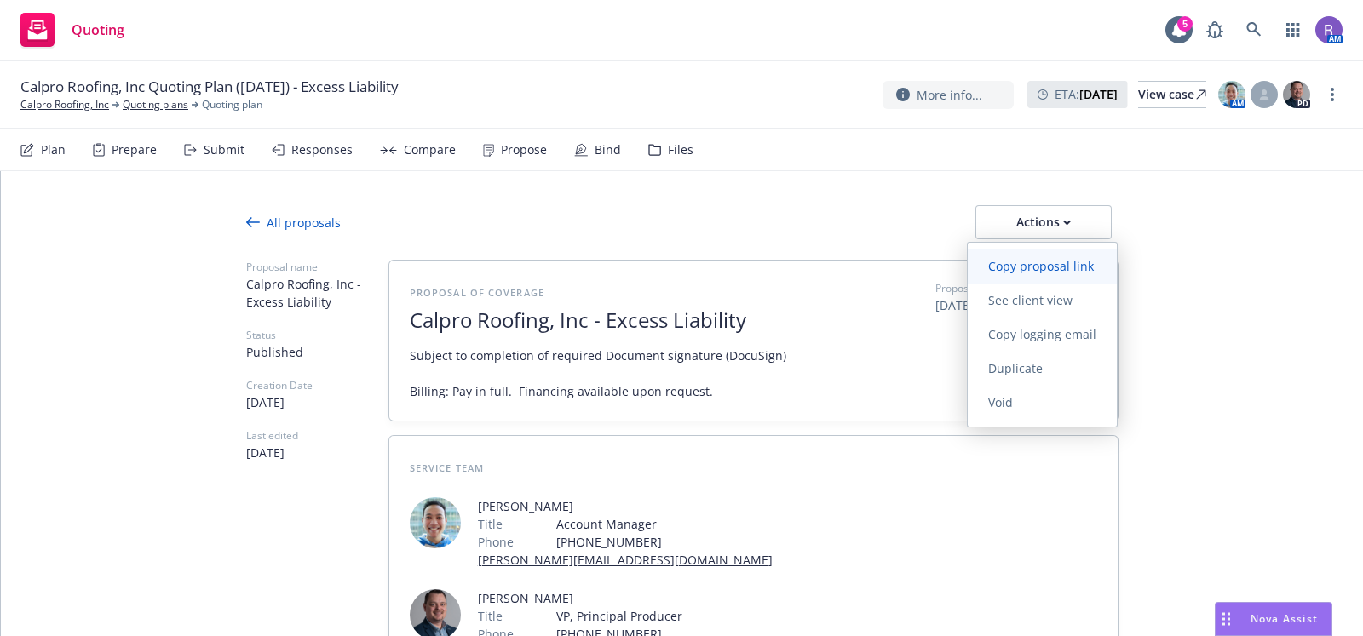
click at [1056, 268] on span "Copy proposal link" at bounding box center [1041, 266] width 146 height 16
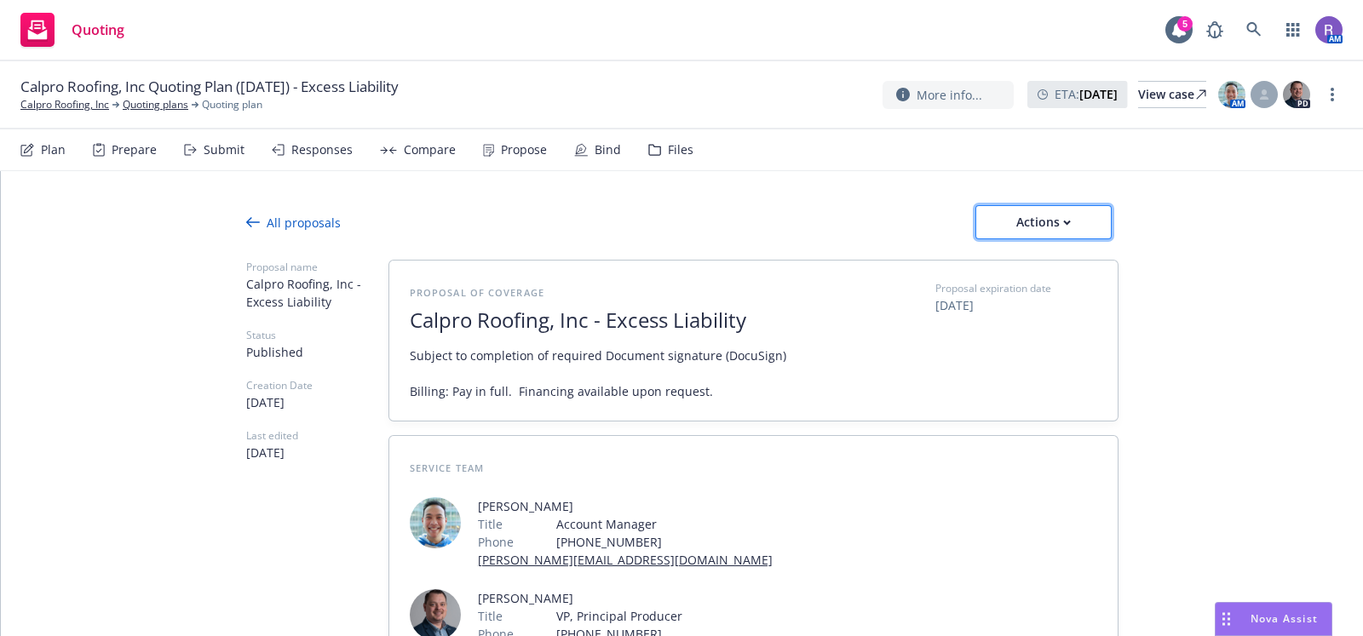
click at [1075, 221] on button "Actions" at bounding box center [1043, 222] width 136 height 34
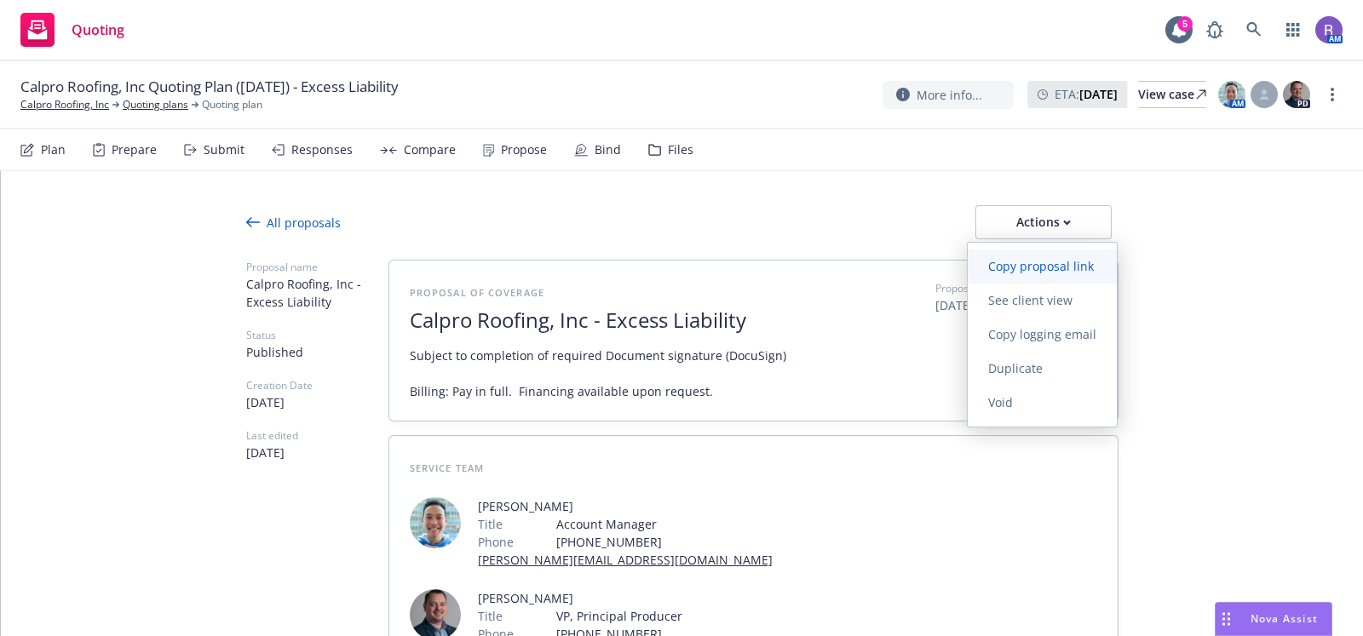
click at [1050, 273] on span "Copy proposal link" at bounding box center [1041, 266] width 146 height 16
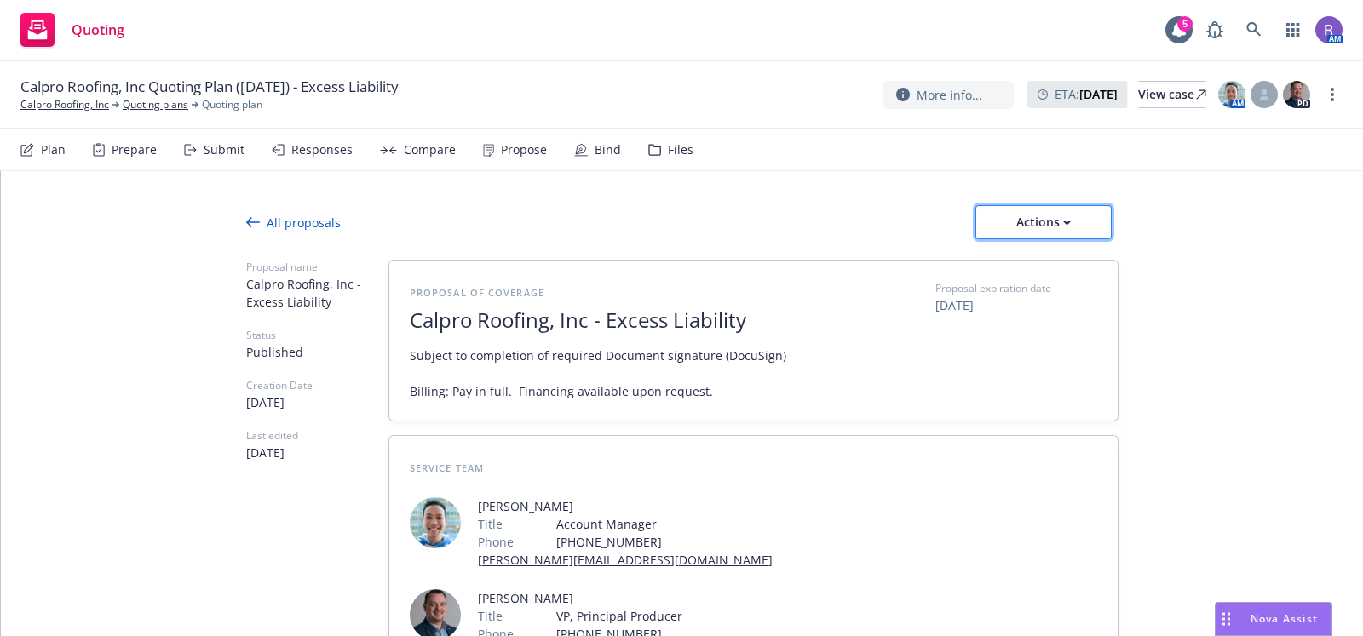
click at [1053, 221] on div "Actions" at bounding box center [1043, 222] width 80 height 32
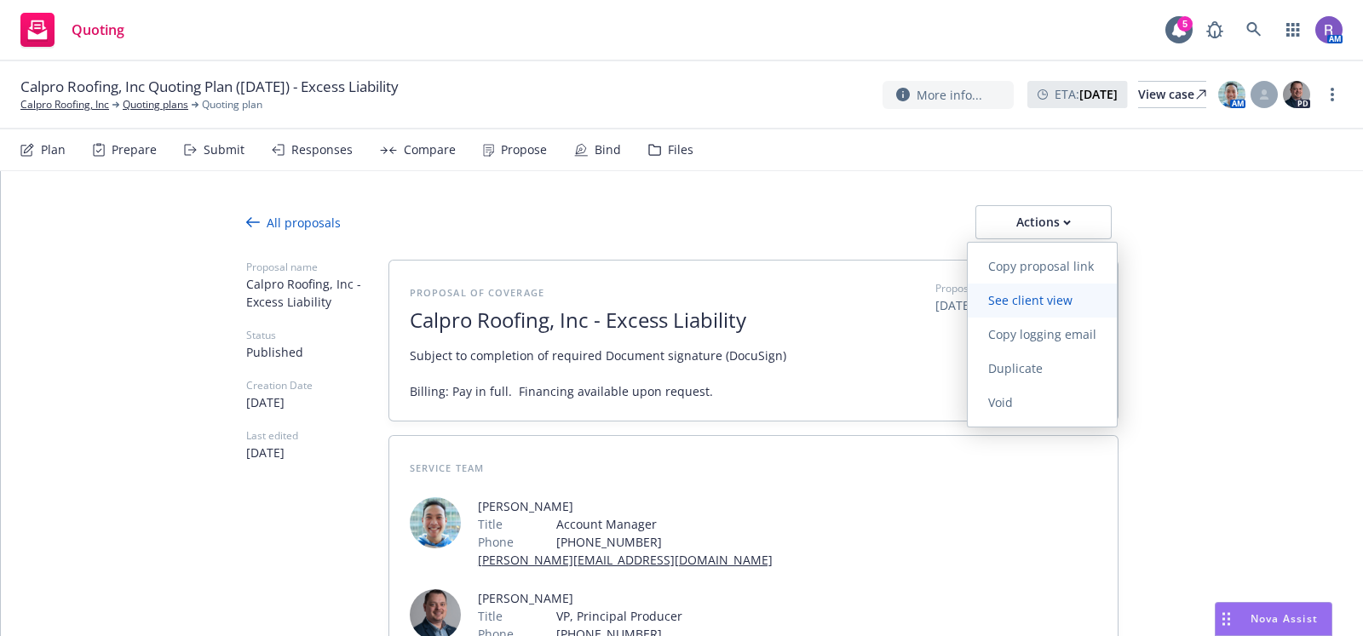
click at [1065, 285] on link "See client view" at bounding box center [1042, 301] width 149 height 34
